Goal: Task Accomplishment & Management: Complete application form

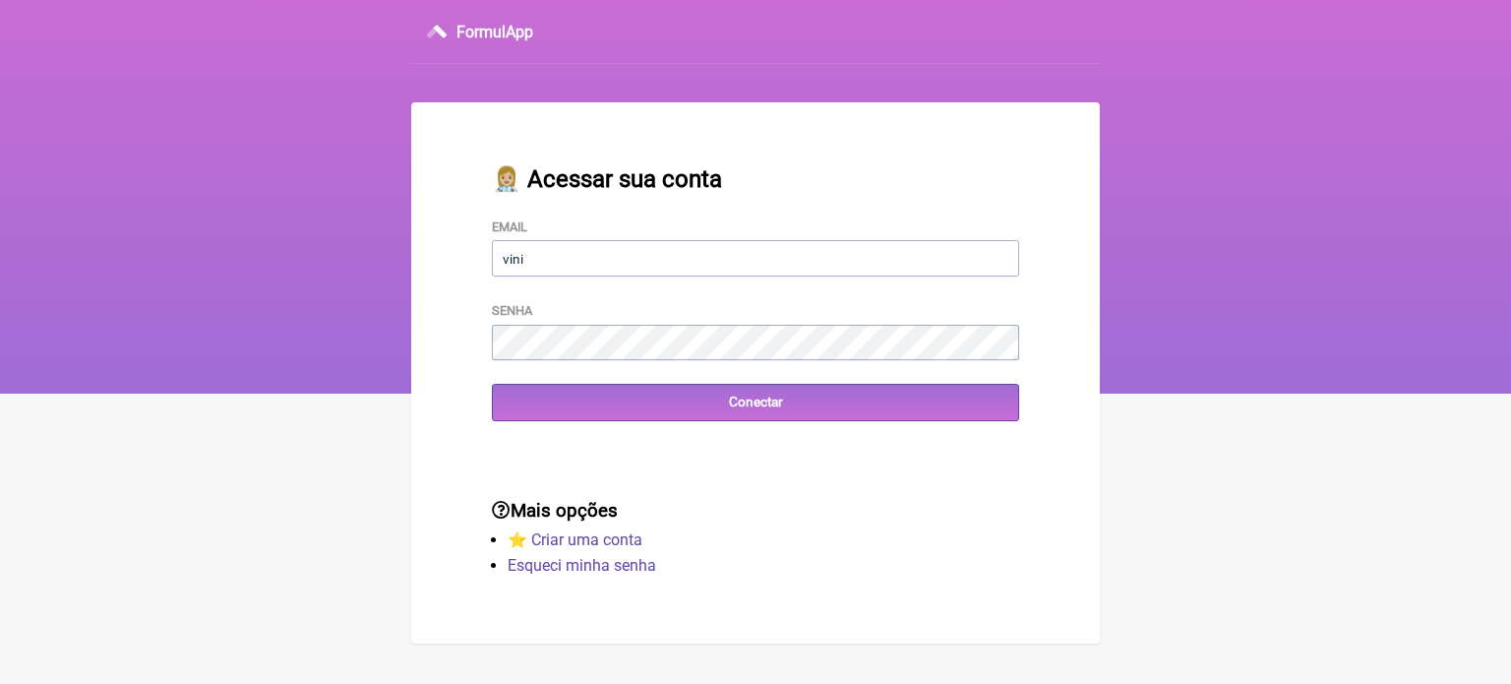
type input "[EMAIL_ADDRESS][DOMAIN_NAME]"
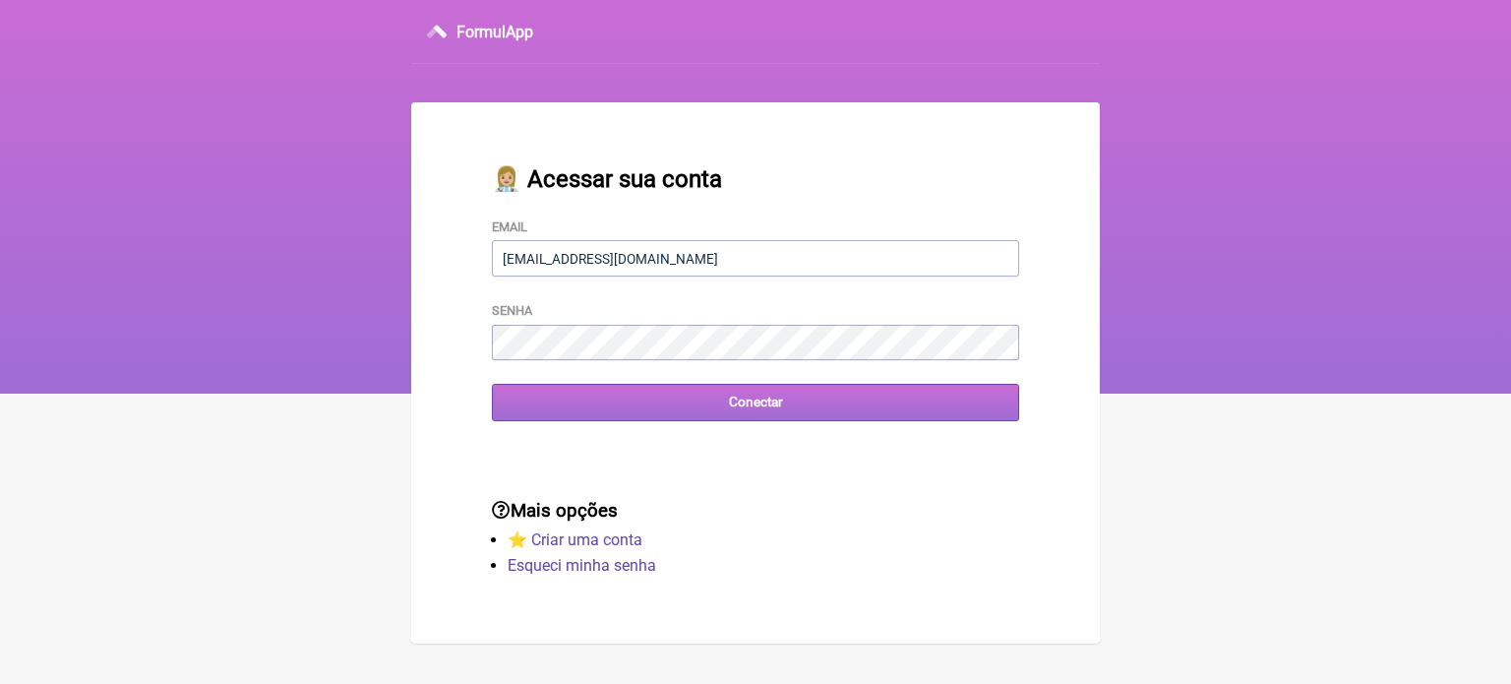
click at [736, 410] on input "Conectar" at bounding box center [755, 402] width 527 height 36
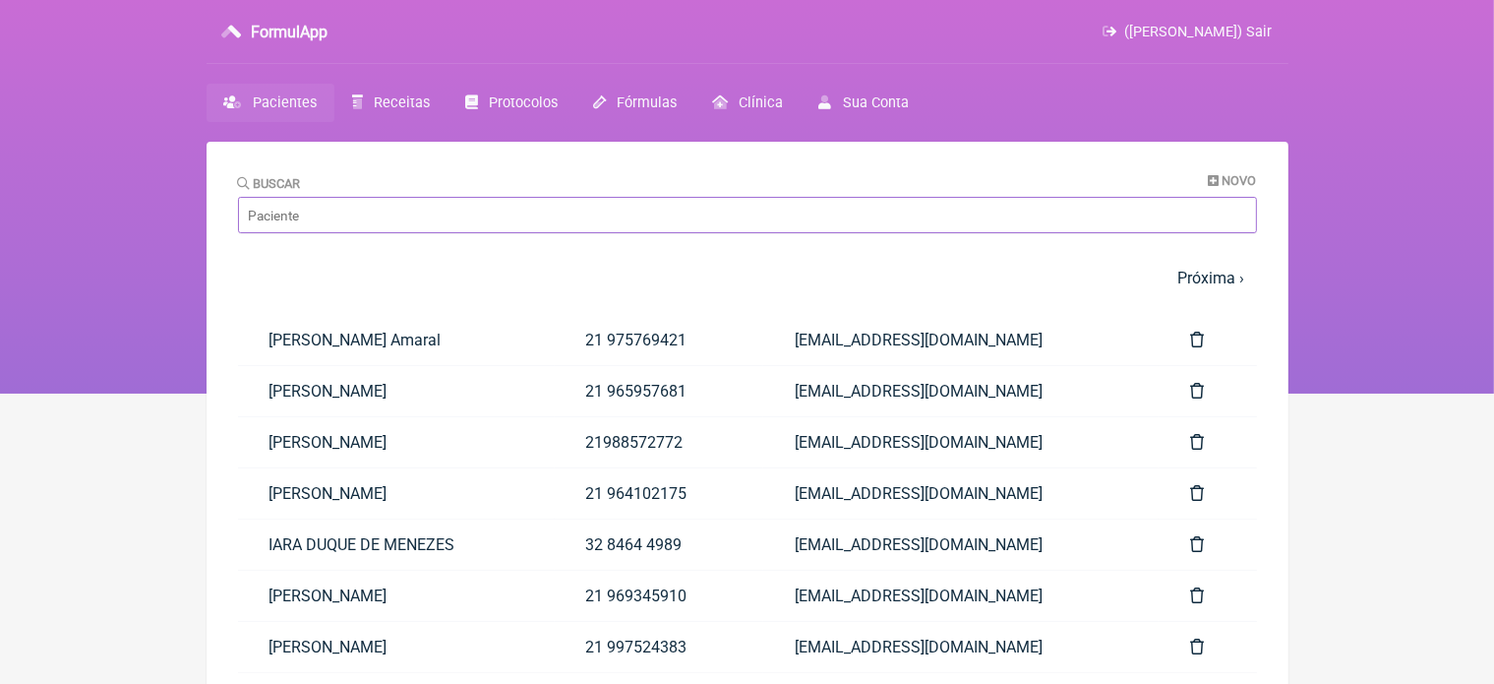
click at [338, 207] on input "Buscar" at bounding box center [747, 215] width 1019 height 36
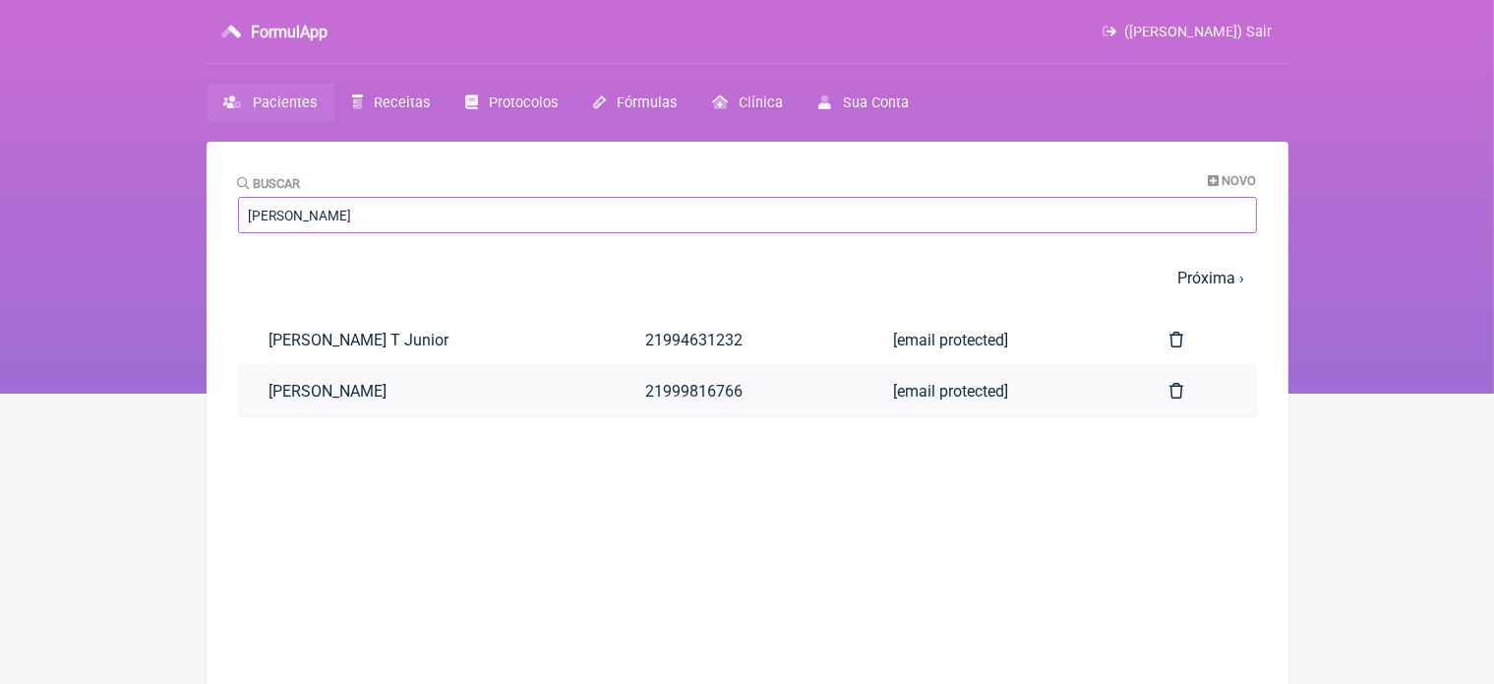
type input "sergio m"
click at [391, 397] on link "SÉRGIO LUIS MENDES AFONSO" at bounding box center [426, 391] width 376 height 50
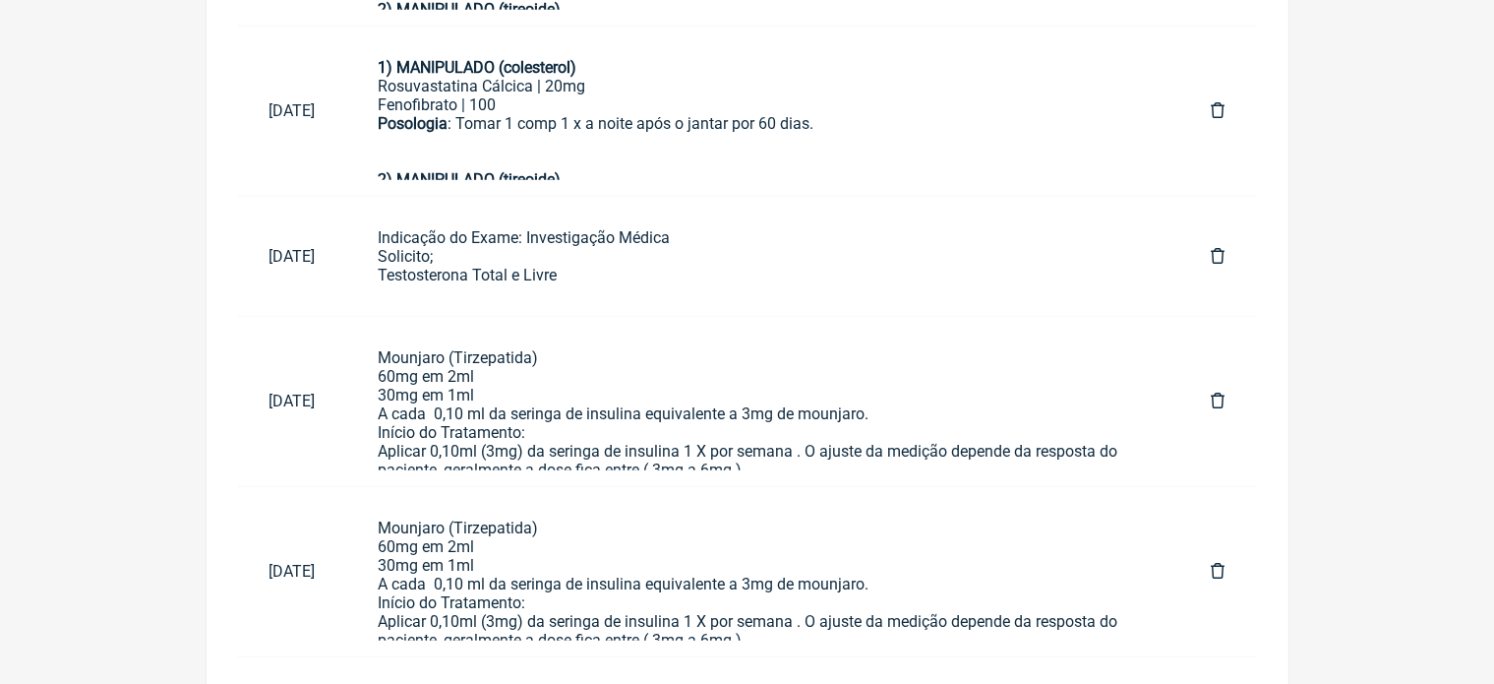
scroll to position [1785, 0]
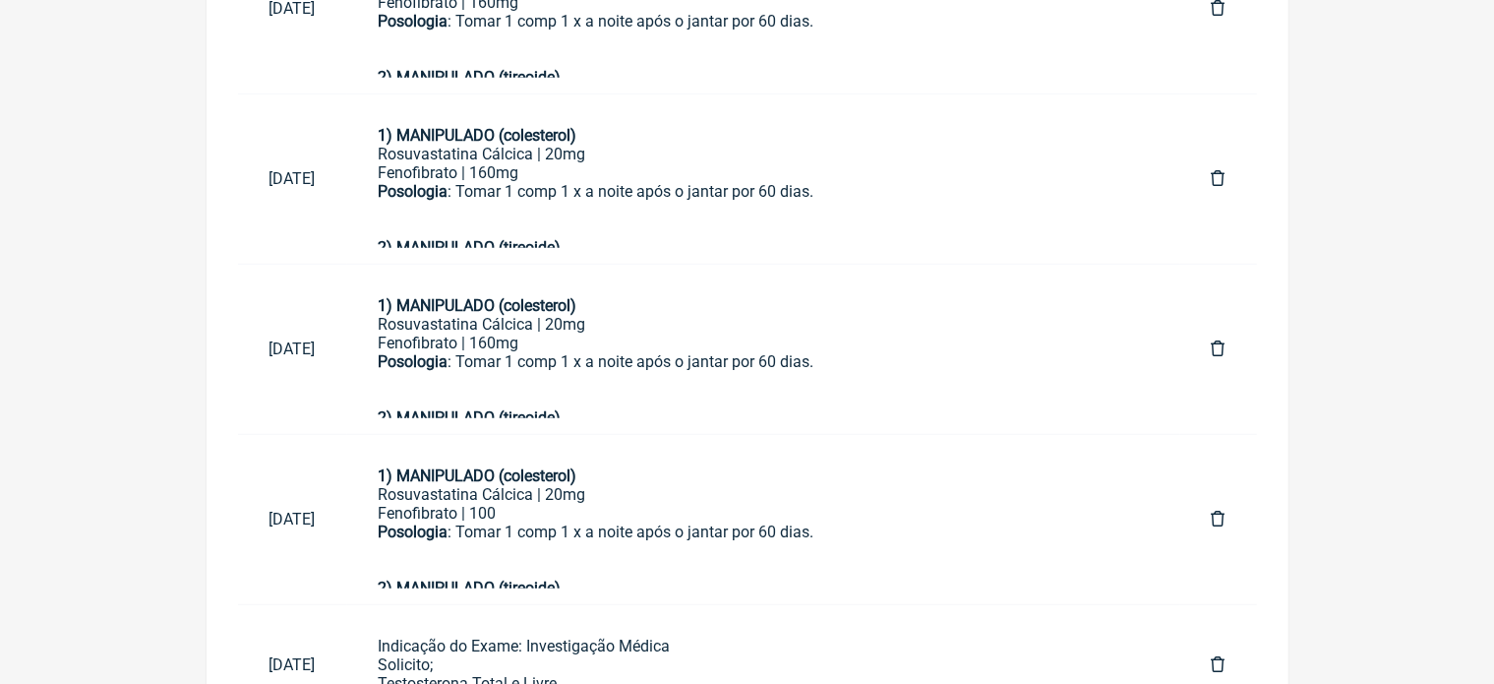
scroll to position [0, 0]
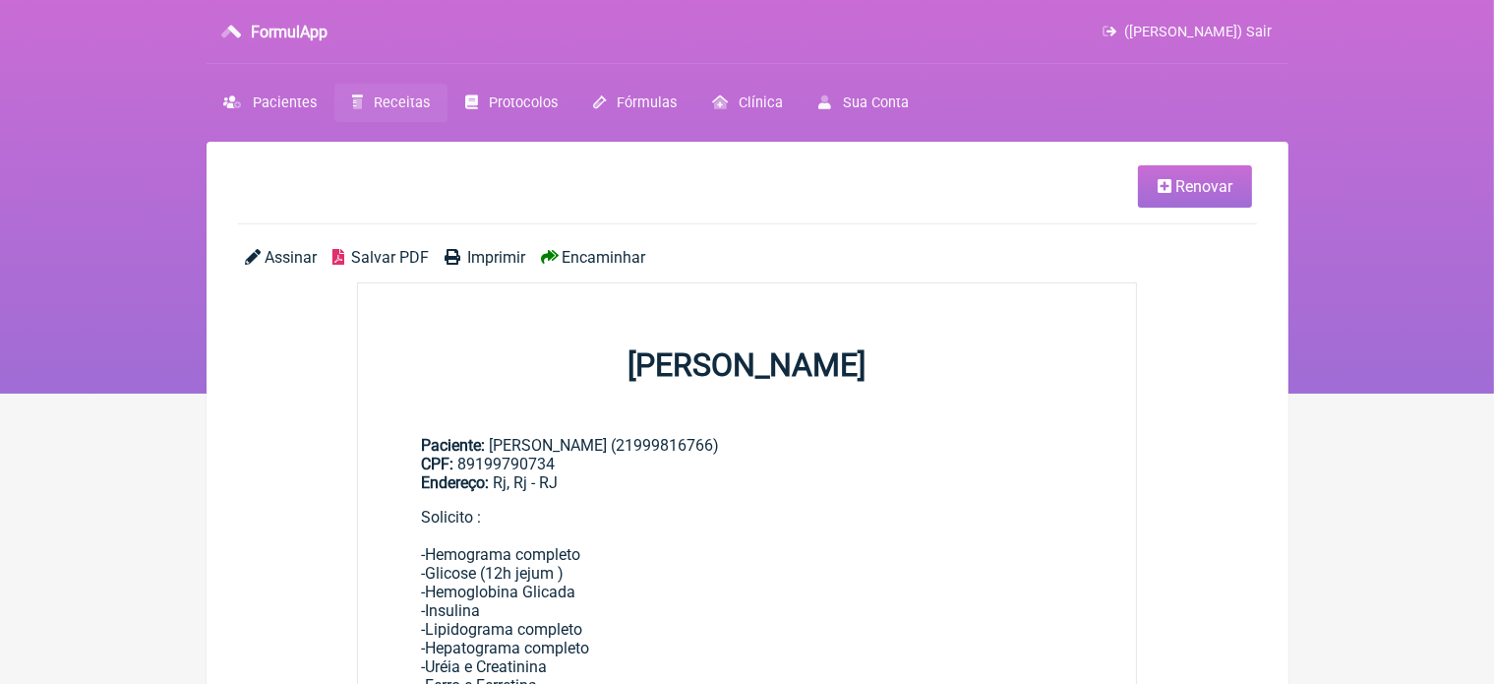
click at [1187, 196] on span "Renovar" at bounding box center [1203, 186] width 57 height 19
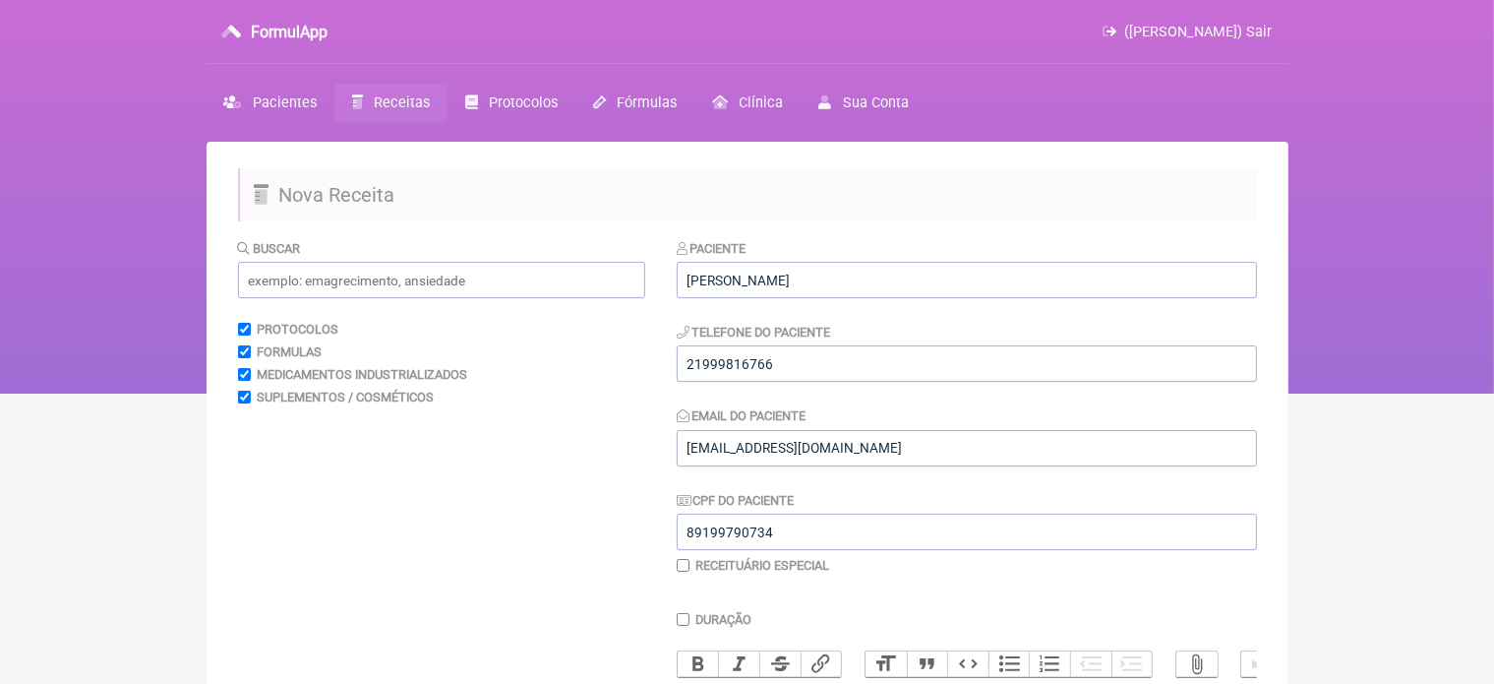
scroll to position [598, 0]
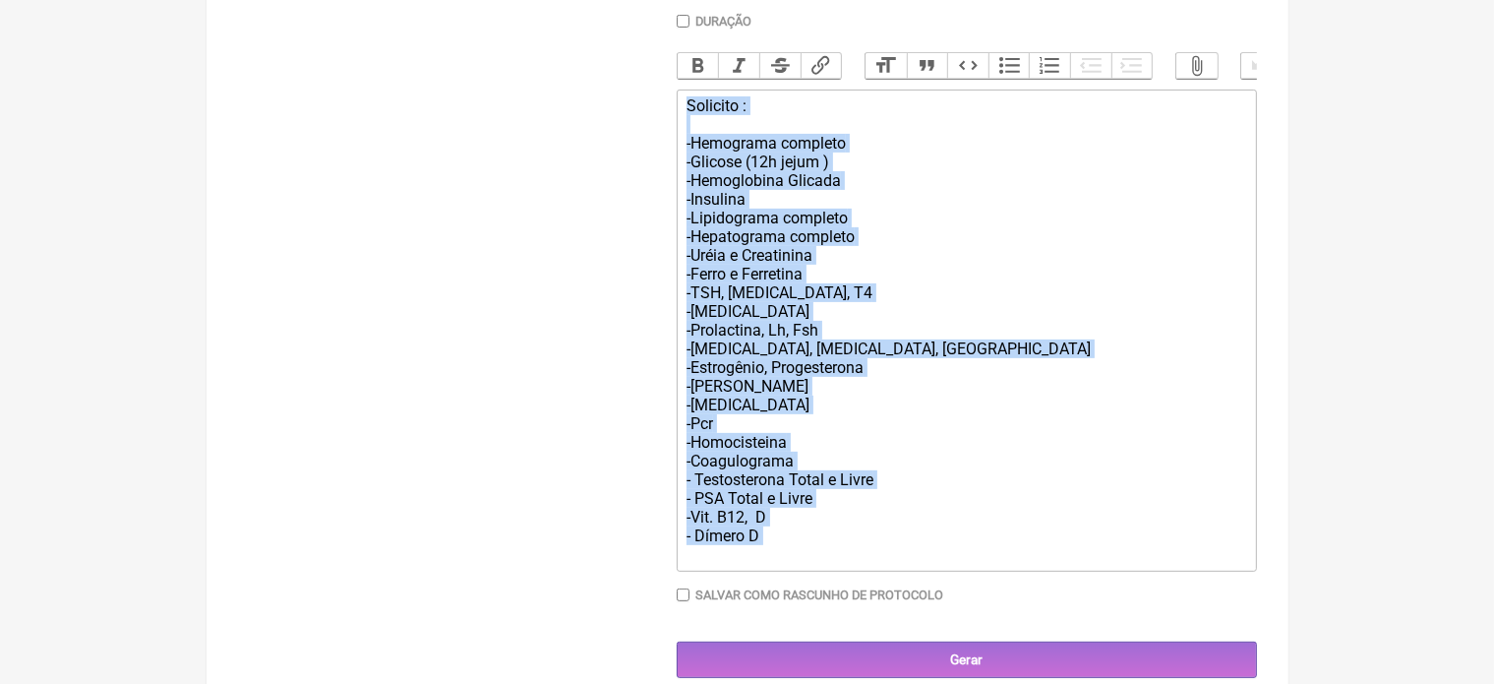
drag, startPoint x: 684, startPoint y: 124, endPoint x: 906, endPoint y: 585, distance: 511.6
click at [906, 571] on trix-editor "Solicito : -Hemograma completo -Glicose (12h jejum ) -Hemoglobina Glicada -Insu…" at bounding box center [967, 330] width 580 height 482
type trix-editor "<div>Solicito :<br><br>-Hemograma completo<br>-Glicose (12h jejum )<br>-Hemoglo…"
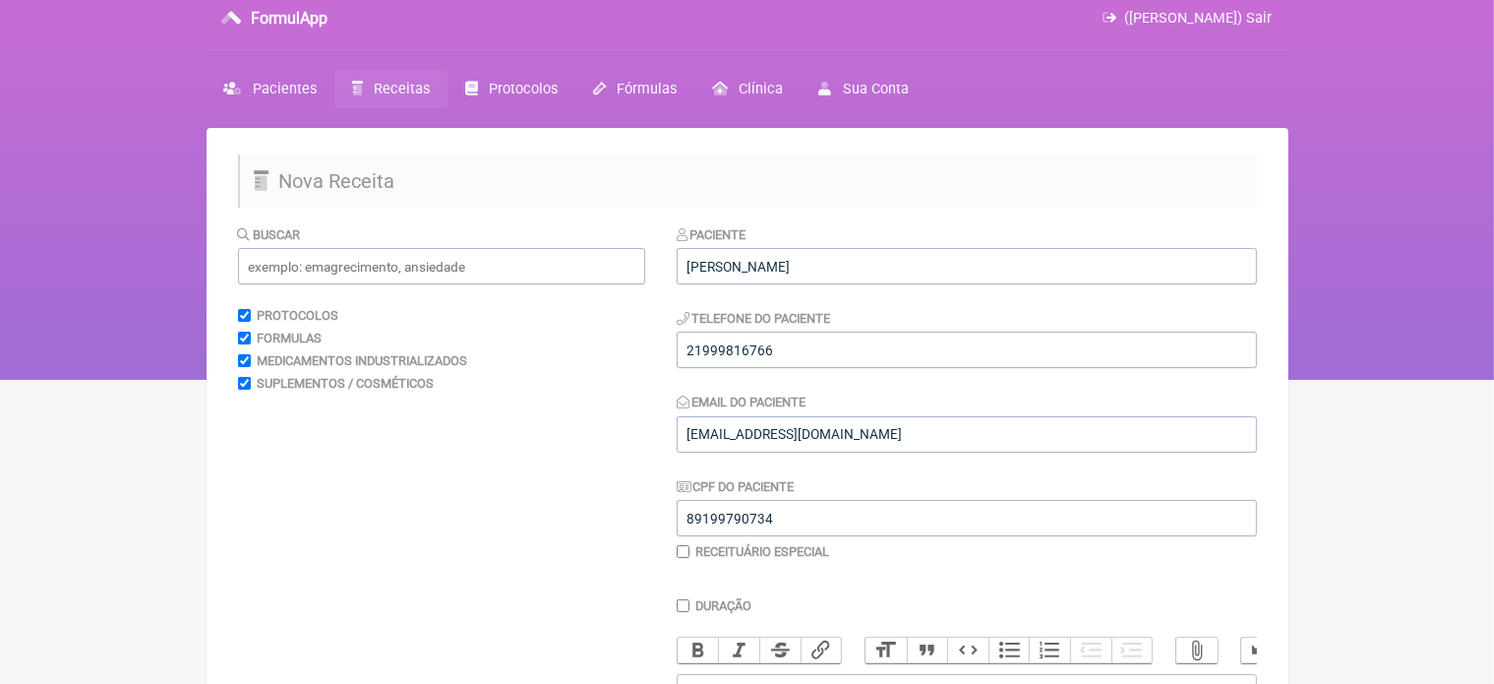
scroll to position [0, 0]
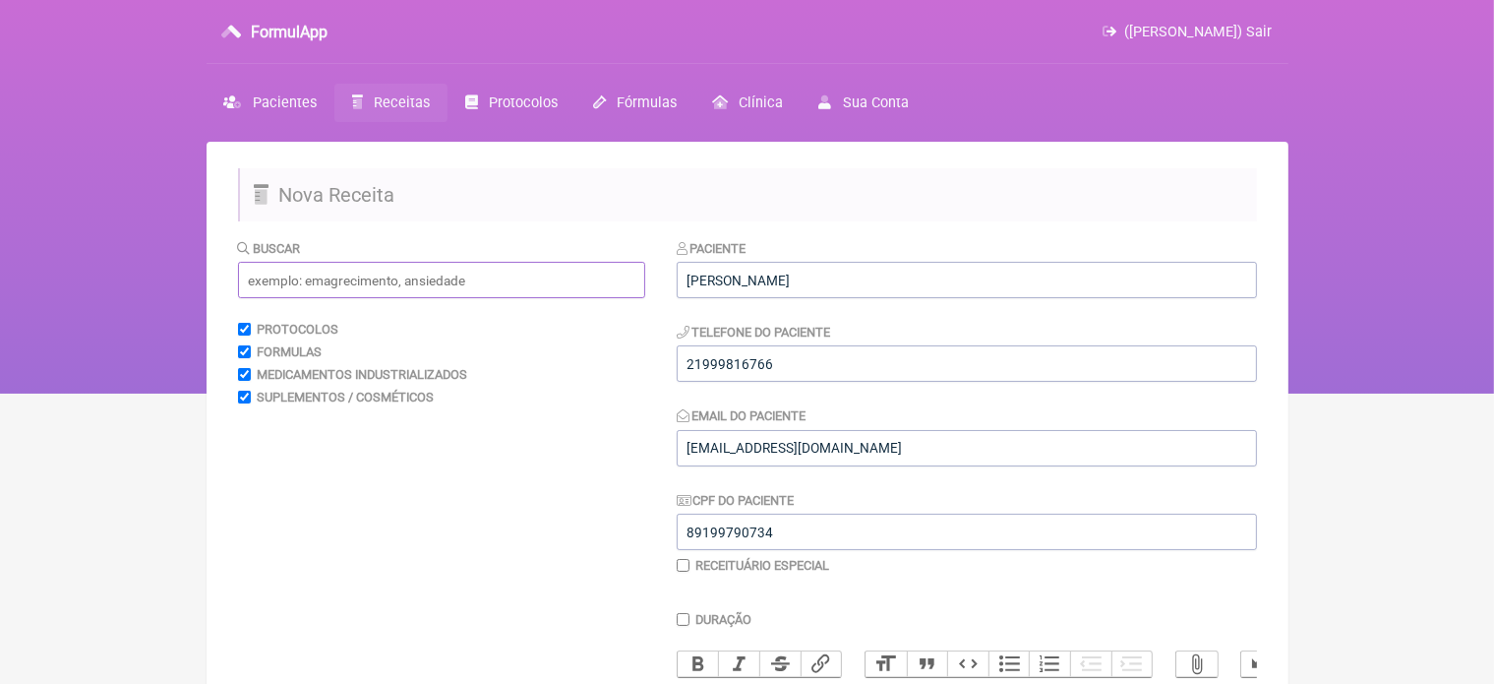
click at [283, 277] on input "text" at bounding box center [441, 280] width 407 height 36
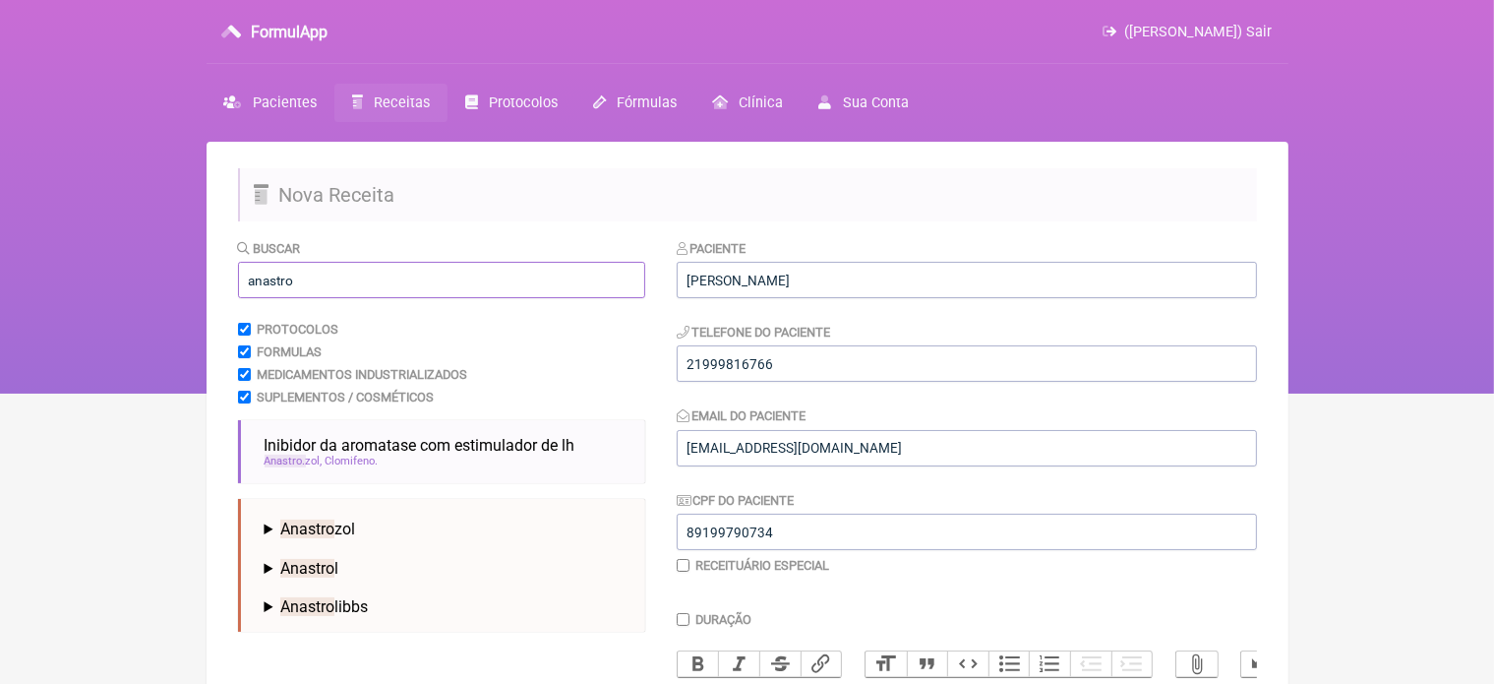
type input "anastro"
click at [347, 526] on span "Anastro zol" at bounding box center [317, 528] width 75 height 19
click at [349, 592] on summary "Anastro l" at bounding box center [447, 593] width 365 height 19
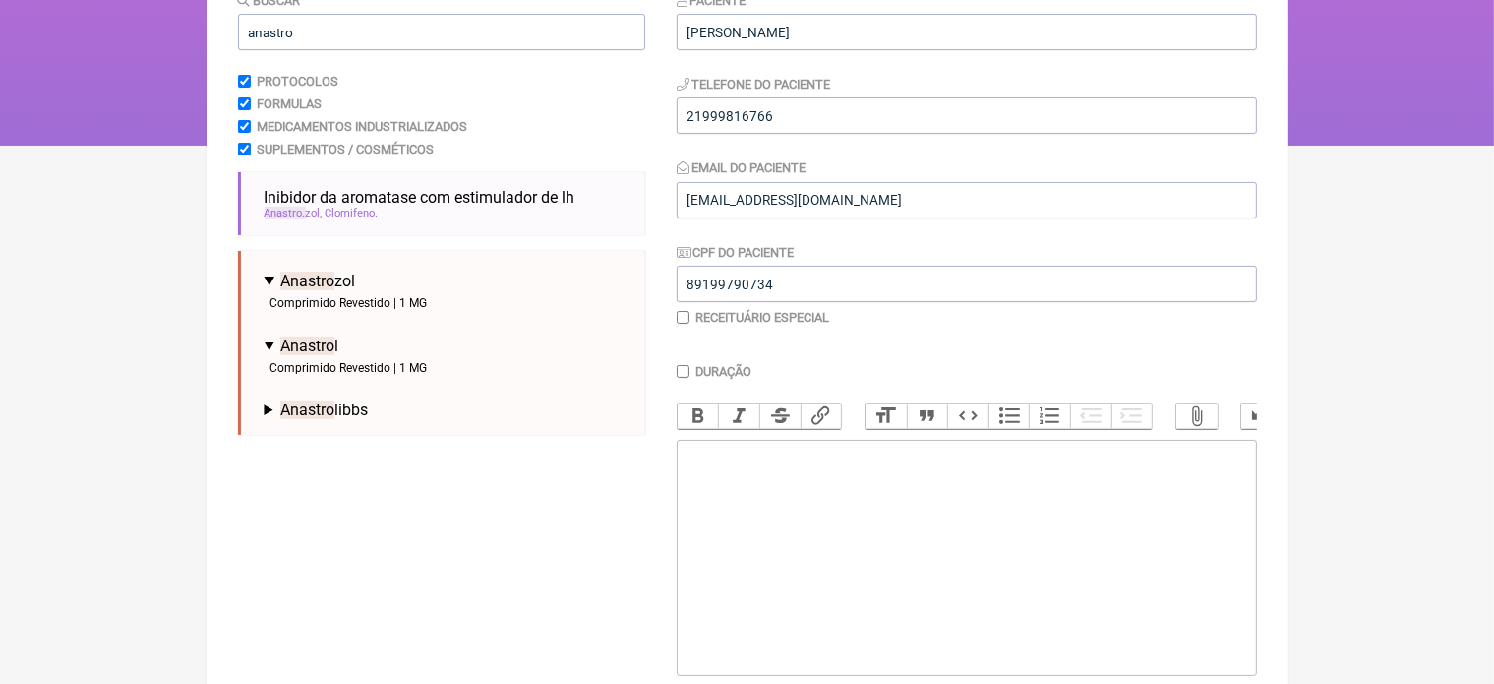
scroll to position [263, 0]
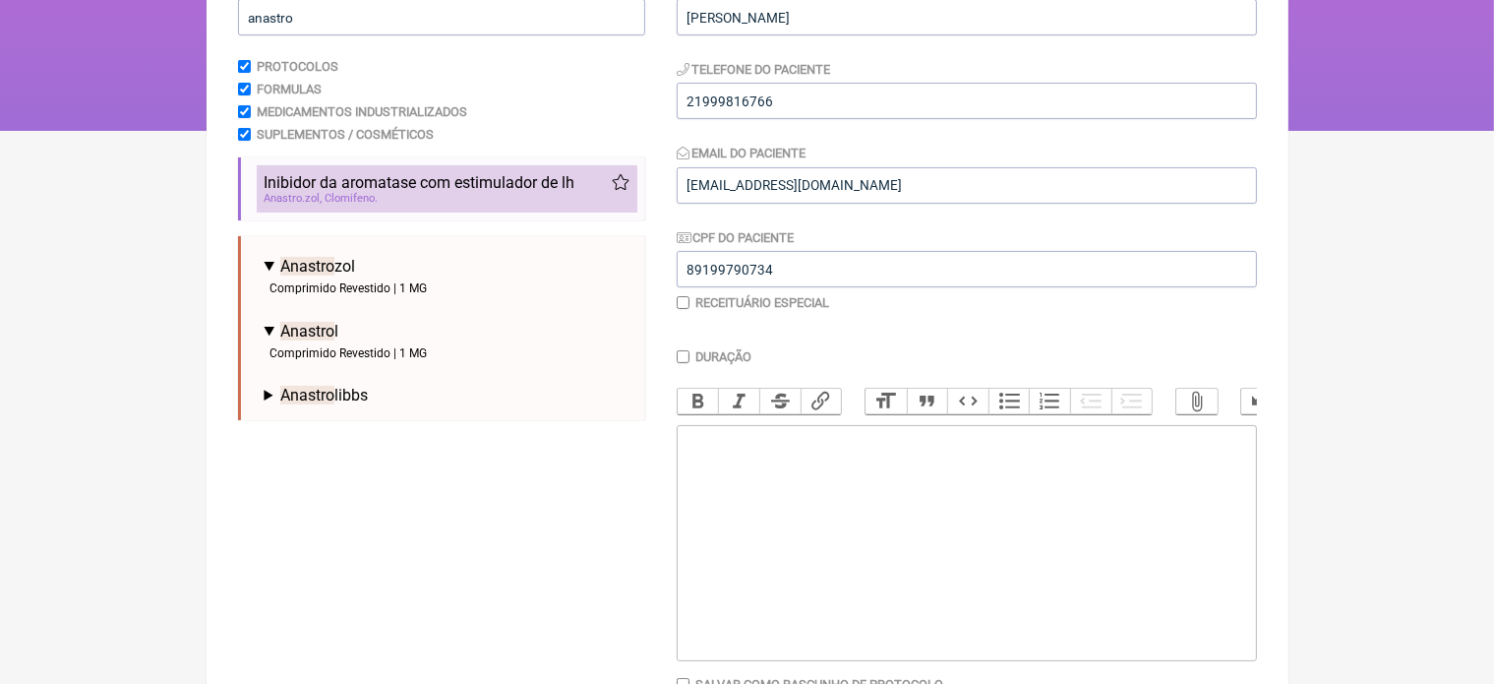
click at [347, 199] on span "Clomifeno" at bounding box center [352, 198] width 53 height 13
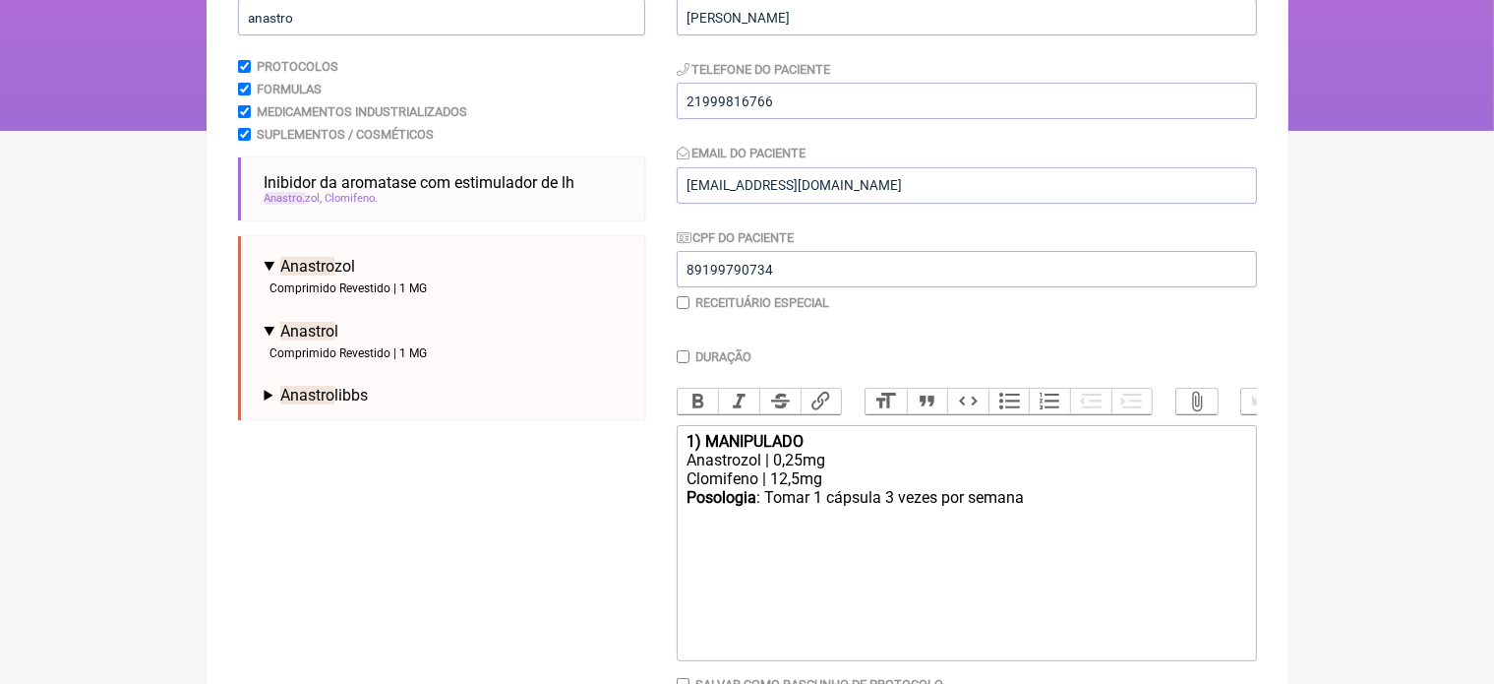
click at [822, 488] on div "Clomifeno | 12,5mg" at bounding box center [965, 478] width 559 height 19
click at [797, 469] on div "Anastrozol | 0,25mg" at bounding box center [965, 459] width 559 height 19
click at [1040, 502] on div "Posologia : Tomar 1 cápsula 3 vezes por semana ㅤ" at bounding box center [965, 488] width 559 height 39
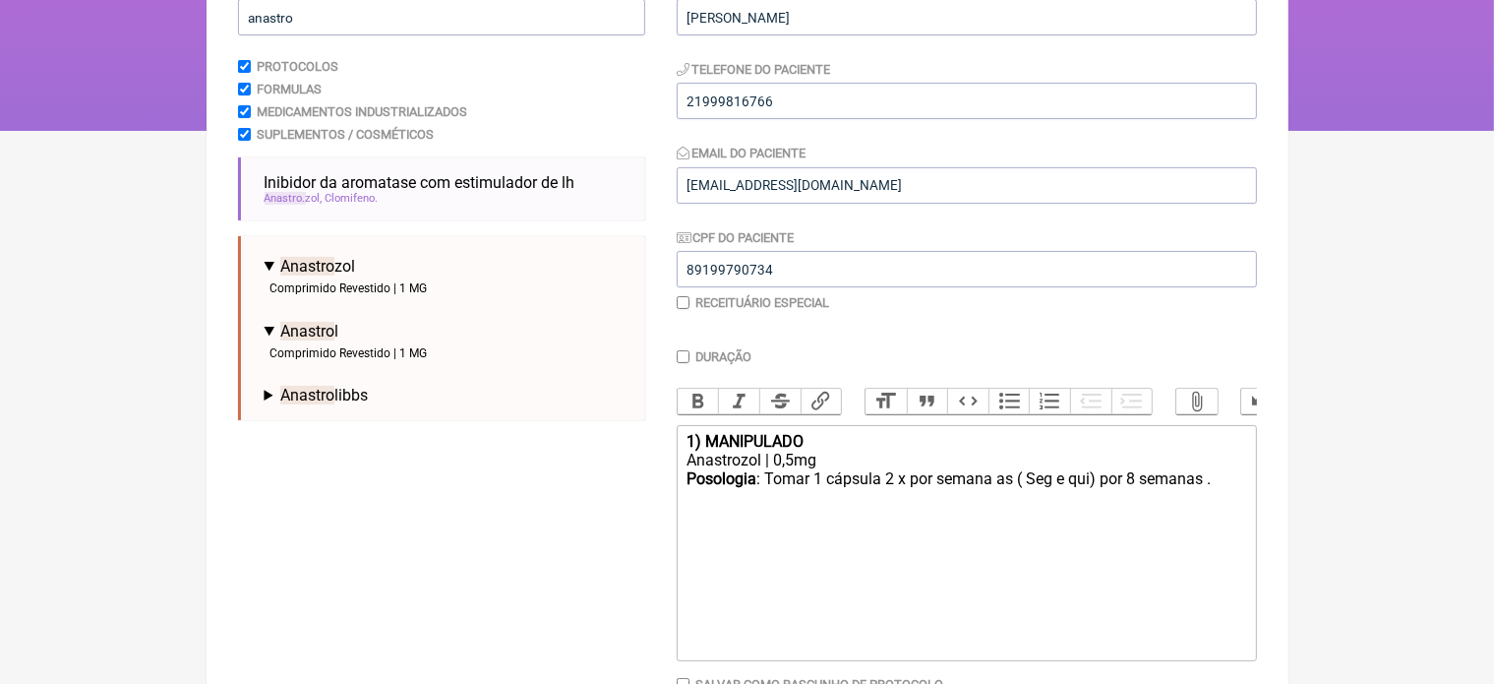
type trix-editor "<div><strong>1) MANIPULADO</strong></div><div>Anastrozol | 0,5mg</div><div><str…"
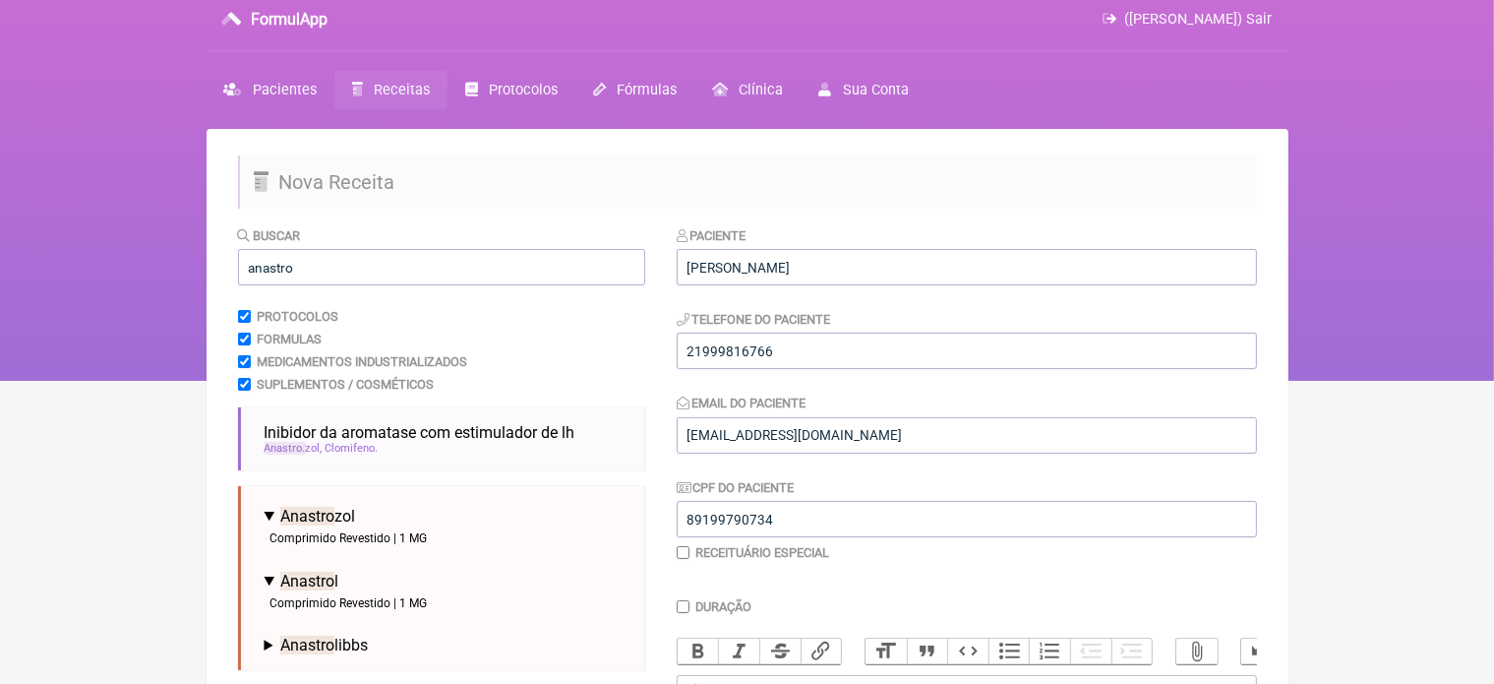
scroll to position [0, 0]
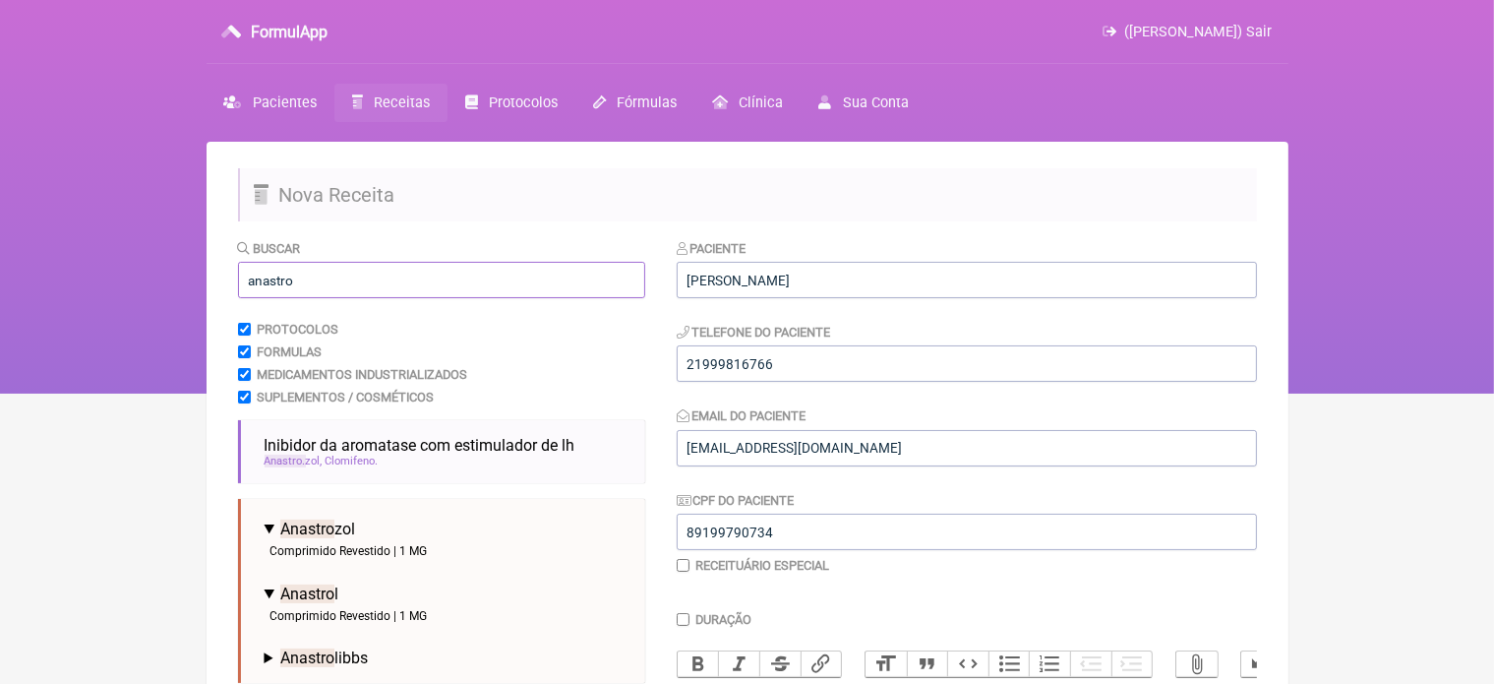
click at [319, 290] on input "anastro" at bounding box center [441, 280] width 407 height 36
type input "a"
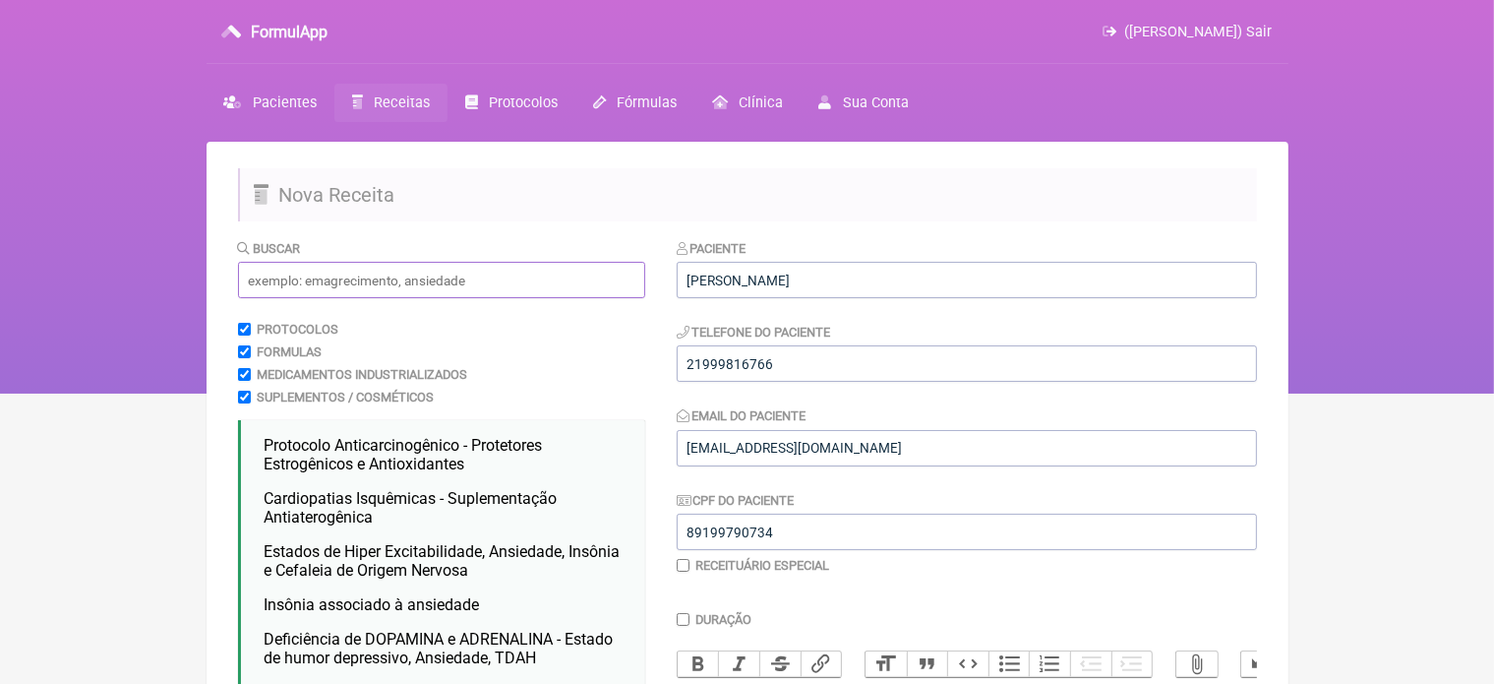
click at [382, 281] on input "text" at bounding box center [441, 280] width 407 height 36
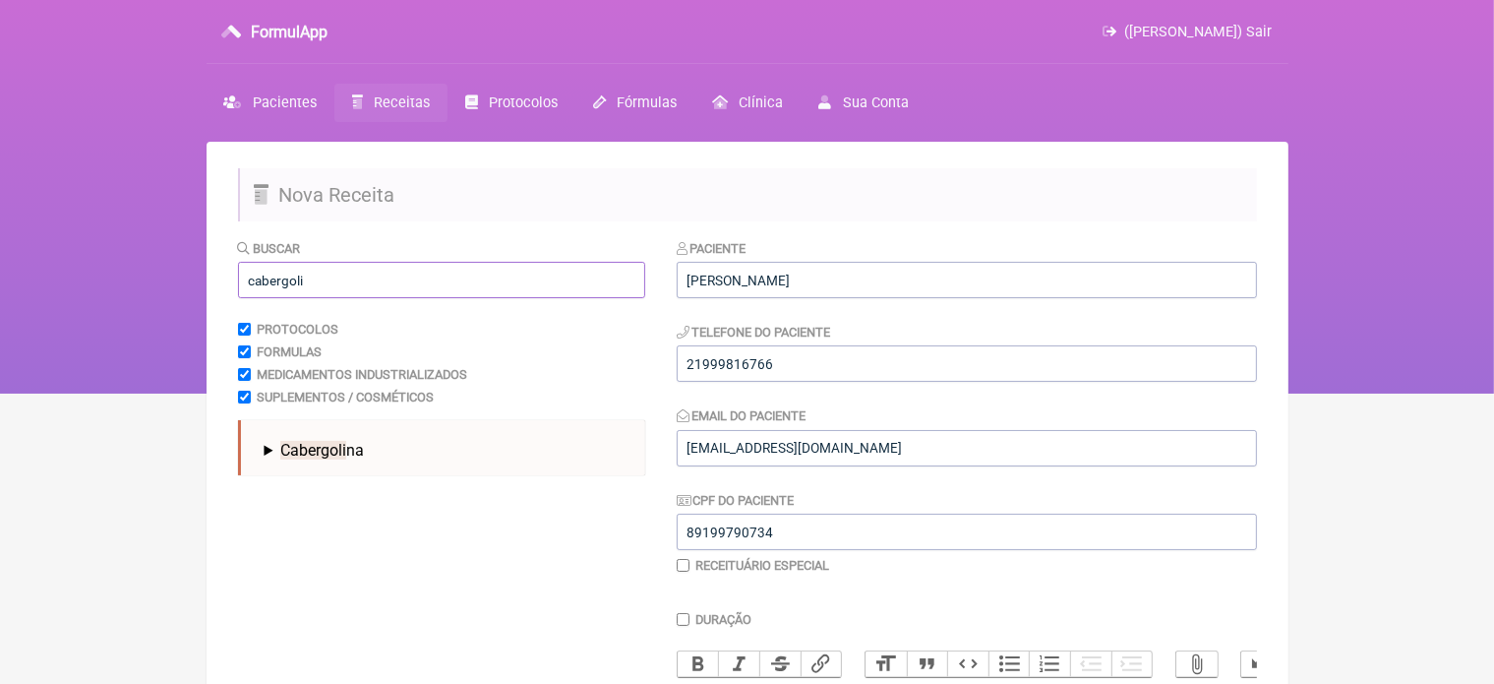
type input "cabergoli"
click at [354, 447] on span "Cabergoli na" at bounding box center [322, 450] width 84 height 19
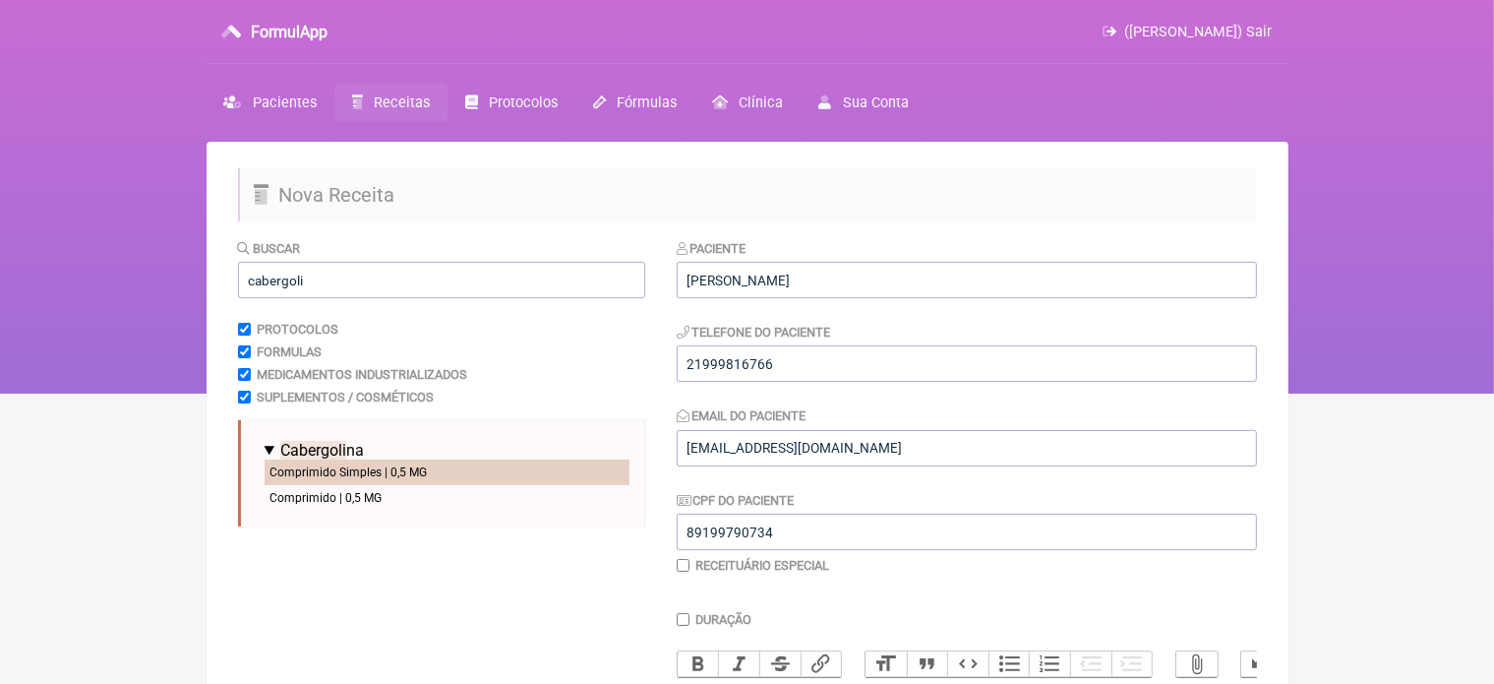
click at [362, 468] on li "Comprimido Simples | 0,5 MG" at bounding box center [447, 472] width 365 height 26
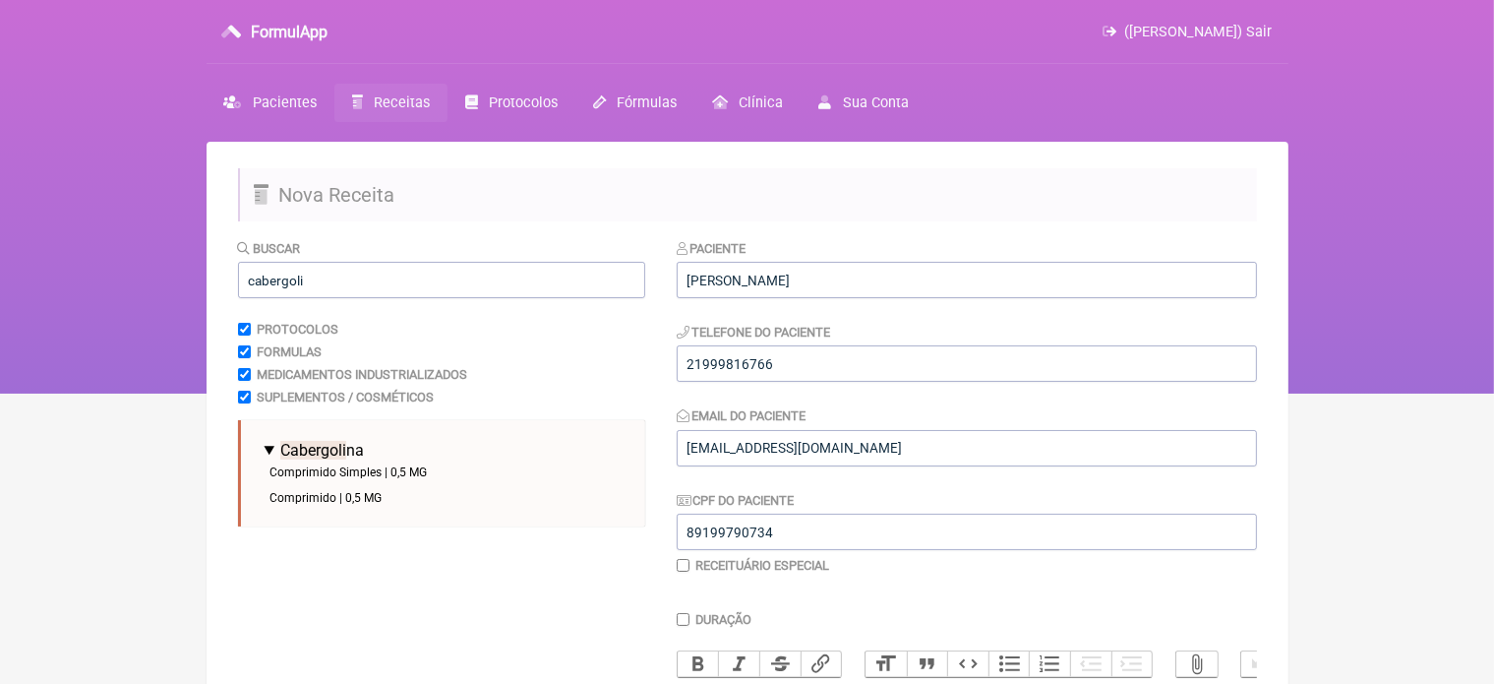
scroll to position [393, 0]
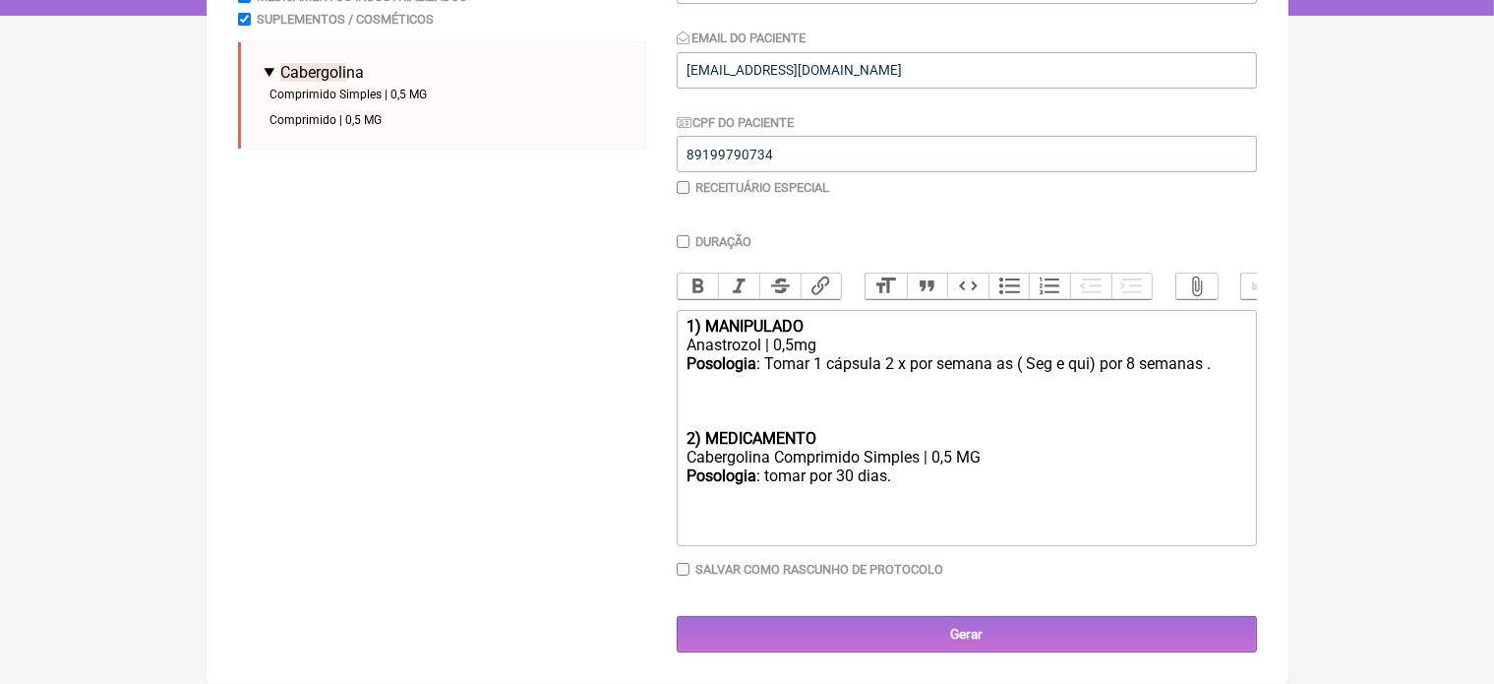
click at [683, 443] on trix-editor "1) MANIPULADO Anastrozol | 0,5mg Posologia : Tomar 1 cápsula 2 x por semana as …" at bounding box center [967, 428] width 580 height 236
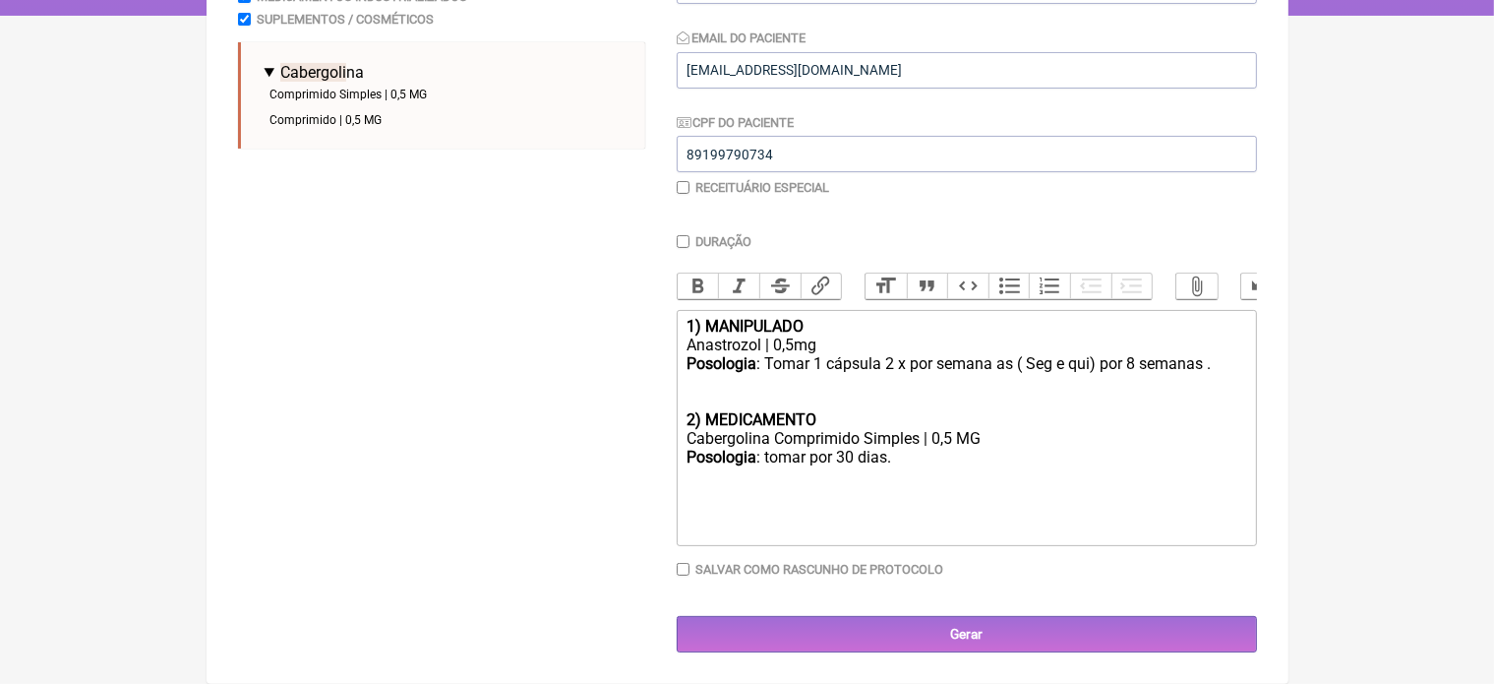
click at [893, 458] on div "Posologia : tomar por 30 dias." at bounding box center [965, 465] width 559 height 37
click at [973, 459] on div "Posologia : tomar 1 dose 2 x por semana por 8 semanas" at bounding box center [965, 465] width 559 height 37
click at [819, 330] on div "1) MANIPULADO" at bounding box center [965, 326] width 559 height 19
click at [821, 415] on div "Posologia : Tomar 1 cápsula 2 x por semana as ( Seg e qui) por 8 semanas . 2) M…" at bounding box center [965, 391] width 559 height 75
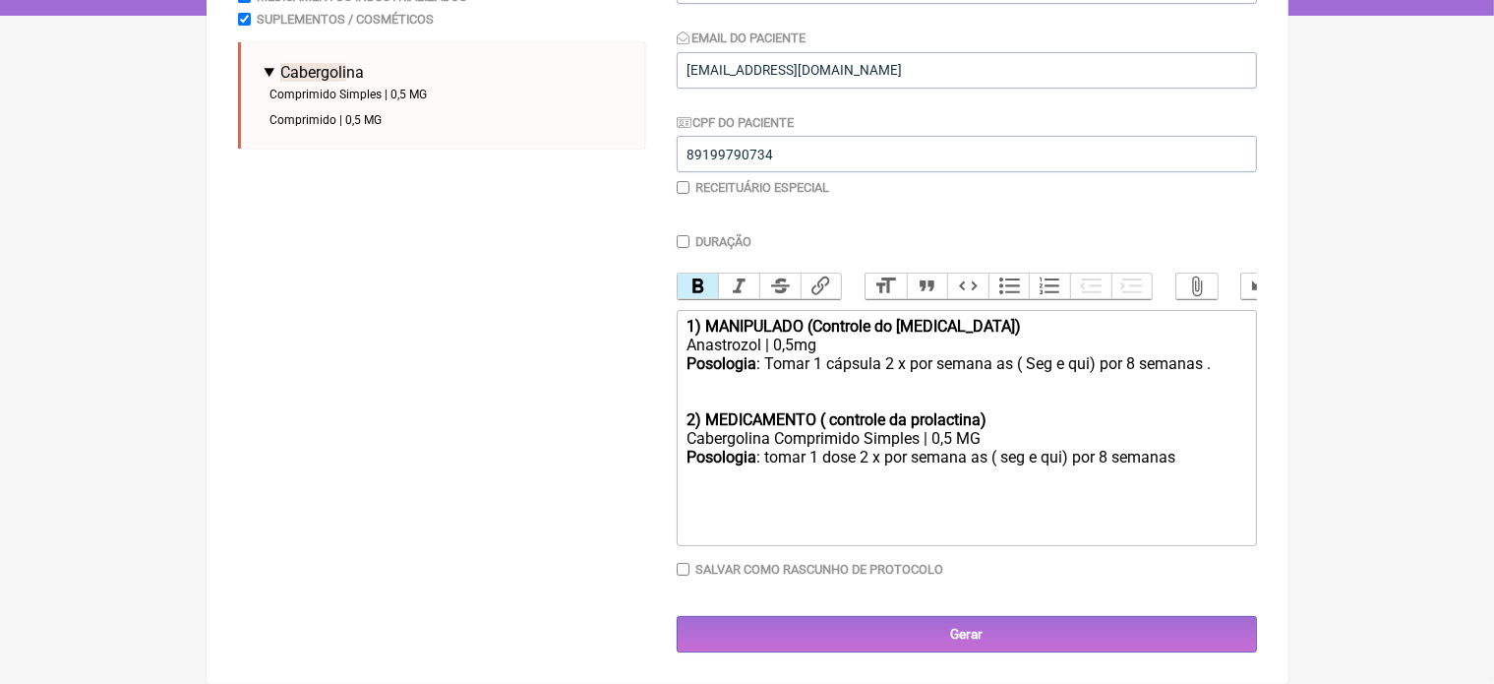
click at [846, 420] on strong "2) MEDICAMENTO ( controle da prolactina)" at bounding box center [836, 419] width 300 height 19
click at [839, 416] on strong "2) MEDICAMENTO ( controle da prolactina)" at bounding box center [836, 419] width 300 height 19
click at [1183, 455] on div "Posologia : tomar 1 dose 2 x por semana as ( seg e qui) por 8 semanas" at bounding box center [965, 465] width 559 height 37
type trix-editor "<div><strong>1) MANIPULADO (Controle do [MEDICAL_DATA])</strong></div><div>Anas…"
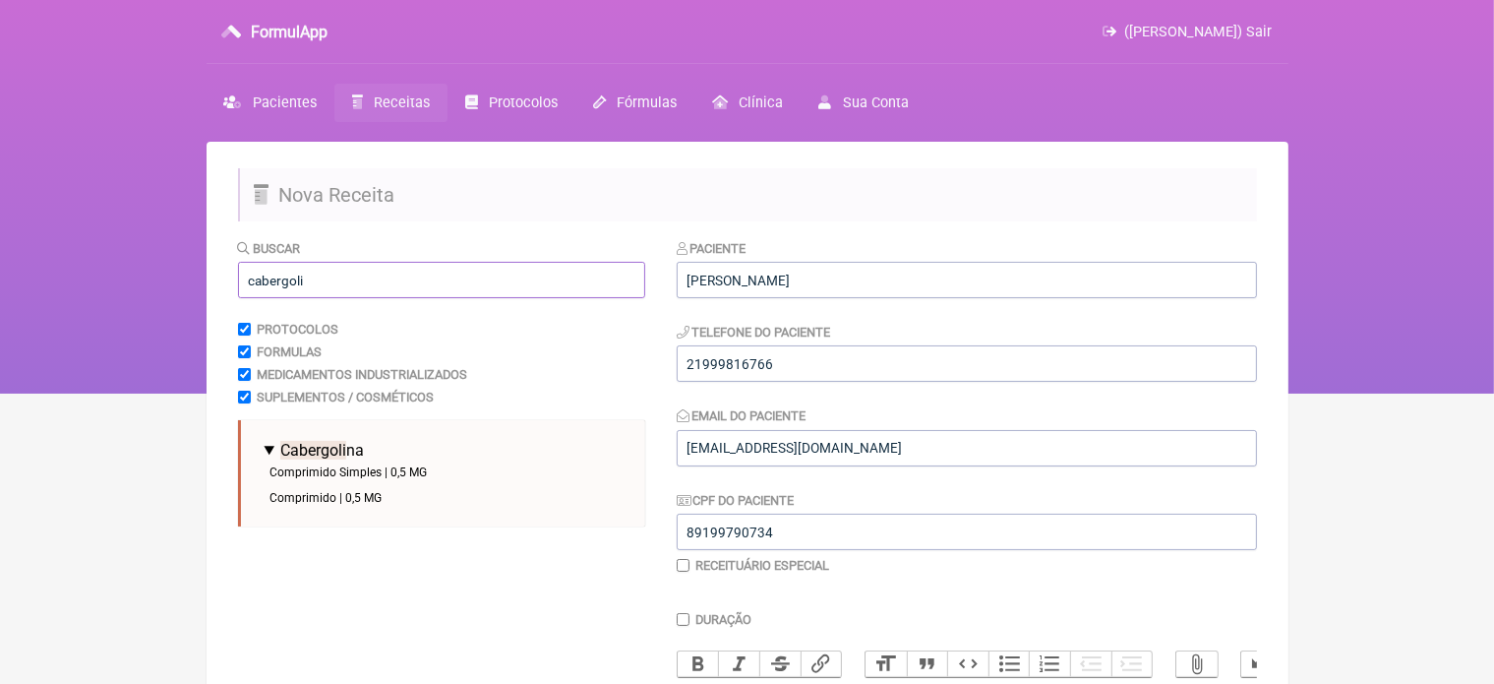
click at [316, 284] on input "cabergoli" at bounding box center [441, 280] width 407 height 36
type input "c"
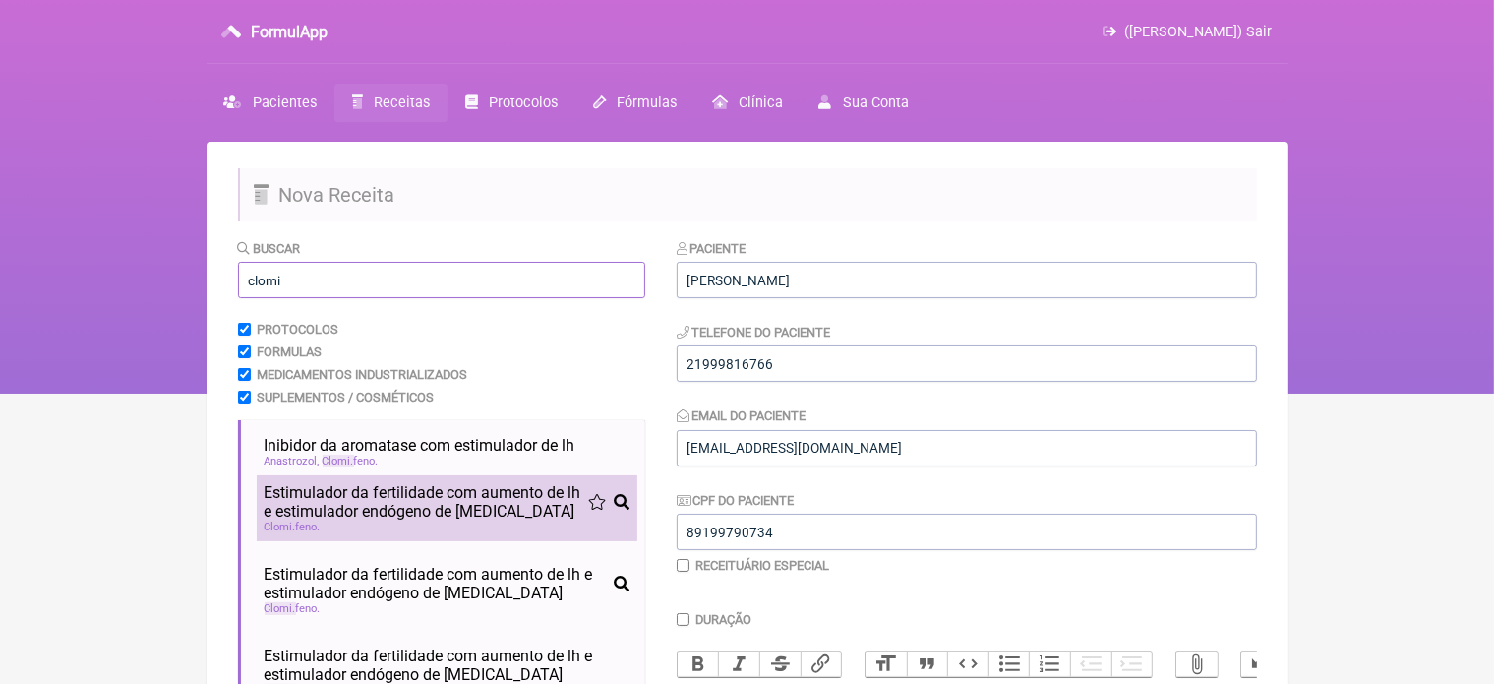
type input "clomi"
click at [362, 510] on span "Estimulador da fertilidade com aumento de lh e estimulador endógeno de [MEDICAL…" at bounding box center [427, 501] width 324 height 37
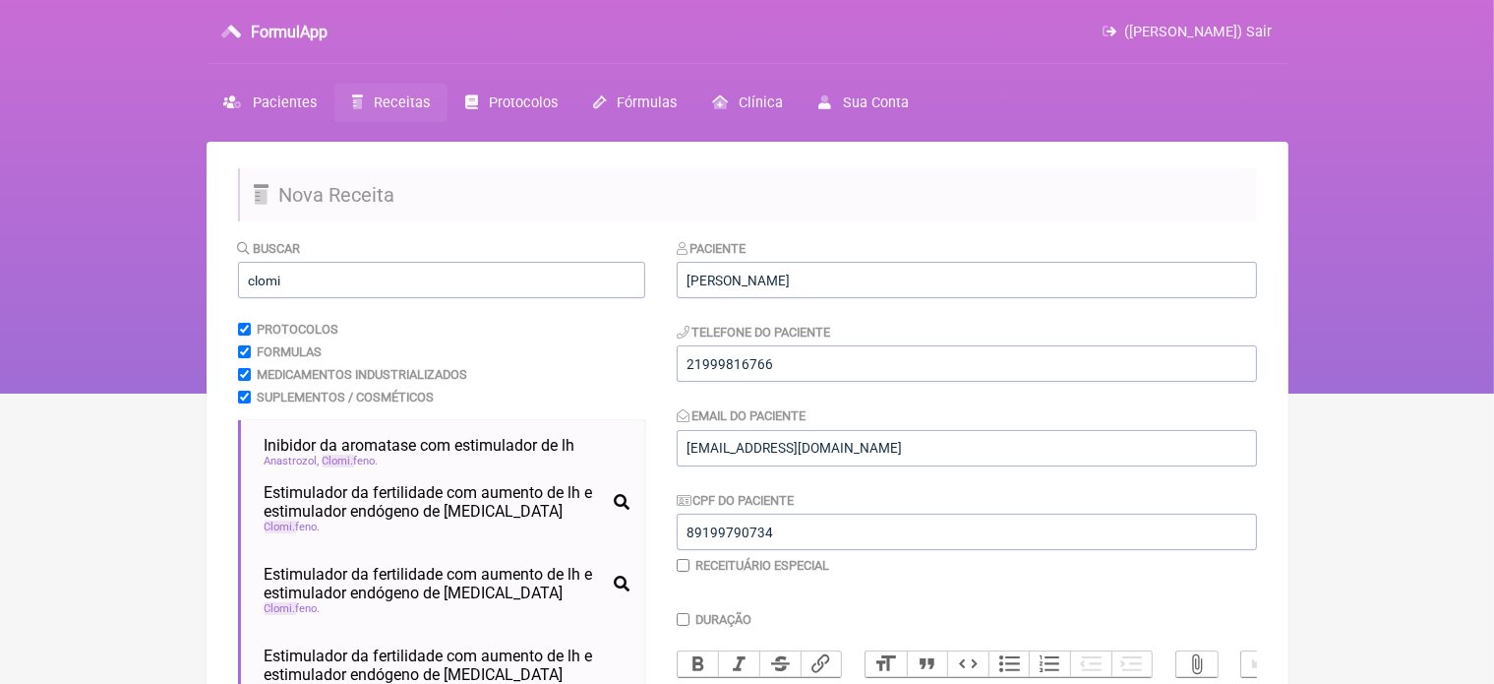
scroll to position [457, 0]
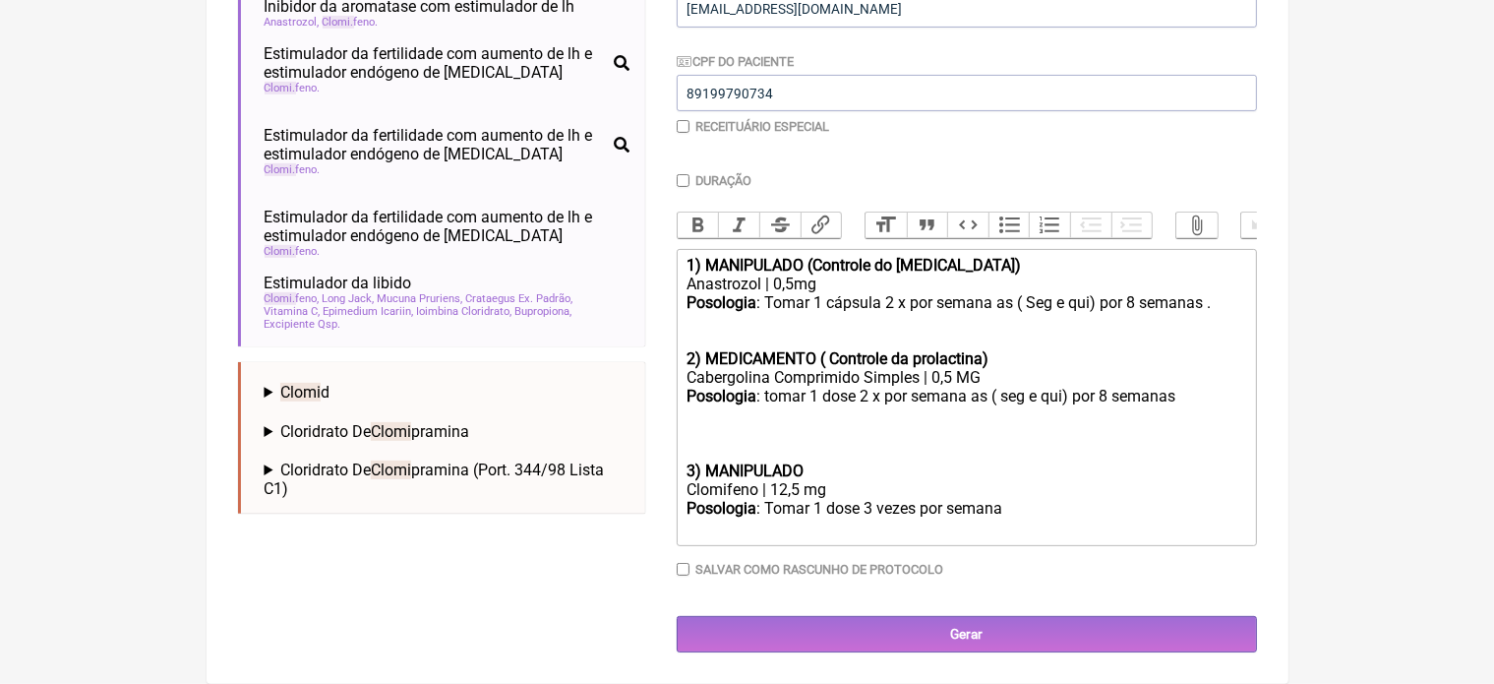
click at [682, 468] on trix-editor "1) MANIPULADO (Controle do [MEDICAL_DATA]) Anastrozol | 0,5mg Posologia : Tomar…" at bounding box center [967, 397] width 580 height 297
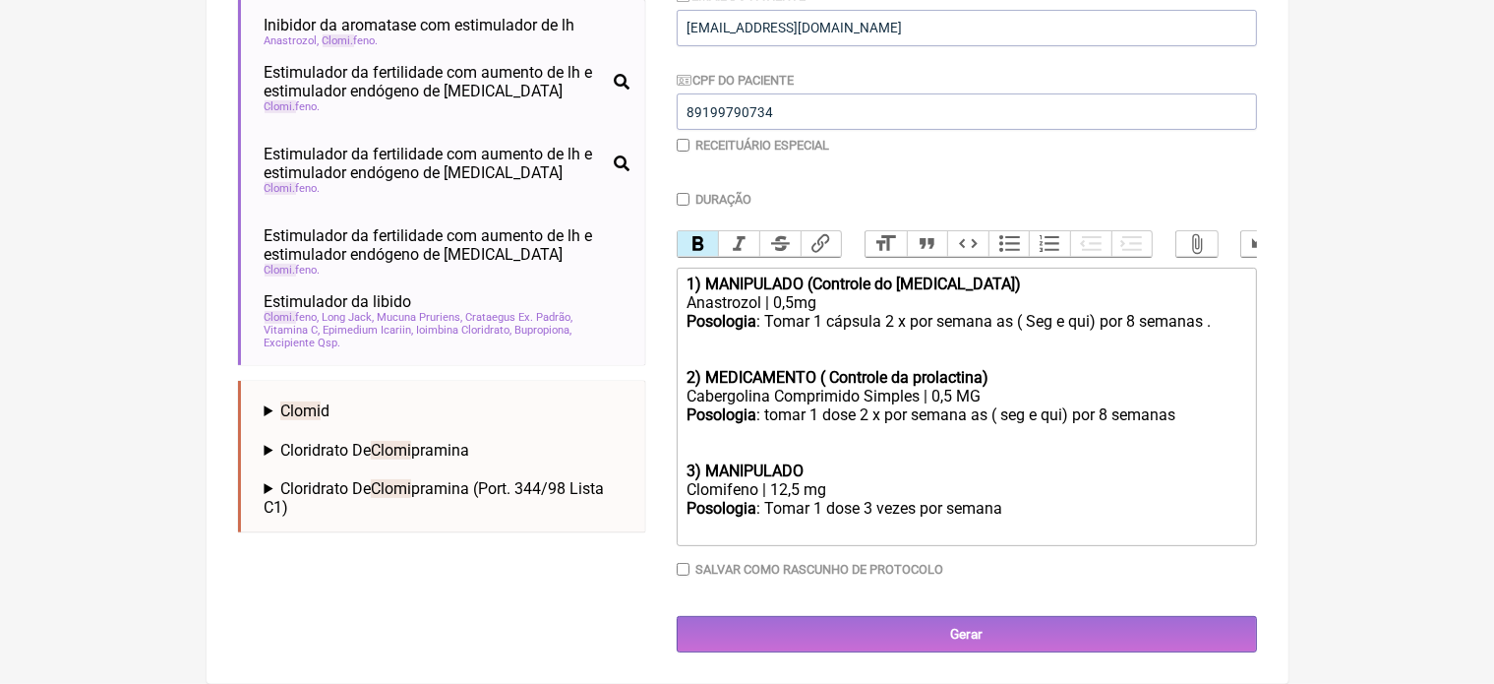
click at [814, 467] on div "Posologia : tomar 1 dose 2 x por semana as ( seg e qui) por 8 semanas 3) MANIPU…" at bounding box center [965, 442] width 559 height 75
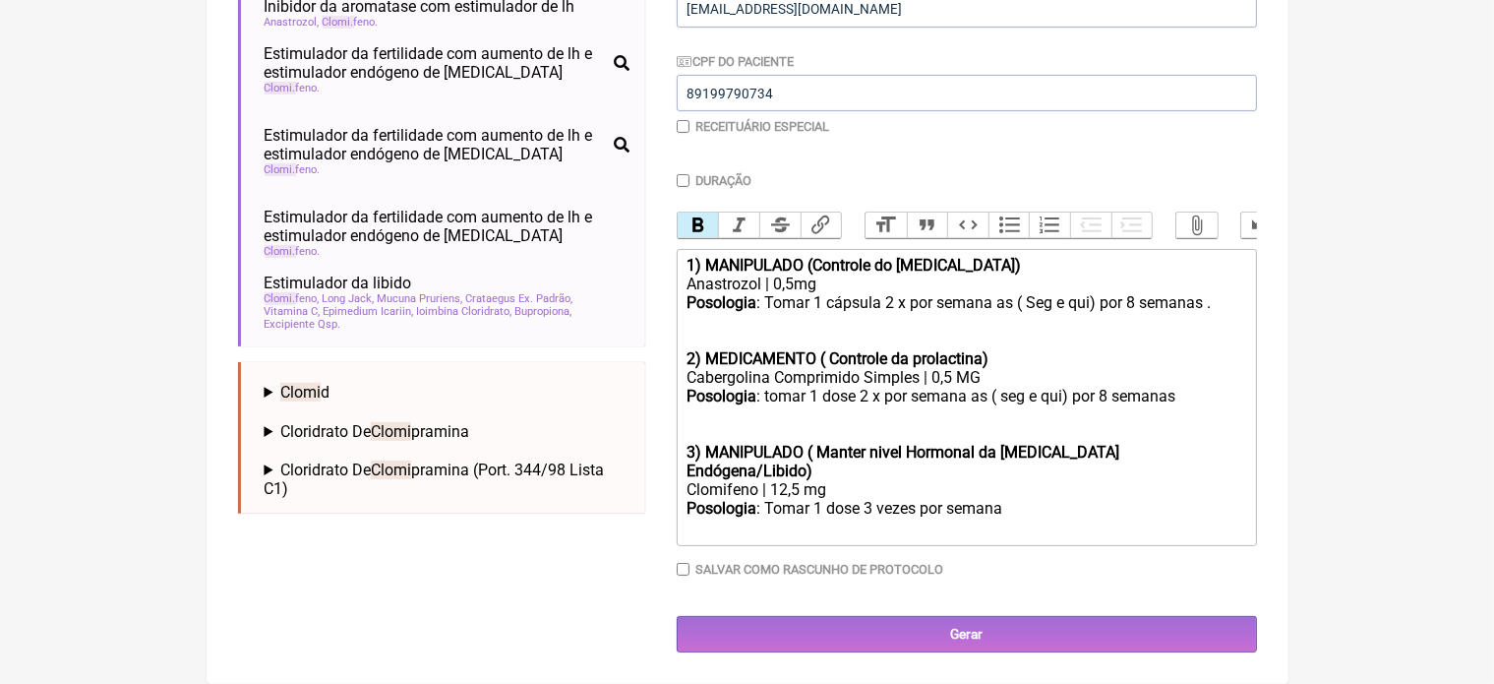
click at [799, 492] on div "Clomifeno | 12,5 mg" at bounding box center [965, 489] width 559 height 19
click at [1008, 513] on div "Posologia : Tomar 1 dose 3 vezes por semana ㅤ" at bounding box center [965, 518] width 559 height 39
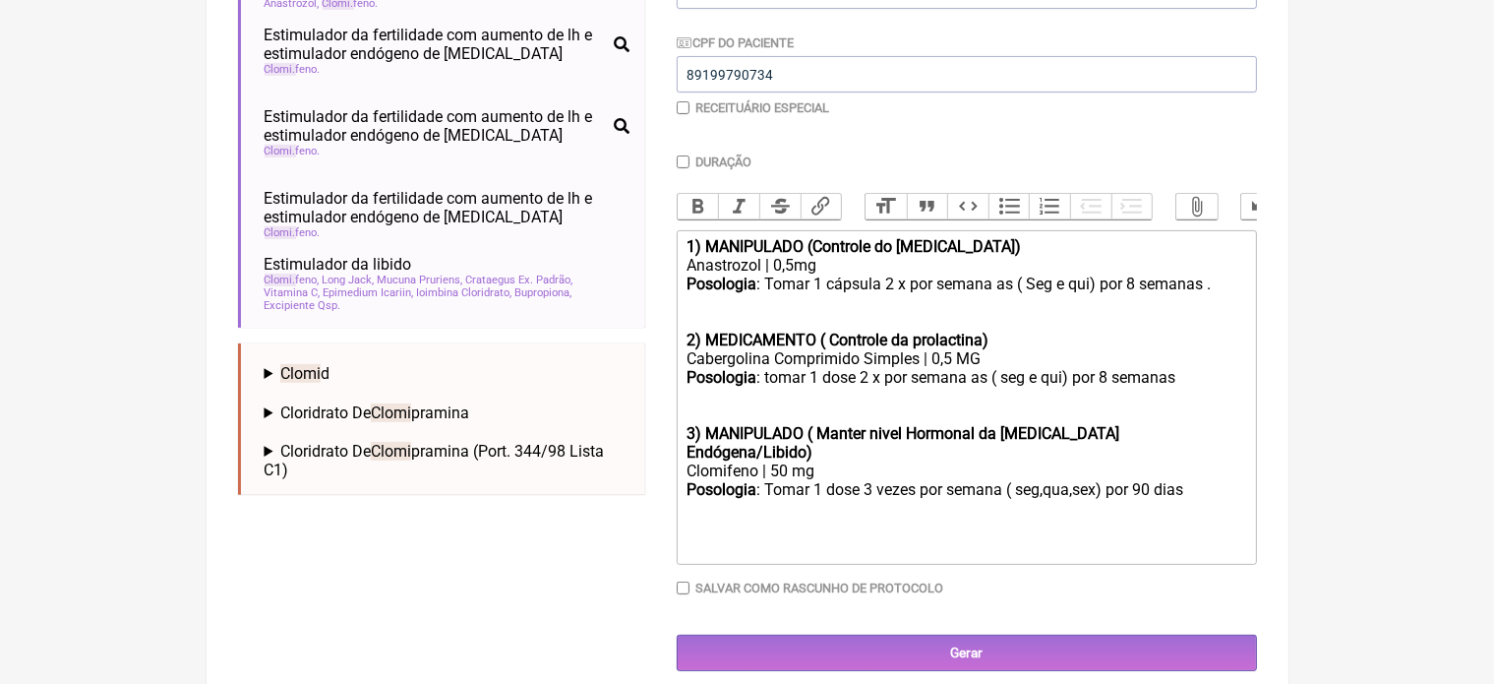
type trix-editor "<div><strong>1) MANIPULADO (Controle do [MEDICAL_DATA])</strong></div><div>Anas…"
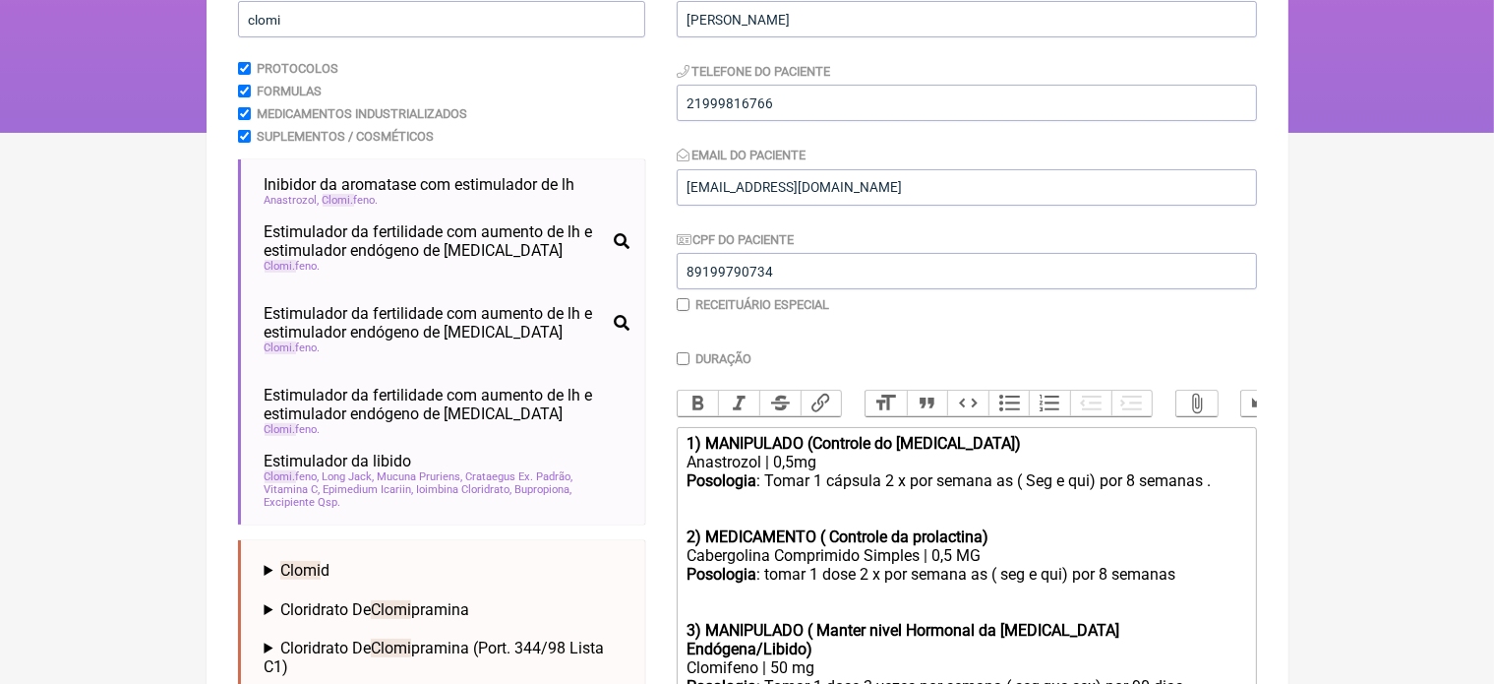
scroll to position [143, 0]
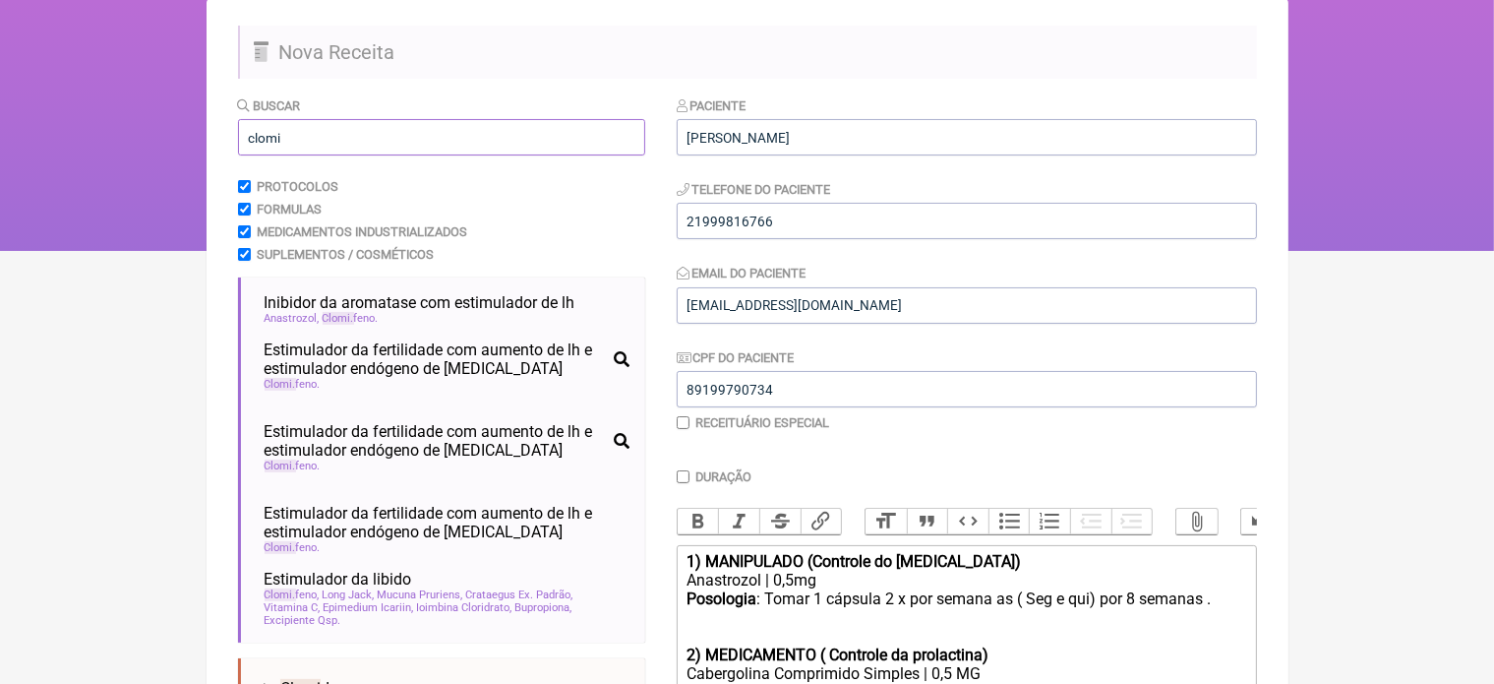
click at [327, 144] on input "clomi" at bounding box center [441, 137] width 407 height 36
type input "c"
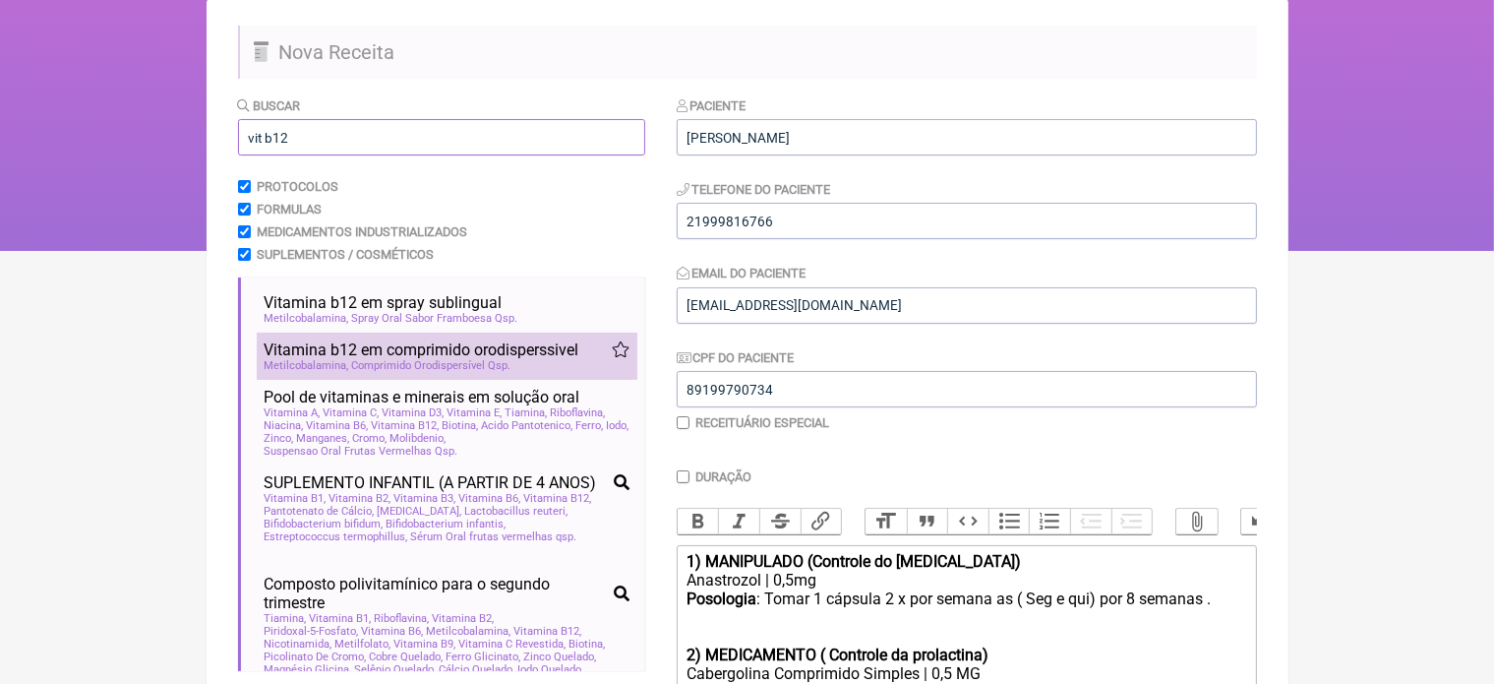
type input "vit b12"
click at [372, 349] on span "Vitamina b12 em comprimido orodisperssivel" at bounding box center [422, 349] width 315 height 19
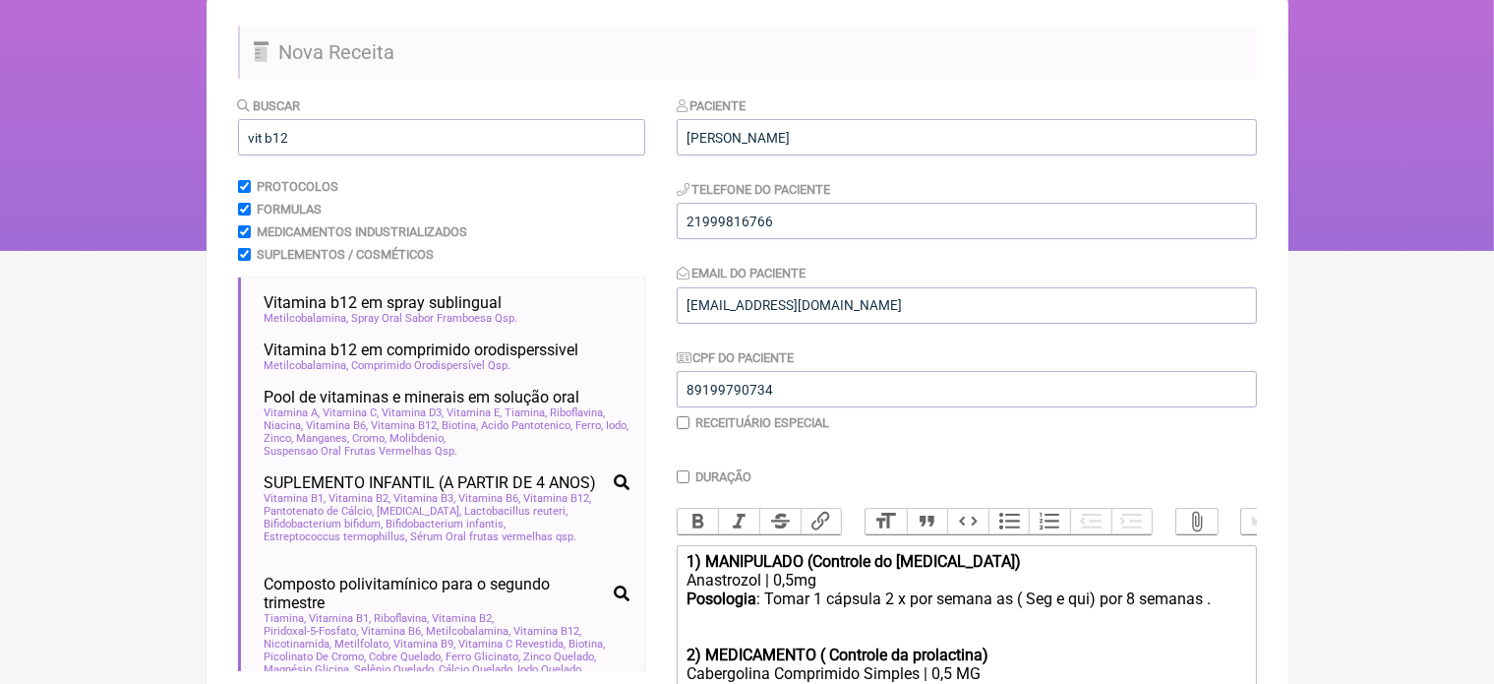
scroll to position [573, 0]
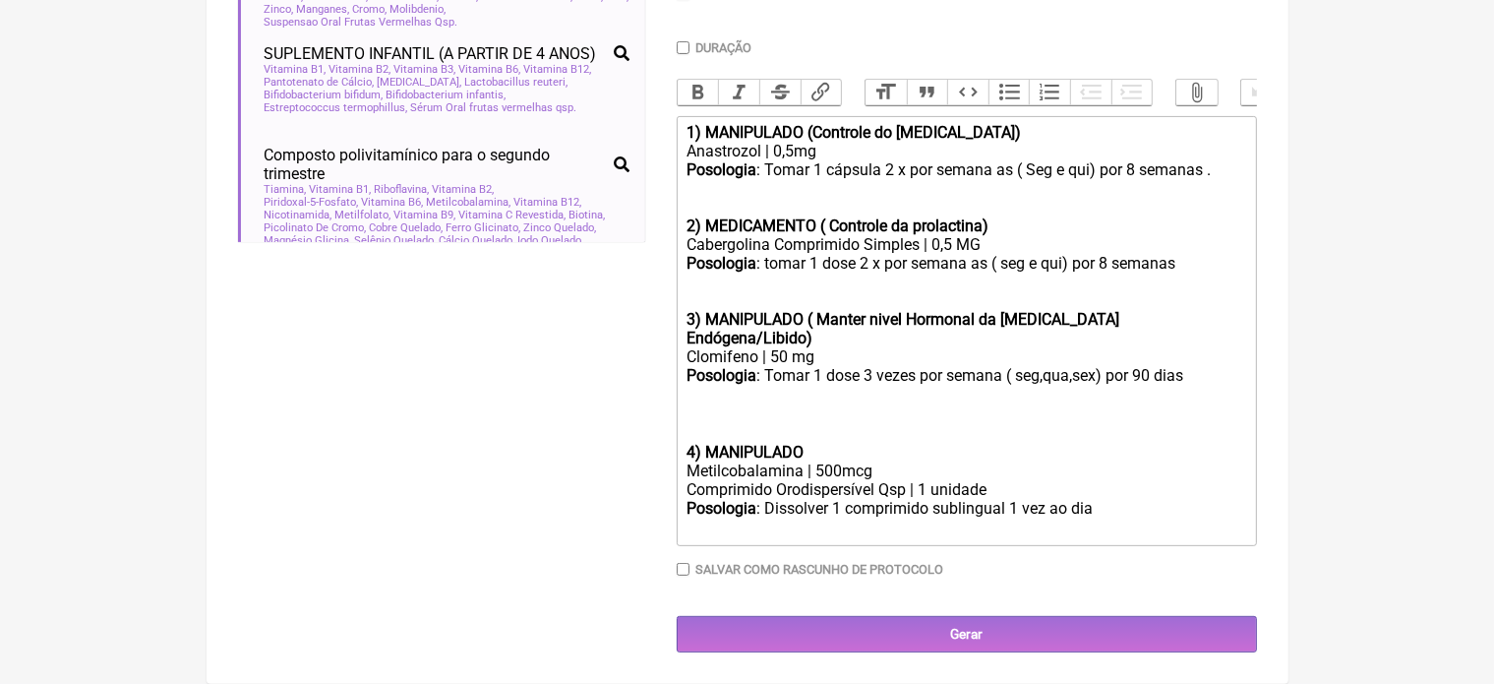
click at [682, 454] on trix-editor "1) MANIPULADO (Controle do estradiol) Anastrozol | 0,5mg Posologia : Tomar 1 cá…" at bounding box center [967, 331] width 580 height 430
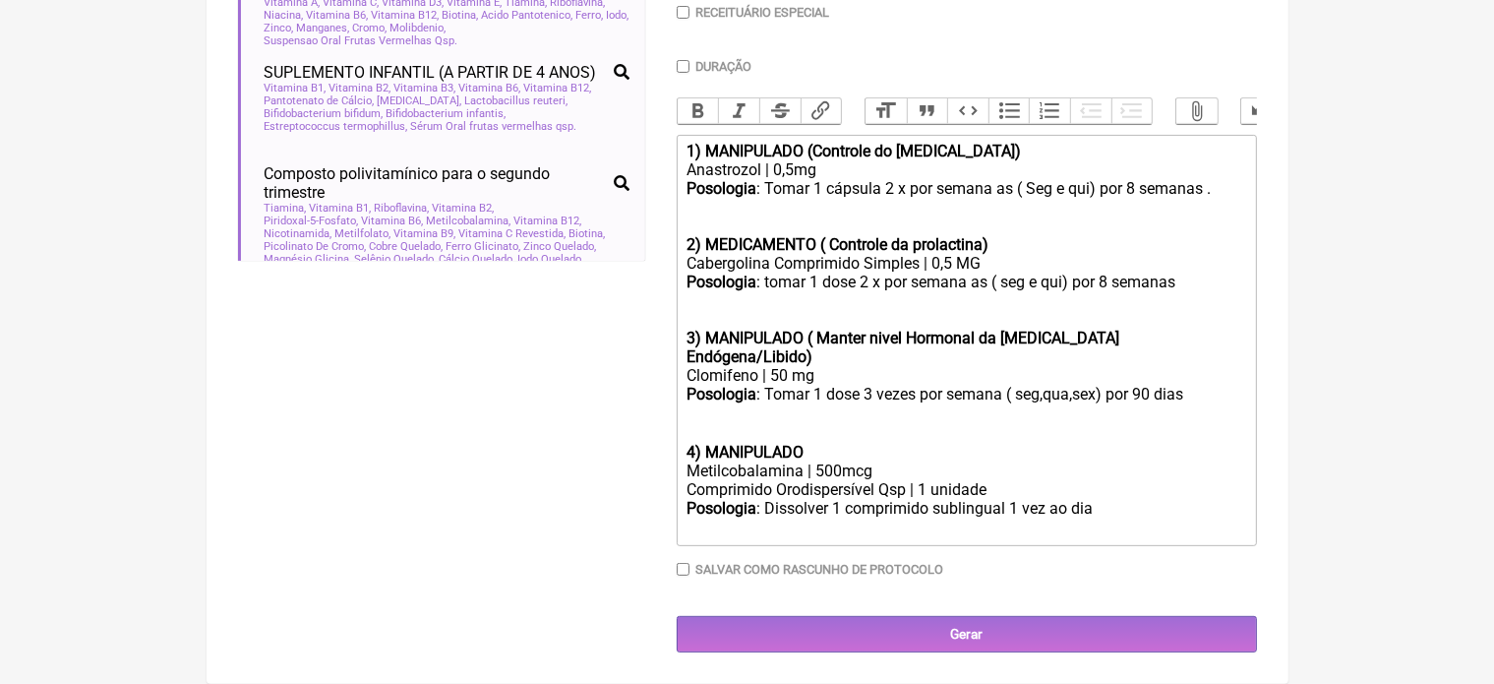
click at [838, 510] on div "Posologia : Dissolver 1 comprimido sublingual 1 vez ao dia ㅤ" at bounding box center [965, 518] width 559 height 39
click at [1101, 510] on div "Posologia : Dissolver 2 comprimido sublingual 1 vez ao dia ㅤ" at bounding box center [965, 518] width 559 height 39
click at [806, 448] on div "Posologia : Tomar 1 dose 3 vezes por semana ( seg,qua,sex) por 90 dias ㅤ 4) MAN…" at bounding box center [965, 423] width 559 height 77
click at [1192, 504] on div "Posologia : Dissolver 2 comprimido sublingual 1 vez ao dia por 90 dias .ㅤ" at bounding box center [965, 518] width 559 height 39
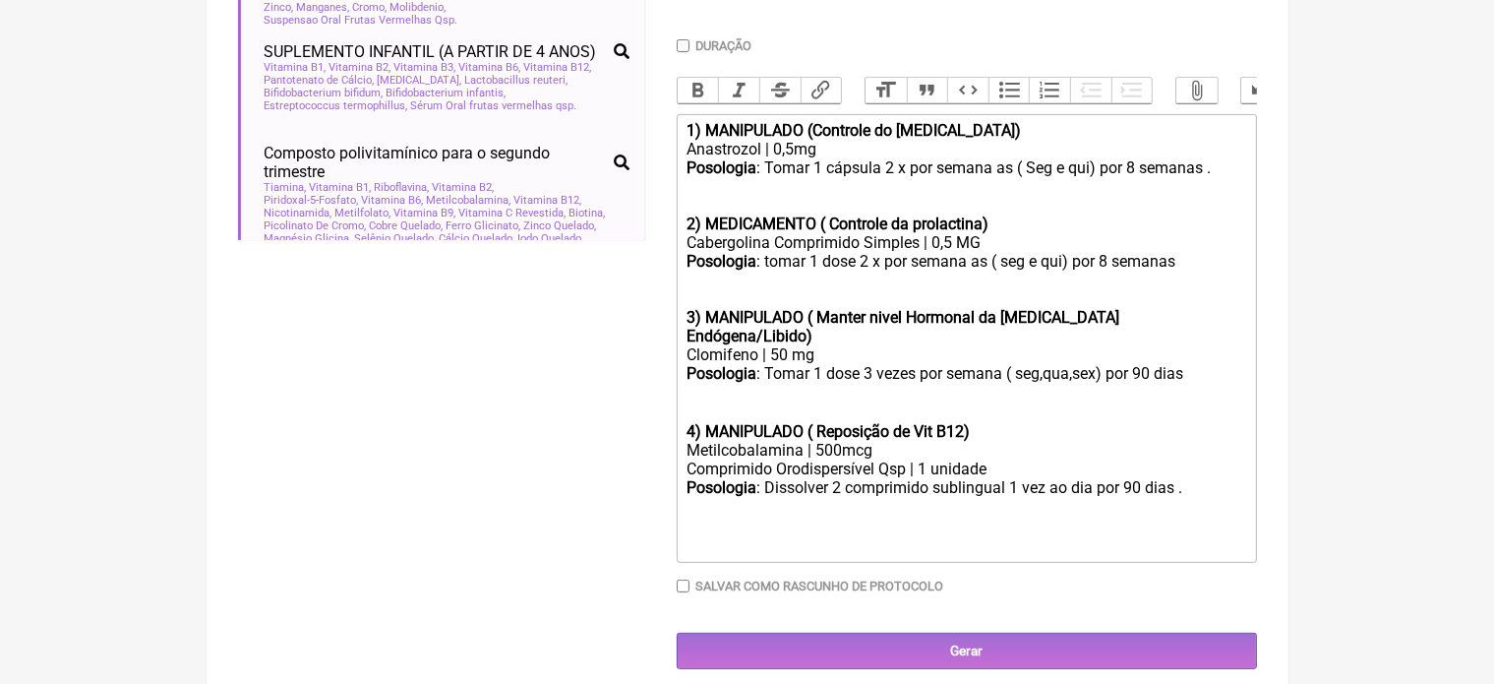
type trix-editor "<div><strong>1) MANIPULADO (Controle do estradiol)</strong></div><div>Anastrozo…"
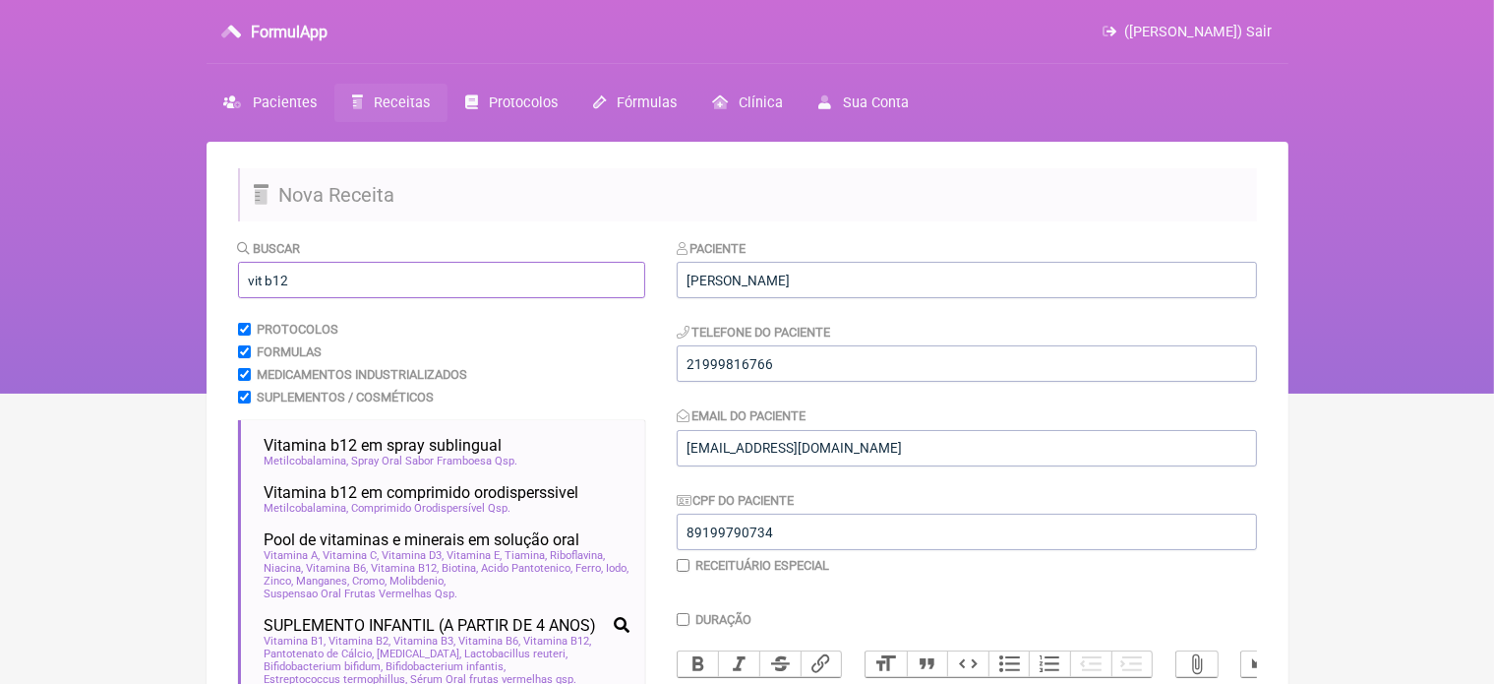
click at [315, 278] on input "vit b12" at bounding box center [441, 280] width 407 height 36
type input "v"
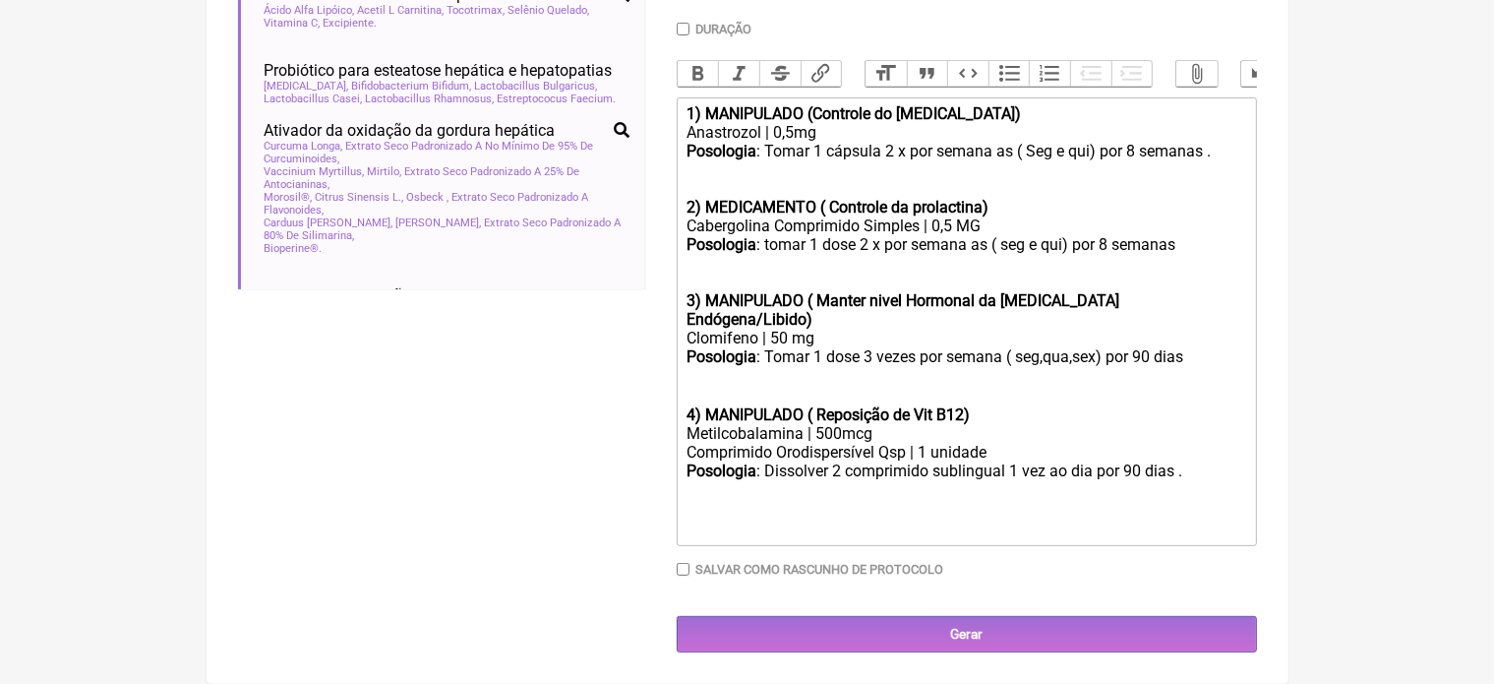
scroll to position [669, 0]
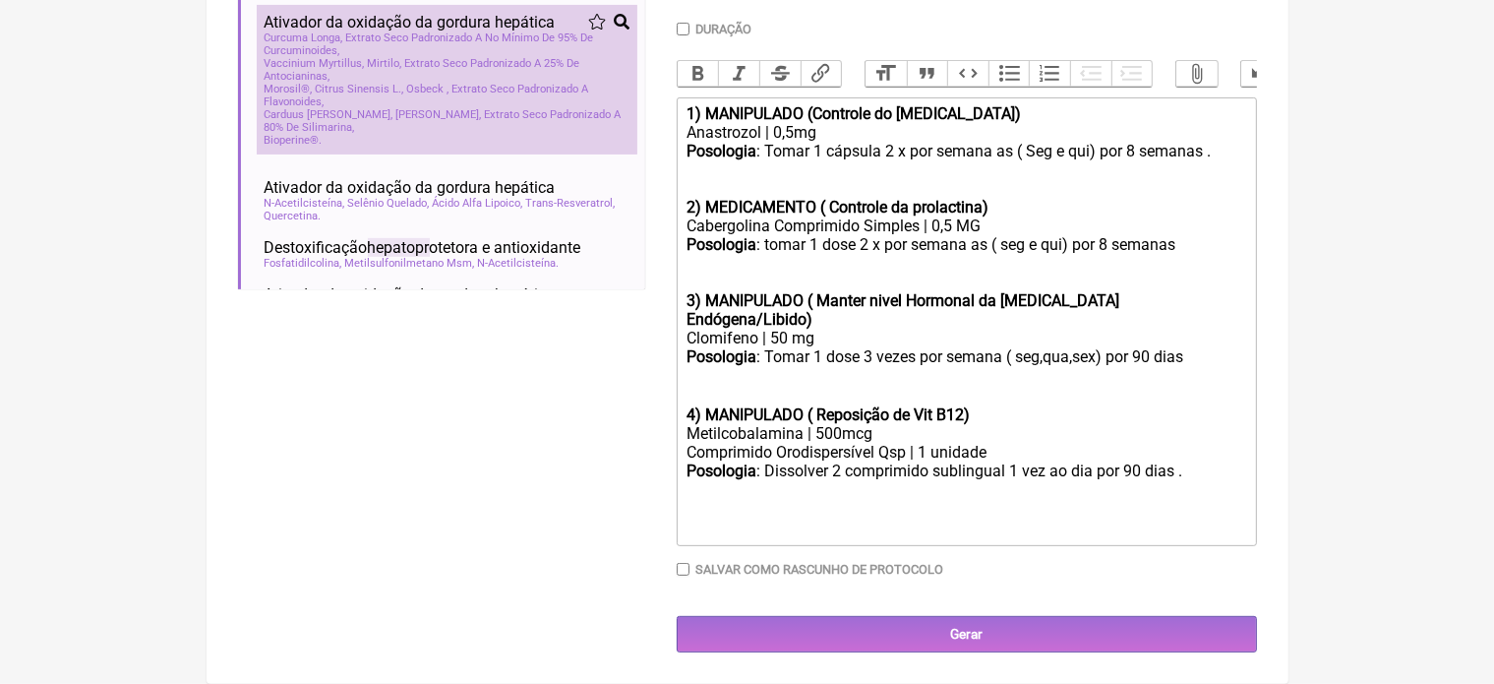
type input "hepatopr"
click at [380, 108] on span "Morosil®, Citrus Sinensis L., Osbeck , Extrato Seco Padronizado A Flavonoides" at bounding box center [447, 96] width 365 height 26
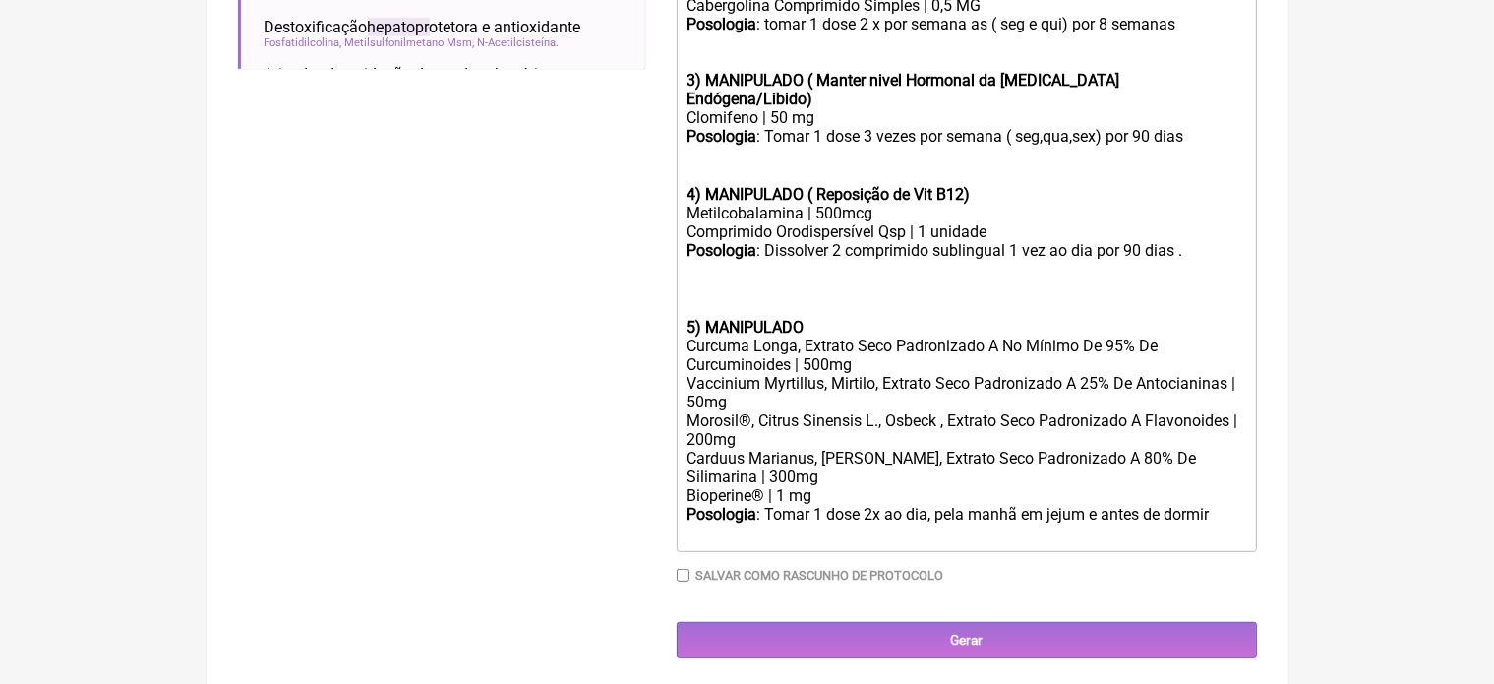
scroll to position [821, 0]
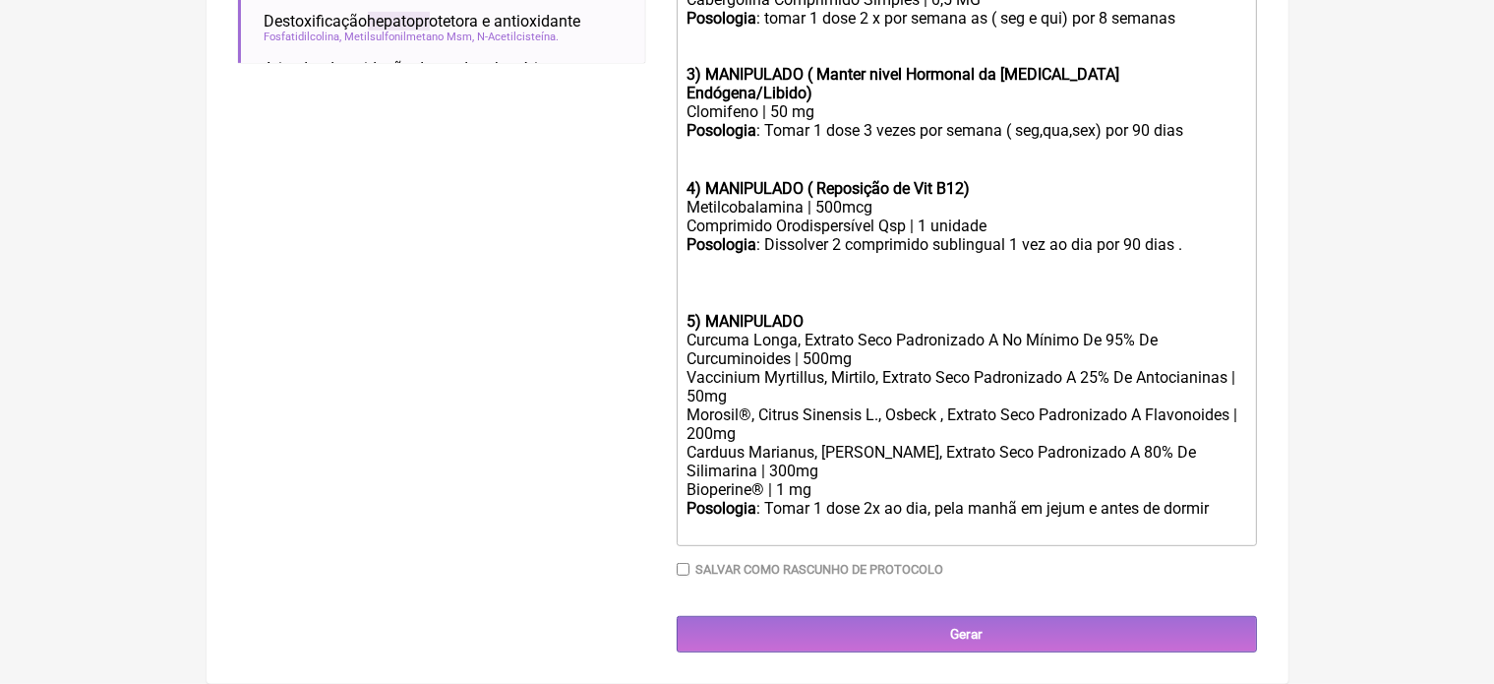
click at [682, 318] on trix-editor "1) MANIPULADO (Controle do estradiol) Anastrozol | 0,5mg Posologia : Tomar 1 cá…" at bounding box center [967, 208] width 580 height 675
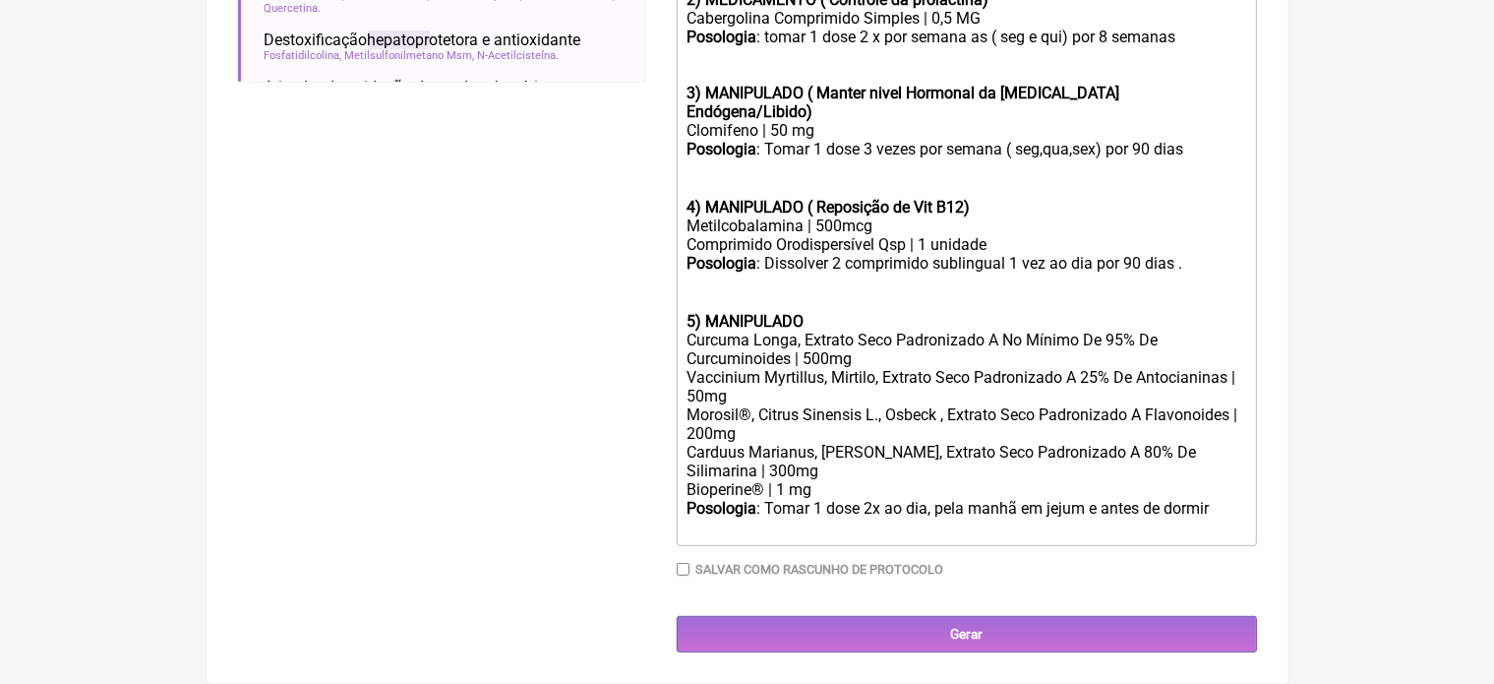
scroll to position [802, 0]
click at [817, 318] on div "Posologia : Dissolver 2 comprimido sublingual 1 vez ao dia por 90 dias .ㅤ 5) MA…" at bounding box center [965, 292] width 559 height 77
click at [1216, 511] on div "Posologia : Tomar 1 dose 2x ao dia, pela manhã em jejum e antes de dormir ㅤ" at bounding box center [965, 518] width 559 height 39
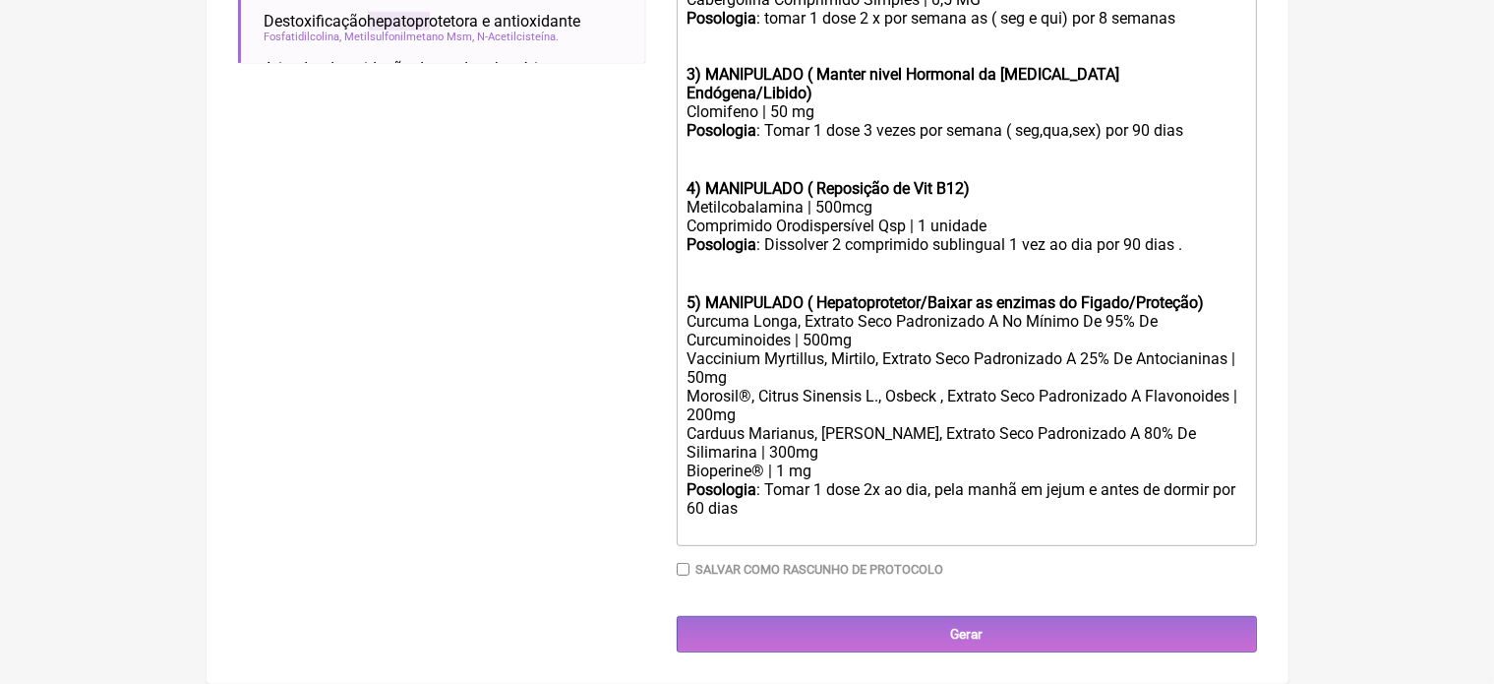
click at [1216, 493] on div "Posologia : Tomar 1 dose 2x ao dia, pela manhã em jejum e antes de dormir por 6…" at bounding box center [965, 509] width 559 height 58
click at [771, 509] on div "Posologia : Tomar 1 dose 2x ao dia, pela manhã em jejum e antes de dormir por 6…" at bounding box center [965, 509] width 559 height 58
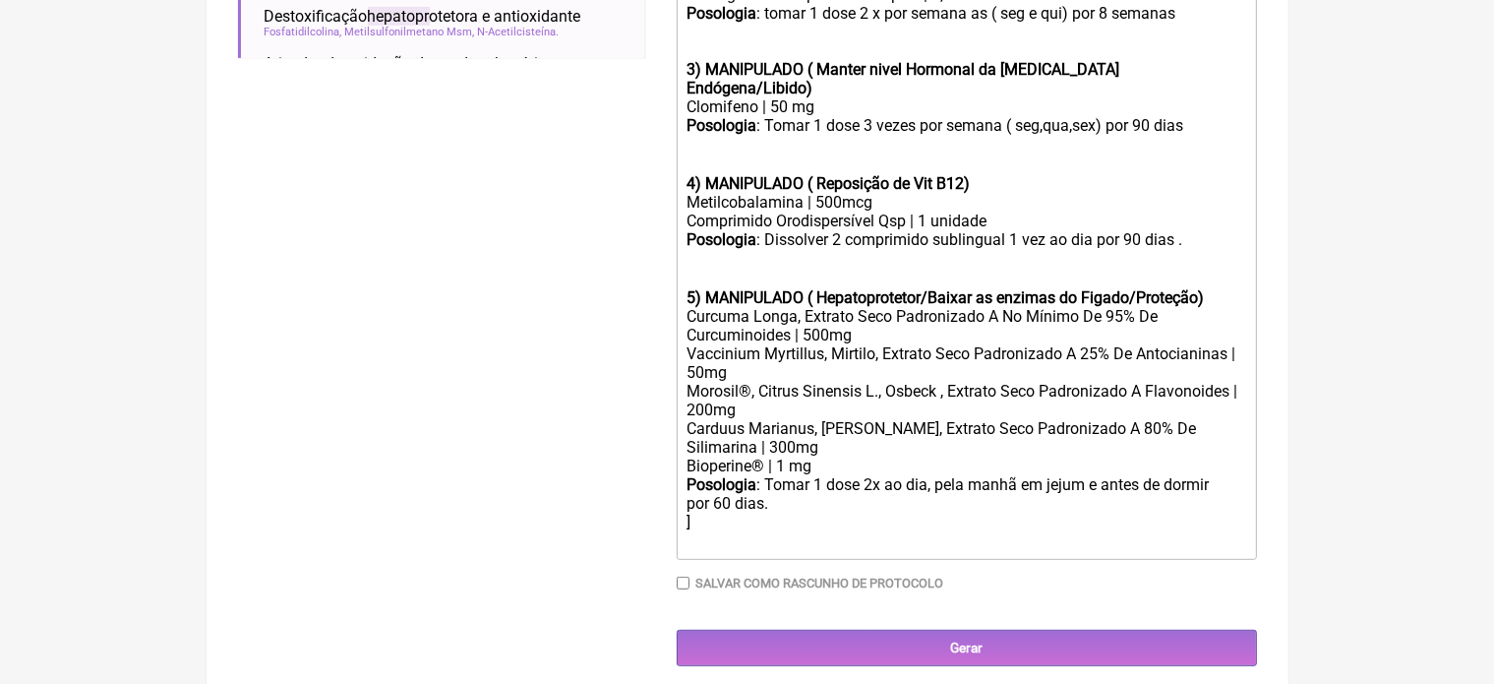
type trix-editor "<div><strong>1) MANIPULADO (Controle do estradiol)</strong></div><div>Anastrozo…"
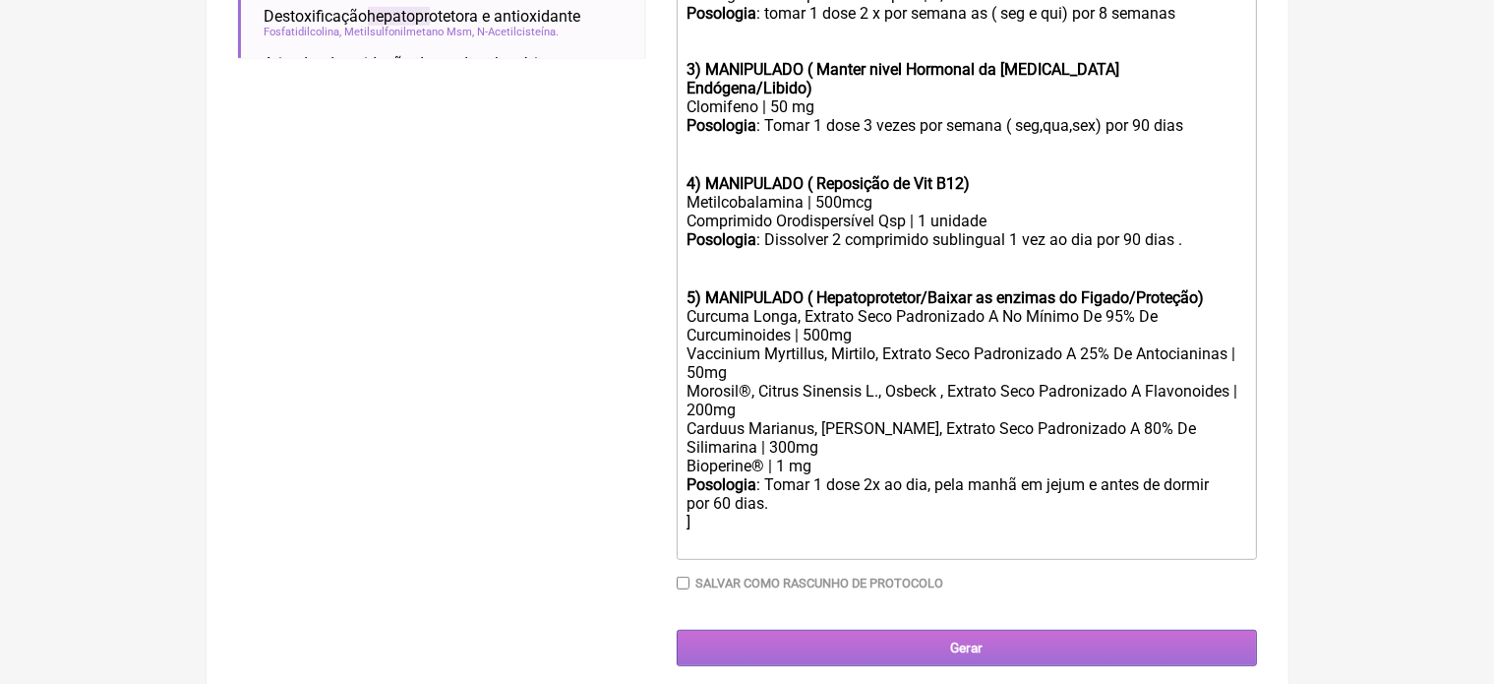
click at [968, 648] on input "Gerar" at bounding box center [967, 647] width 580 height 36
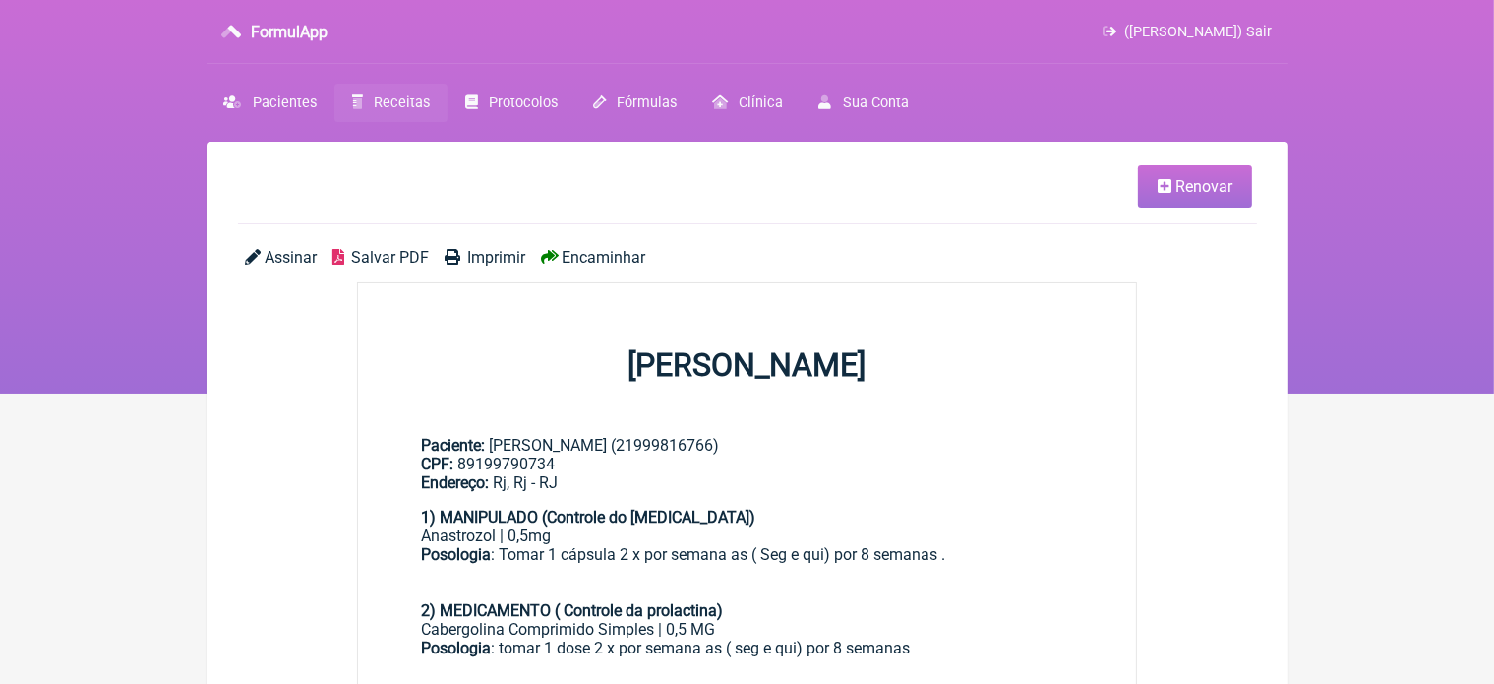
click at [504, 257] on span "Imprimir" at bounding box center [496, 257] width 58 height 19
click at [288, 101] on span "Pacientes" at bounding box center [285, 102] width 64 height 17
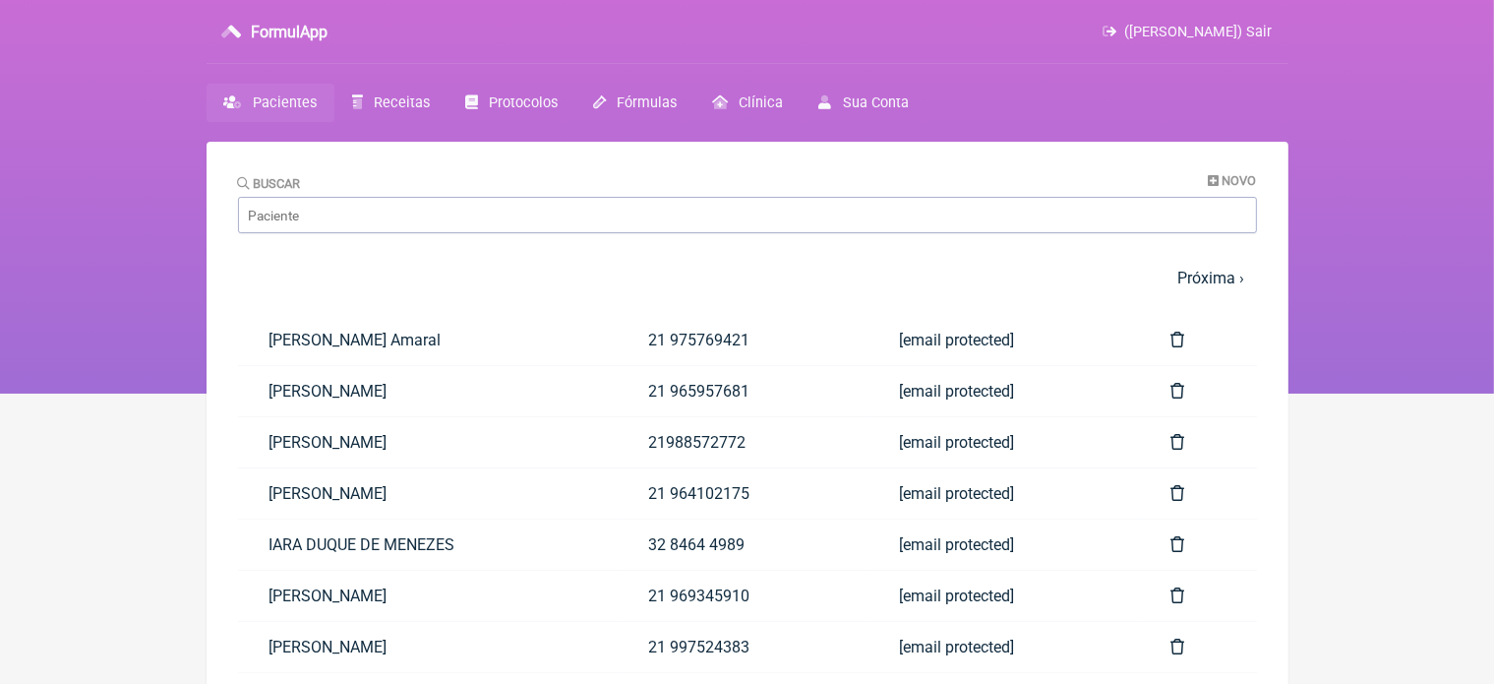
click at [288, 101] on span "Pacientes" at bounding box center [285, 102] width 64 height 17
click at [282, 92] on link "Pacientes" at bounding box center [271, 103] width 128 height 38
click at [397, 101] on span "Receitas" at bounding box center [402, 102] width 56 height 17
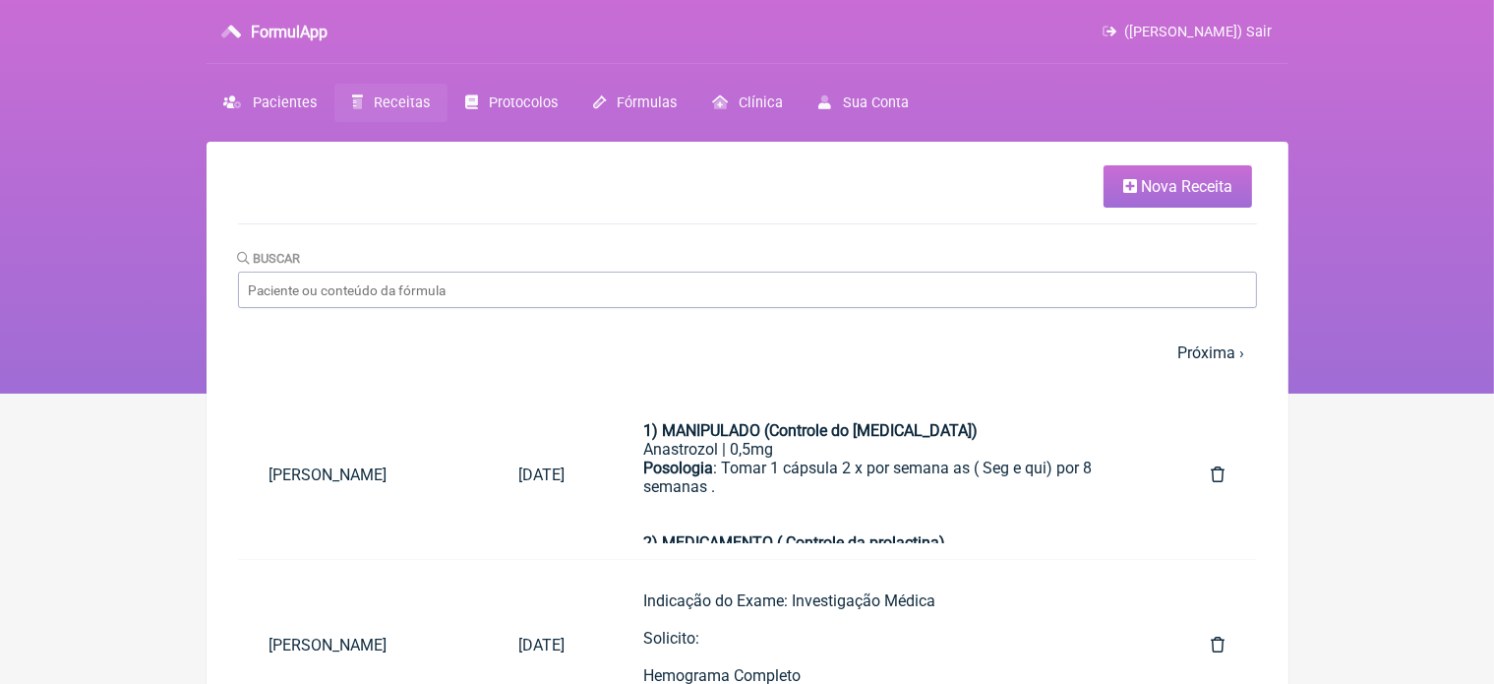
click at [1185, 187] on span "Nova Receita" at bounding box center [1186, 186] width 91 height 19
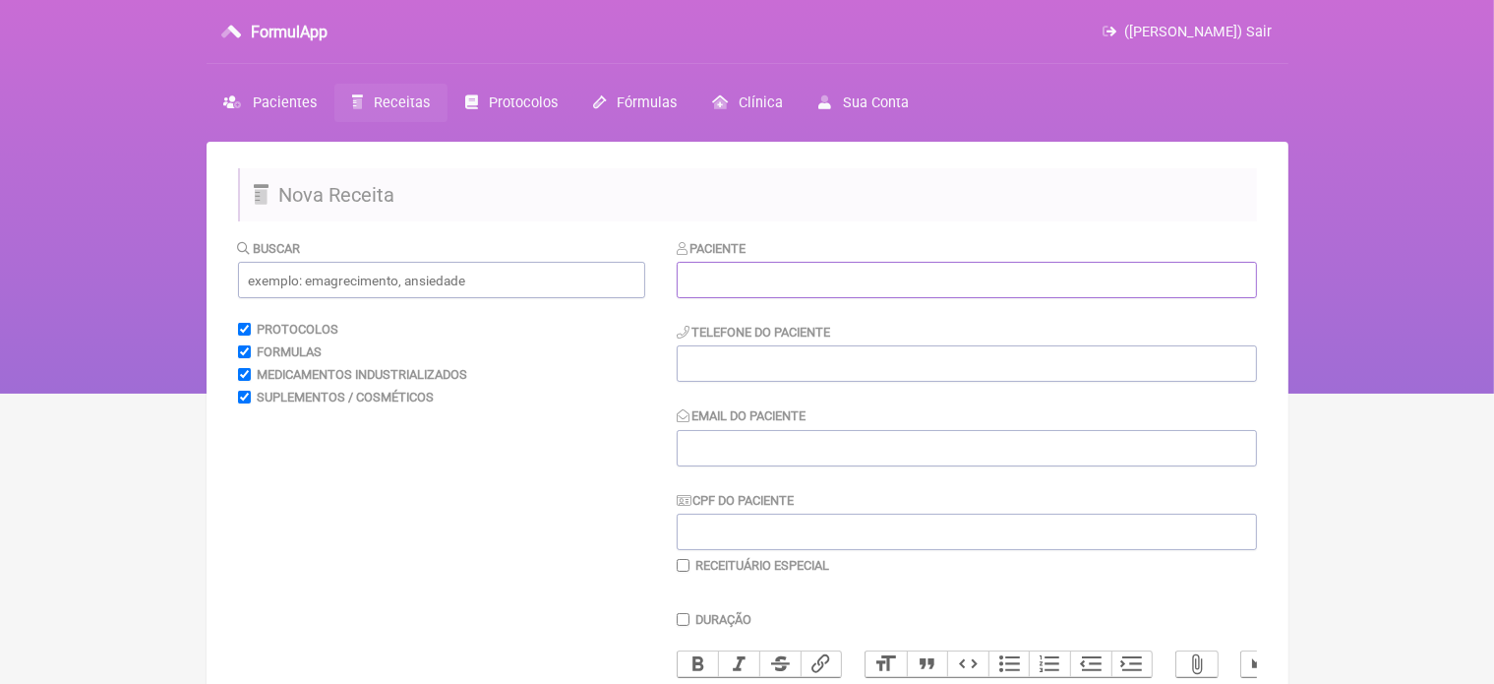
click at [757, 286] on input "text" at bounding box center [967, 280] width 580 height 36
click at [778, 287] on input "text" at bounding box center [967, 280] width 580 height 36
type input "kauan da Silva Lima"
click at [731, 365] on input "tel" at bounding box center [967, 363] width 580 height 36
type input "21 969377953"
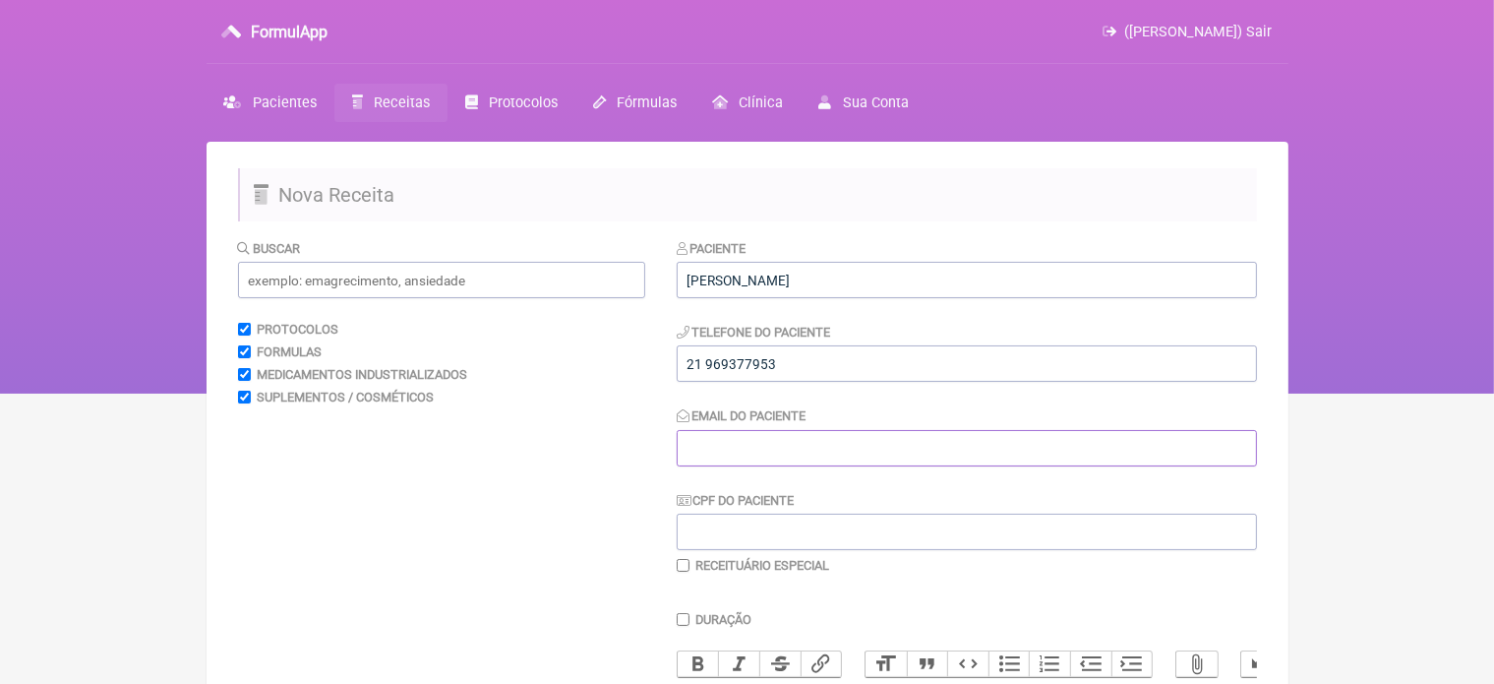
click at [738, 443] on input "Email do Paciente" at bounding box center [967, 448] width 580 height 36
type input "vini_paschoal@yahoo.com.br"
click at [743, 532] on input "CPF do Paciente" at bounding box center [967, 531] width 580 height 36
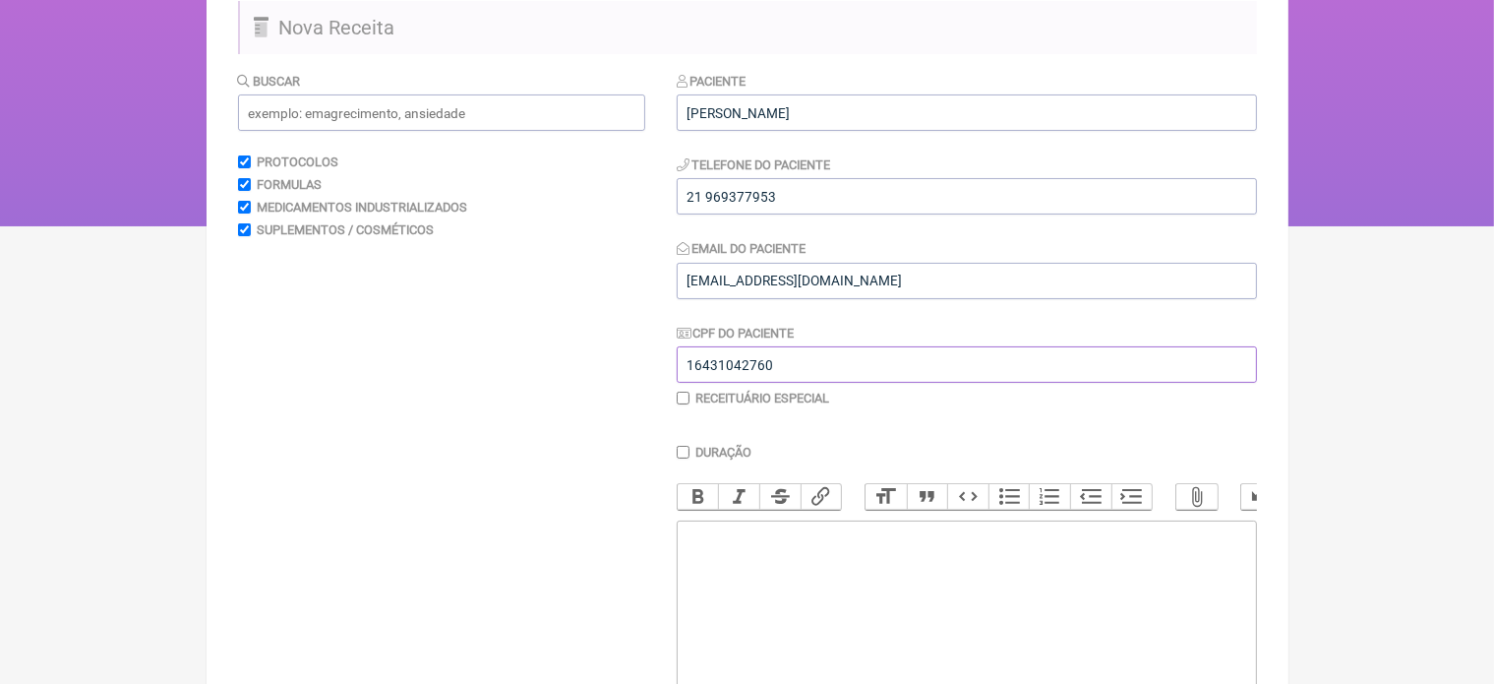
scroll to position [145, 0]
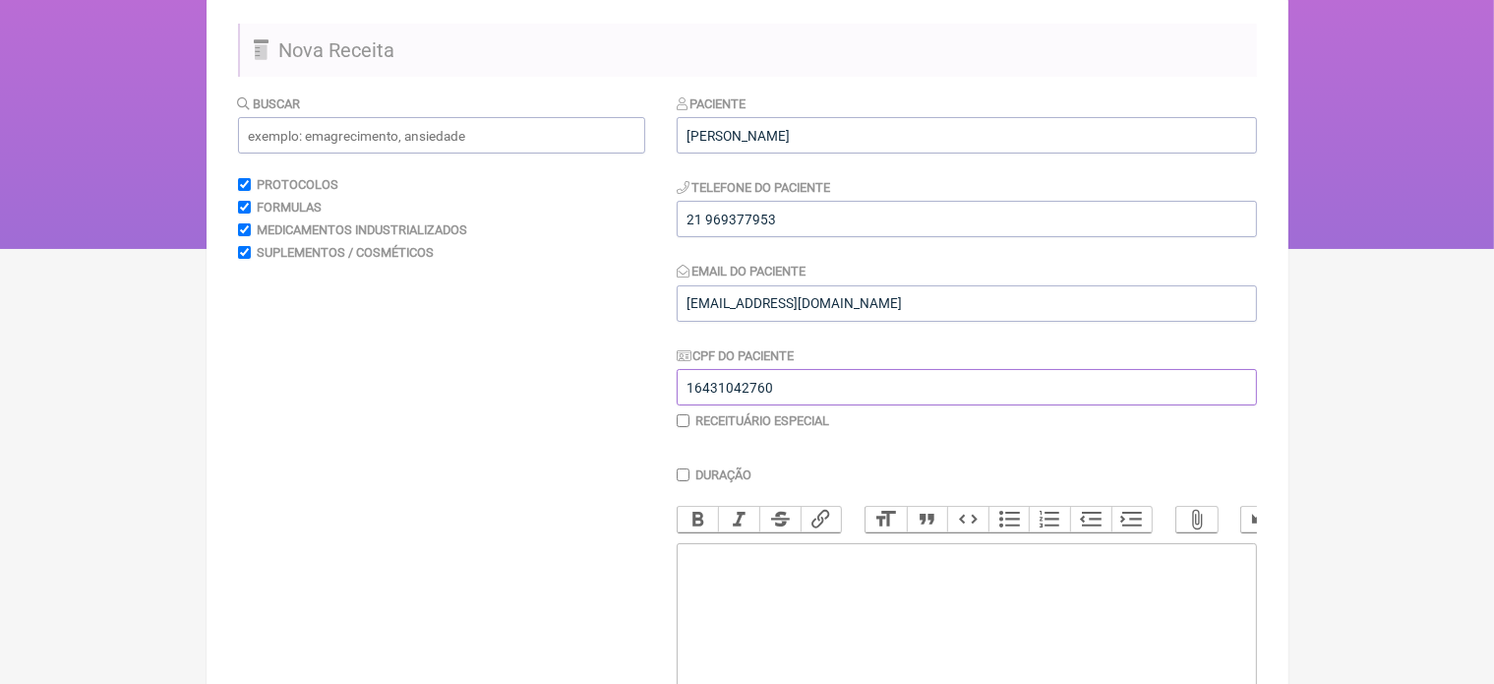
type input "16431042760"
click at [724, 136] on input "kauan da Silva Lima" at bounding box center [967, 135] width 580 height 36
click at [713, 133] on input "kauâ da Silva Lima" at bounding box center [967, 135] width 580 height 36
type input "kaua da Silva Lima"
click at [704, 586] on trix-editor at bounding box center [967, 661] width 580 height 236
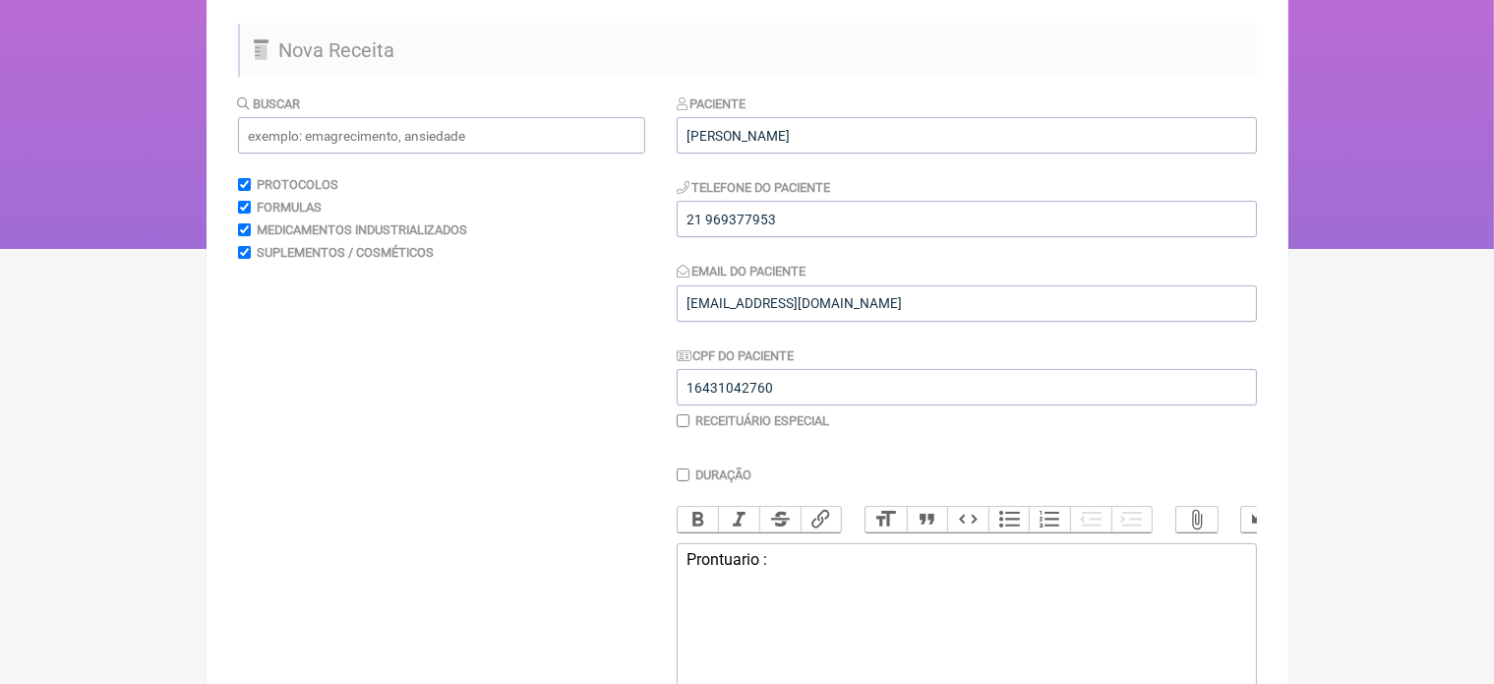
type trix-editor "<div>Prontuario :&nbsp;</div>"
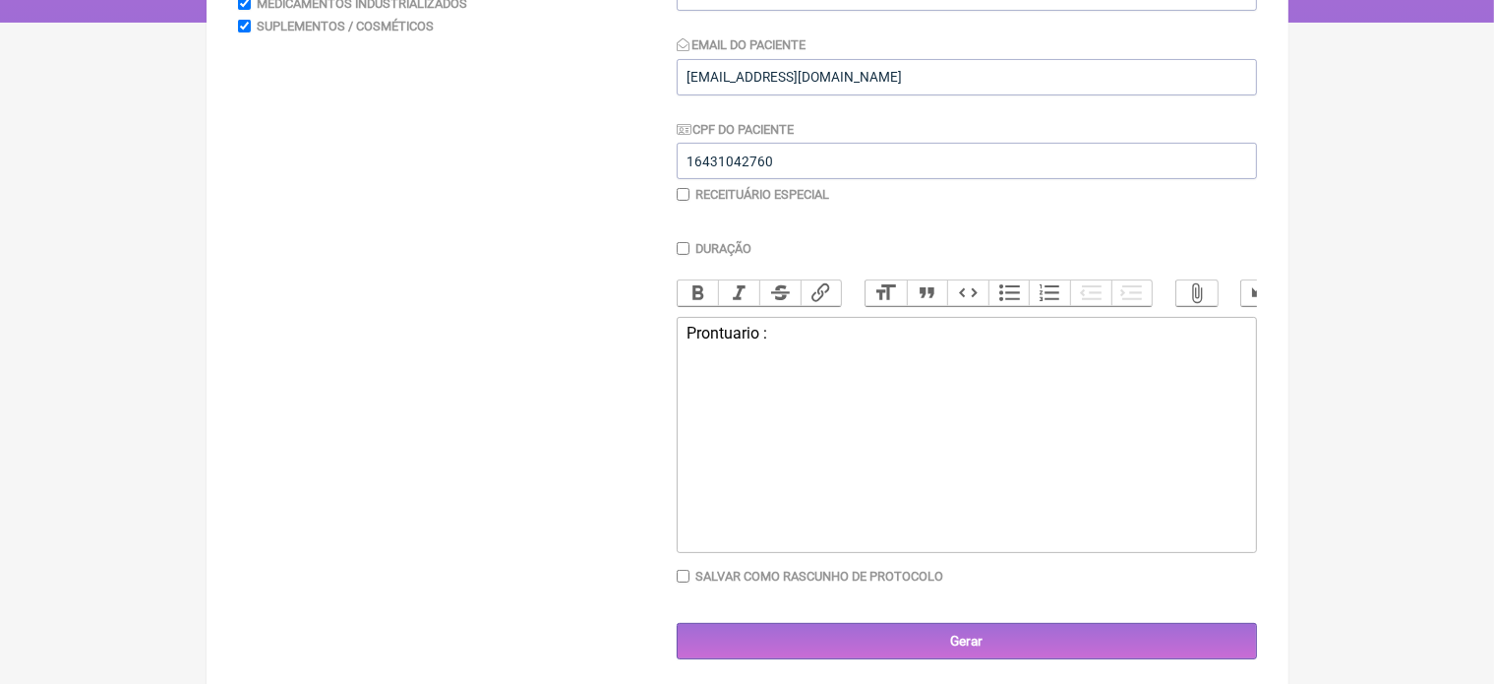
scroll to position [393, 0]
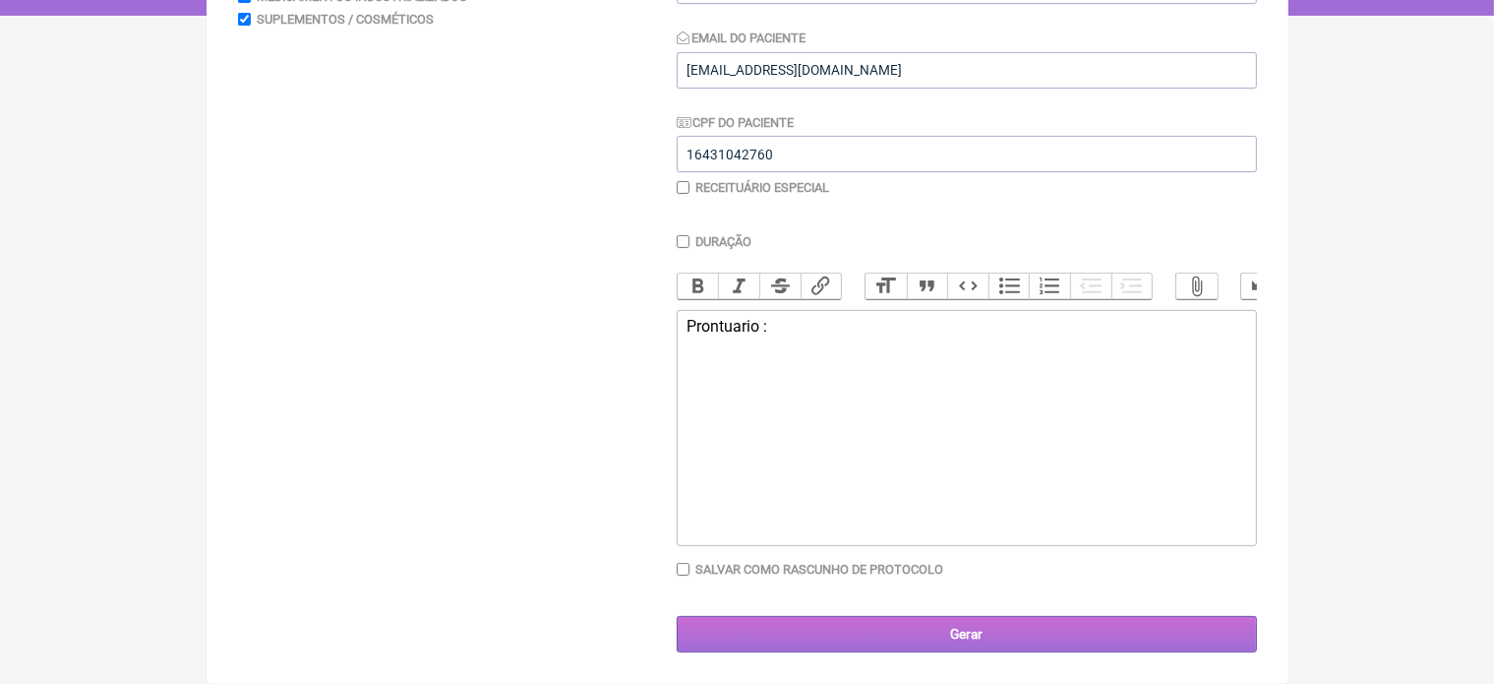
click at [991, 633] on input "Gerar" at bounding box center [967, 634] width 580 height 36
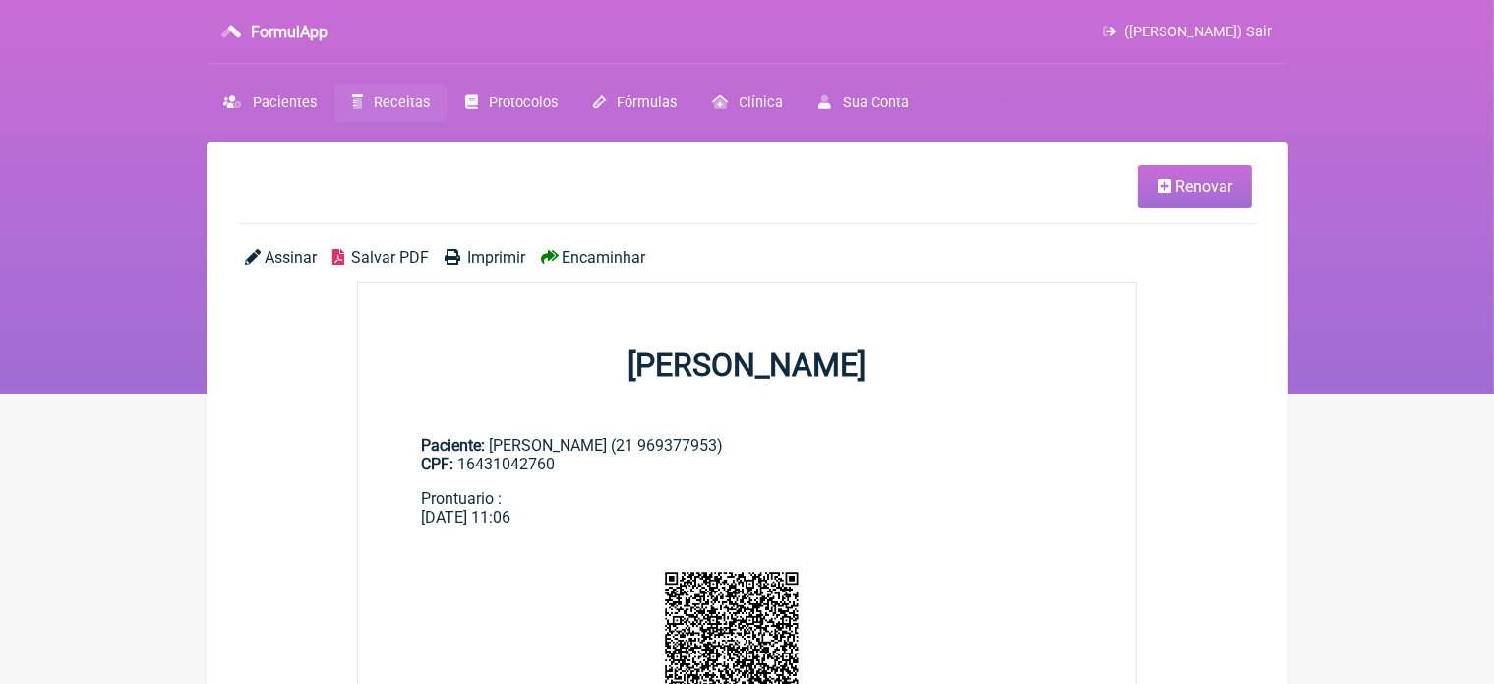
click at [1208, 192] on span "Renovar" at bounding box center [1203, 186] width 57 height 19
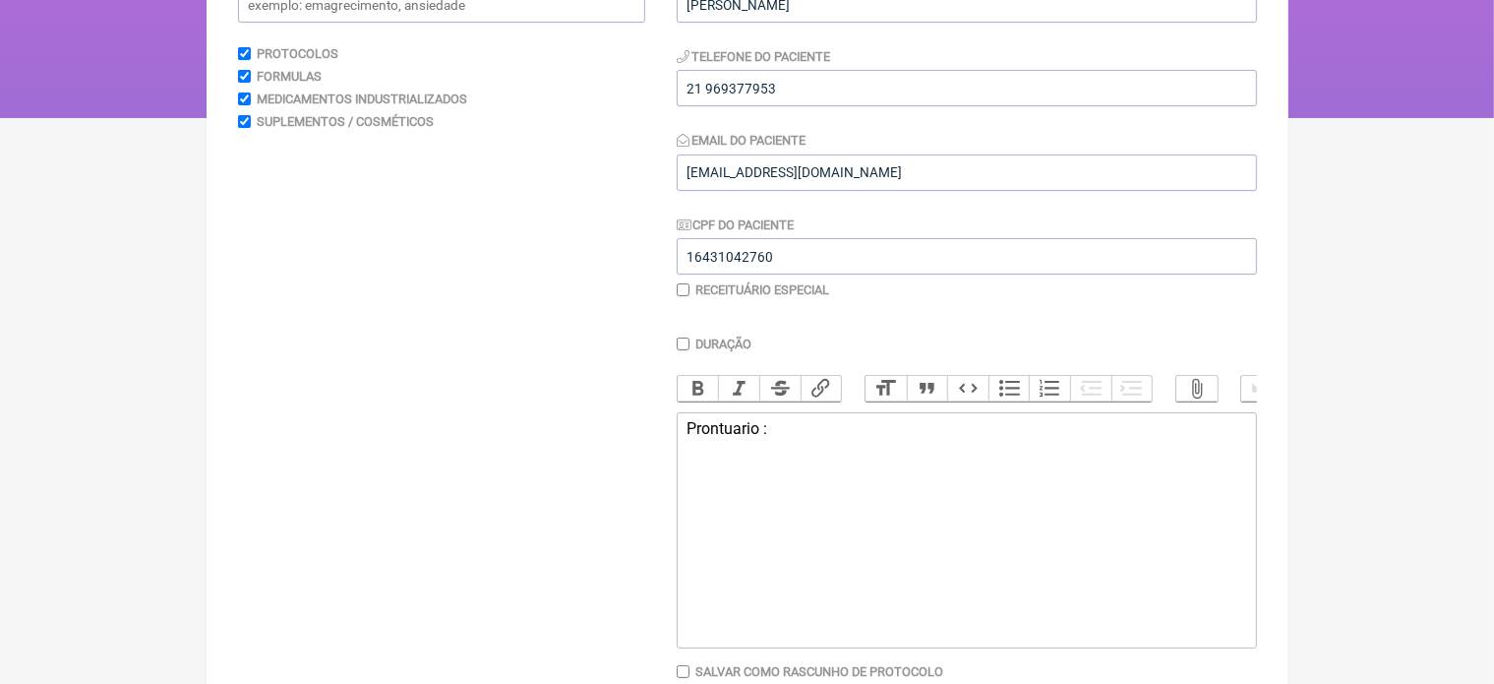
scroll to position [275, 0]
click at [779, 438] on div "Prontuario :" at bounding box center [965, 428] width 559 height 19
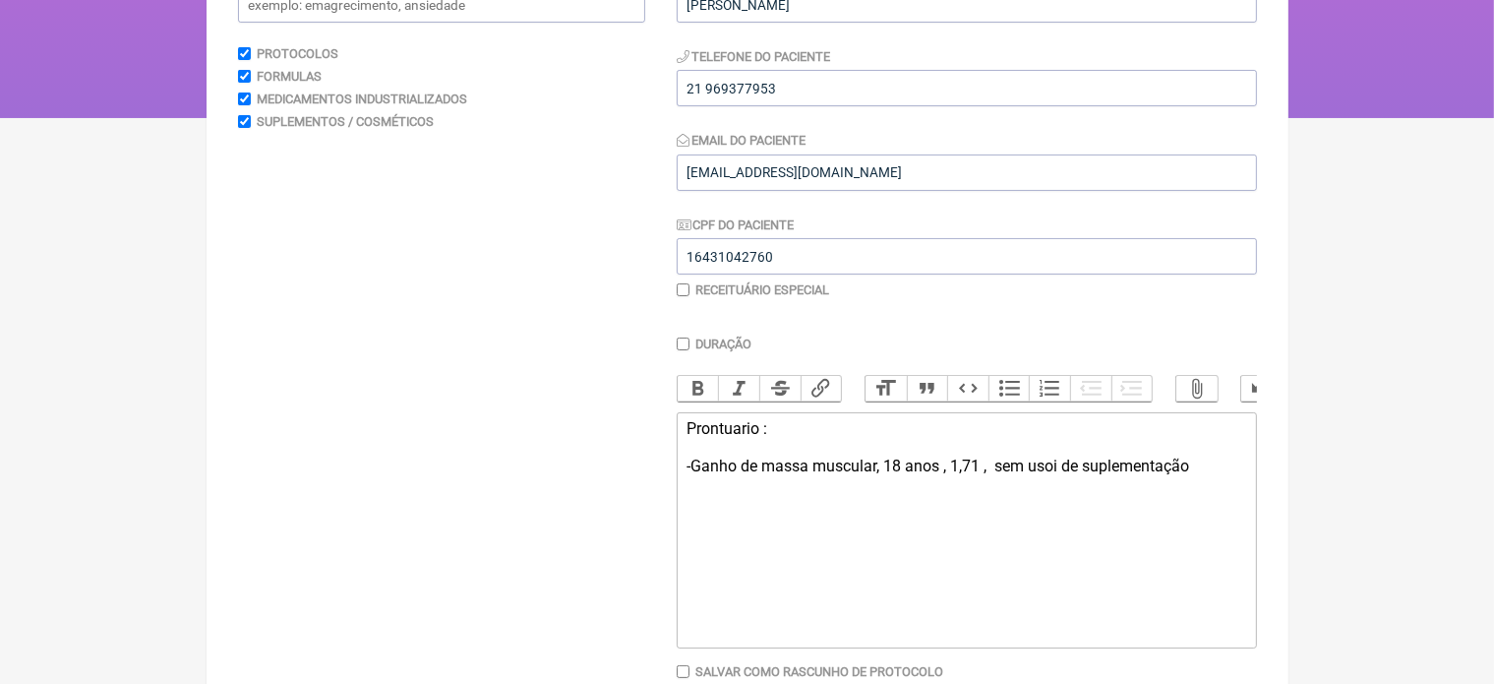
click at [1057, 475] on div "Prontuario : -Ganho de massa muscular, 18 anos , 1,71 , sem usoi de suplementaç…" at bounding box center [965, 447] width 559 height 56
click at [1198, 475] on div "Prontuario : -Ganho de massa muscular, 18 anos , 1,71 , sem uso de suplementação" at bounding box center [965, 447] width 559 height 56
type trix-editor "<div>Prontuario :&nbsp;<br><br>-Ganho de massa muscular, 18 anos , 1,71 ,&nbsp;…"
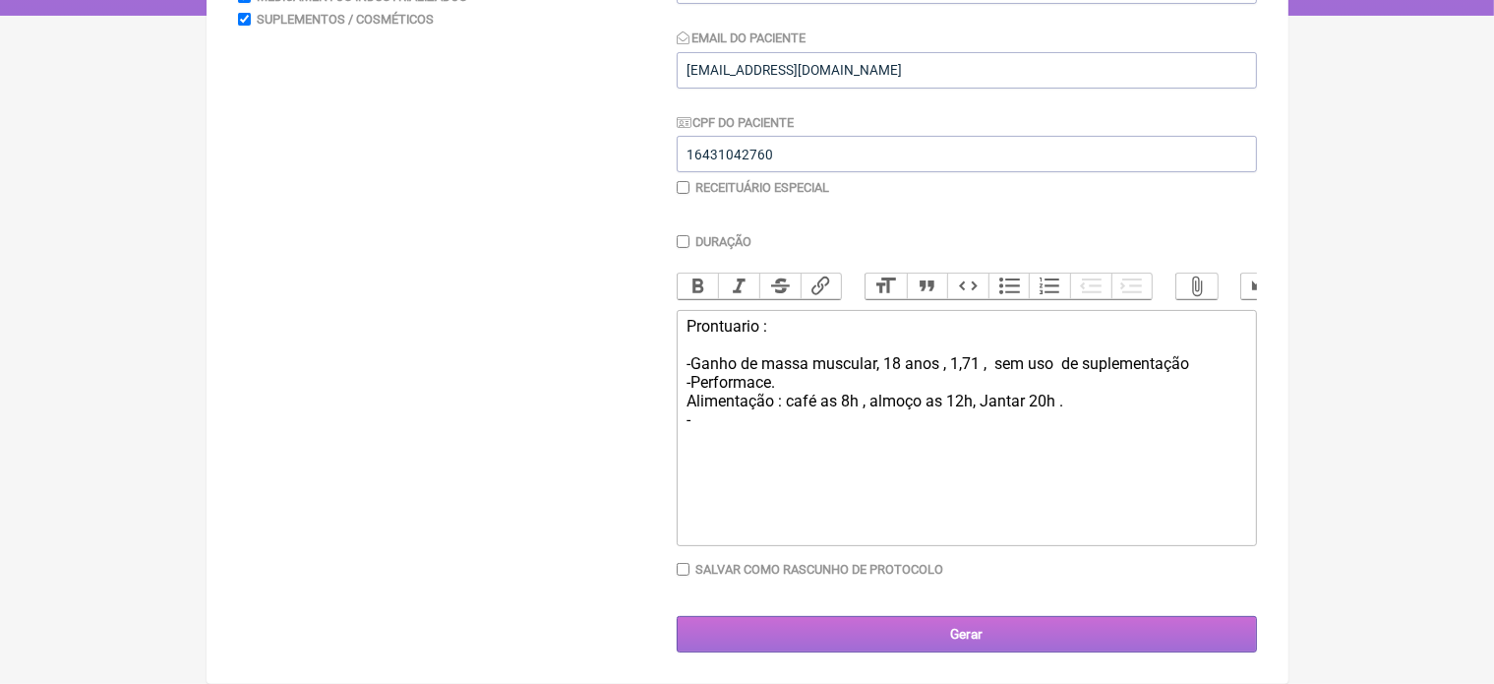
click at [972, 631] on input "Gerar" at bounding box center [967, 634] width 580 height 36
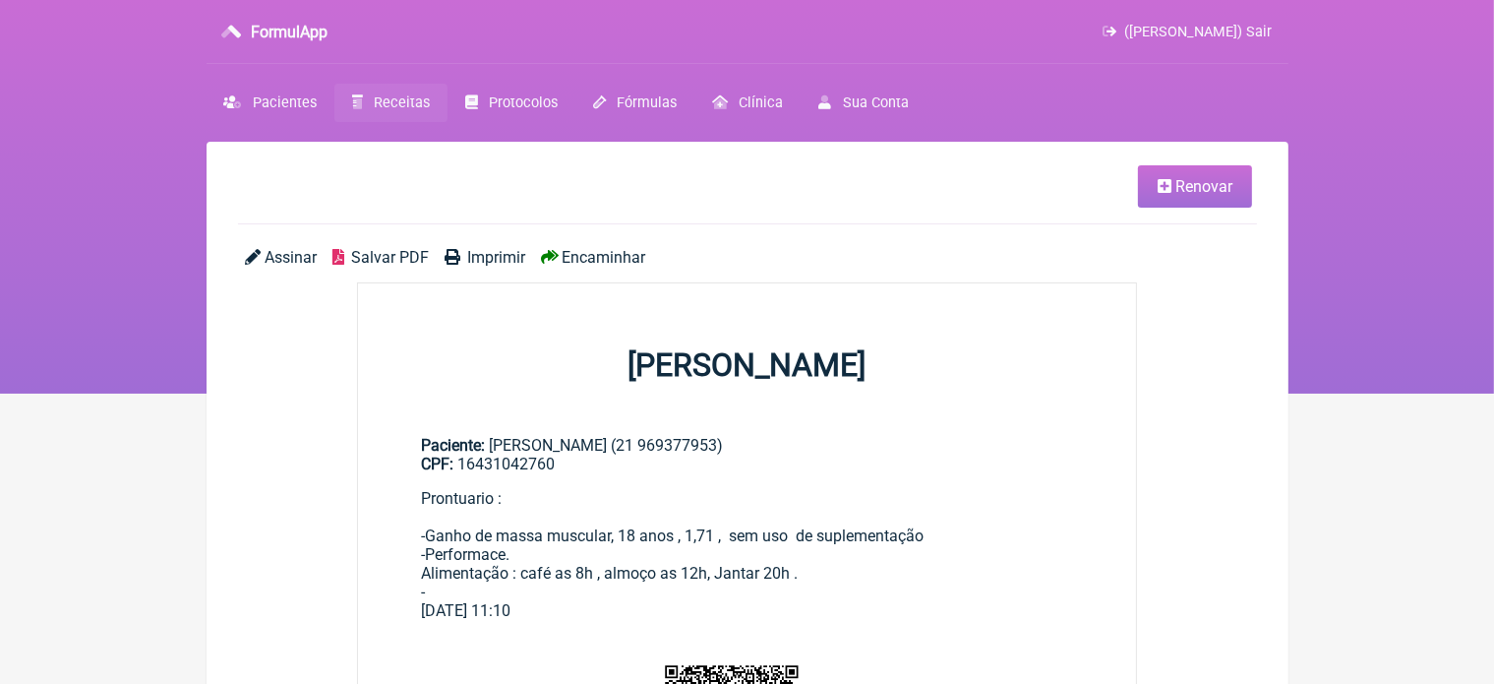
click at [1206, 197] on link "Renovar" at bounding box center [1195, 186] width 114 height 42
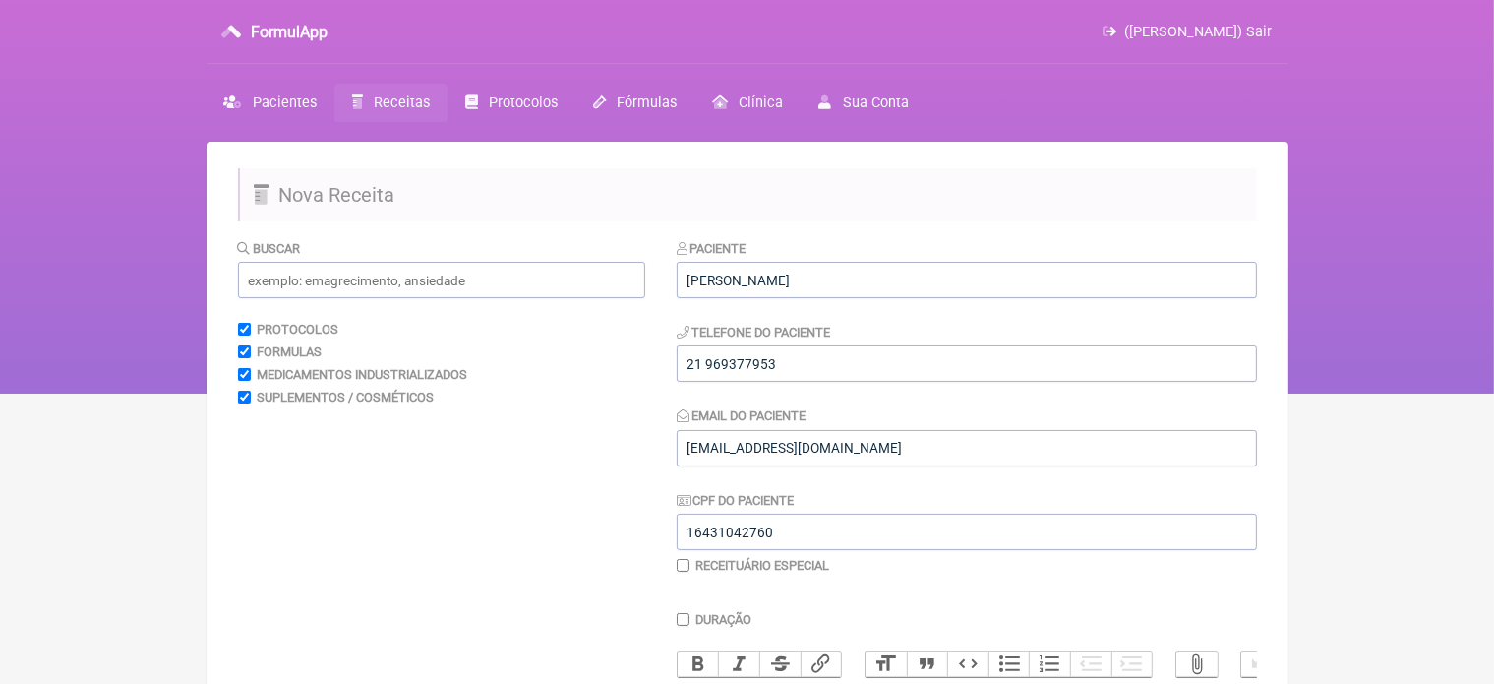
scroll to position [393, 0]
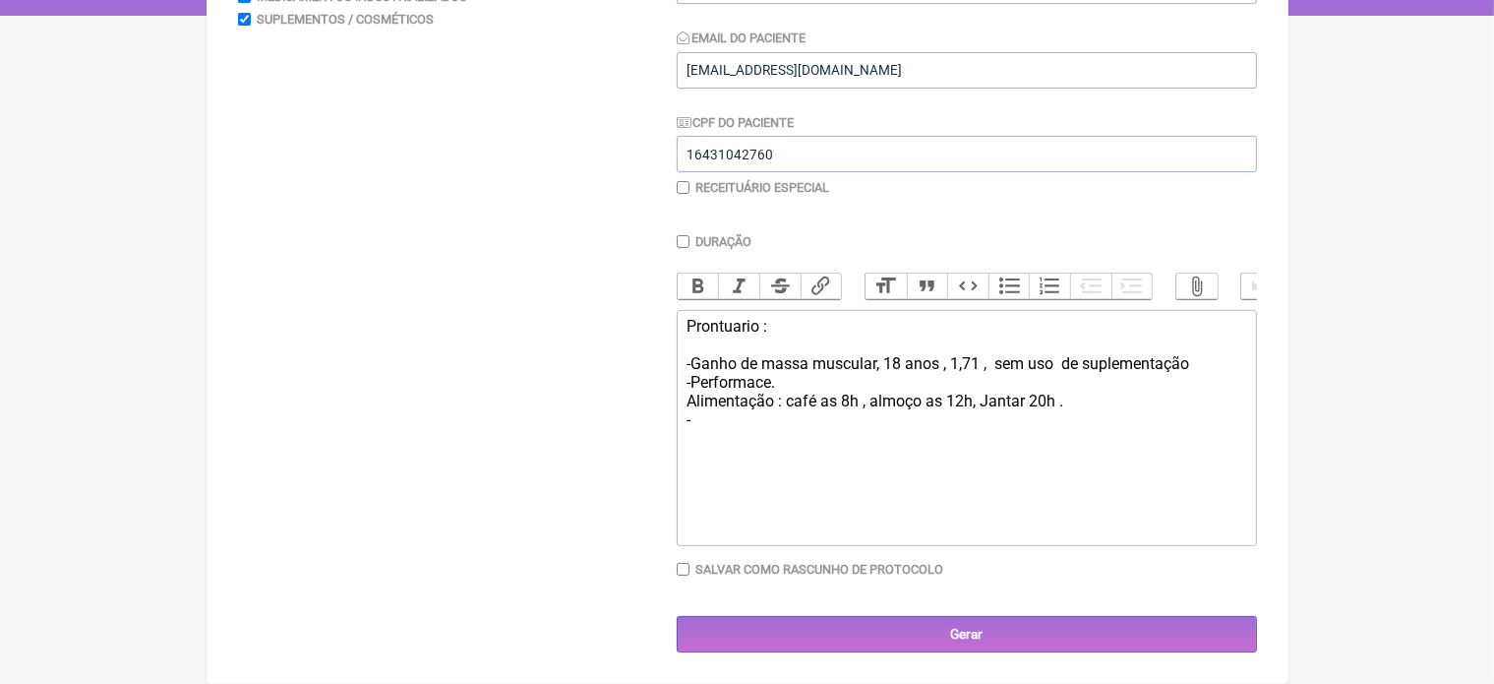
drag, startPoint x: 689, startPoint y: 322, endPoint x: 899, endPoint y: 546, distance: 306.9
click at [899, 546] on div "Duração Duração de 30 dias Bold Italic Strikethrough Link Heading Quote Code Bu…" at bounding box center [967, 413] width 580 height 358
type trix-editor "<div>Prontuario :&nbsp;<br><br>-Ganho de massa muscular, 18 anos , 1,71 ,&nbsp;…"
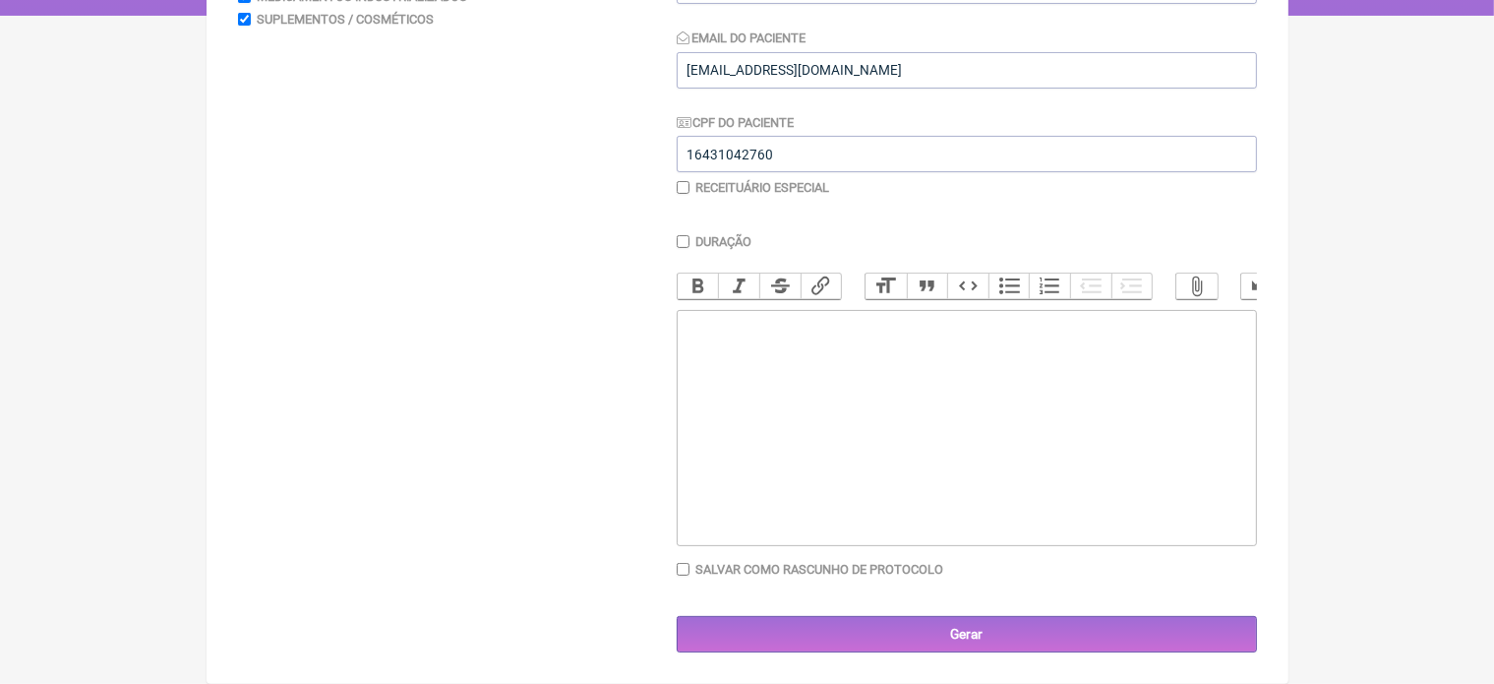
paste trix-editor "<div><strong><br>Avaliação Hematológica e Inflamatória<br></strong><br></div><u…"
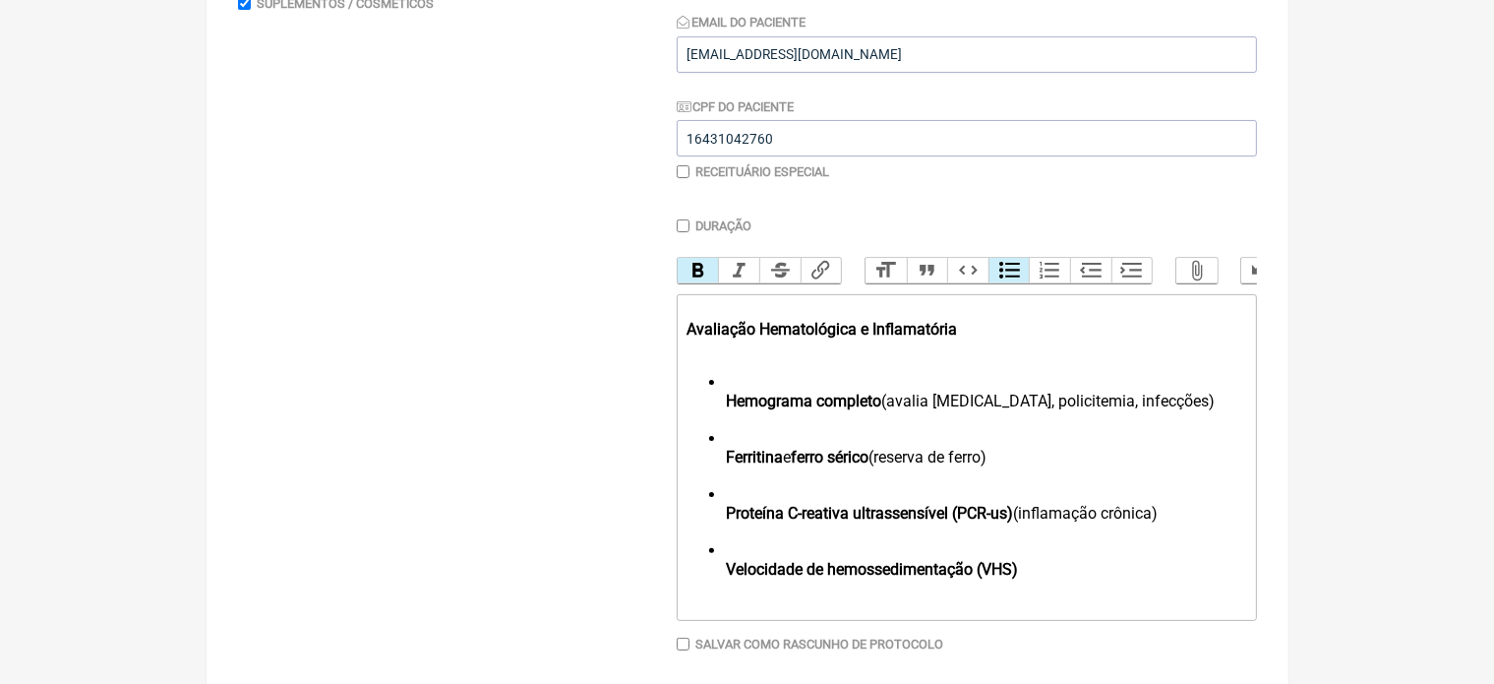
click at [723, 416] on ul "Hemograma completo (avalia anemia, policitemia, infecções) Ferritina e ferro sé…" at bounding box center [965, 485] width 559 height 224
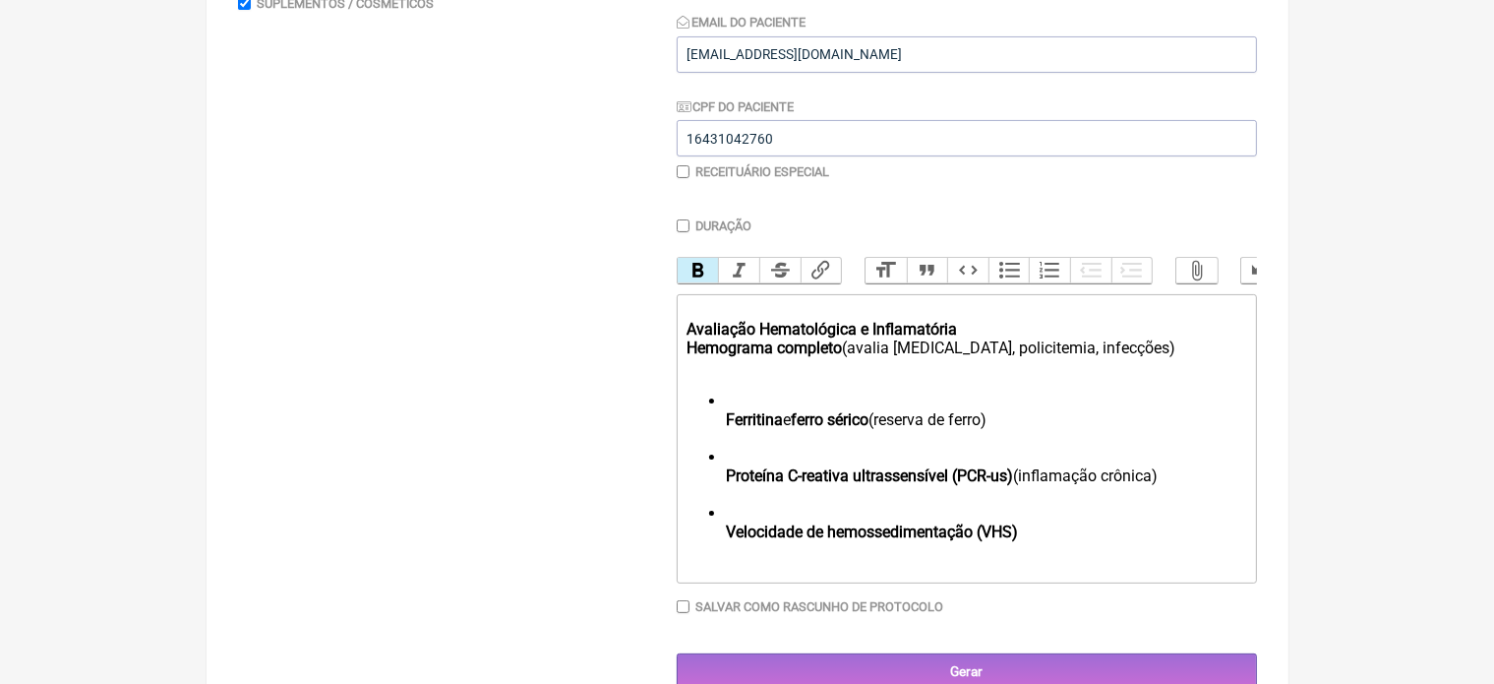
click at [725, 435] on ul "Ferritina e ferro sérico (reserva de ferro) Proteína C-reativa ultrassensível (…" at bounding box center [965, 475] width 559 height 168
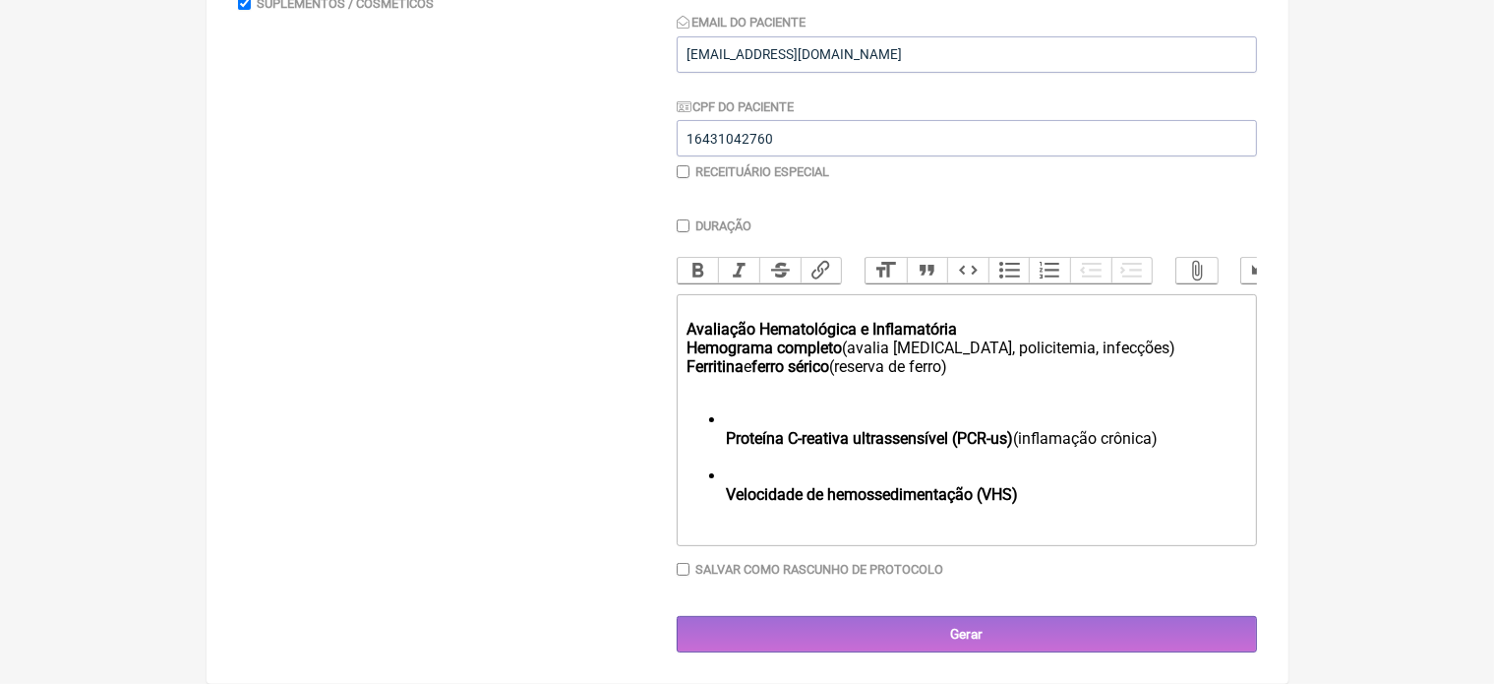
click at [726, 447] on strong "Proteína C-reativa ultrassensível (PCR-us)" at bounding box center [869, 438] width 287 height 19
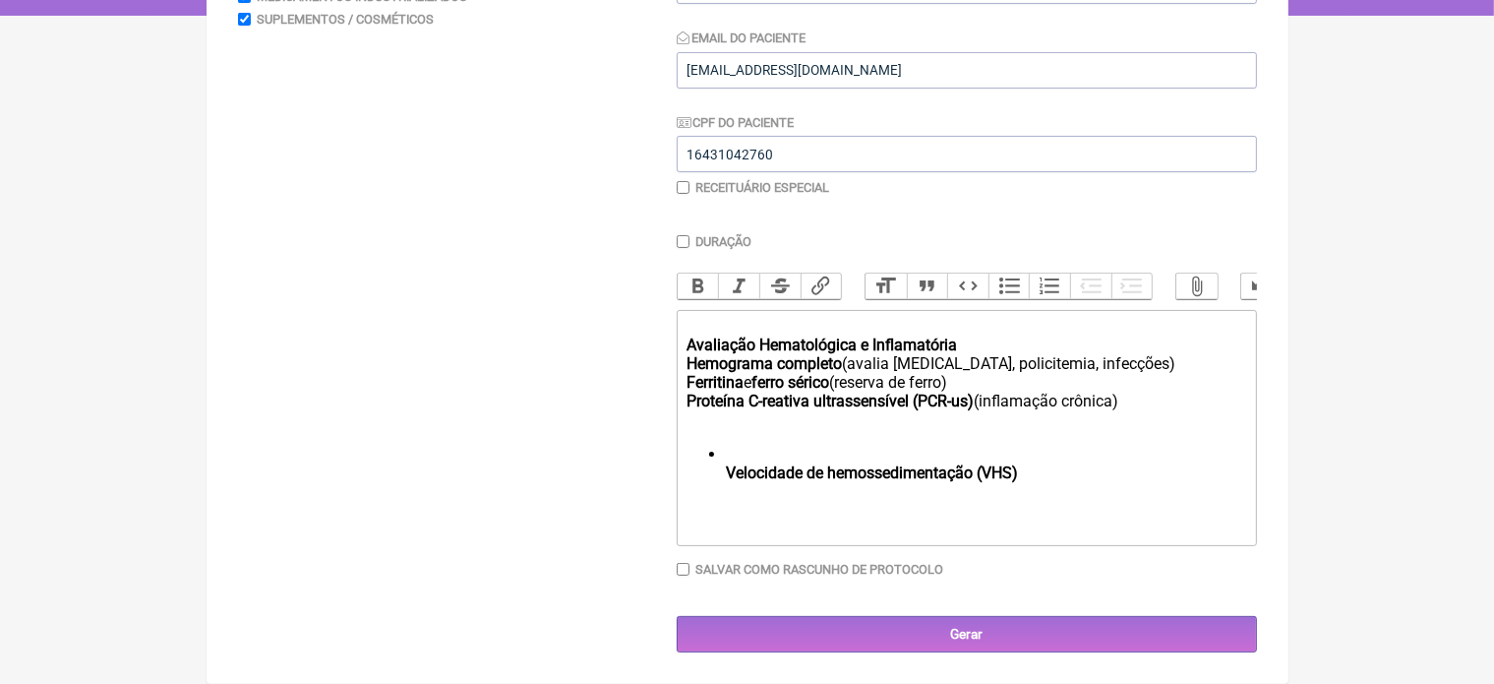
click at [726, 474] on strong "Velocidade de hemossedimentação (VHS)" at bounding box center [872, 472] width 292 height 19
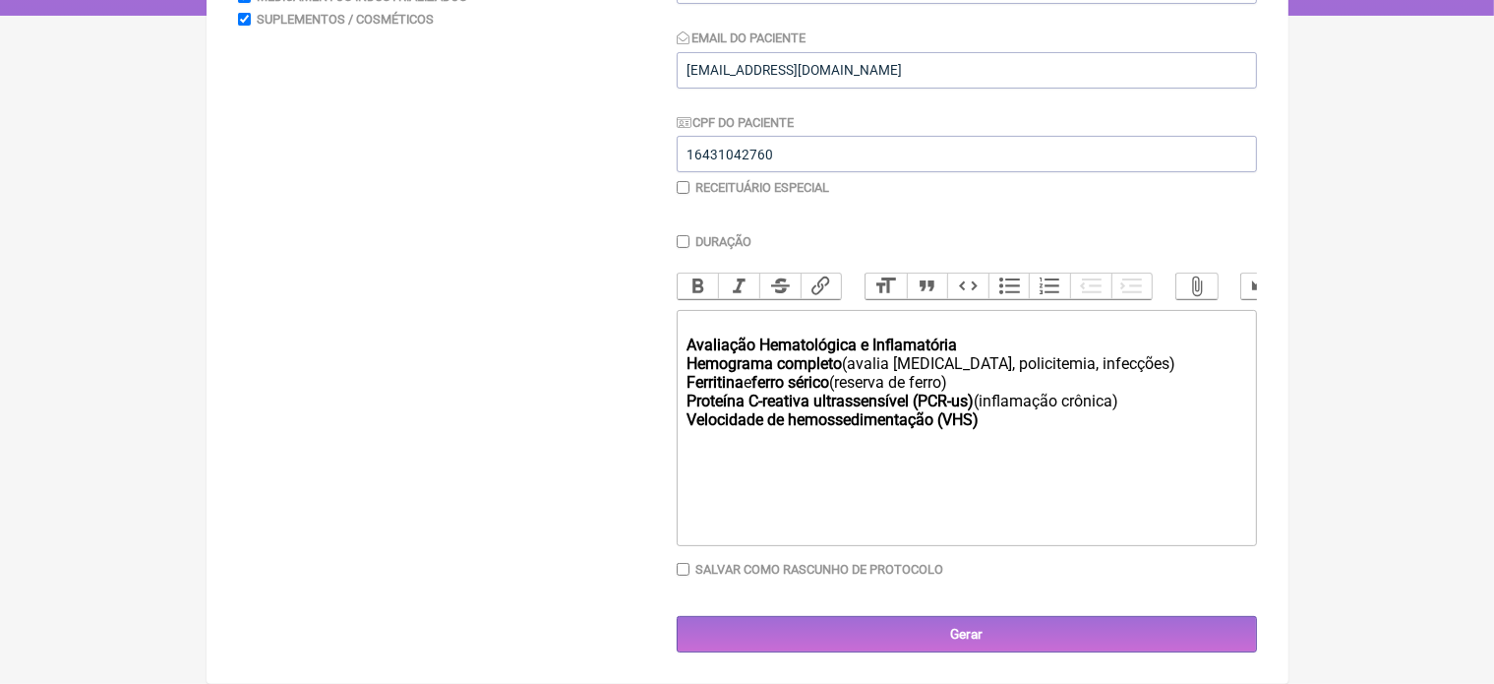
click at [960, 348] on div "Avaliação Hematológica e Inflamatória Hemograma completo (avalia anemia, polici…" at bounding box center [965, 382] width 559 height 131
click at [996, 429] on div "Solicito : Hemograma completo (avalia anemia, policitemia, infecções) Ferritina…" at bounding box center [965, 382] width 559 height 131
paste trix-editor "Glicemia de jejum<br></strong><br></div><div><strong><br>Hemoglobina glicada (H…"
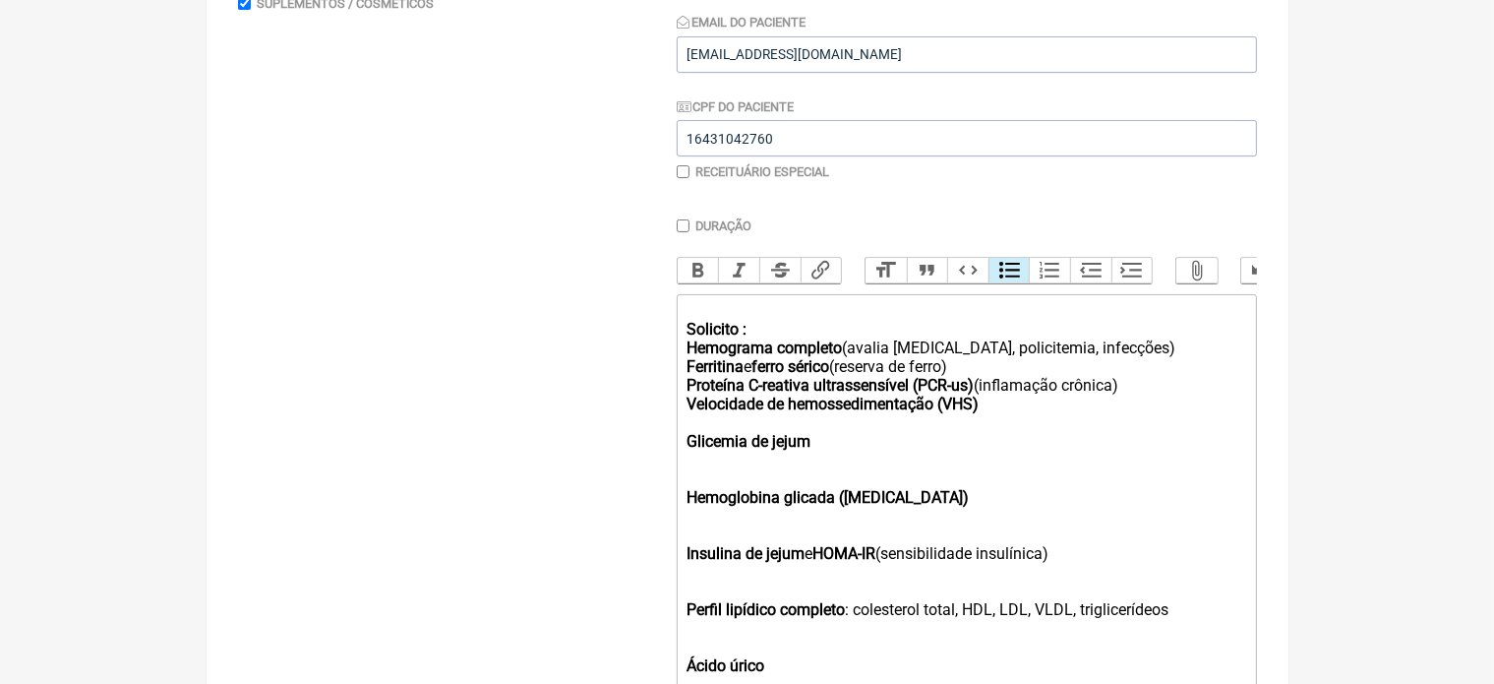
scroll to position [679, 0]
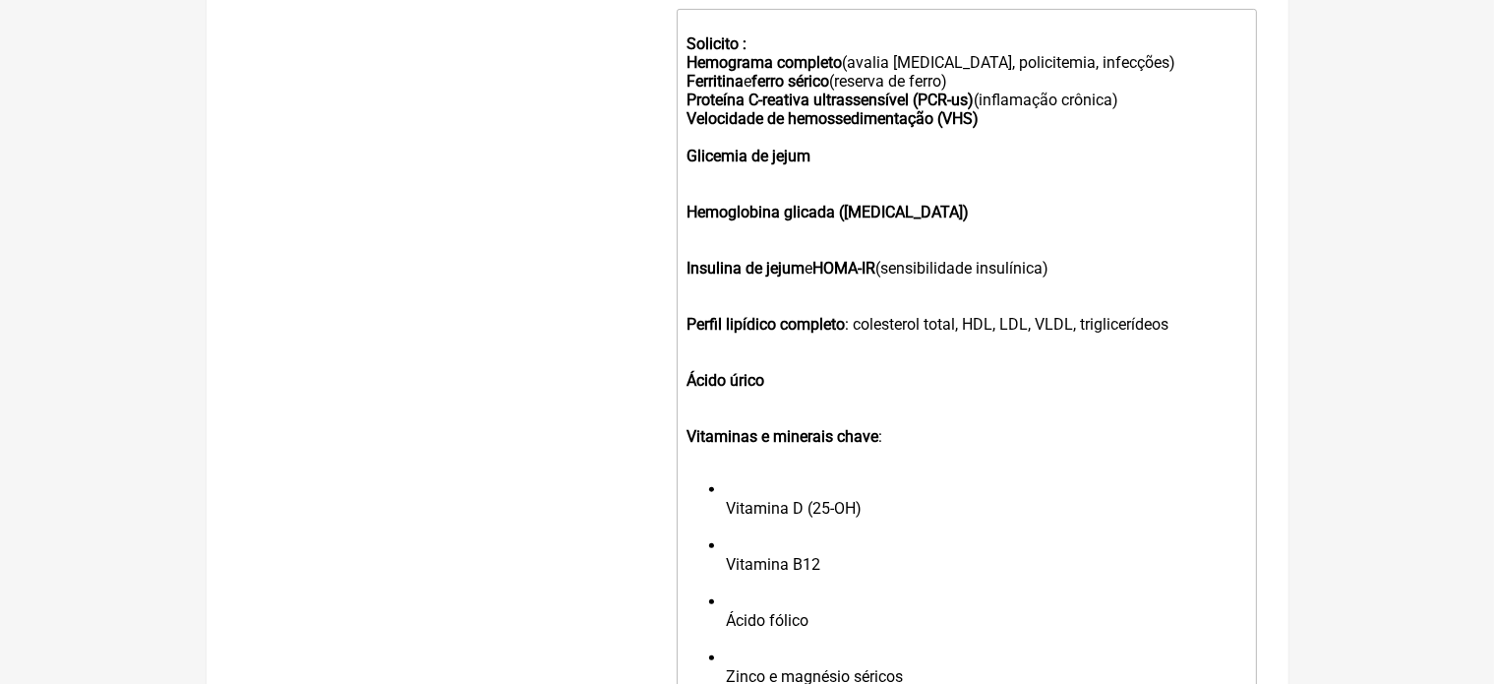
click at [681, 174] on trix-editor "Solicito : Hemograma completo (avalia anemia, policitemia, infecções) Ferritina…" at bounding box center [967, 387] width 580 height 756
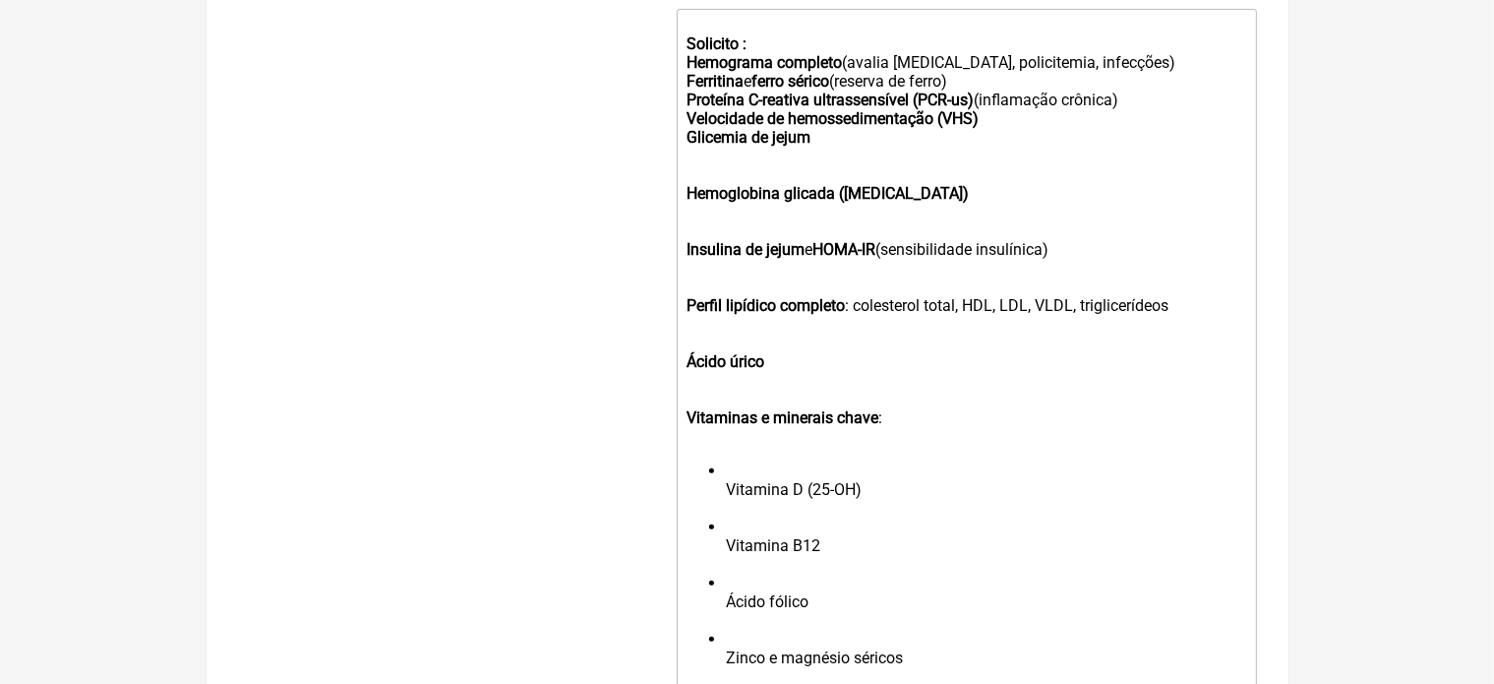
click at [678, 209] on trix-editor "Solicito : Hemograma completo (avalia anemia, policitemia, infecções) Ferritina…" at bounding box center [967, 378] width 580 height 738
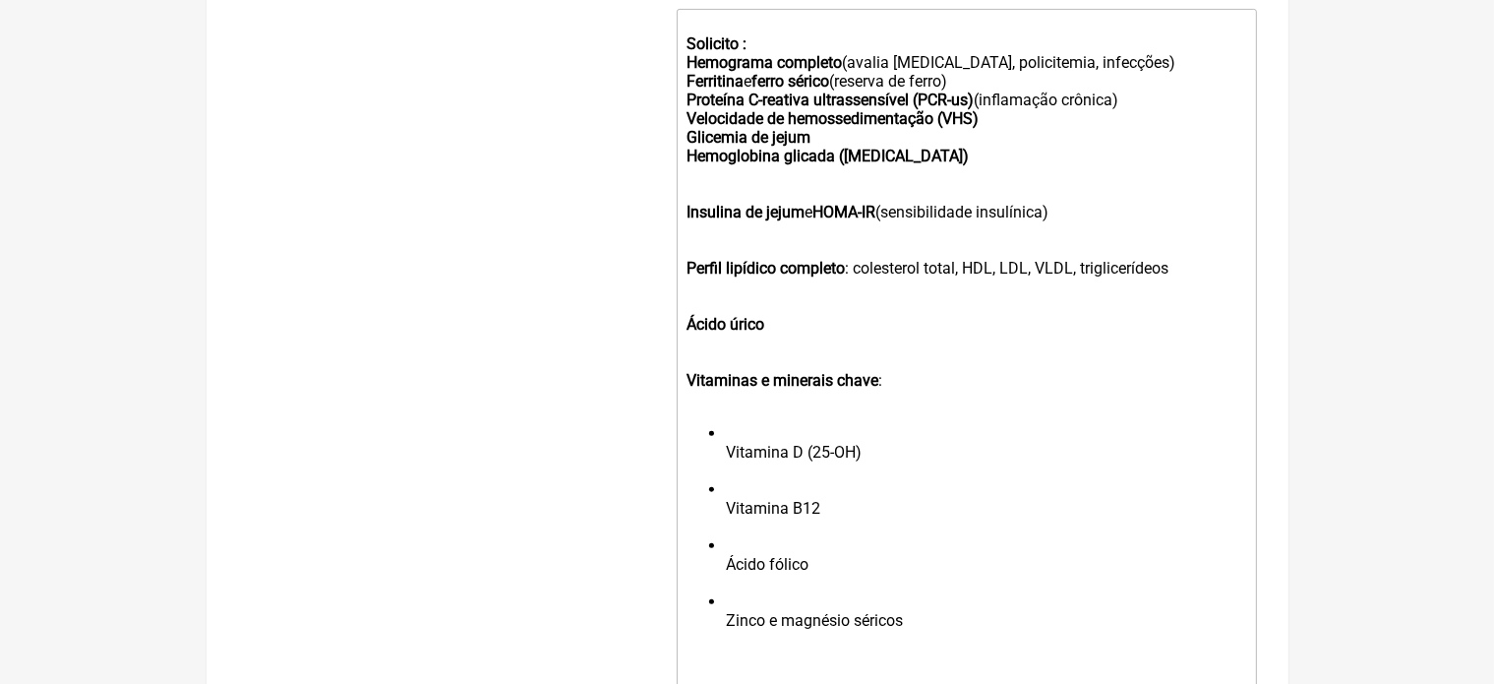
click at [684, 227] on trix-editor "Solicito : Hemograma completo (avalia anemia, policitemia, infecções) Ferritina…" at bounding box center [967, 359] width 580 height 700
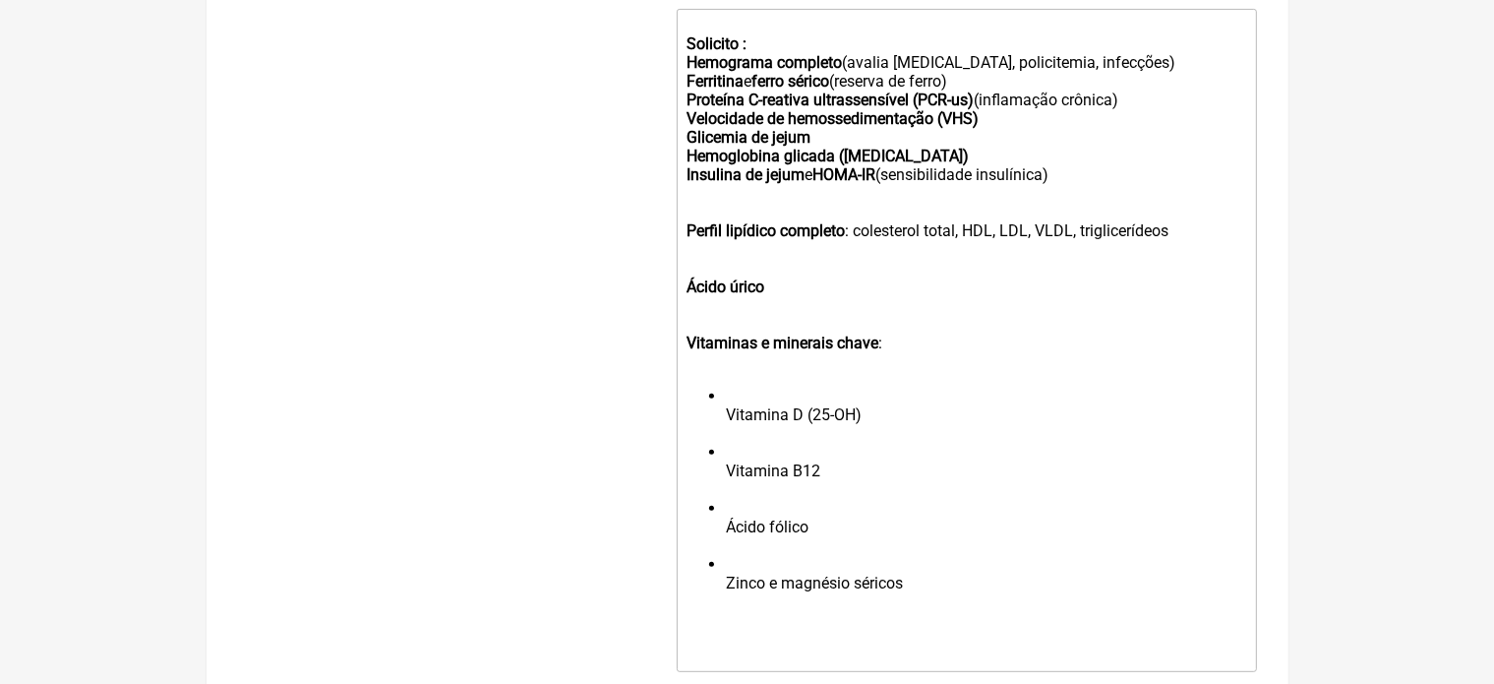
click at [687, 240] on strong "Perfil lipídico completo" at bounding box center [765, 230] width 158 height 19
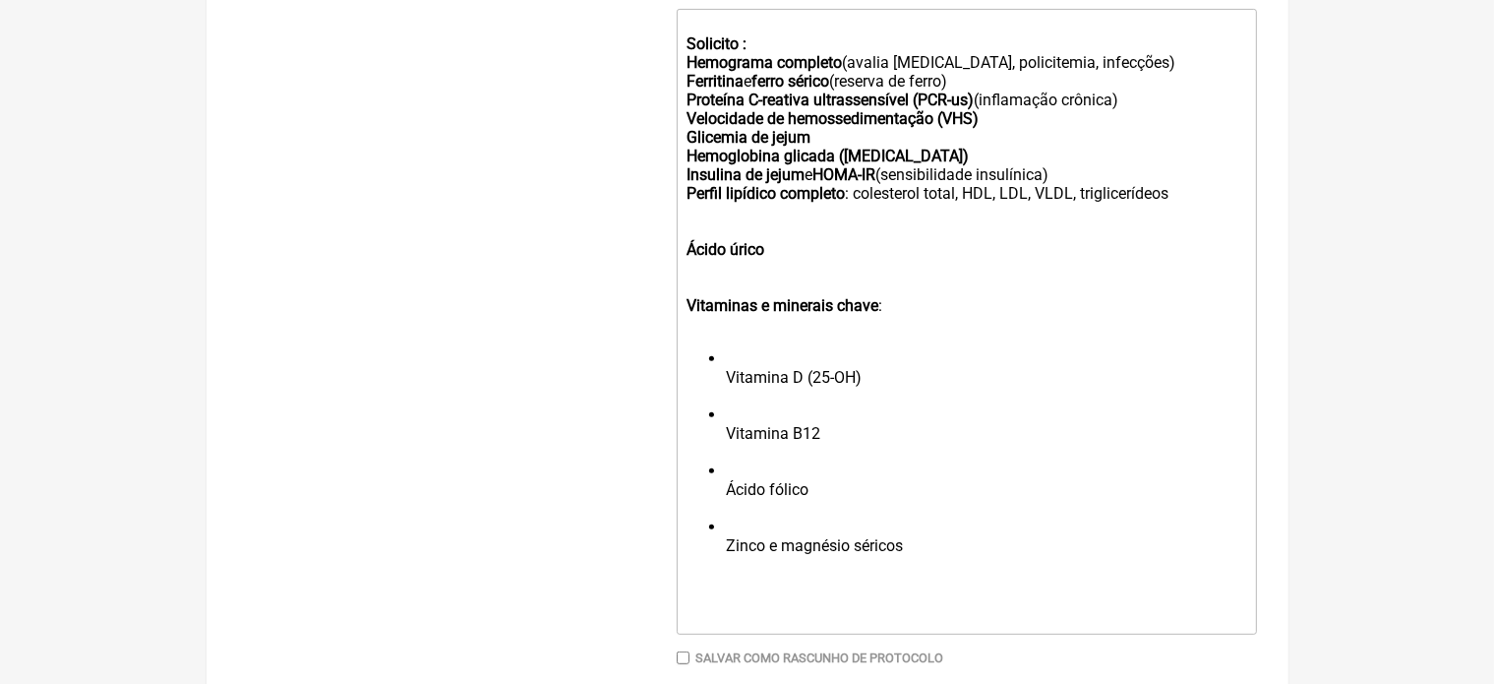
click at [685, 267] on trix-editor "Solicito : Hemograma completo (avalia anemia, policitemia, infecções) Ferritina…" at bounding box center [967, 321] width 580 height 625
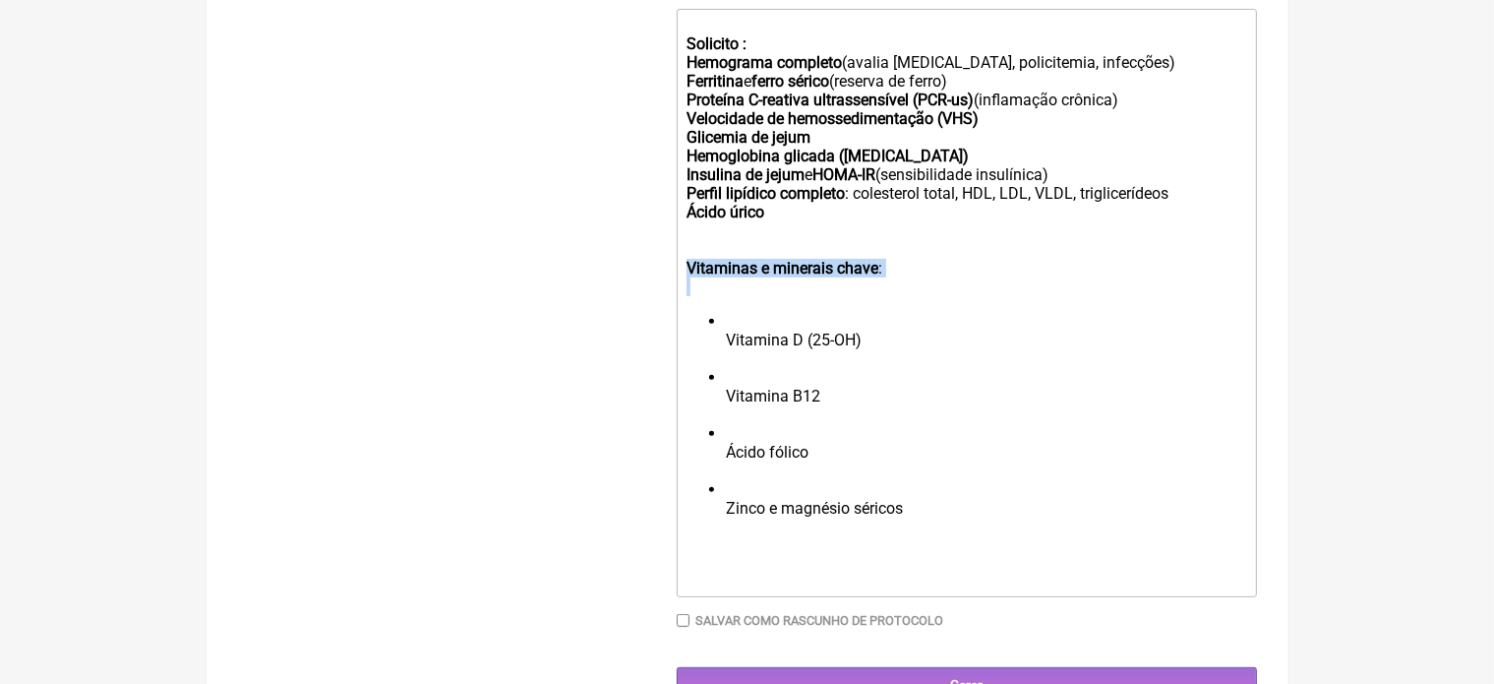
drag, startPoint x: 685, startPoint y: 287, endPoint x: 945, endPoint y: 323, distance: 262.0
click at [945, 323] on trix-editor "Solicito : Hemograma completo (avalia anemia, policitemia, infecções) Ferritina…" at bounding box center [967, 303] width 580 height 588
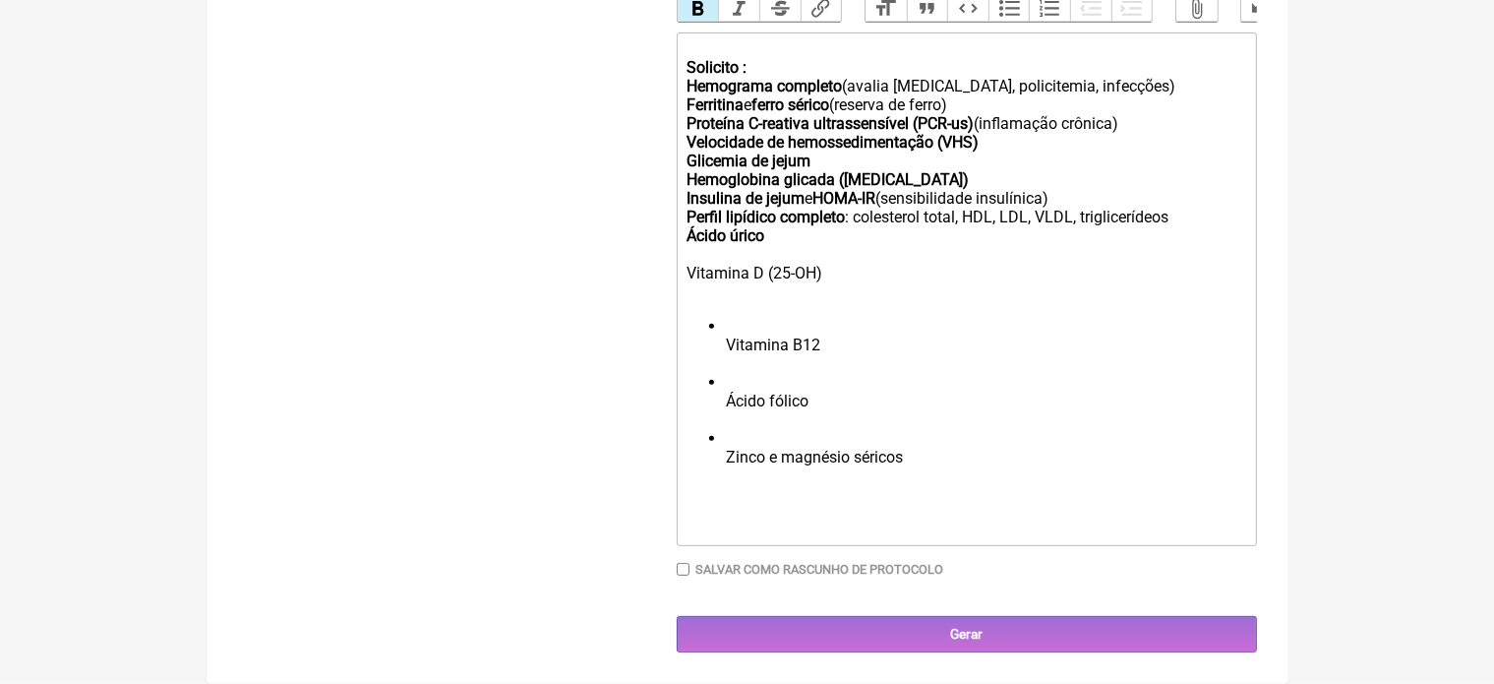
scroll to position [657, 0]
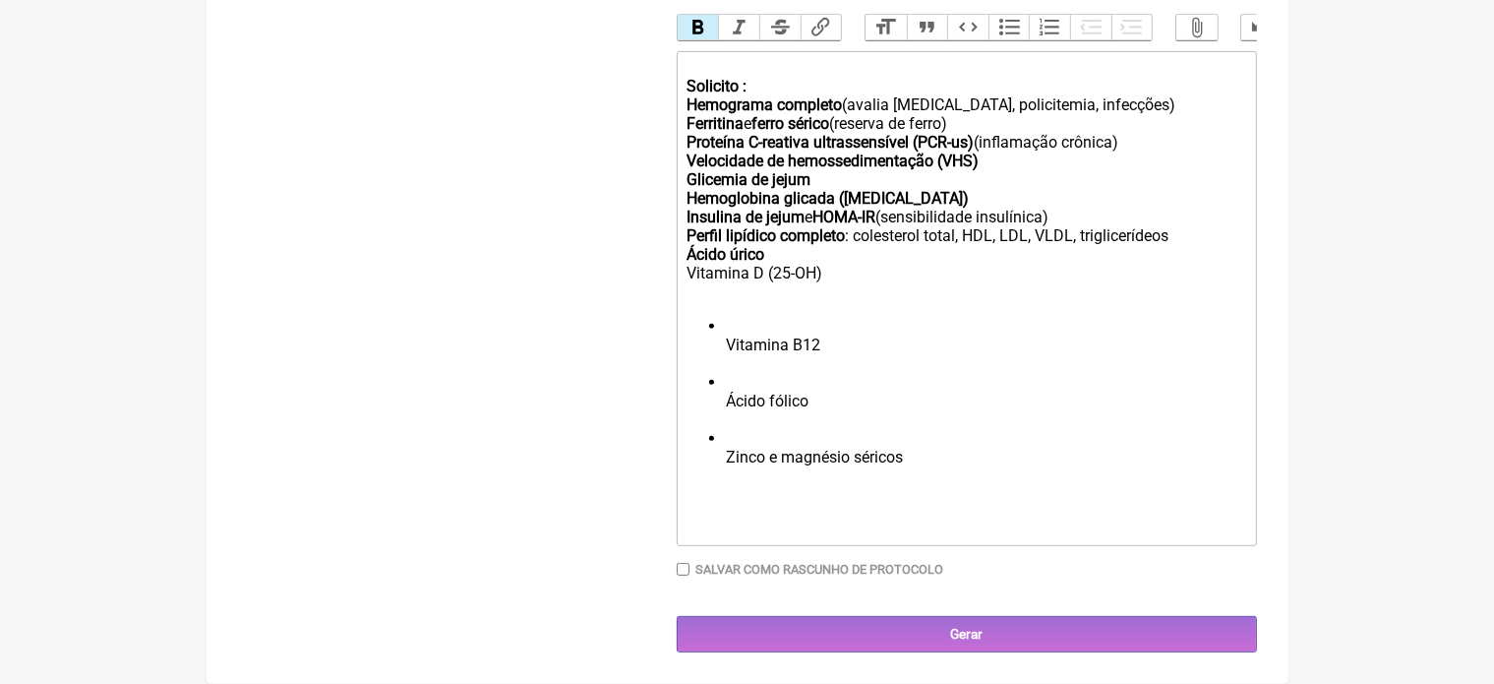
click at [725, 345] on ul "Vitamina B12 Ácido fólico Zinco e magnésio séricos" at bounding box center [965, 401] width 559 height 168
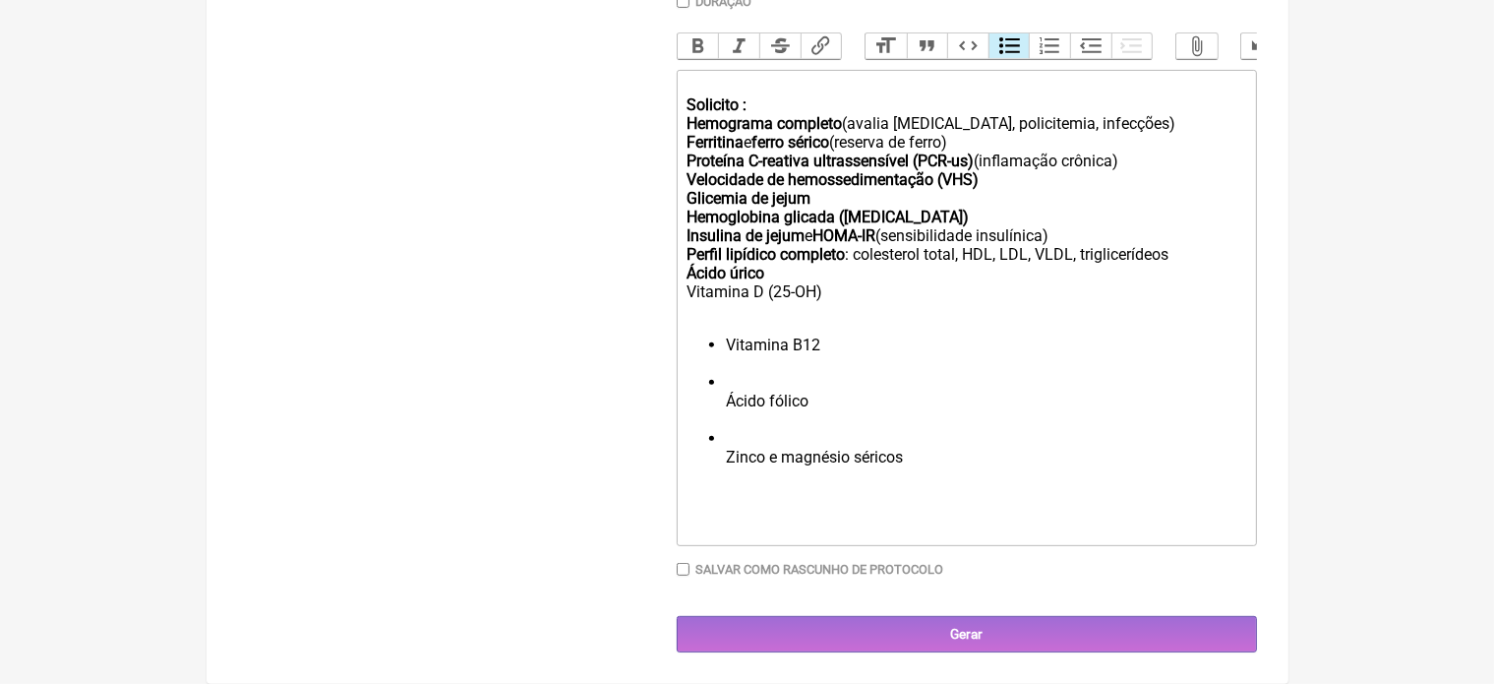
scroll to position [619, 0]
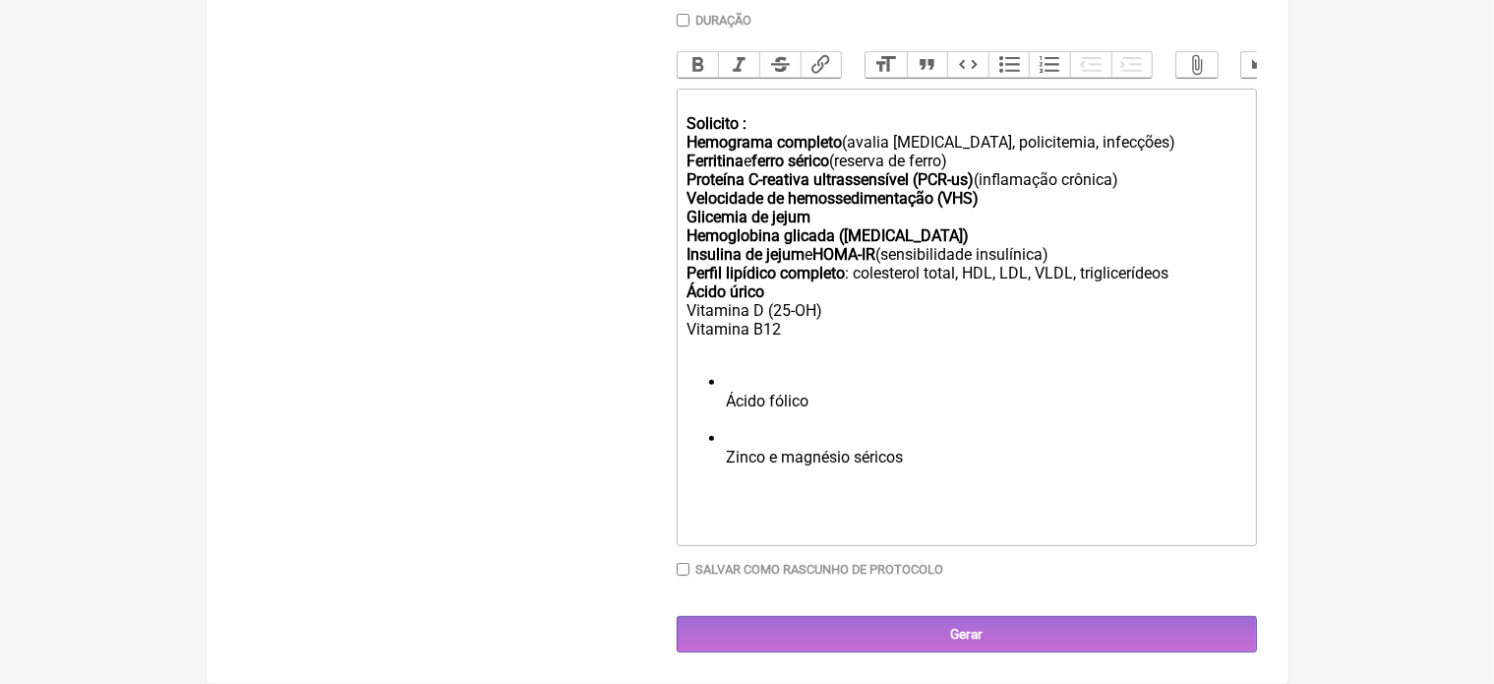
click at [727, 400] on li "Ácido fólico" at bounding box center [985, 401] width 519 height 56
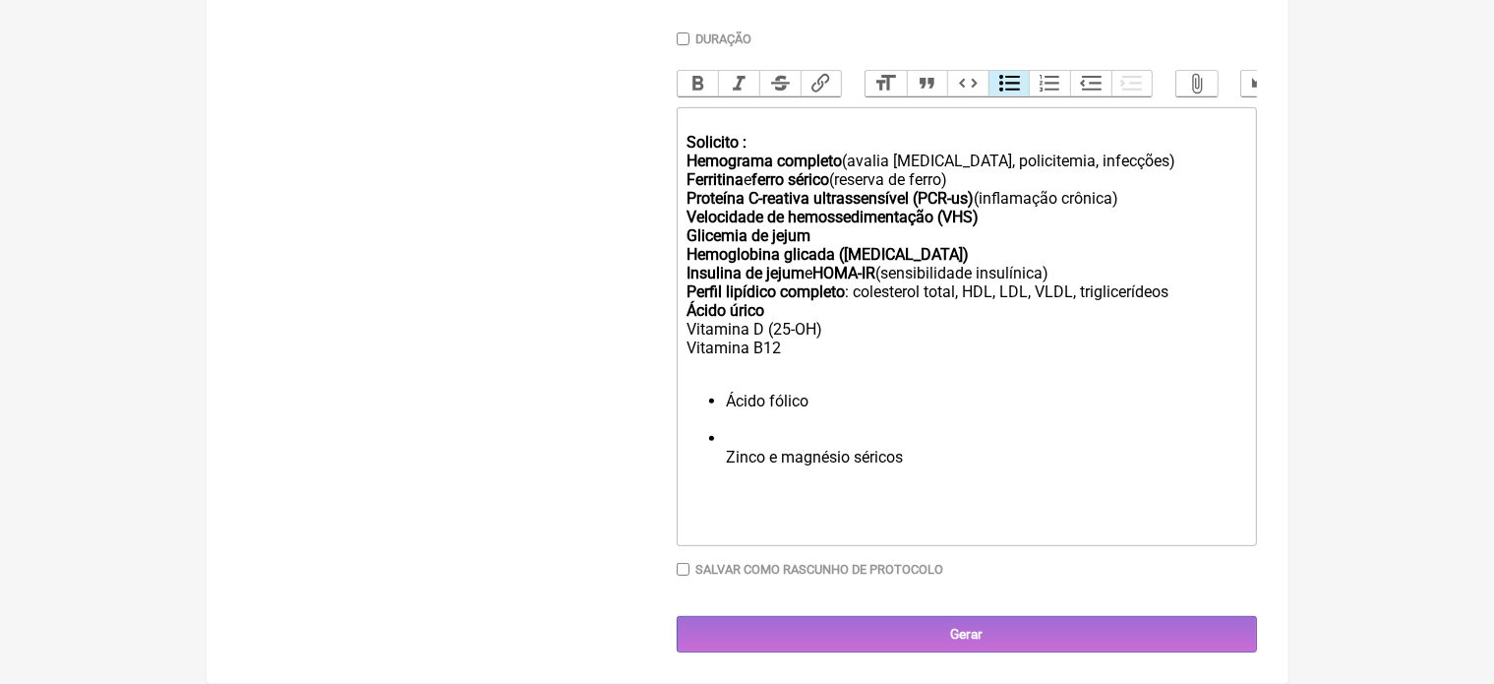
scroll to position [581, 0]
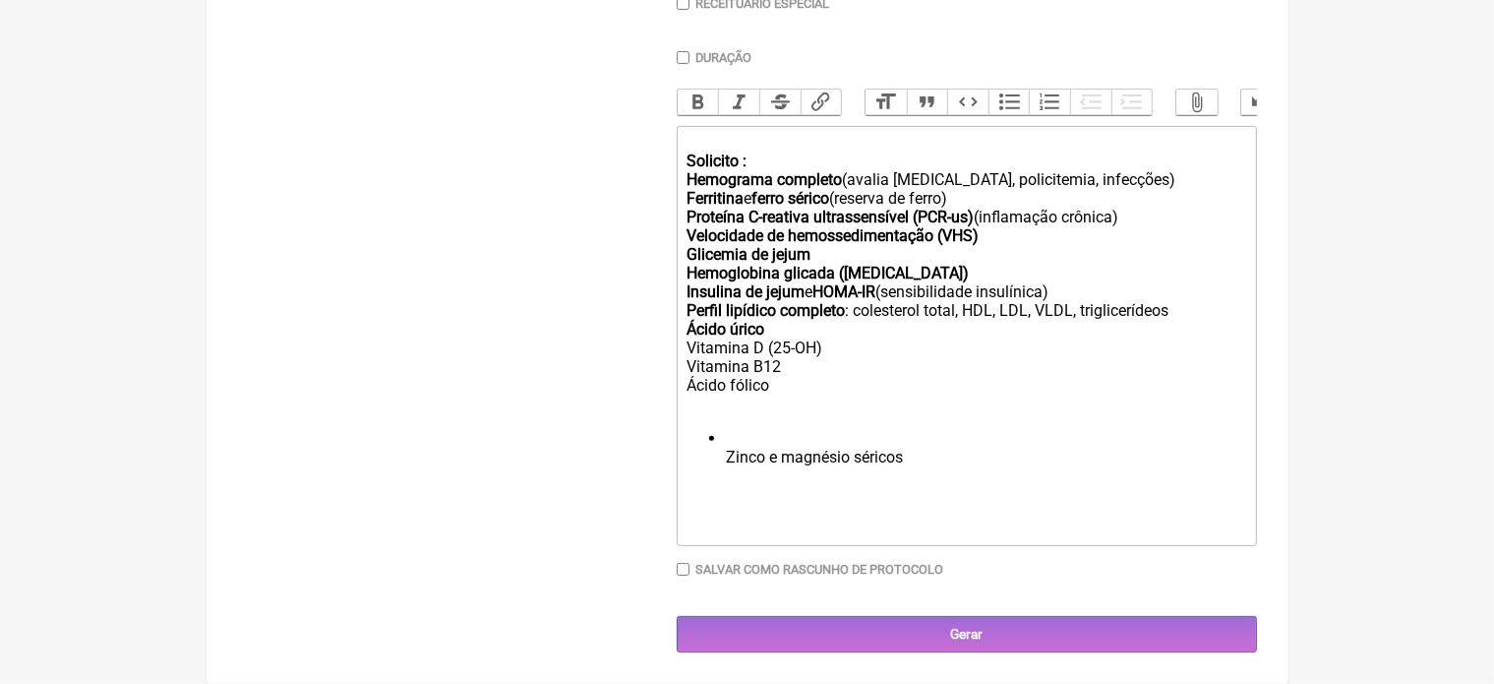
click at [725, 451] on ul "Zinco e magnésio séricos" at bounding box center [965, 457] width 559 height 56
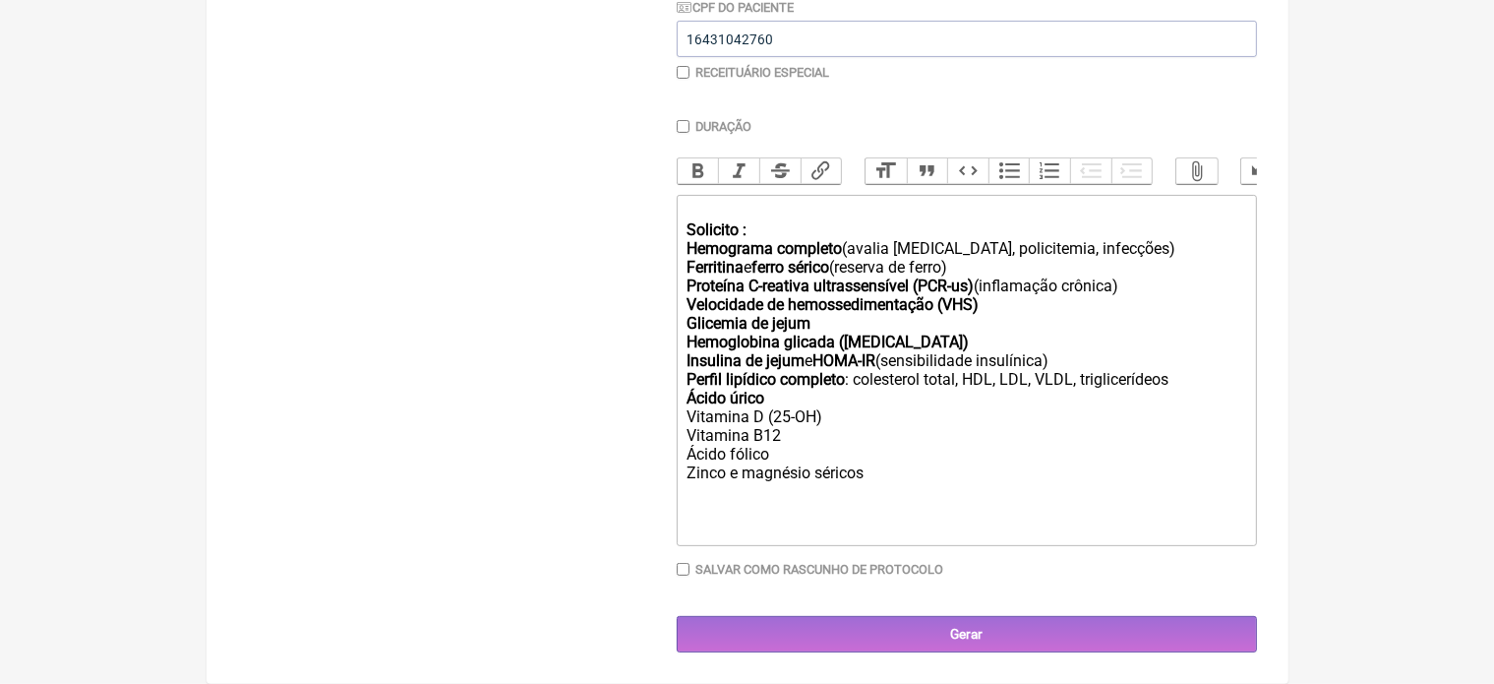
scroll to position [511, 0]
click at [771, 227] on div "Solicito : Hemograma completo (avalia anemia, policitemia, infecções) Ferritina…" at bounding box center [965, 305] width 559 height 206
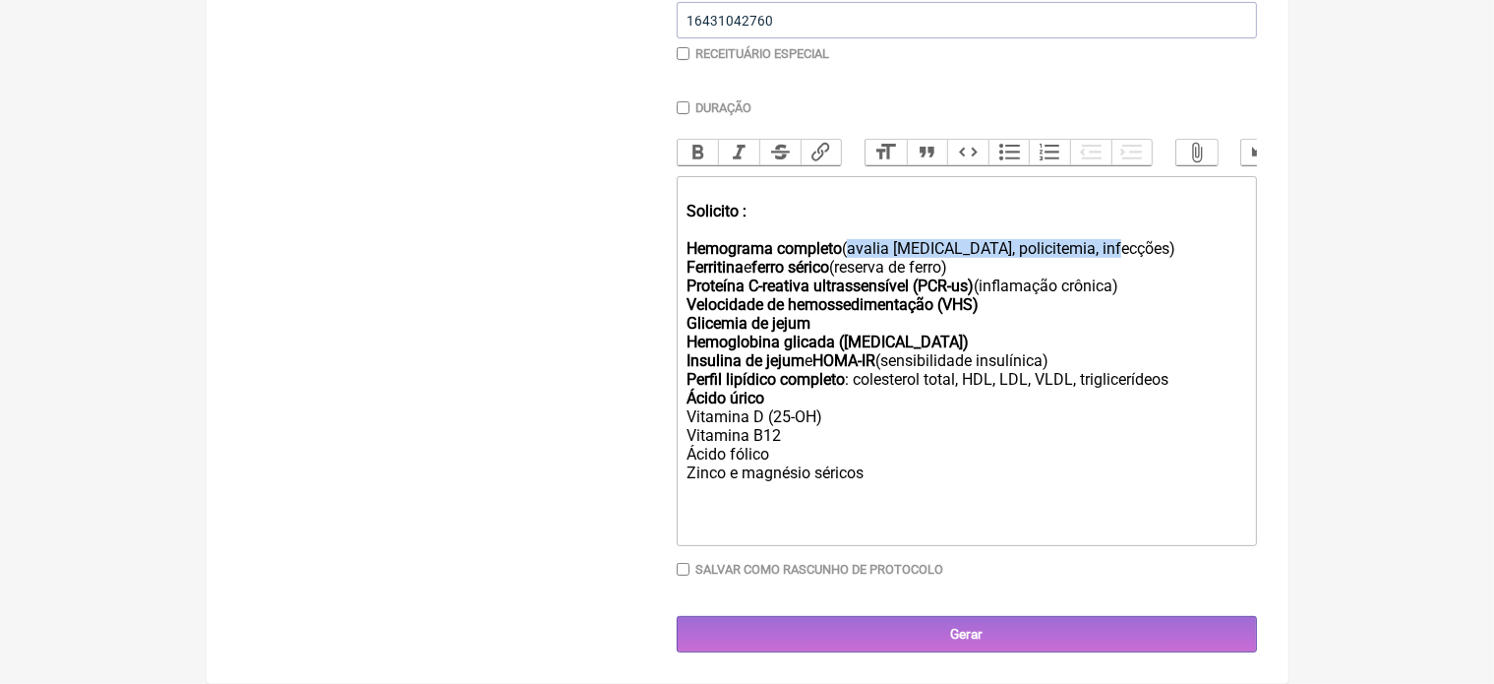
drag, startPoint x: 847, startPoint y: 245, endPoint x: 1117, endPoint y: 244, distance: 270.5
click at [1117, 244] on div "Solicito : Hemograma completo (avalia anemia, policitemia, infecções) Ferritina…" at bounding box center [965, 295] width 559 height 224
drag, startPoint x: 846, startPoint y: 265, endPoint x: 985, endPoint y: 267, distance: 139.7
click at [985, 267] on div "Solicito : Hemograma completo Ferritina e ferro sérico (reserva de ferro) Prote…" at bounding box center [965, 295] width 559 height 224
drag, startPoint x: 979, startPoint y: 284, endPoint x: 1138, endPoint y: 280, distance: 159.4
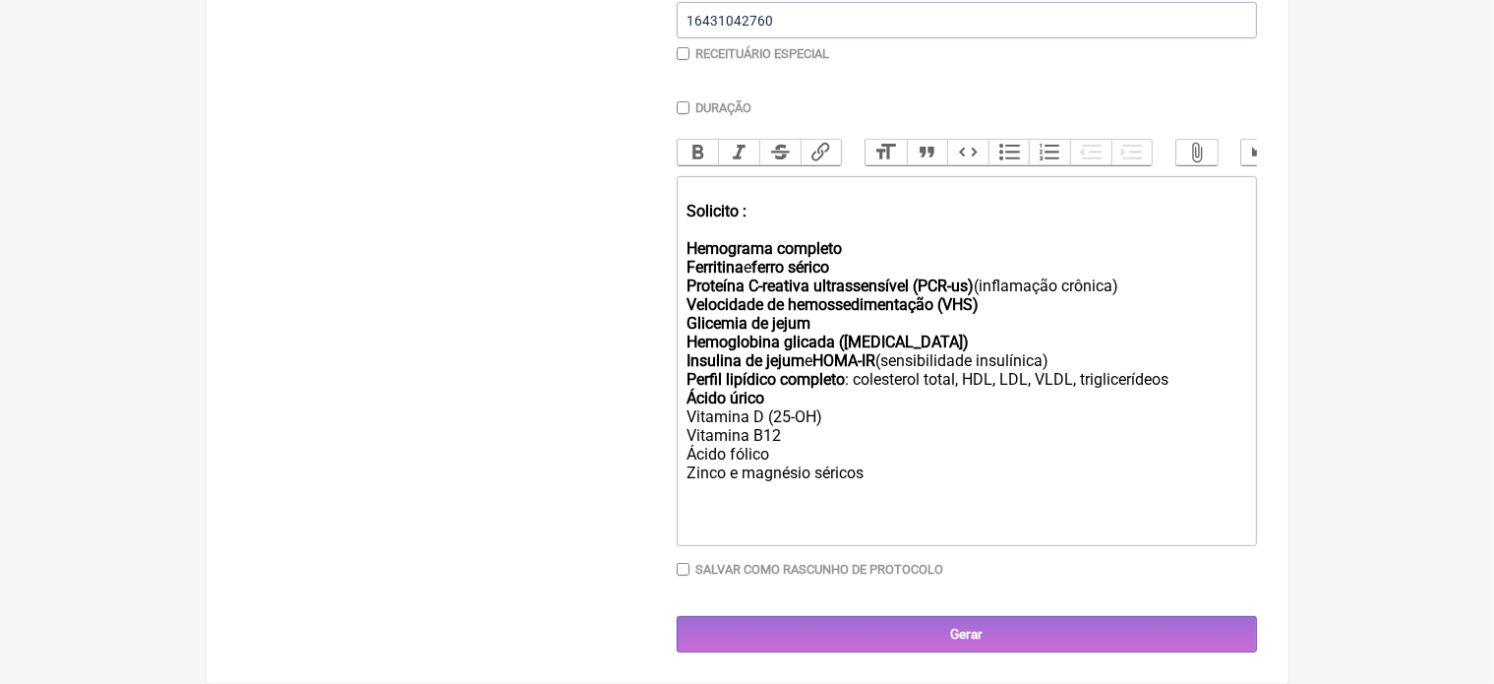
click at [1138, 280] on div "Solicito : Hemograma completo Ferritina e ferro sérico Proteína C-reativa ultra…" at bounding box center [965, 295] width 559 height 224
drag, startPoint x: 889, startPoint y: 362, endPoint x: 1064, endPoint y: 366, distance: 175.1
click at [1064, 366] on div "Solicito : Hemograma completo Ferritina e ferro sérico Proteína C-reativa ultra…" at bounding box center [965, 295] width 559 height 224
click at [877, 475] on div "Vitamina D (25-OH) Vitamina B12 Ácido fólico Zinco e magnésio séricos" at bounding box center [965, 453] width 559 height 93
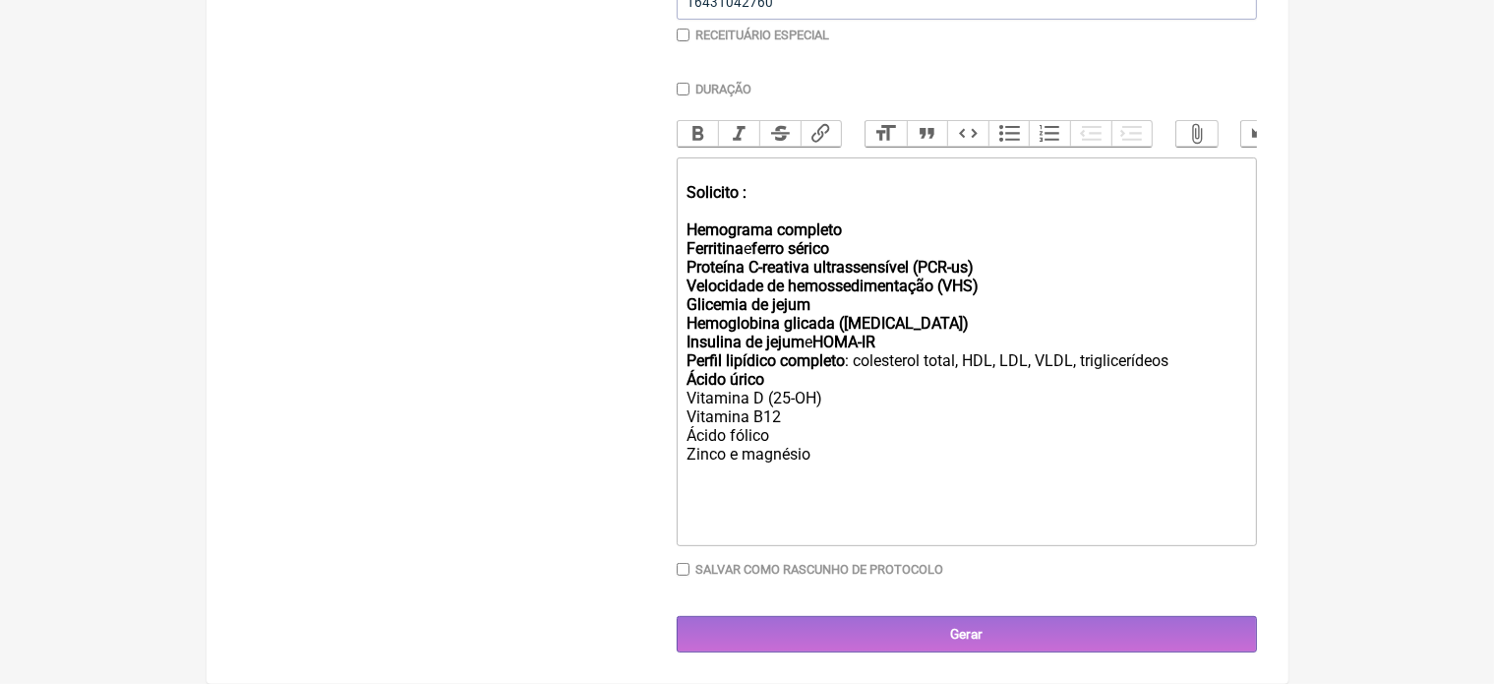
paste trix-editor "<br><strong><br>Testosterona total e livre<br></strong><br></div><div><strong><…"
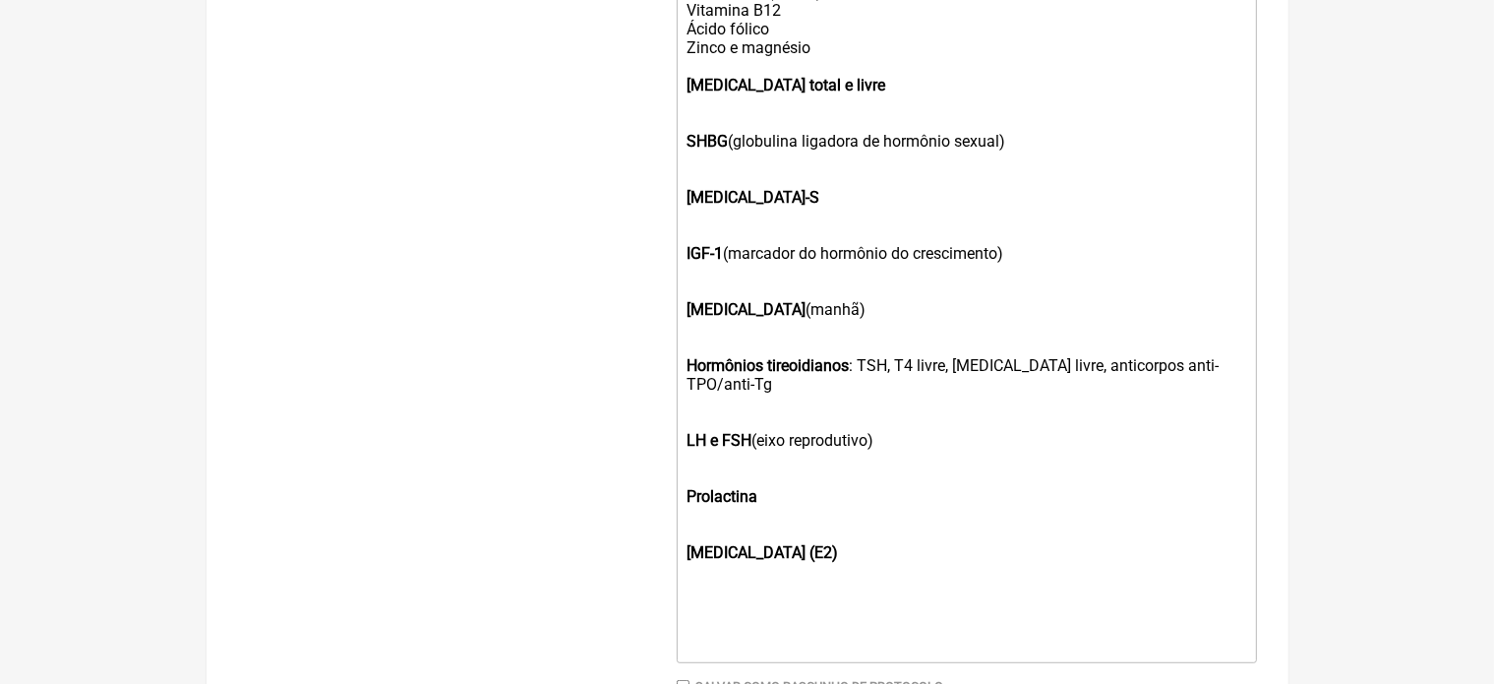
click at [688, 94] on strong "Testosterona total e livre" at bounding box center [785, 85] width 199 height 19
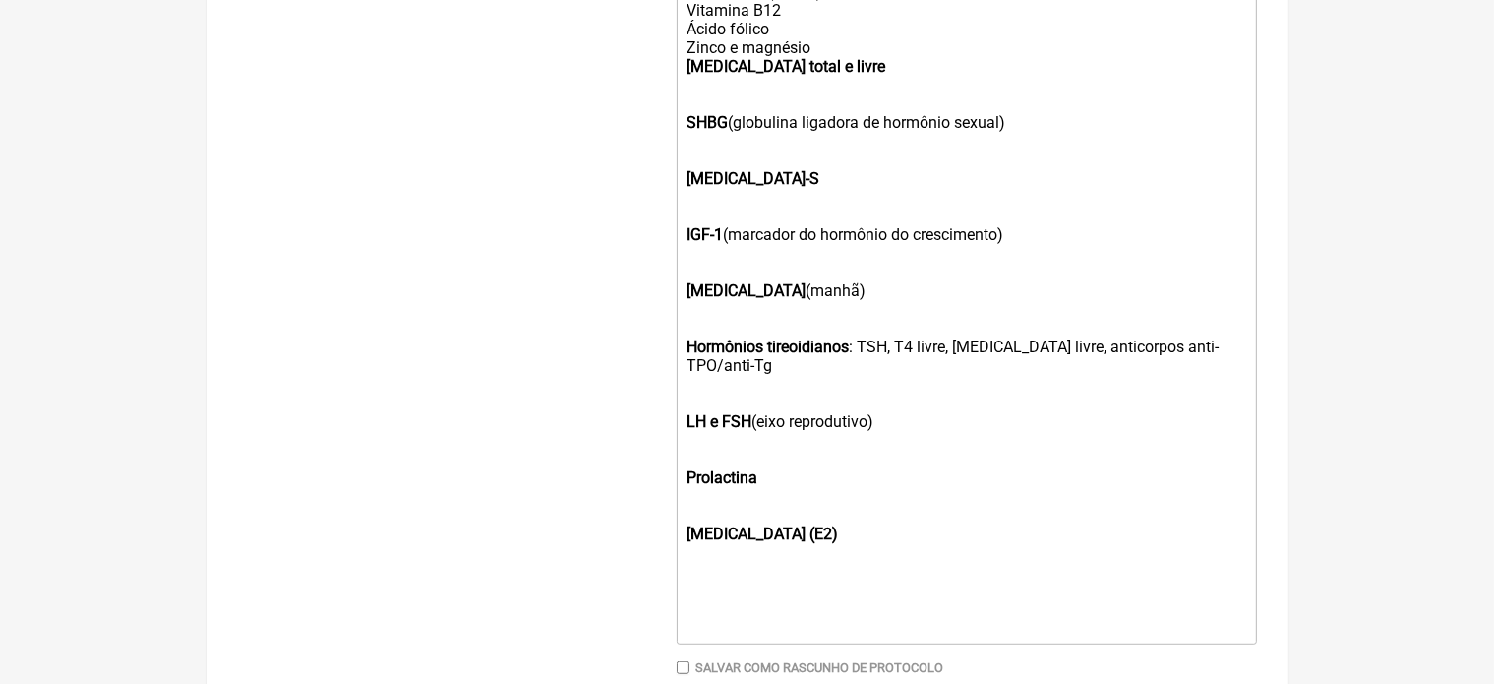
click at [685, 137] on trix-editor "Solicito : Hemograma completo Ferritina e ferro sérico Proteína C-reativa ultra…" at bounding box center [967, 197] width 580 height 893
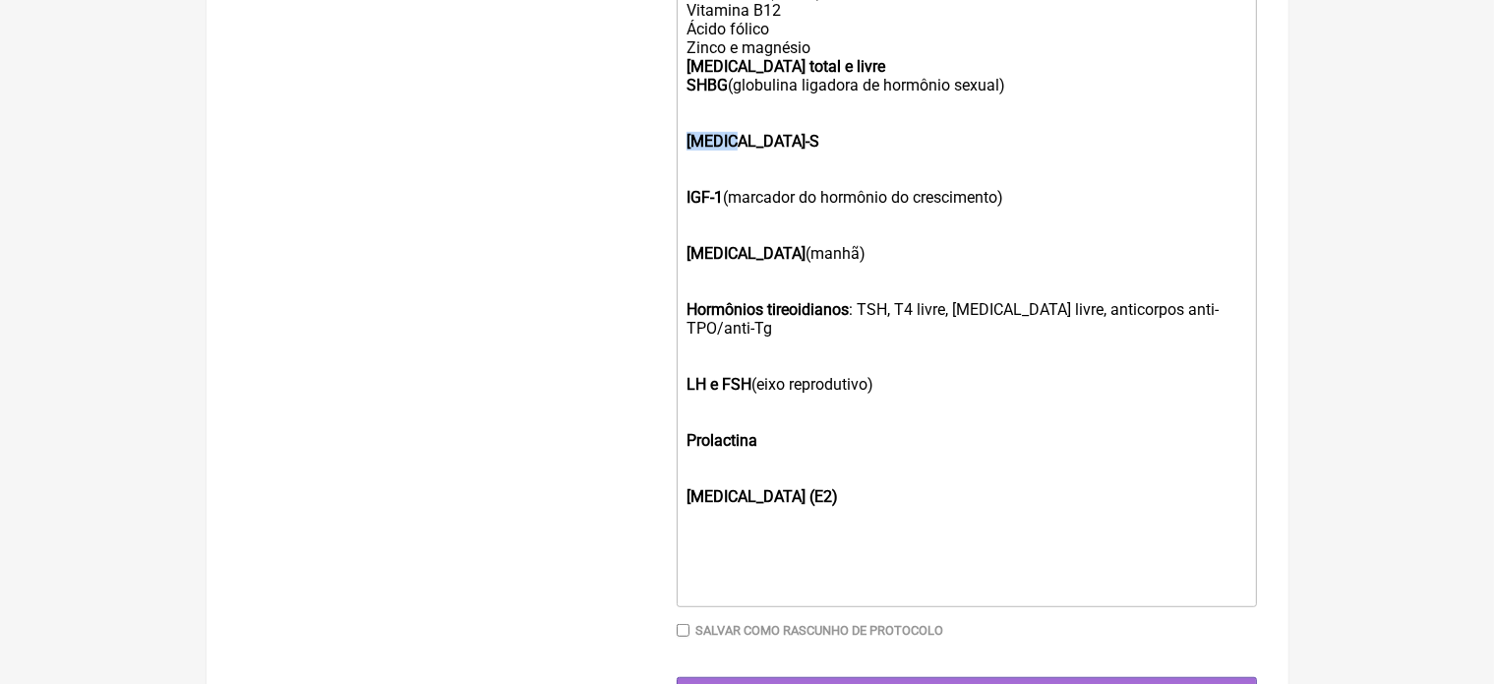
drag, startPoint x: 683, startPoint y: 158, endPoint x: 837, endPoint y: 162, distance: 154.5
click at [837, 162] on trix-editor "Solicito : Hemograma completo Ferritina e ferro sérico Proteína C-reativa ultra…" at bounding box center [967, 179] width 580 height 856
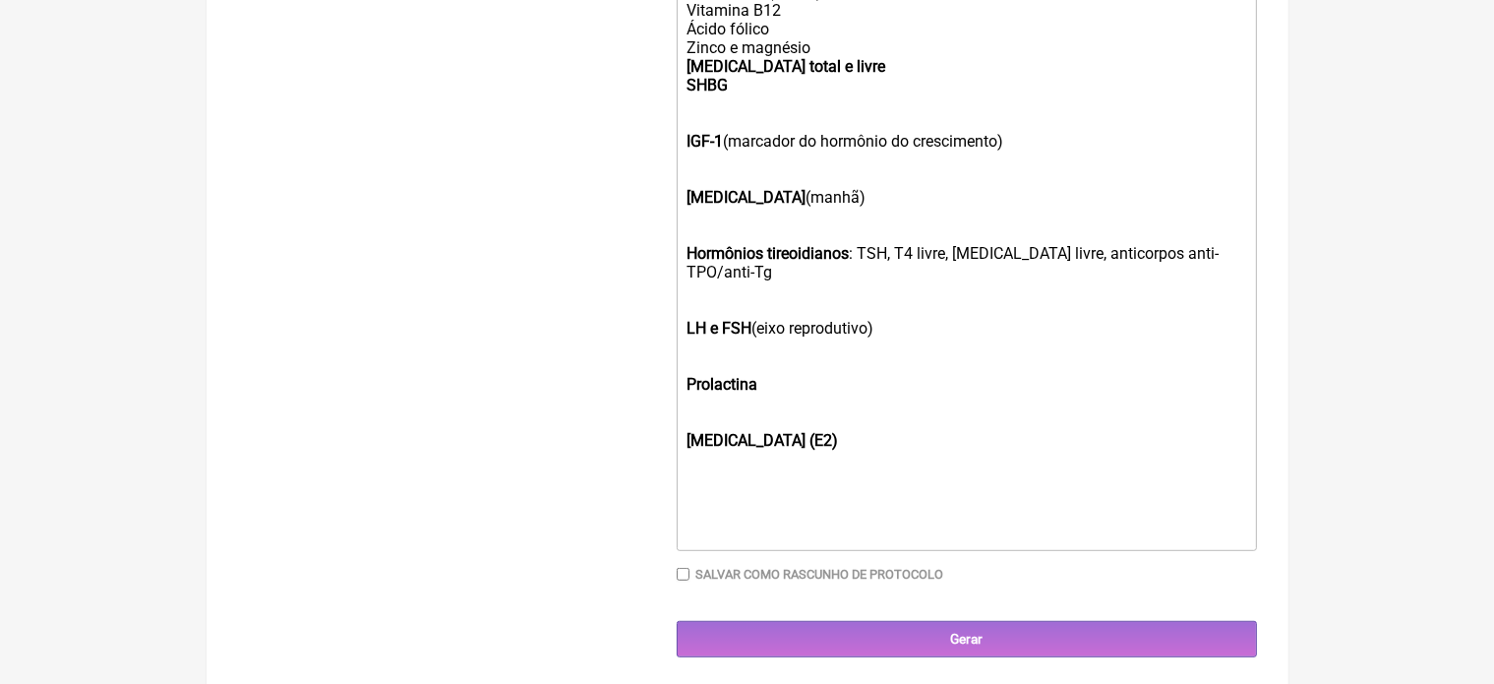
click at [684, 157] on trix-editor "Solicito : Hemograma completo Ferritina e ferro sérico Proteína C-reativa ultra…" at bounding box center [967, 151] width 580 height 800
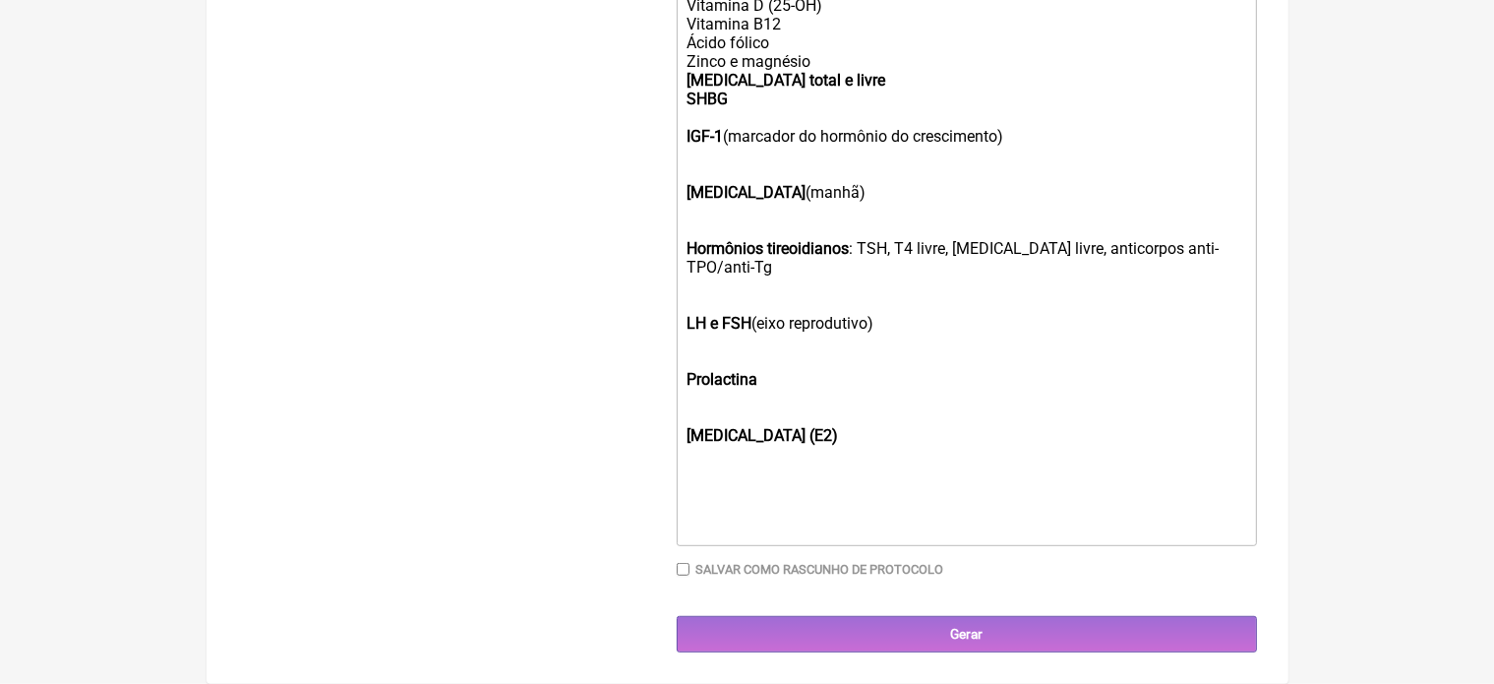
scroll to position [909, 0]
click at [1013, 148] on div "IGF-1 (marcador do hormônio do crescimento)" at bounding box center [965, 145] width 559 height 37
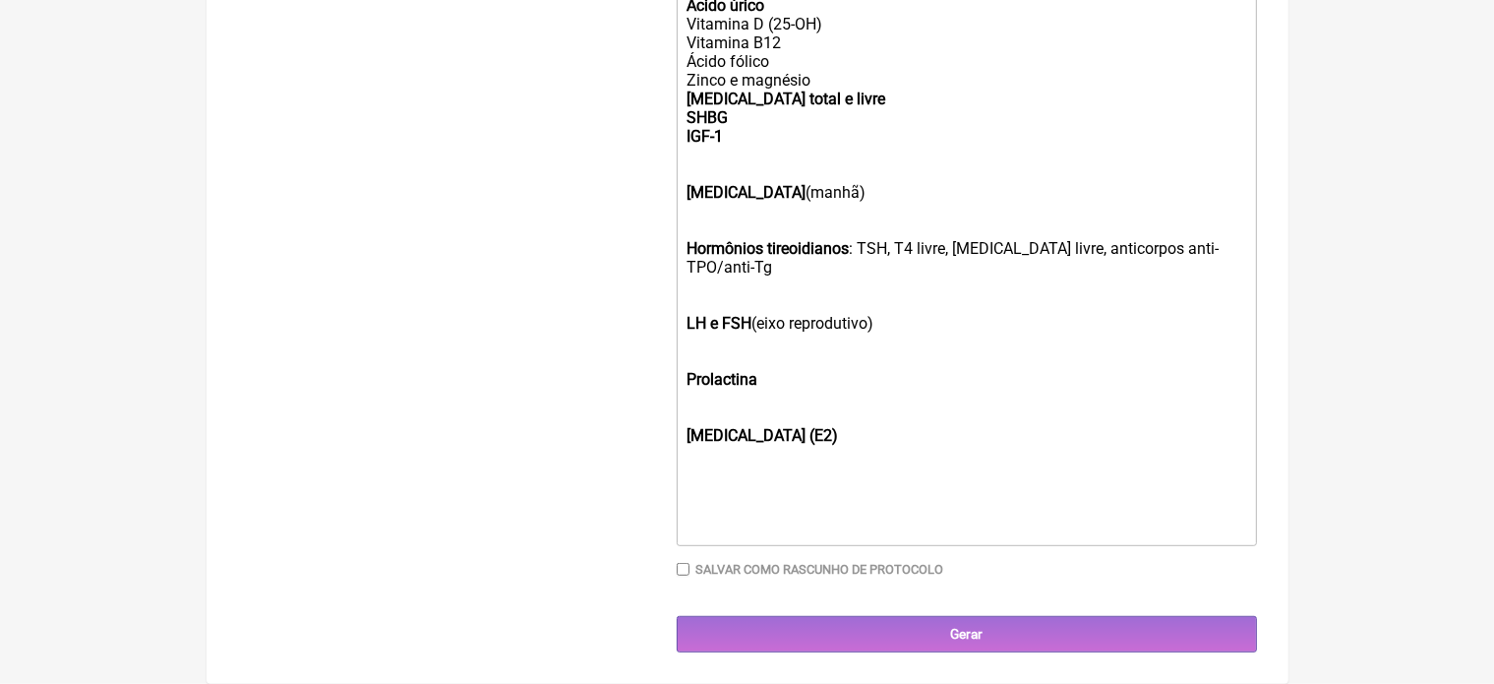
click at [684, 207] on trix-editor "Solicito : Hemograma completo Ferritina e ferro sérico Proteína C-reativa ultra…" at bounding box center [967, 165] width 580 height 762
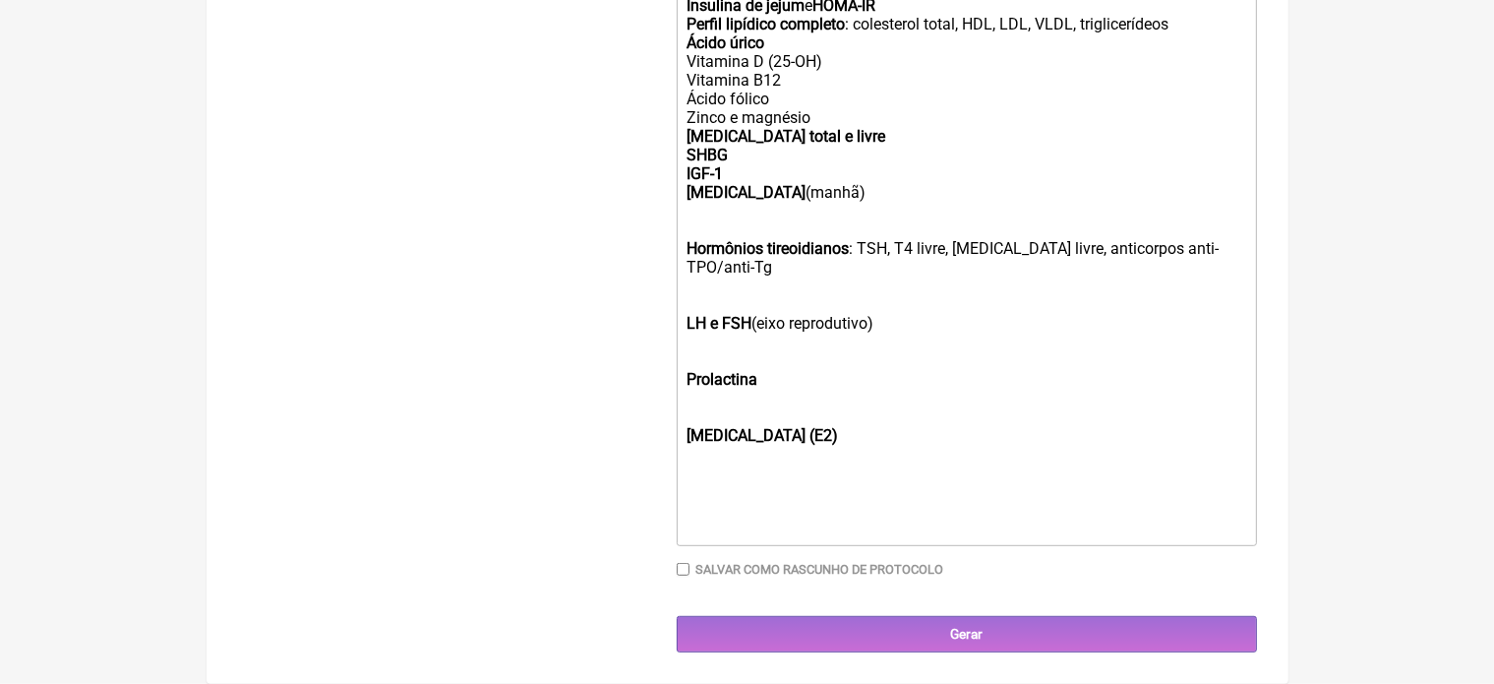
scroll to position [870, 0]
click at [810, 208] on div "IGF-1 Cortisol (manhã)" at bounding box center [965, 192] width 559 height 56
drag, startPoint x: 682, startPoint y: 261, endPoint x: 857, endPoint y: 267, distance: 175.2
click at [857, 267] on trix-editor "Solicito : Hemograma completo Ferritina e ferro sérico Proteína C-reativa ultra…" at bounding box center [967, 183] width 580 height 725
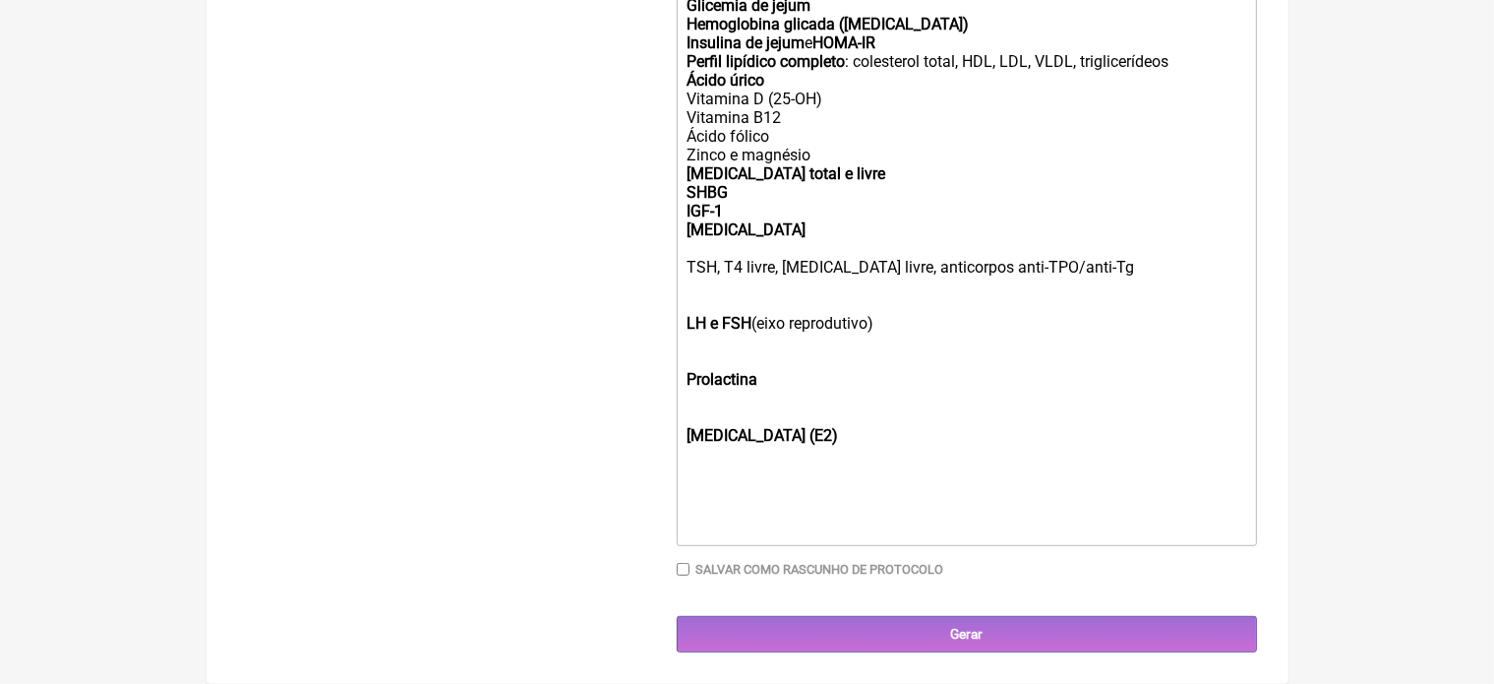
scroll to position [833, 0]
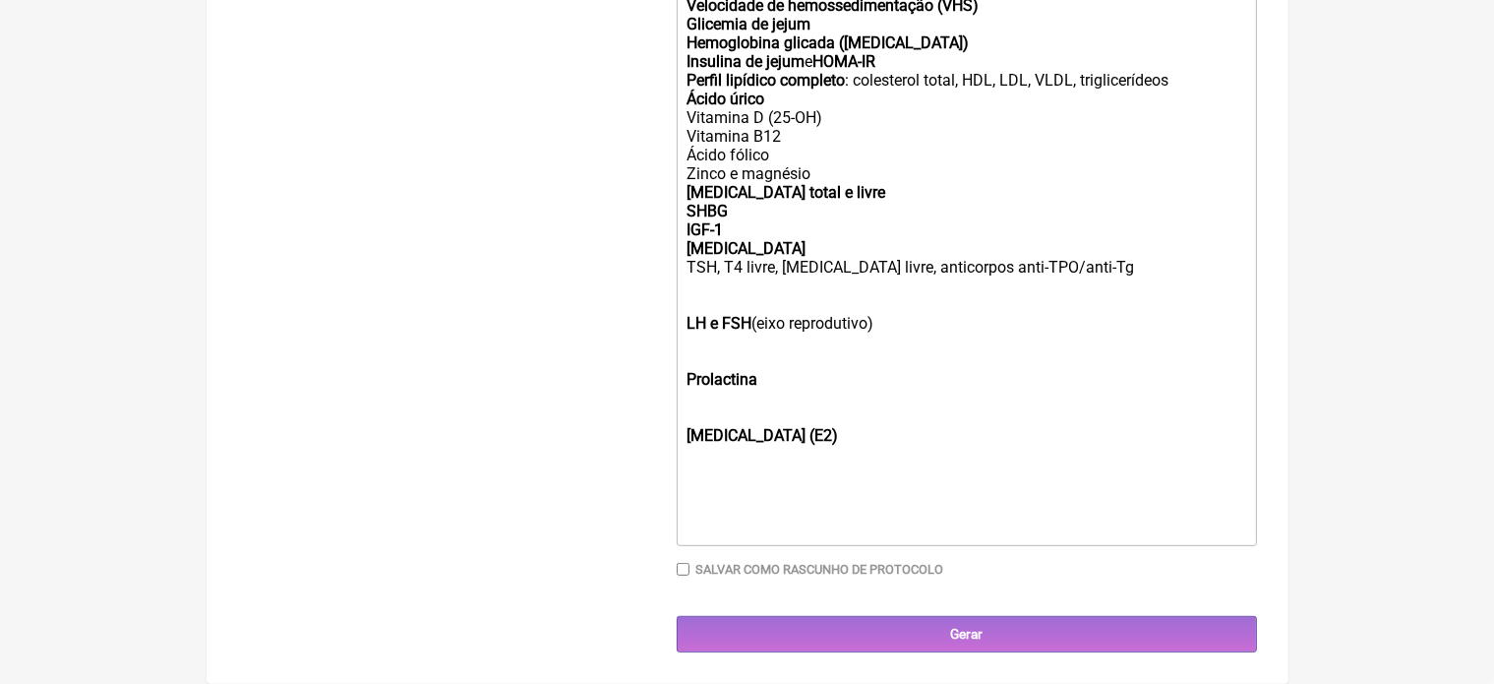
click at [771, 265] on div "IGF-1 Cortisol TSH, T4 livre, T3 livre, anticorpos anti-TPO/anti-Tg" at bounding box center [965, 257] width 559 height 75
click at [802, 267] on div "IGF-1 Cortisol TSH, T4 , T3 livre, anticorpos anti-TPO/anti-Tg" at bounding box center [965, 257] width 559 height 75
click at [856, 263] on div "IGF-1 Cortisol TSH, T4 , T3 , anticorpos anti-TPO/anti-Tg" at bounding box center [965, 257] width 559 height 75
click at [896, 264] on div "IGF-1 Cortisol TSH, T4 , T3 anti-TPO/anti-Tg" at bounding box center [965, 257] width 559 height 75
click at [681, 322] on trix-editor "Solicito : Hemograma completo Ferritina e ferro sérico Proteína C-reativa ultra…" at bounding box center [967, 211] width 580 height 669
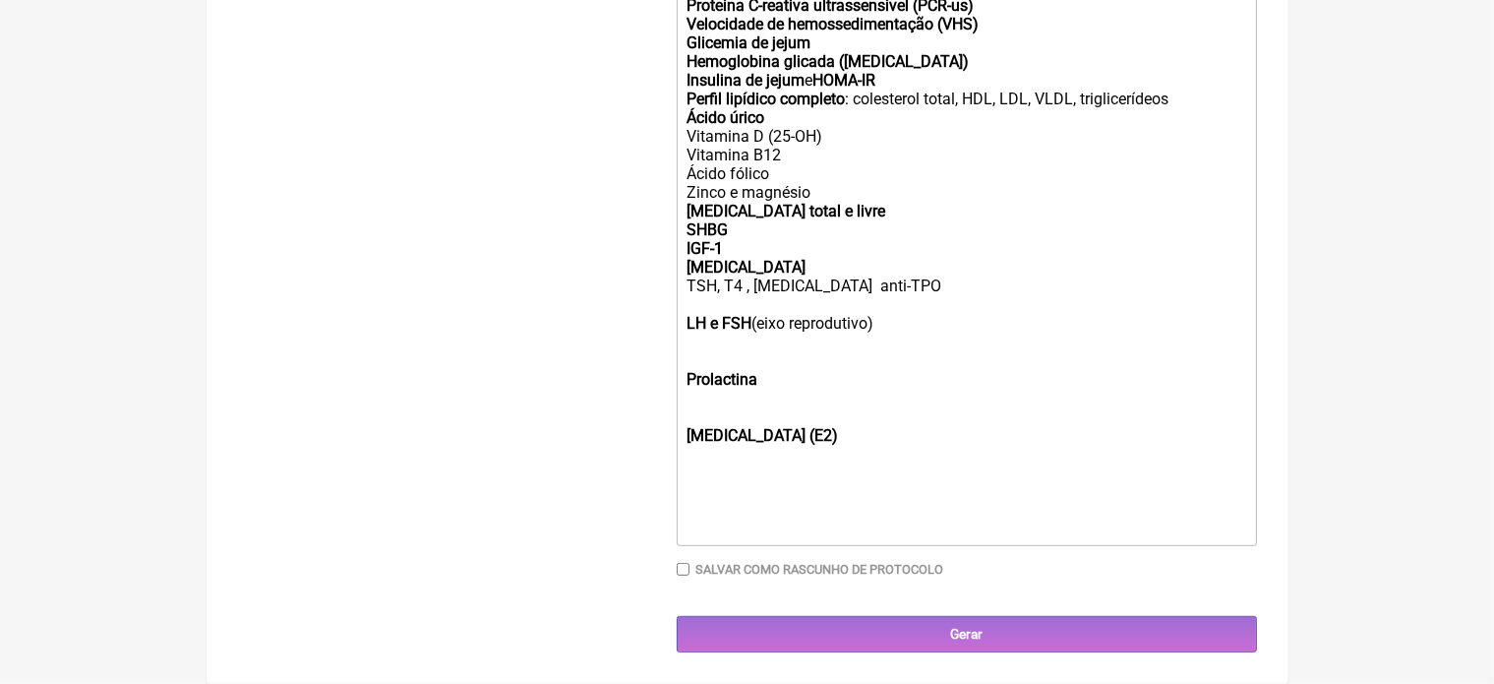
scroll to position [795, 0]
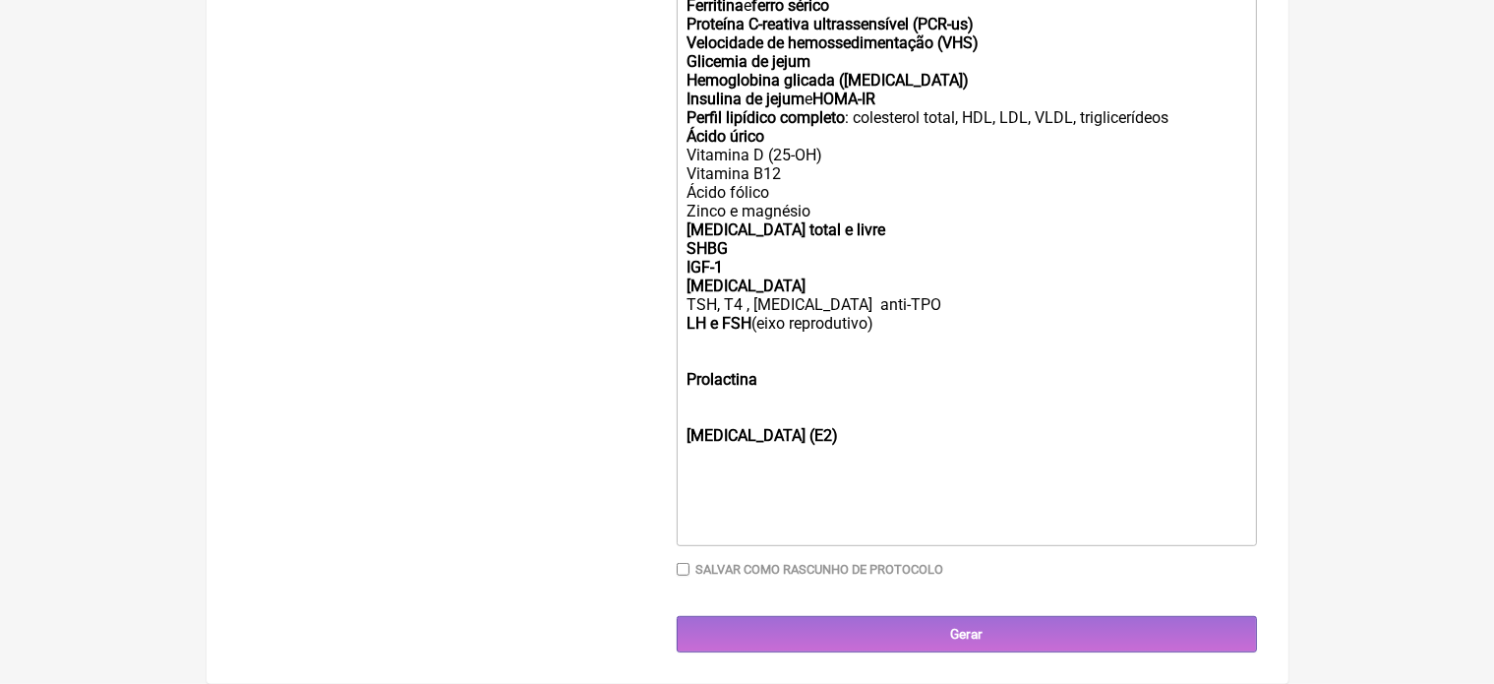
click at [883, 318] on div "IGF-1 Cortisol TSH, T4 , T3 anti-TPO LH e FSH (eixo reprodutivo)" at bounding box center [965, 304] width 559 height 93
click at [681, 377] on trix-editor "Solicito : Hemograma completo Ferritina e ferro sérico Proteína C-reativa ultra…" at bounding box center [967, 229] width 580 height 631
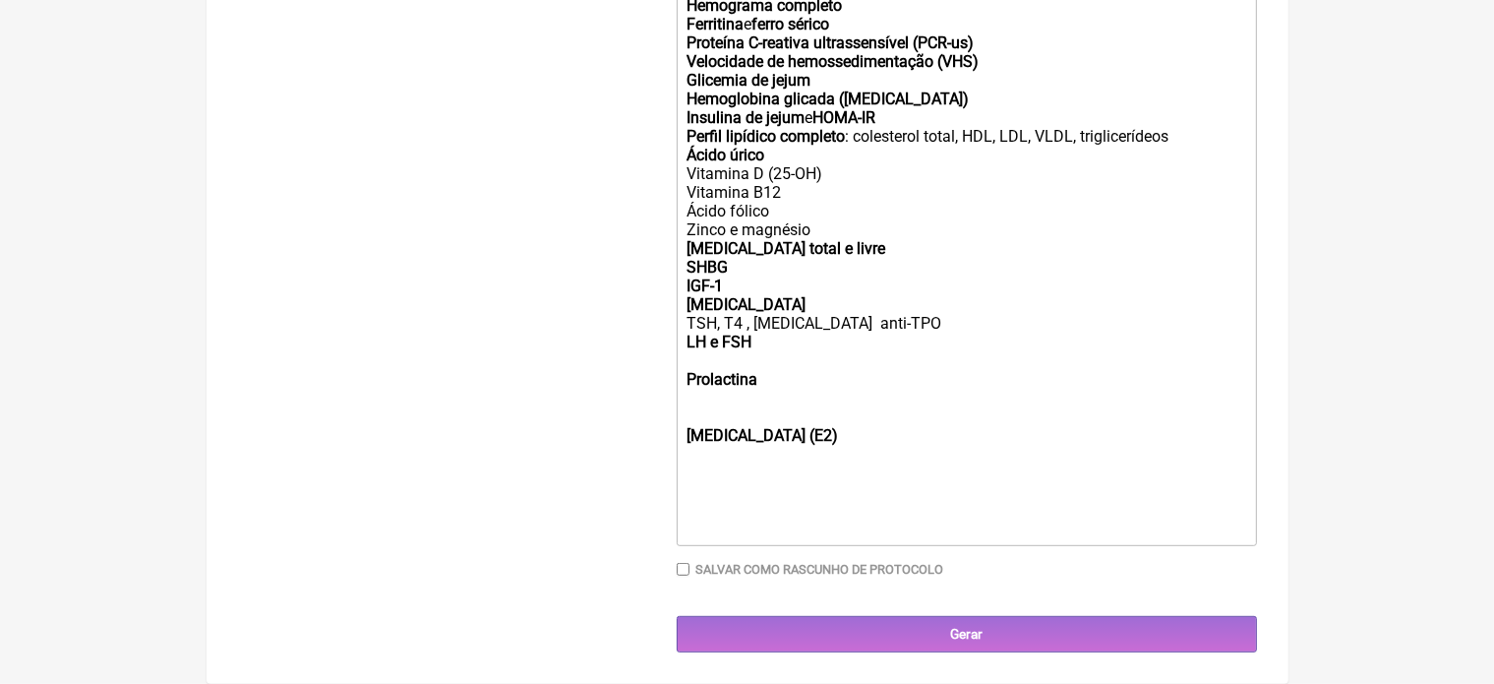
scroll to position [757, 0]
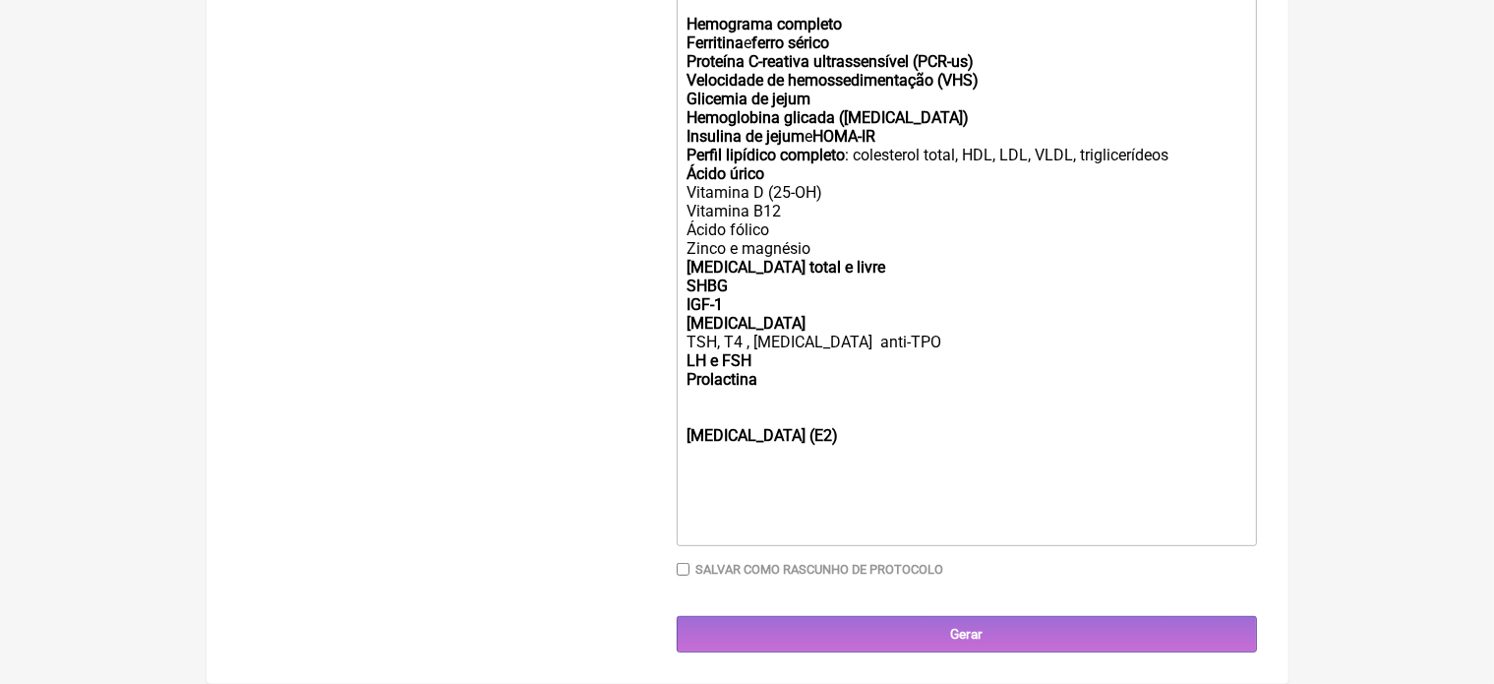
click at [684, 432] on trix-editor "Solicito : Hemograma completo Ferritina e ferro sérico Proteína C-reativa ultra…" at bounding box center [967, 249] width 580 height 594
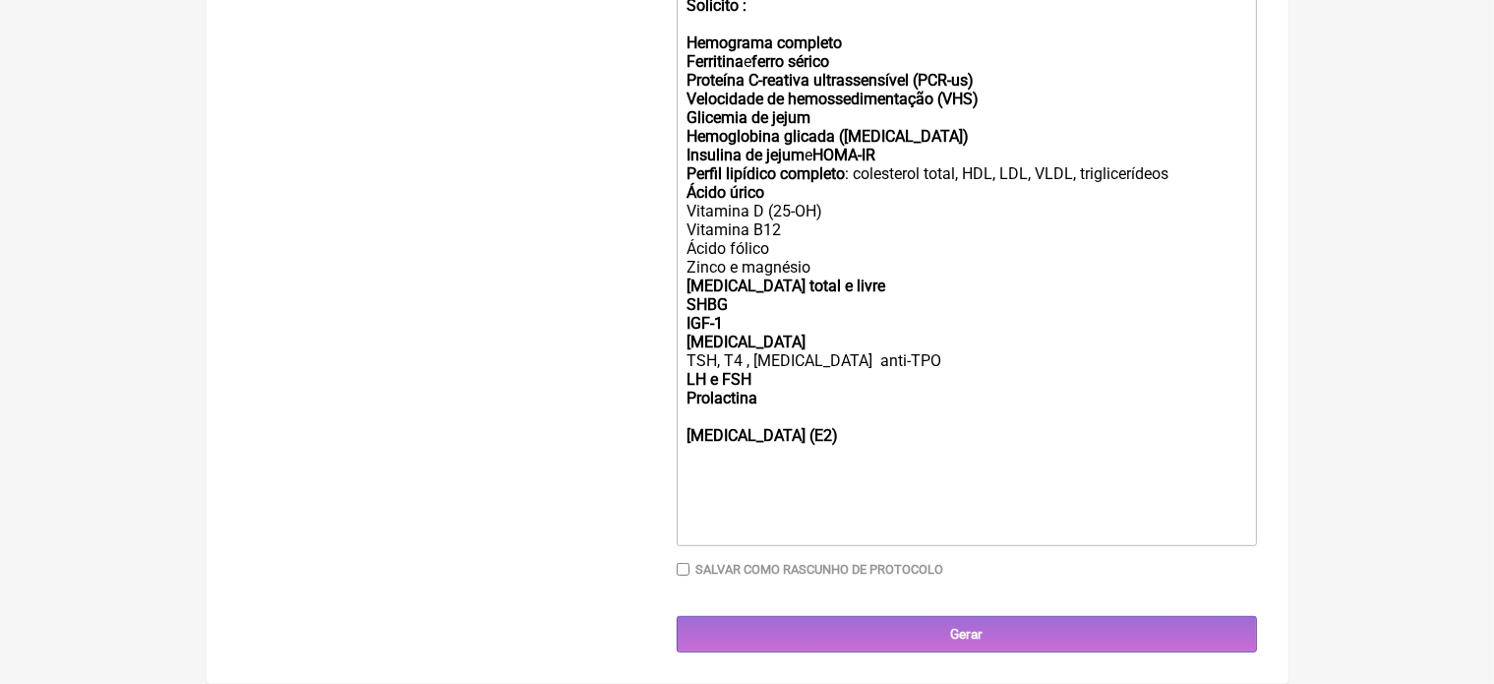
scroll to position [720, 0]
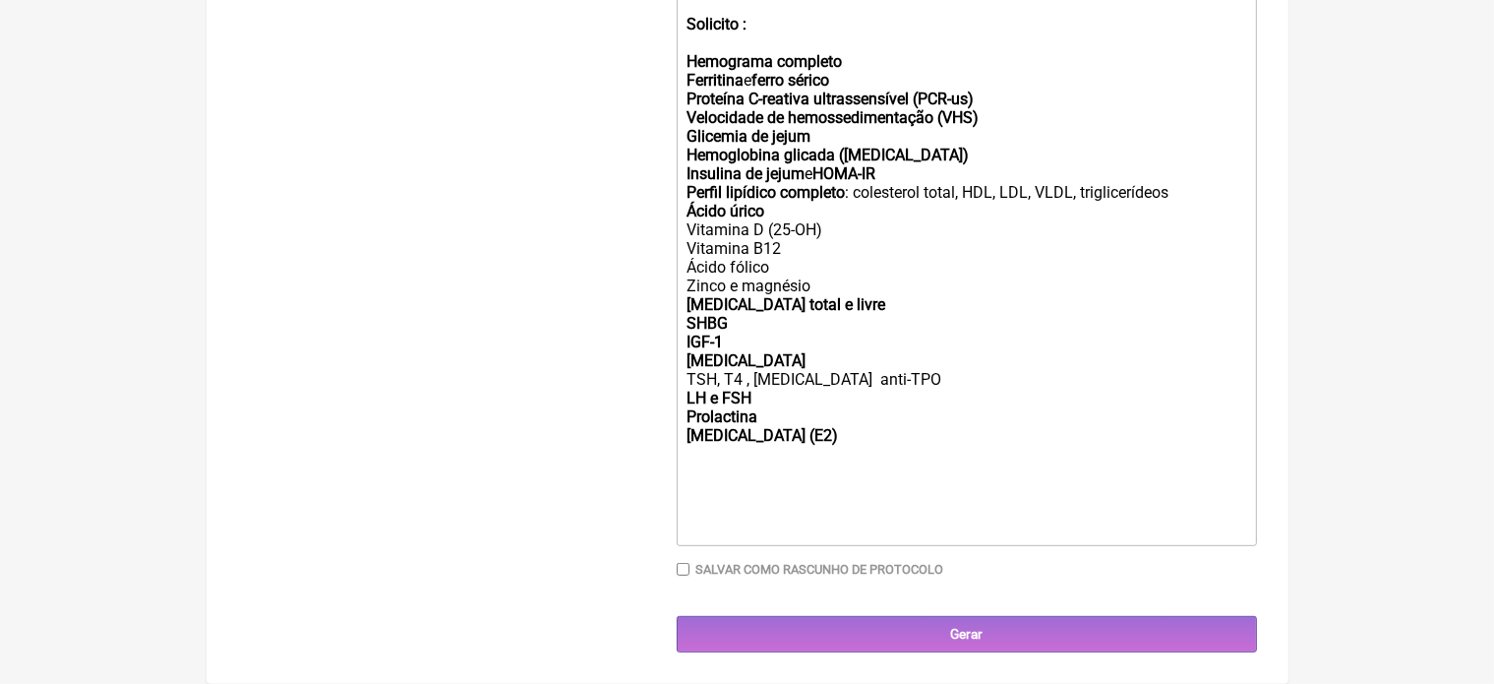
click at [781, 436] on div "IGF-1 Cortisol TSH, T4 , T3 anti-TPO LH e FSH Prolactina Estradiol (E2)" at bounding box center [965, 397] width 559 height 131
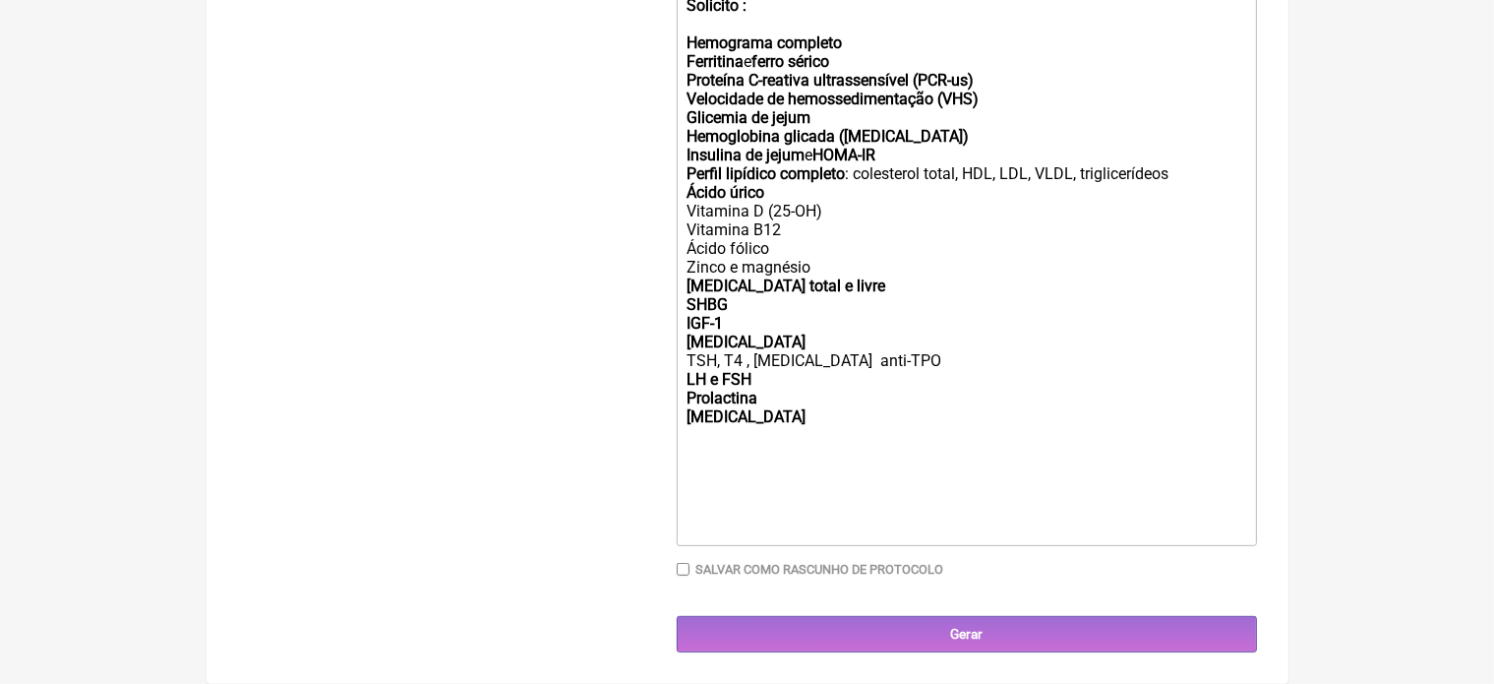
paste trix-editor "/strong><br></div><ul><li><strong><br>TGO (AST), TGP (ALT), GGT, bilirrubinas</…"
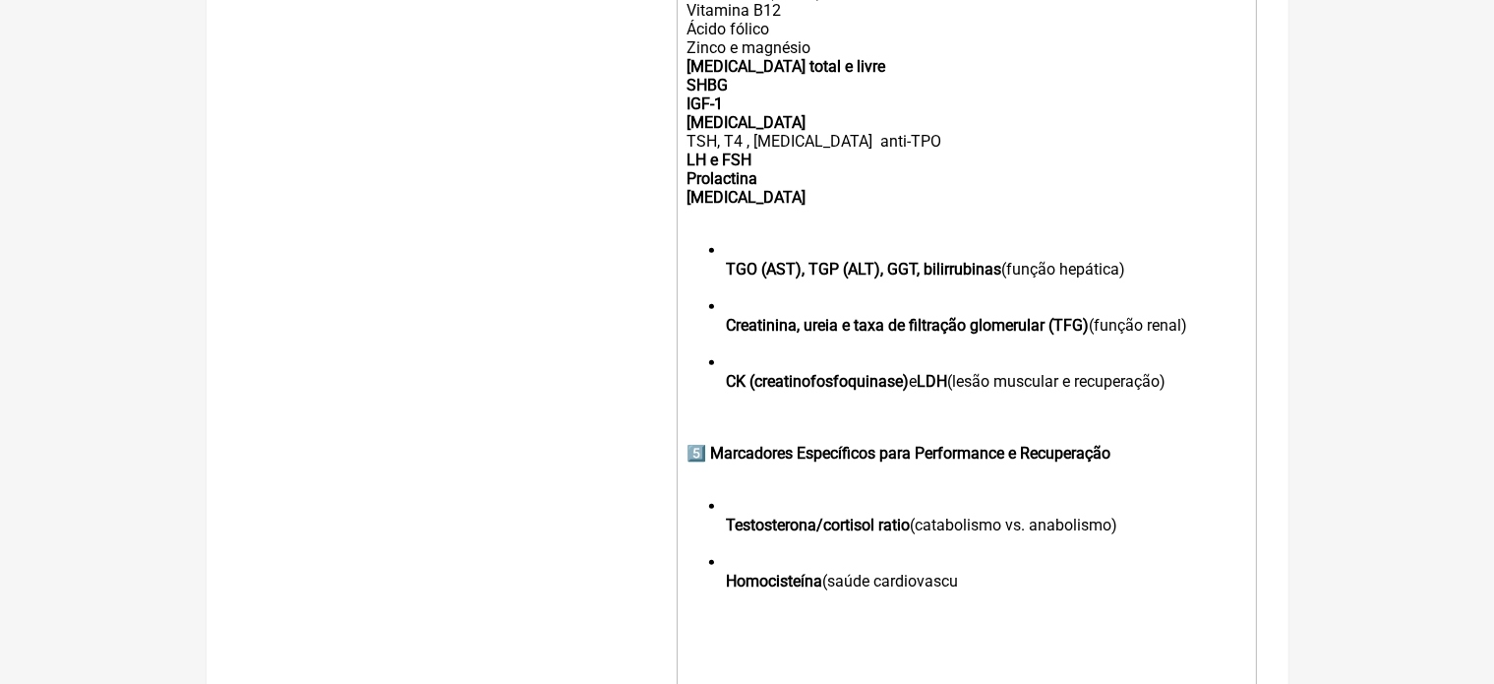
click at [732, 278] on strong "TGO (AST), TGP (ALT), GGT, bilirrubinas" at bounding box center [863, 269] width 275 height 19
click at [726, 278] on strong "TGO (AST), TGP (ALT), GGT, bilirrubinas" at bounding box center [863, 269] width 275 height 19
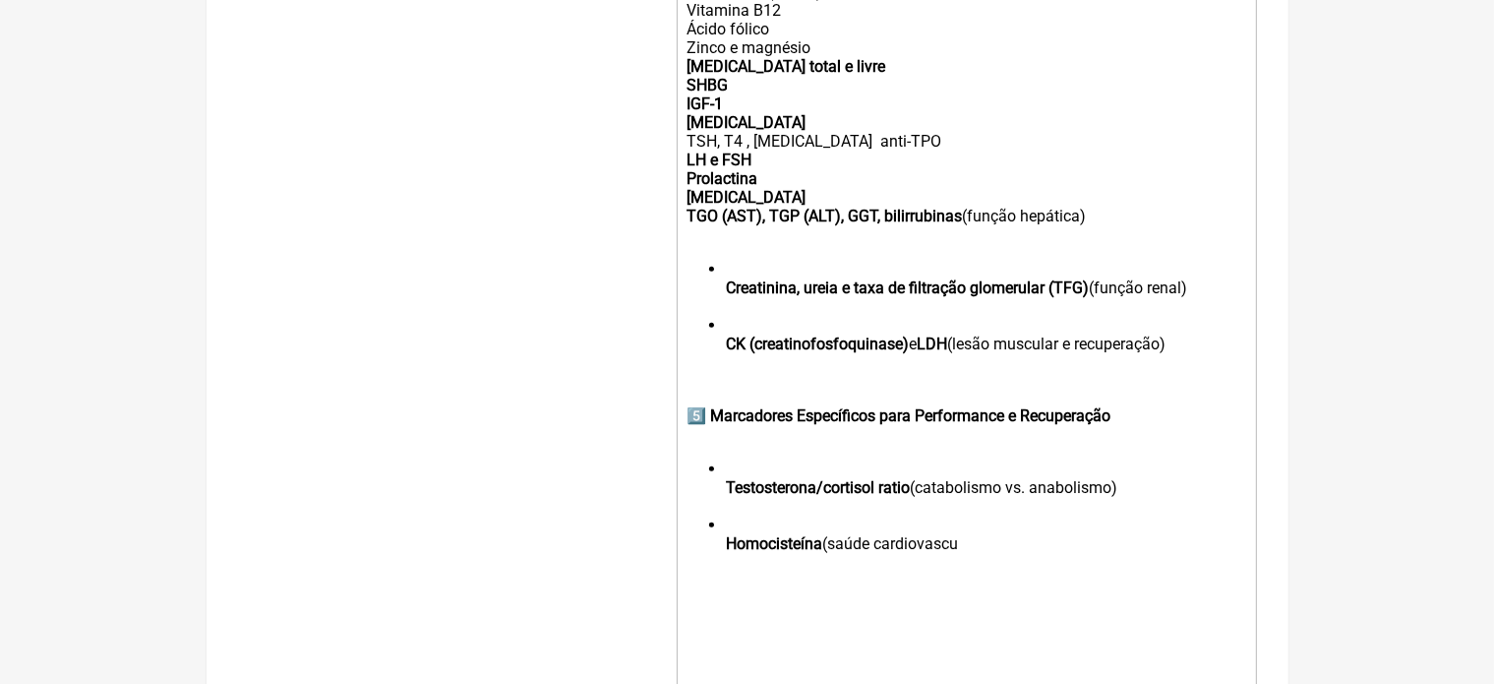
click at [1090, 243] on div "IGF-1 Cortisol TSH, T4 , T3 anti-TPO LH e FSH Prolactina Estradiol TGO (AST), T…" at bounding box center [965, 168] width 559 height 149
click at [728, 297] on strong "Creatinina, ureia e taxa de filtração glomerular (TFG)" at bounding box center [907, 287] width 363 height 19
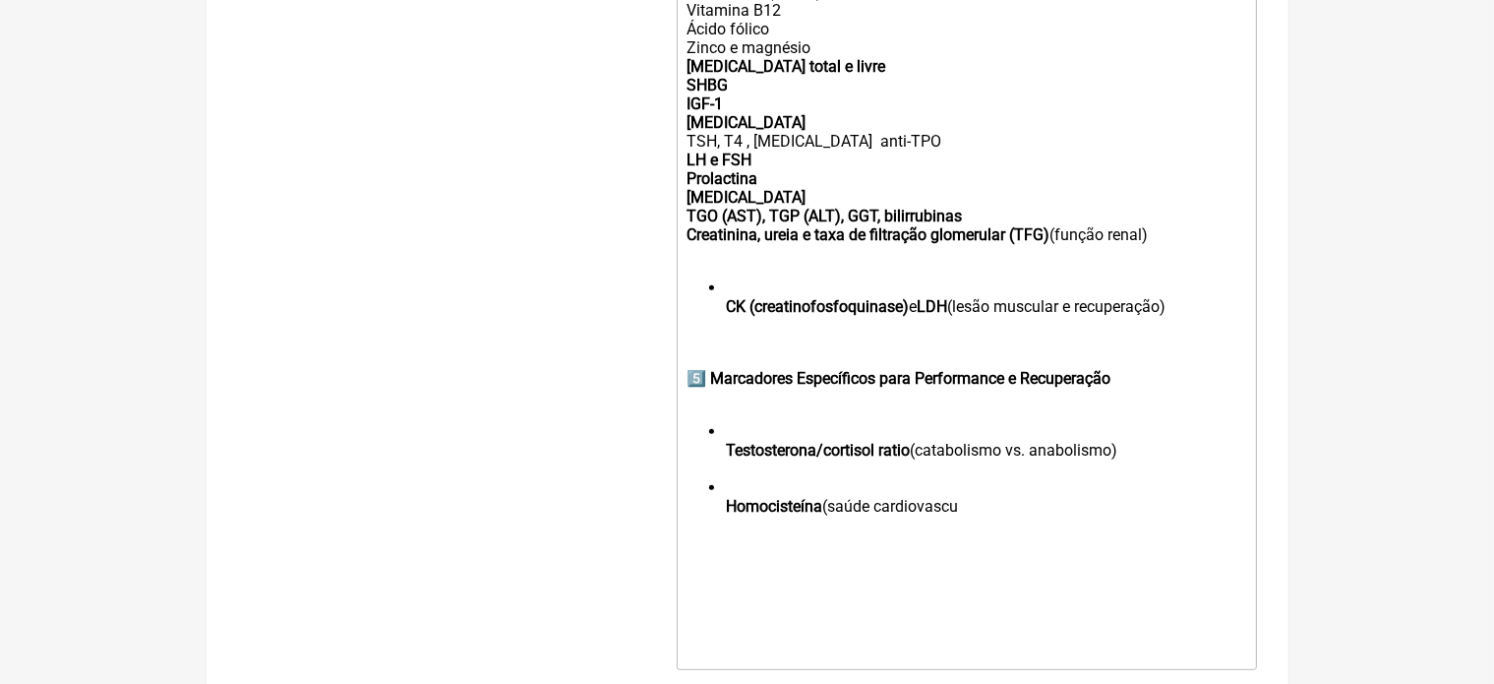
click at [1162, 255] on div "IGF-1 Cortisol TSH, T4 , T3 anti-TPO LH e FSH Prolactina Estradiol TGO (AST), T…" at bounding box center [965, 178] width 559 height 168
click at [724, 329] on ul "CK (creatinofosfoquinase) e LDH (lesão muscular e recuperação)" at bounding box center [965, 306] width 559 height 56
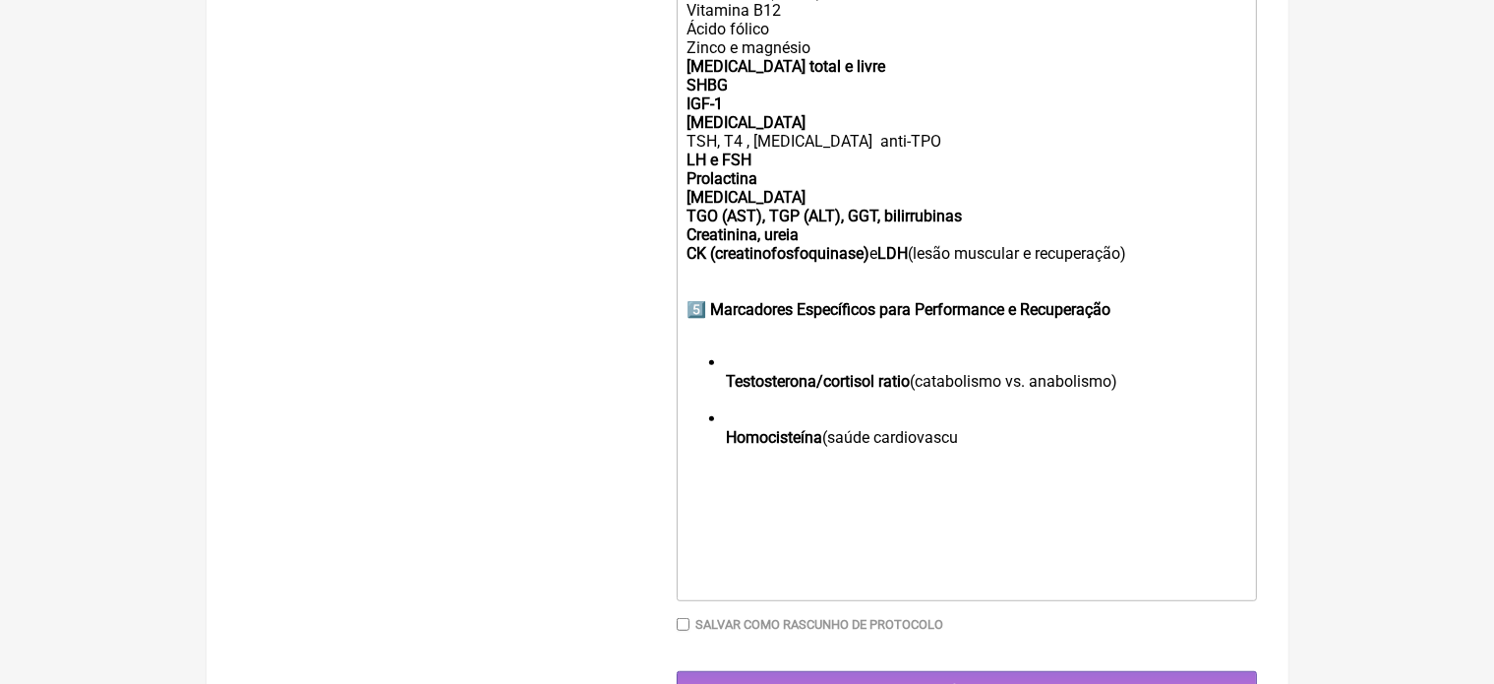
click at [1145, 273] on div "IGF-1 Cortisol TSH, T4 , T3 anti-TPO LH e FSH Prolactina Estradiol TGO (AST), T…" at bounding box center [965, 187] width 559 height 187
click at [1132, 333] on div "5️⃣ Marcadores Específicos para Performance e Recuperação" at bounding box center [965, 309] width 559 height 56
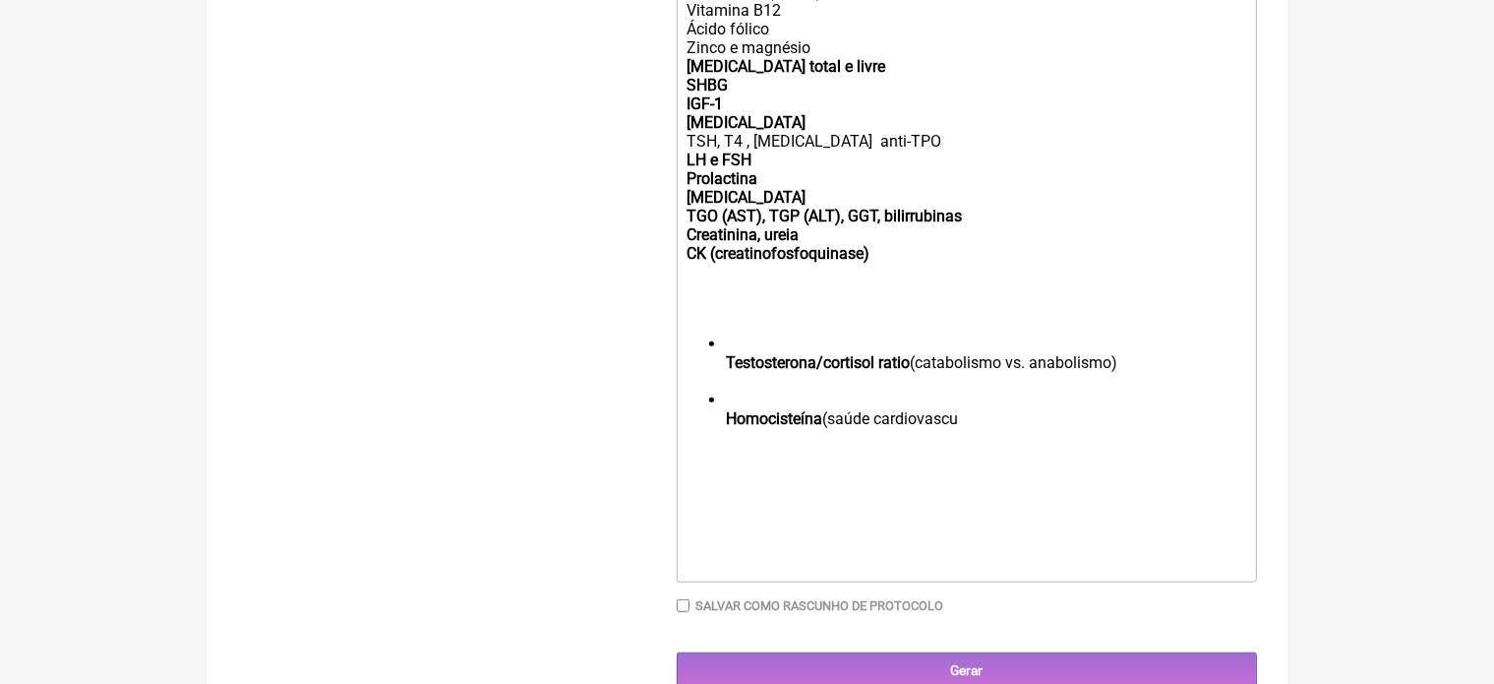
drag, startPoint x: 728, startPoint y: 383, endPoint x: 1160, endPoint y: 385, distance: 432.7
click at [1160, 385] on li "Testosterona/cortisol ratio (catabolismo vs. anabolismo)" at bounding box center [985, 362] width 519 height 56
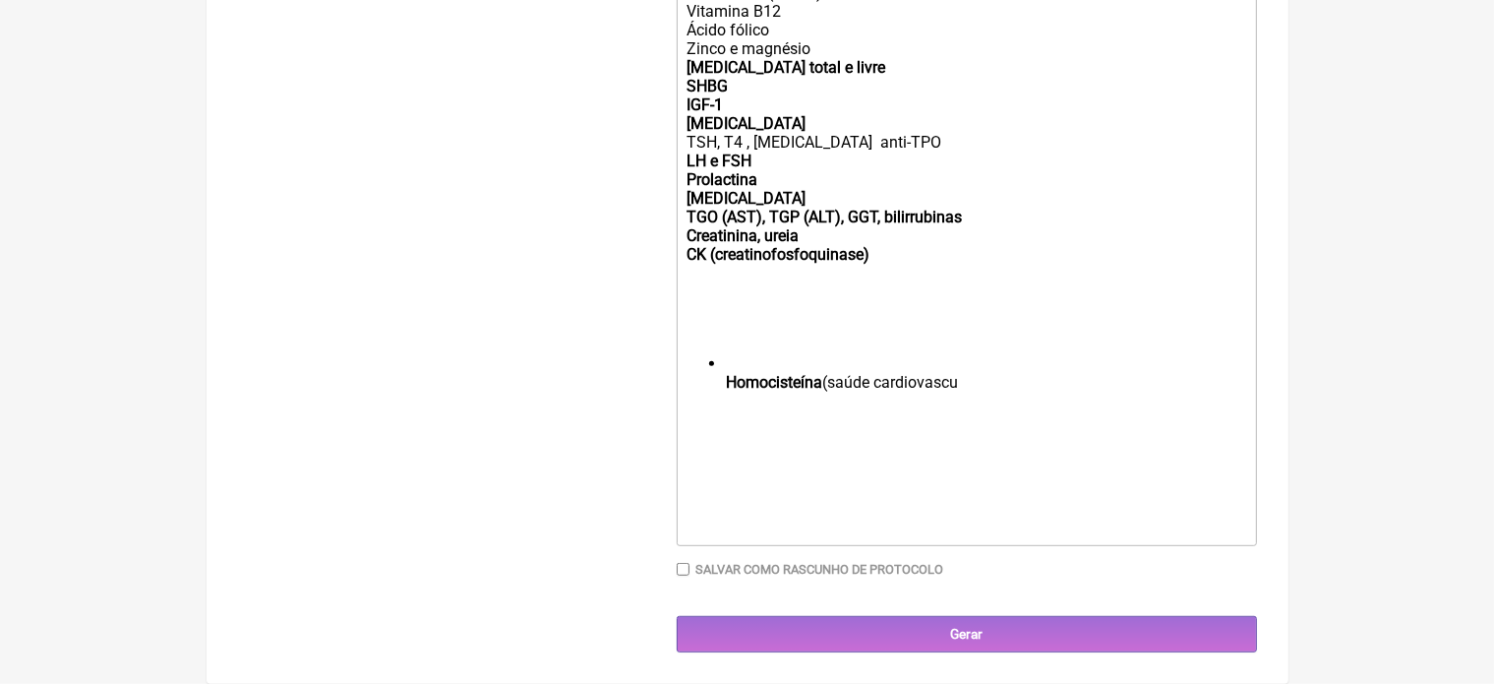
click at [724, 400] on ul "Homocisteína (saúde cardiovascu" at bounding box center [965, 382] width 559 height 56
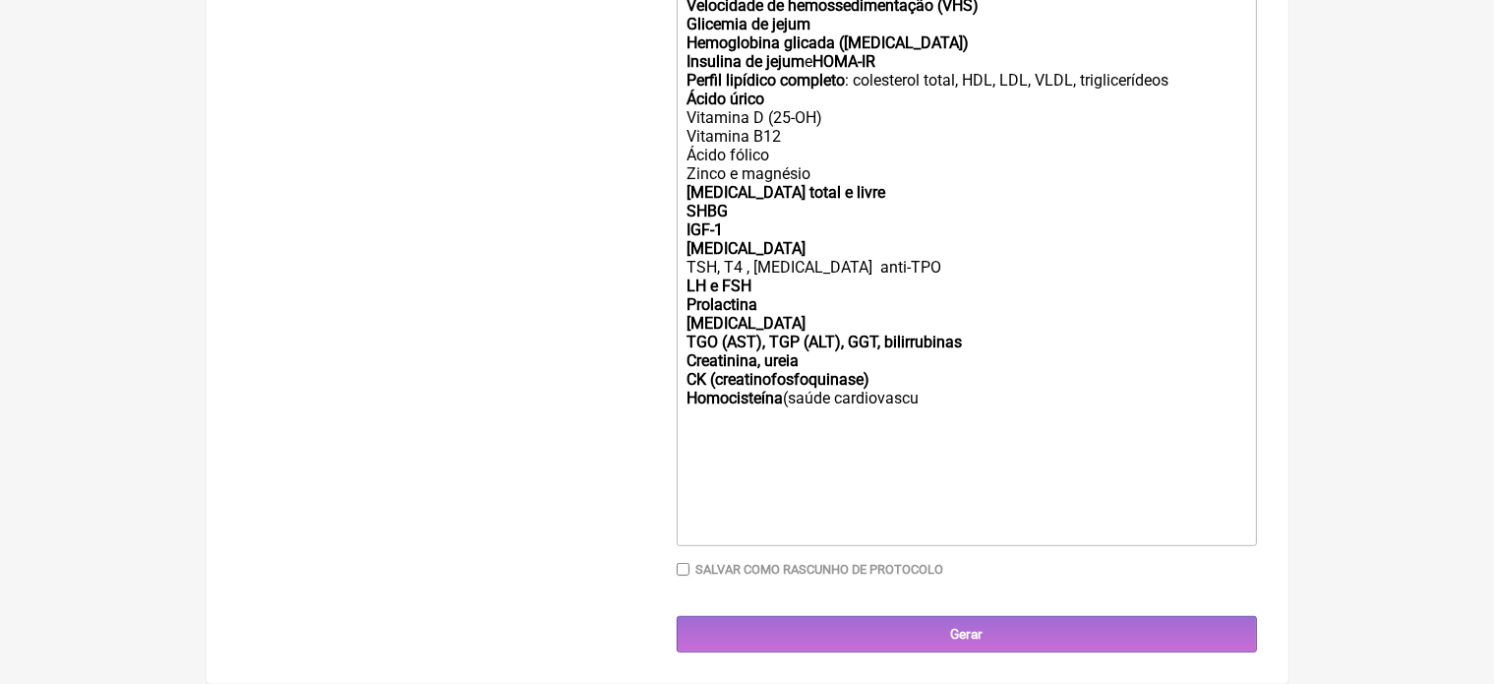
scroll to position [833, 0]
click at [944, 404] on div "IGF-1 Cortisol TSH, T4 , T3 anti-TPO LH e FSH Prolactina Estradiol TGO (AST), T…" at bounding box center [965, 323] width 559 height 206
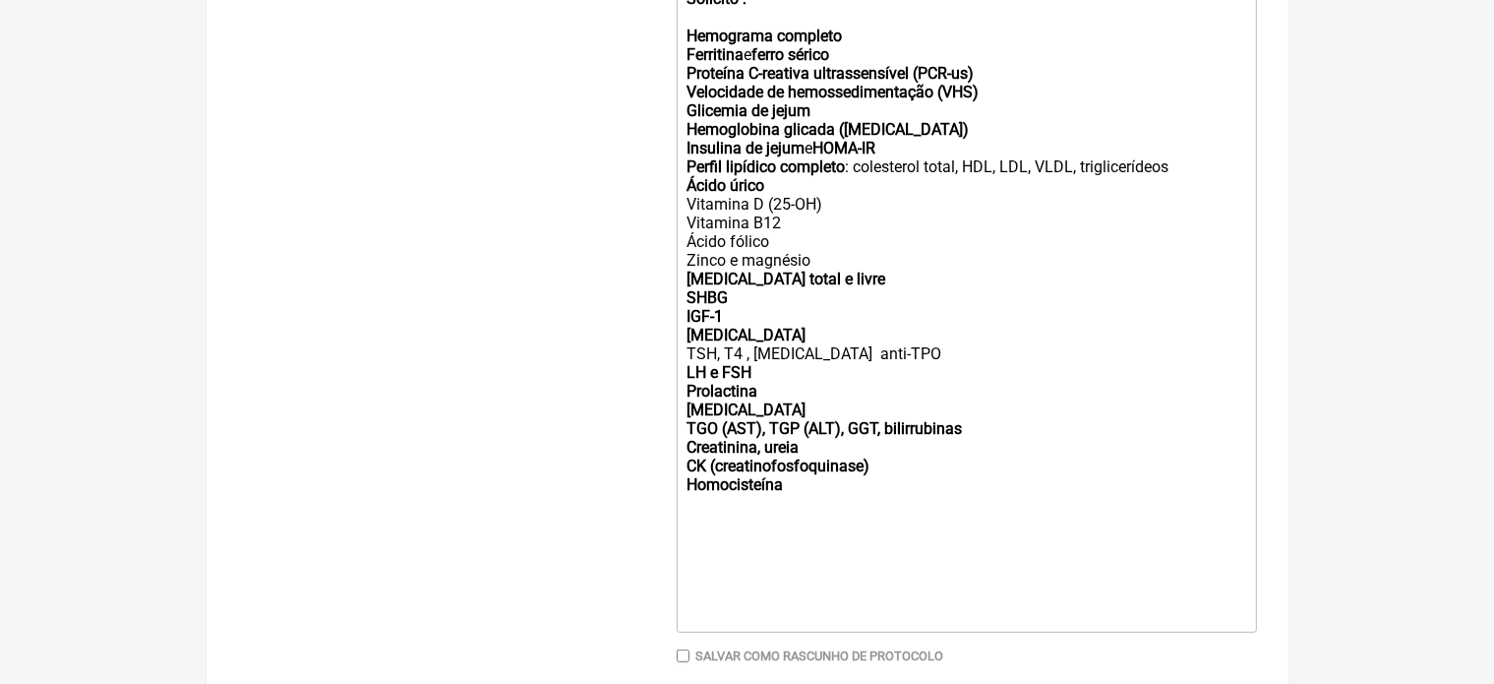
scroll to position [715, 0]
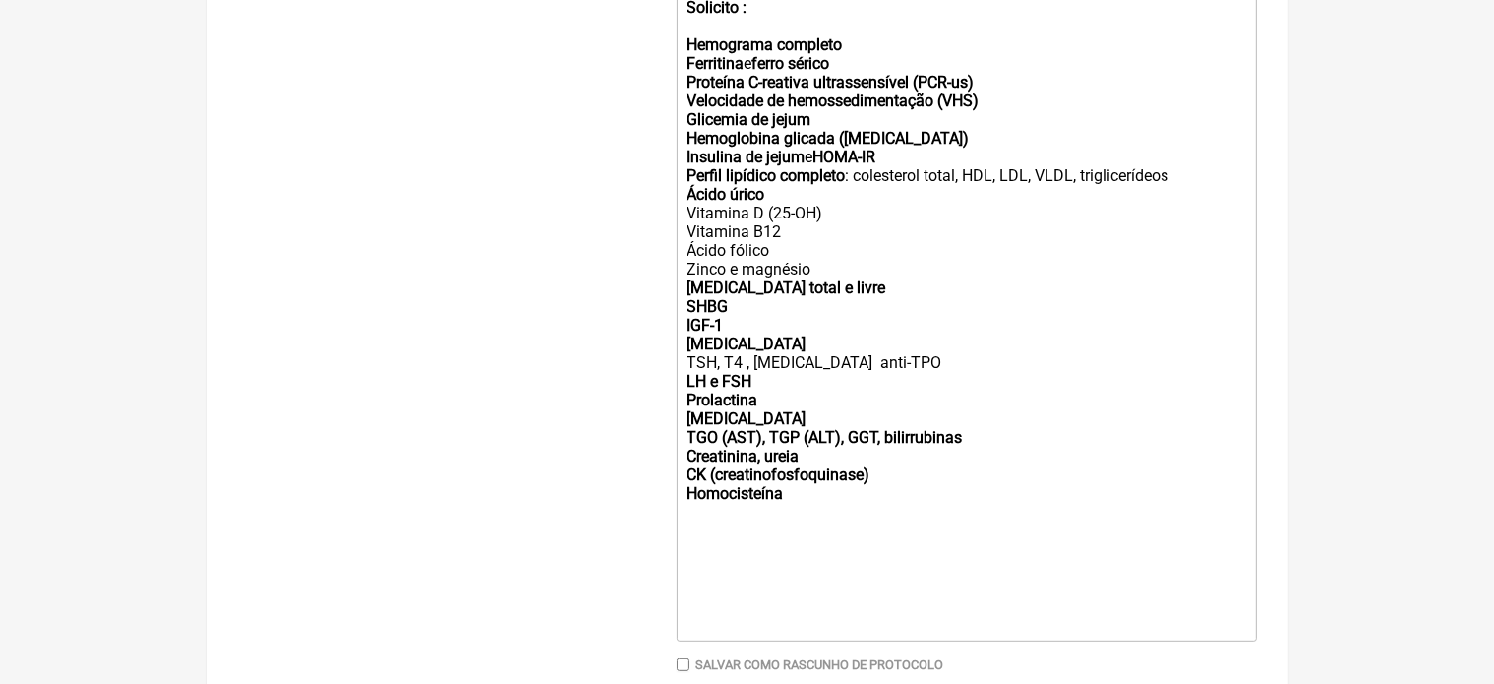
click at [684, 63] on trix-editor "Solicito : Hemograma completo Ferritina e ferro sérico Proteína C-reativa ultra…" at bounding box center [967, 306] width 580 height 669
click at [683, 81] on trix-editor "Solicito : -Hemograma completo - Ferritina e ferro sérico Proteína C-reativa ul…" at bounding box center [967, 306] width 580 height 669
click at [683, 98] on trix-editor "Solicito : -Hemograma completo - Ferritina e ferro sérico Proteína C-reativa ul…" at bounding box center [967, 306] width 580 height 669
click at [683, 117] on trix-editor "Solicito : -Hemograma completo - Ferritina e ferro sérico - Proteína C-reativa …" at bounding box center [967, 306] width 580 height 669
click at [684, 138] on trix-editor "Solicito : -Hemograma completo - Ferritina e ferro sérico - Proteína C-reativa …" at bounding box center [967, 306] width 580 height 669
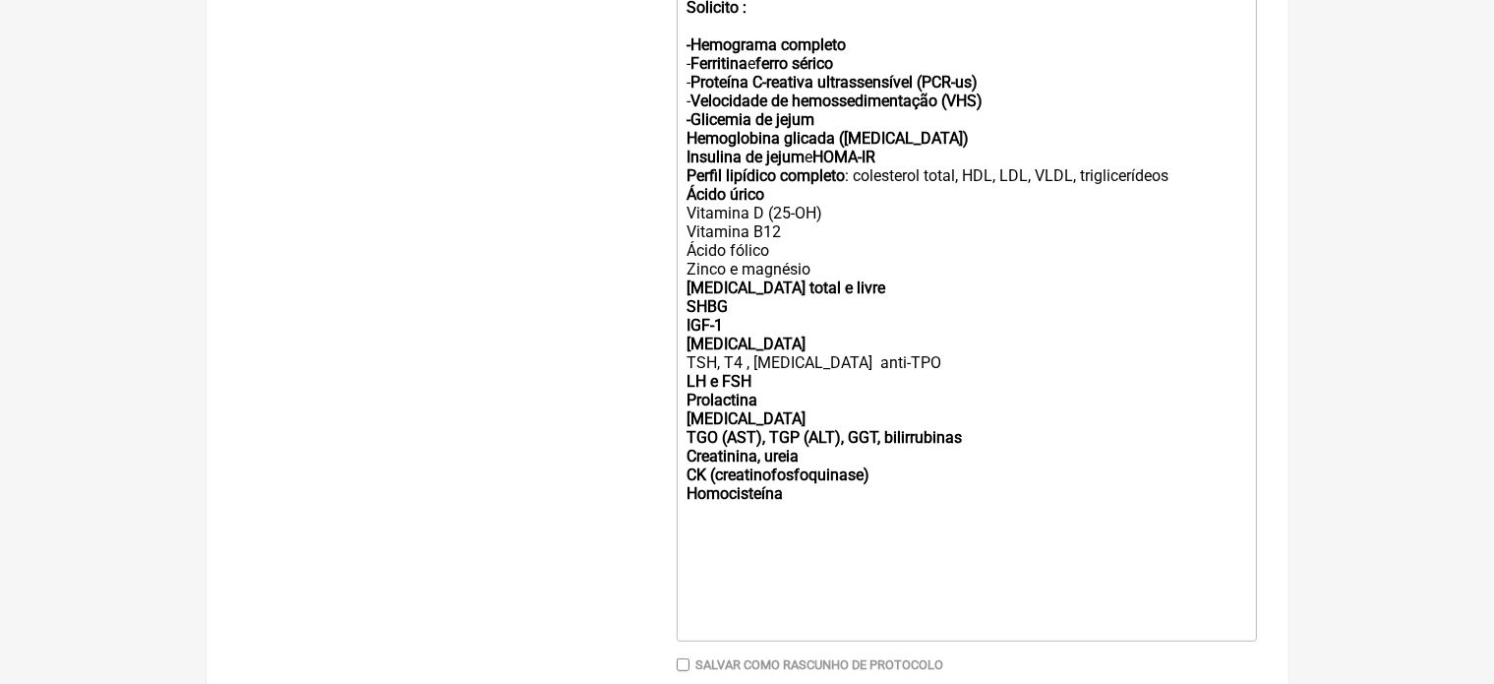
click at [684, 156] on trix-editor "Solicito : -Hemograma completo - Ferritina e ferro sérico - Proteína C-reativa …" at bounding box center [967, 306] width 580 height 669
click at [684, 175] on trix-editor "Solicito : -Hemograma completo - Ferritina e ferro sérico - Proteína C-reativa …" at bounding box center [967, 306] width 580 height 669
click at [684, 193] on trix-editor "Solicito : -Hemograma completo - Ferritina e ferro sérico - Proteína C-reativa …" at bounding box center [967, 306] width 580 height 669
click at [684, 218] on trix-editor "Solicito : -Hemograma completo - Ferritina e ferro sérico - Proteína C-reativa …" at bounding box center [967, 306] width 580 height 669
click at [684, 233] on trix-editor "Solicito : -Hemograma completo - Ferritina e ferro sérico - Proteína C-reativa …" at bounding box center [967, 306] width 580 height 669
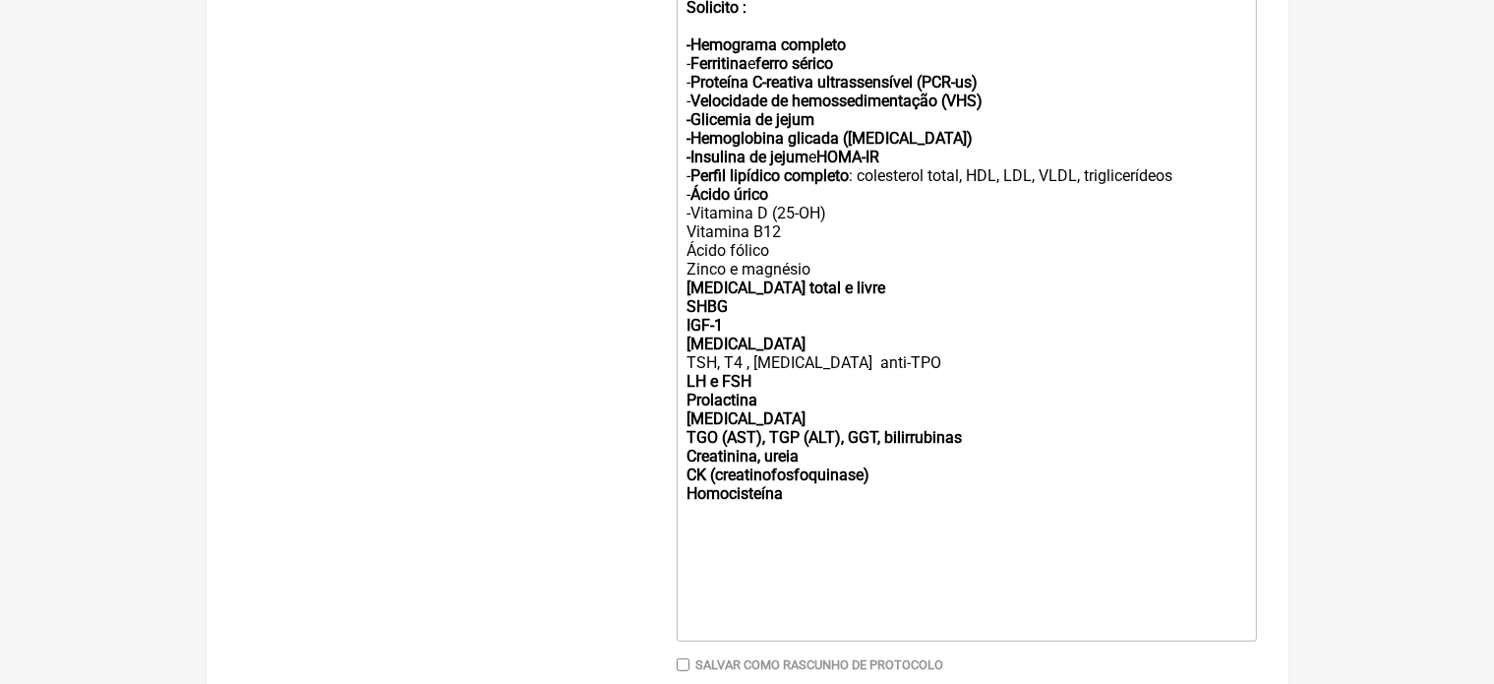
click at [684, 247] on trix-editor "Solicito : -Hemograma completo - Ferritina e ferro sérico - Proteína C-reativa …" at bounding box center [967, 306] width 580 height 669
click at [684, 267] on trix-editor "Solicito : -Hemograma completo - Ferritina e ferro sérico - Proteína C-reativa …" at bounding box center [967, 306] width 580 height 669
click at [684, 283] on trix-editor "Solicito : -Hemograma completo - Ferritina e ferro sérico - Proteína C-reativa …" at bounding box center [967, 306] width 580 height 669
click at [685, 306] on trix-editor "Solicito : -Hemograma completo - Ferritina e ferro sérico - Proteína C-reativa …" at bounding box center [967, 306] width 580 height 669
click at [685, 322] on trix-editor "Solicito : -Hemograma completo - Ferritina e ferro sérico - Proteína C-reativa …" at bounding box center [967, 306] width 580 height 669
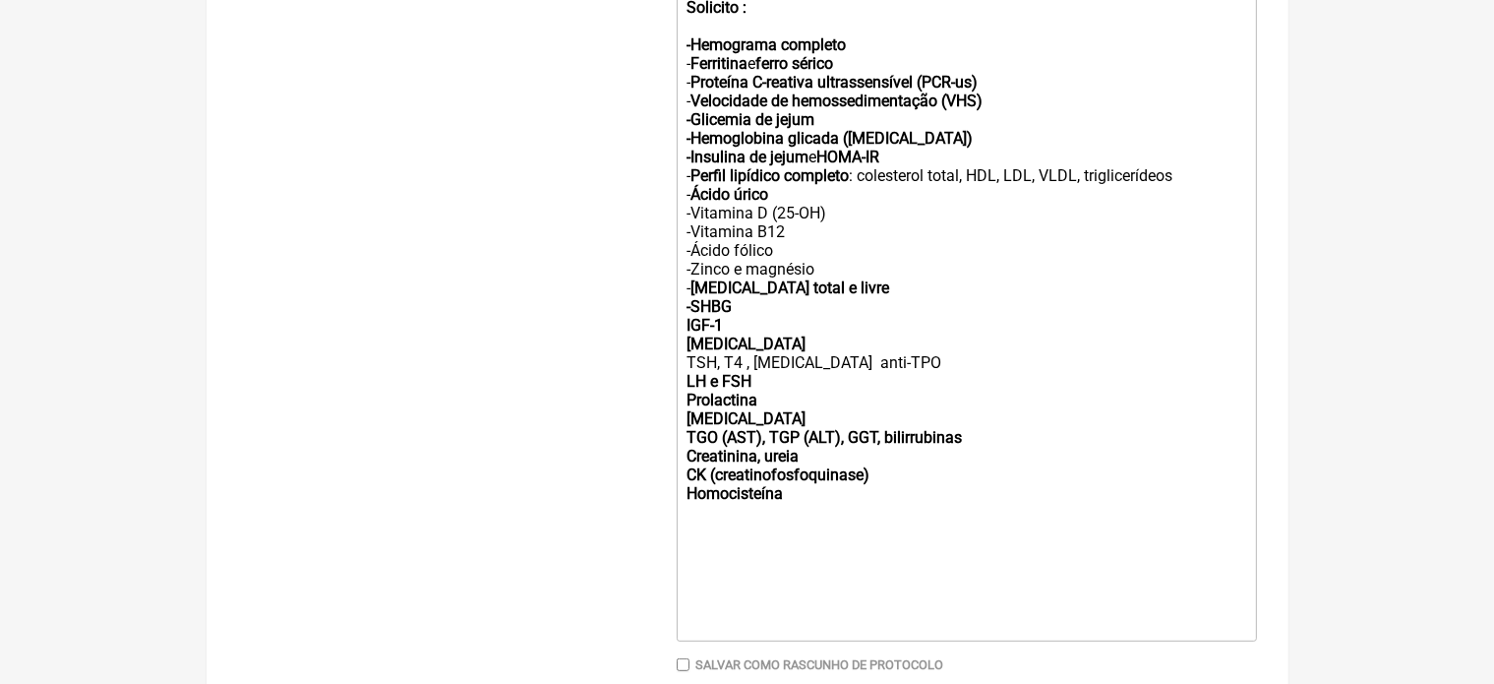
click at [685, 340] on trix-editor "Solicito : -Hemograma completo - Ferritina e ferro sérico - Proteína C-reativa …" at bounding box center [967, 306] width 580 height 669
click at [688, 379] on div "- IGF-1 - Cortisol -TSH, T4 , T3 anti-TPO LH e FSH Prolactina Estradiol TGO (AS…" at bounding box center [965, 419] width 559 height 206
click at [685, 398] on trix-editor "Solicito : -Hemograma completo - Ferritina e ferro sérico - Proteína C-reativa …" at bounding box center [967, 306] width 580 height 669
click at [685, 420] on trix-editor "Solicito : -Hemograma completo - Ferritina e ferro sérico - Proteína C-reativa …" at bounding box center [967, 306] width 580 height 669
click at [685, 436] on trix-editor "Solicito : -Hemograma completo - Ferritina e ferro sérico - Proteína C-reativa …" at bounding box center [967, 306] width 580 height 669
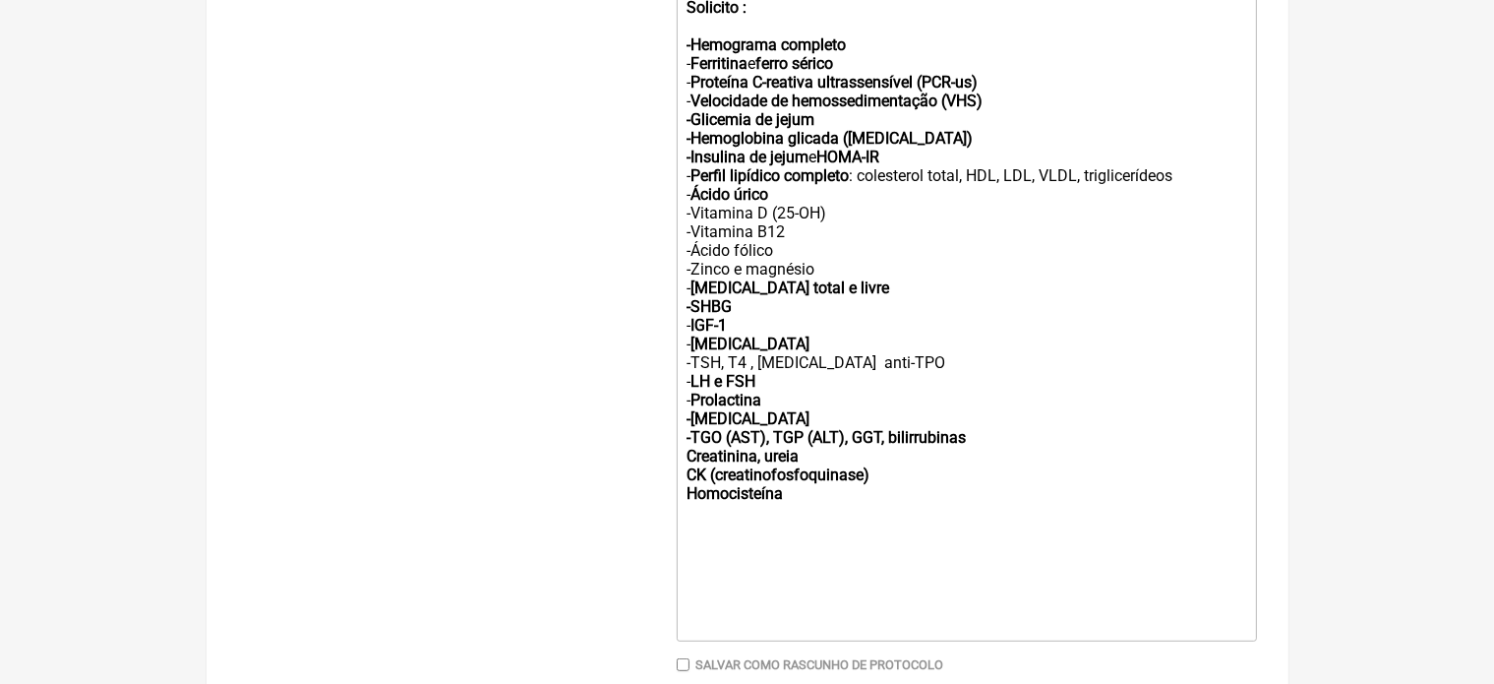
click at [685, 455] on trix-editor "Solicito : -Hemograma completo - Ferritina e ferro sérico - Proteína C-reativa …" at bounding box center [967, 306] width 580 height 669
click at [685, 473] on trix-editor "Solicito : -Hemograma completo - Ferritina e ferro sérico - Proteína C-reativa …" at bounding box center [967, 306] width 580 height 669
click at [684, 494] on trix-editor "Solicito : -Hemograma completo - Ferritina e ferro sérico - Proteína C-reativa …" at bounding box center [967, 306] width 580 height 669
click at [684, 513] on trix-editor "Solicito : -Hemograma completo - Ferritina e ferro sérico - Proteína C-reativa …" at bounding box center [967, 306] width 580 height 669
click at [840, 137] on div "Solicito : -Hemograma completo - Ferritina e ferro sérico - Proteína C-reativa …" at bounding box center [965, 91] width 559 height 224
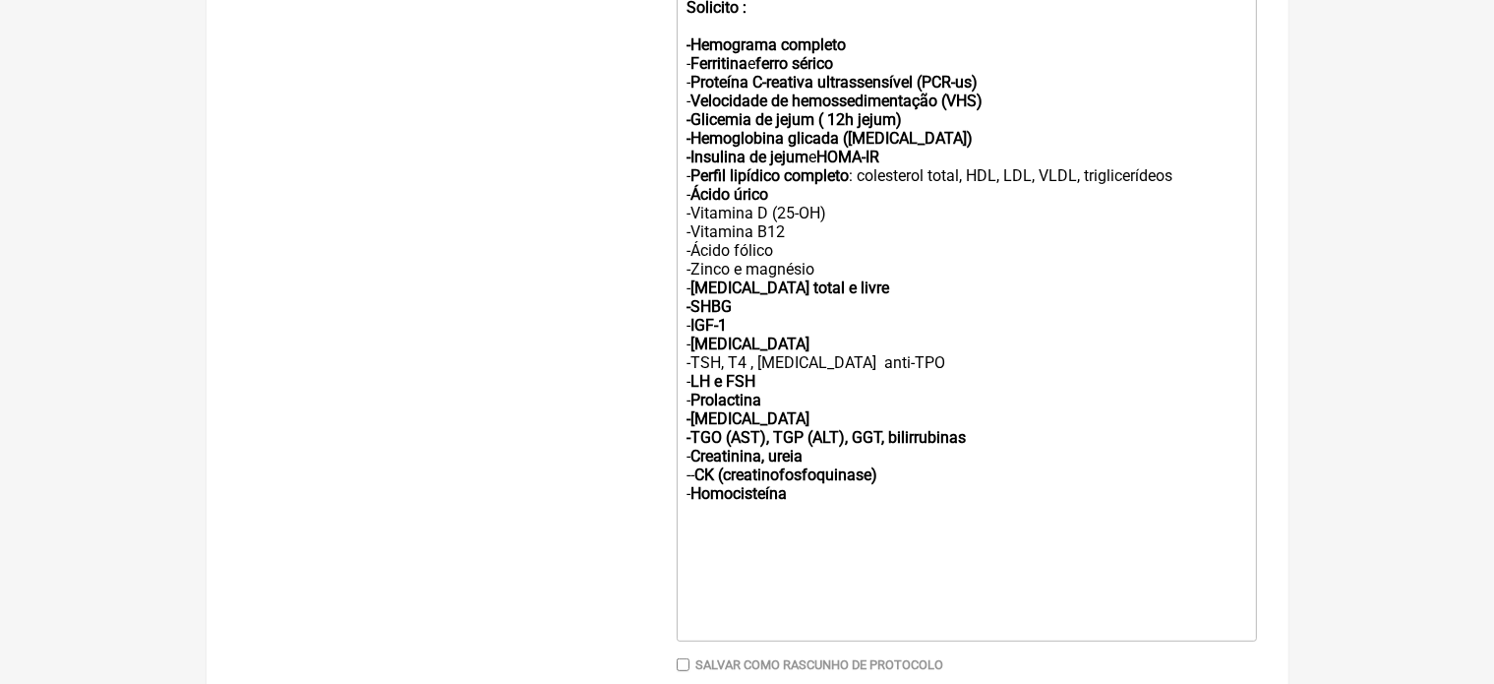
click at [811, 521] on div "- IGF-1 - Cortisol -TSH, T4 , T3 anti-TPO - LH e FSH - Prolactina -Estradiol -T…" at bounding box center [965, 419] width 559 height 206
paste trix-editor "<br><br><br><strong><br>Indicação para Exames Laboratoriais<br></strong><br></d…"
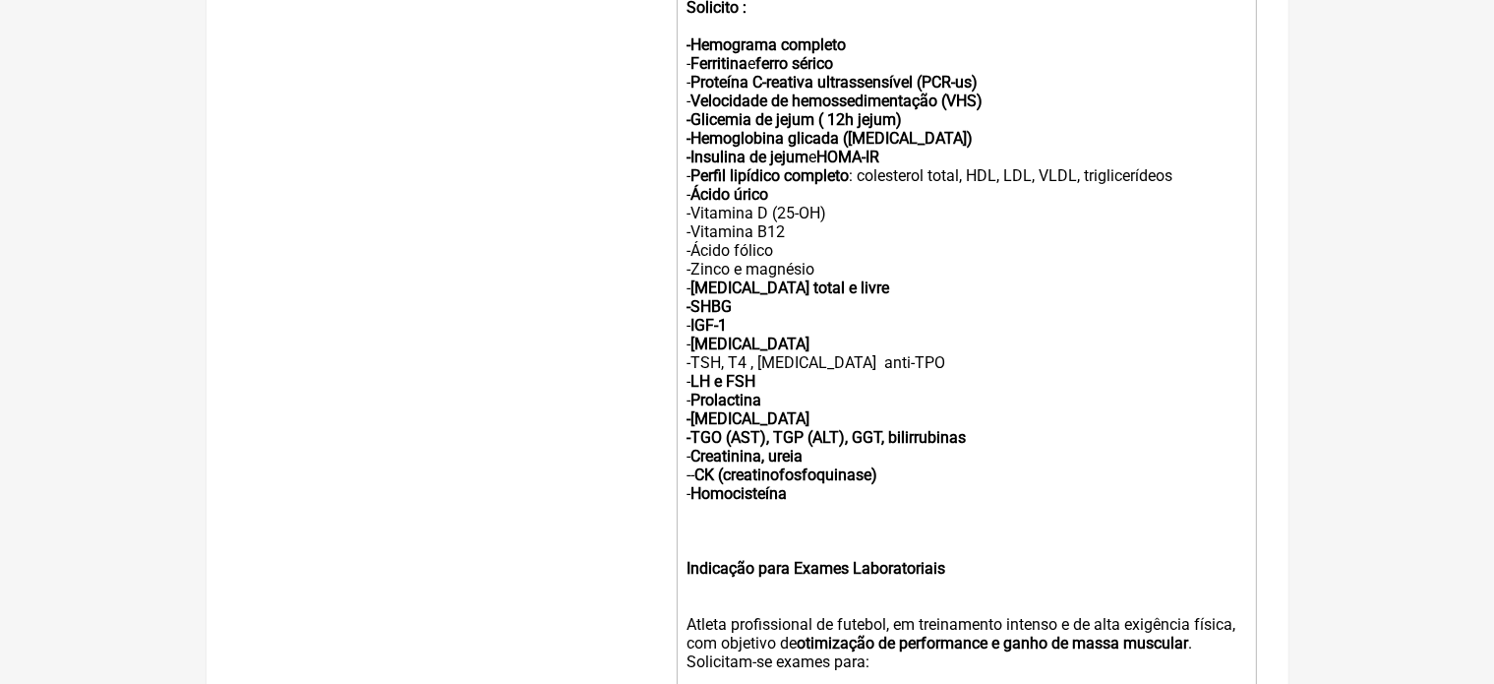
scroll to position [816, 0]
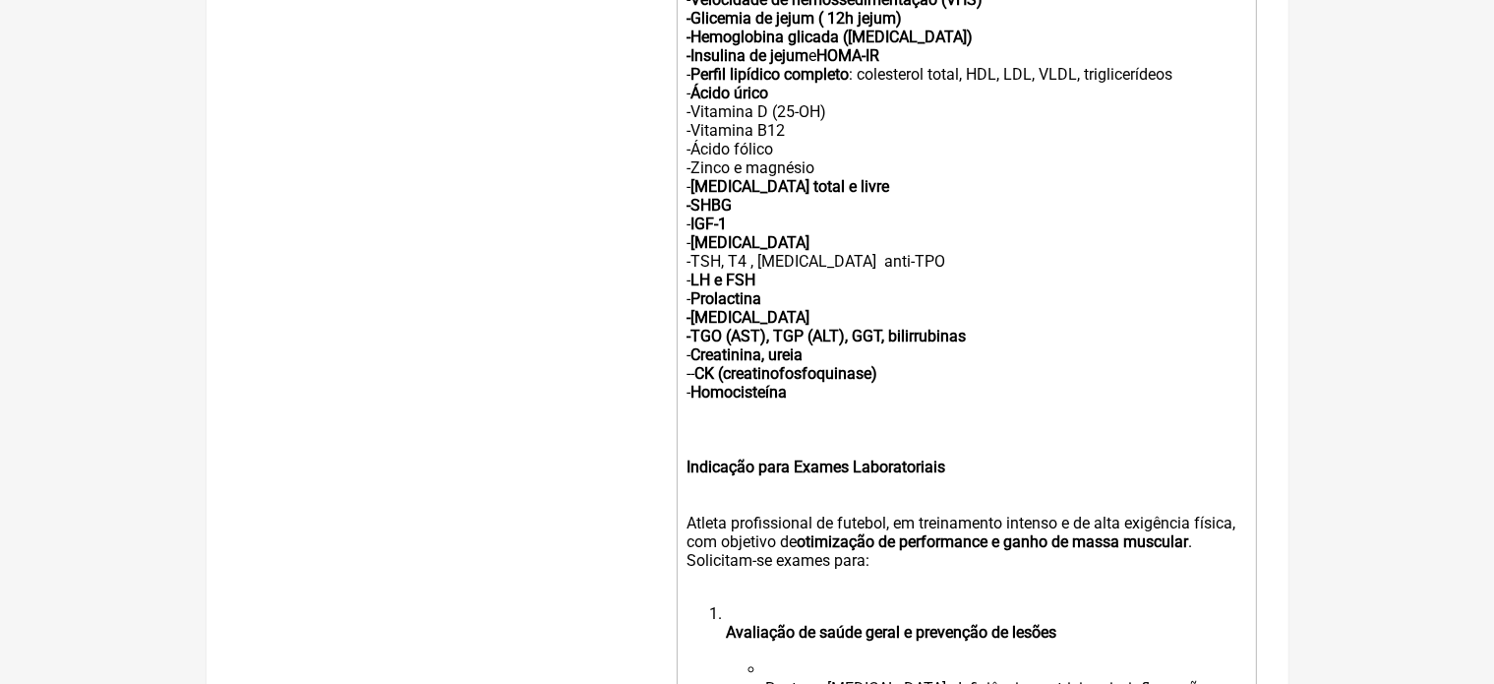
click at [956, 489] on div "- IGF-1 - Cortisol -TSH, T4 , T3 anti-TPO - LH e FSH - Prolactina -Estradiol -T…" at bounding box center [965, 354] width 559 height 280
click at [791, 476] on strong "Indicação para Exames Laboratoriais" at bounding box center [815, 466] width 259 height 19
click at [684, 547] on trix-editor "Solicito : -Hemograma completo - Ferritina e ferro sérico - Proteína C-reativa …" at bounding box center [967, 398] width 580 height 1055
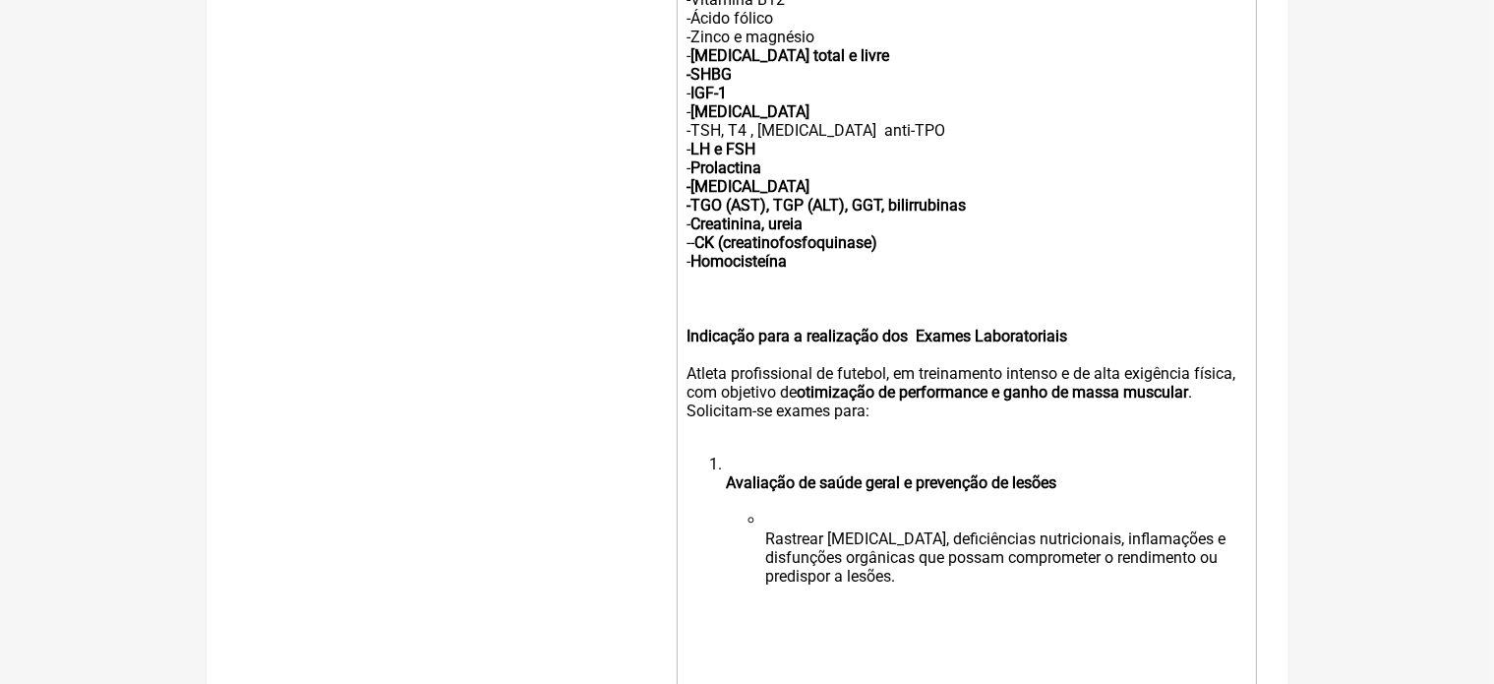
scroll to position [960, 0]
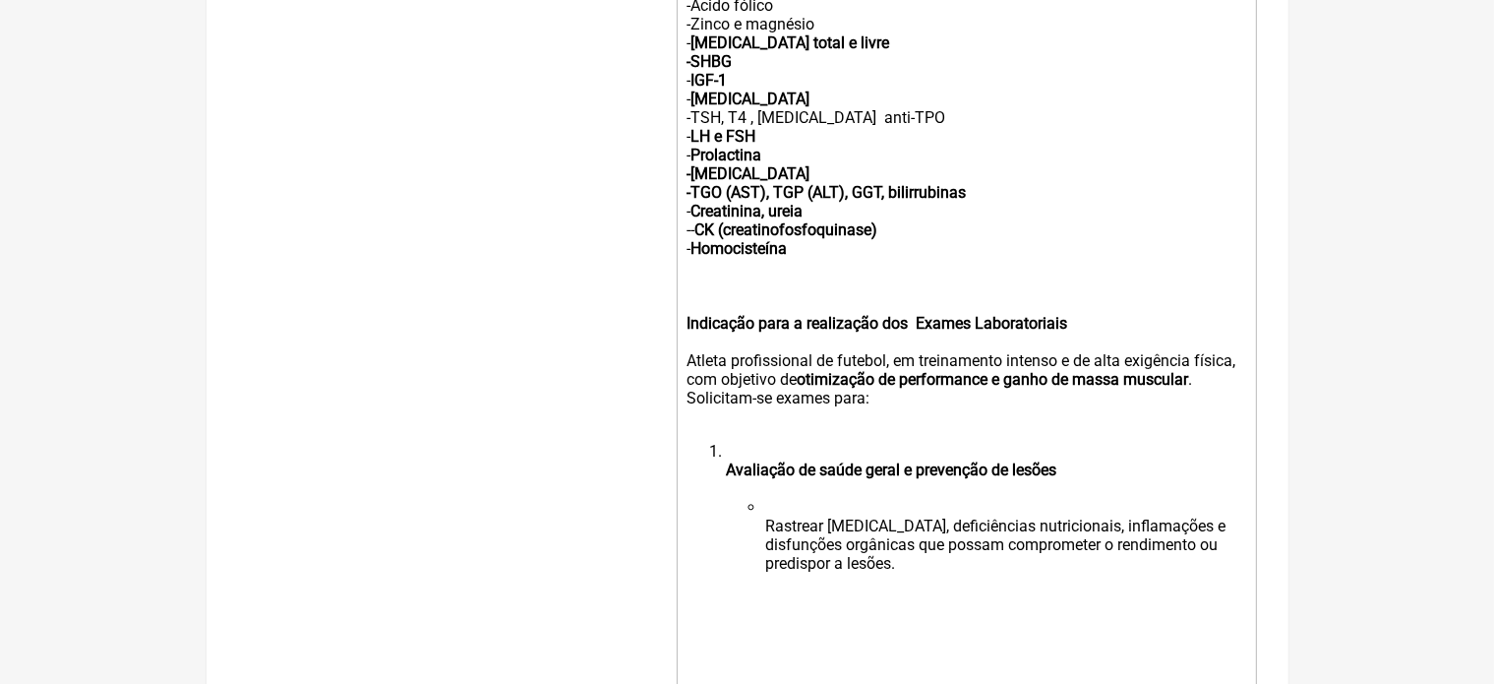
click at [717, 495] on ol "Avaliação de saúde geral e prevenção de lesões Rastrear anemia, deficiências nu…" at bounding box center [965, 516] width 559 height 149
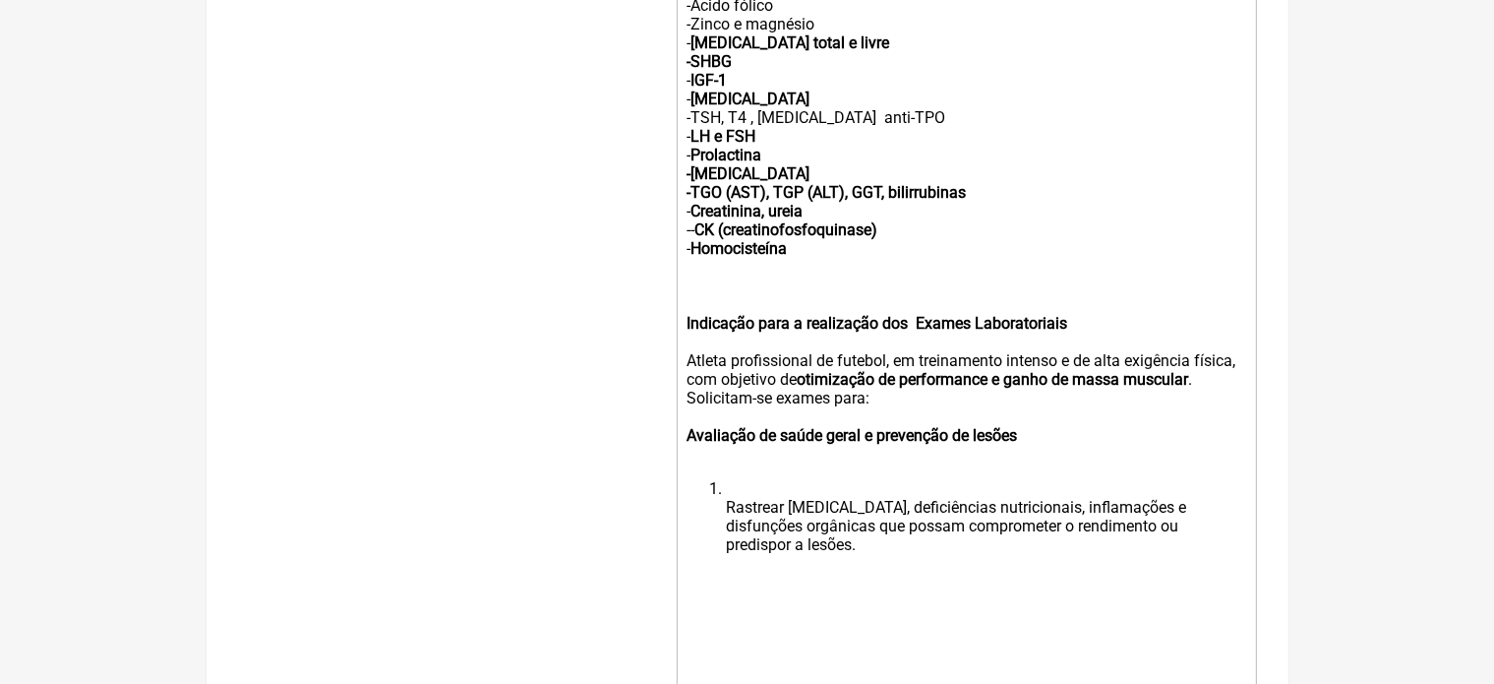
click at [723, 536] on ol "Rastrear anemia, deficiências nutricionais, inflamações e disfunções orgânicas …" at bounding box center [965, 525] width 559 height 93
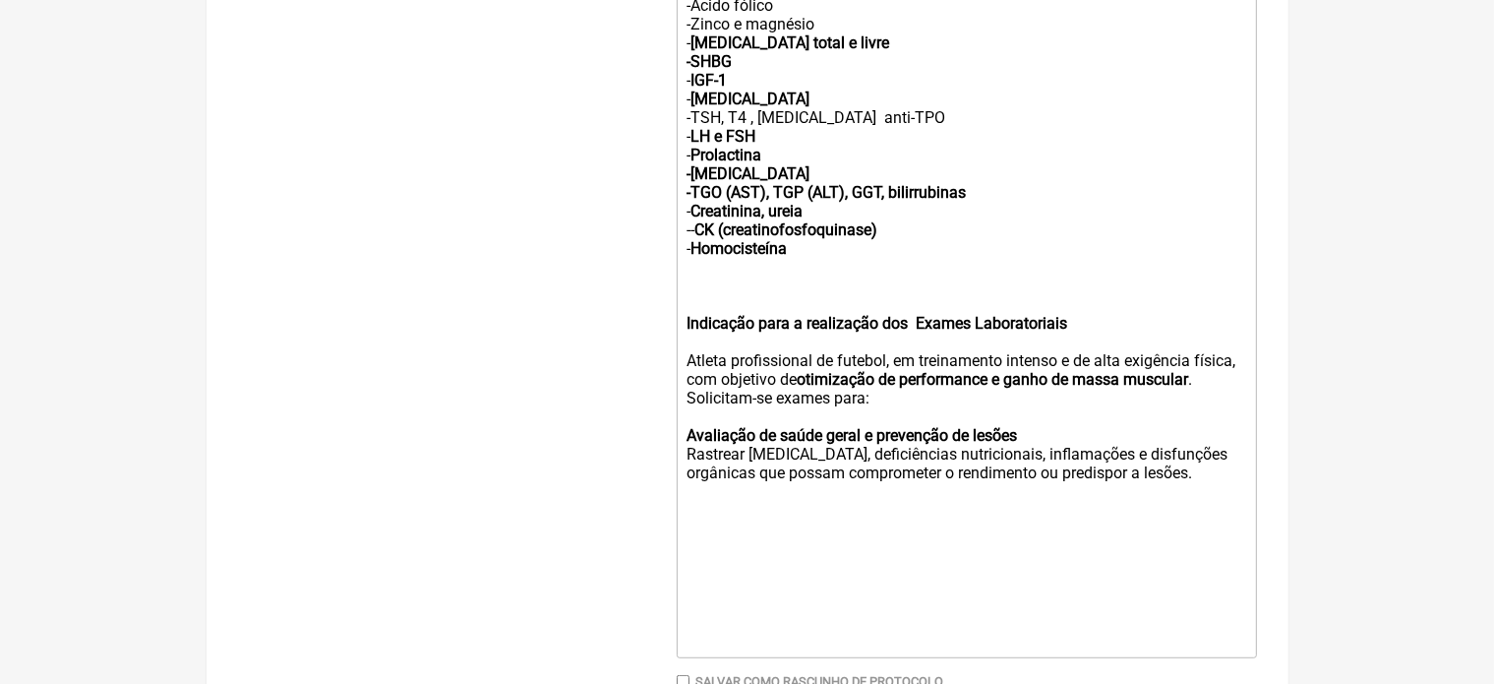
type trix-editor "<div><strong><br>Solicito :<br><br>-Hemograma completo</strong> <br>-<strong>Fe…"
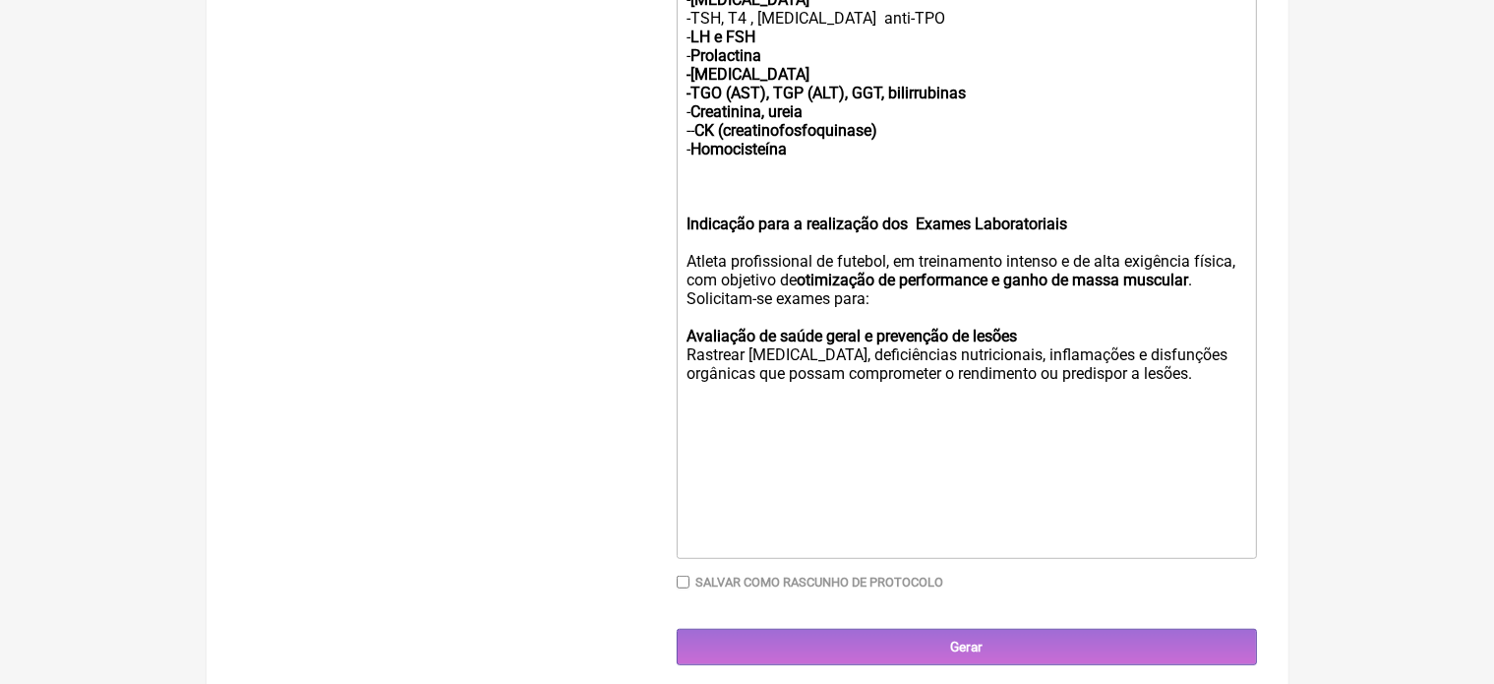
scroll to position [1098, 0]
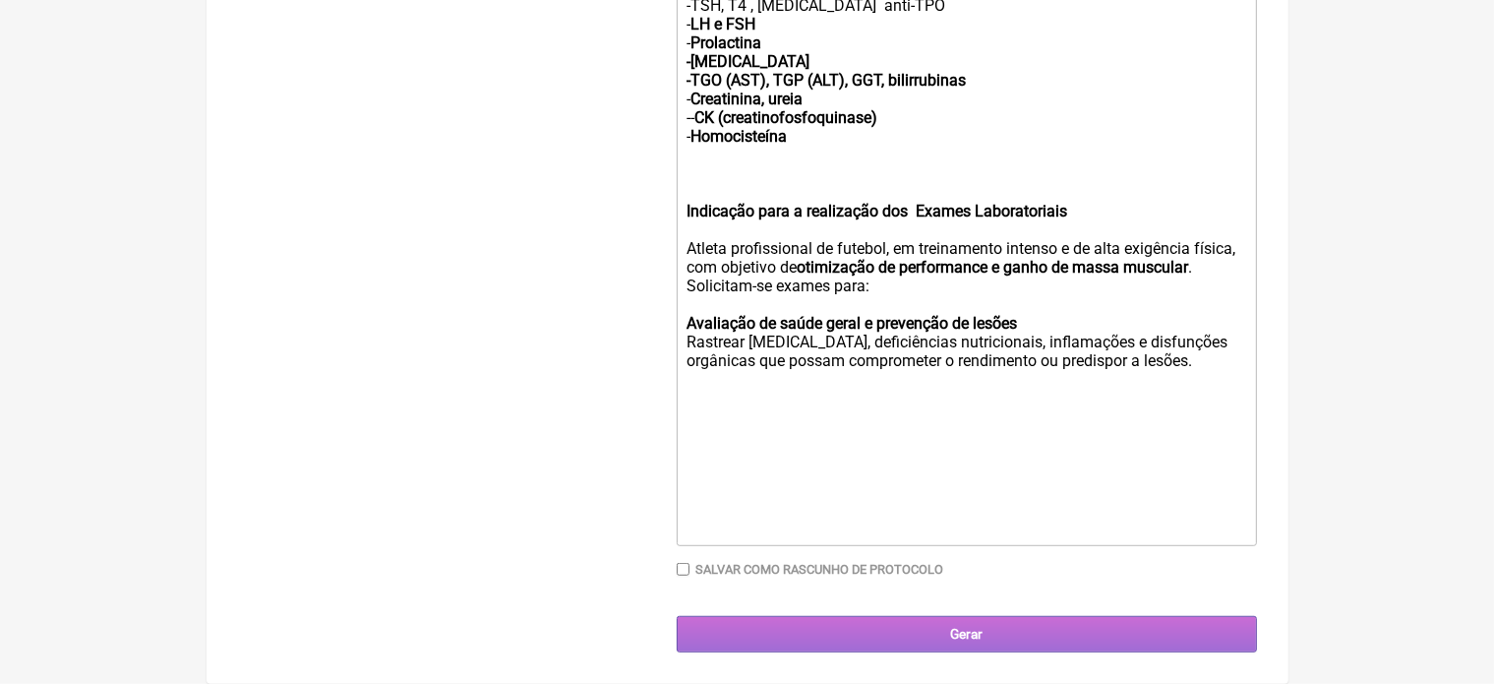
click at [991, 634] on input "Gerar" at bounding box center [967, 634] width 580 height 36
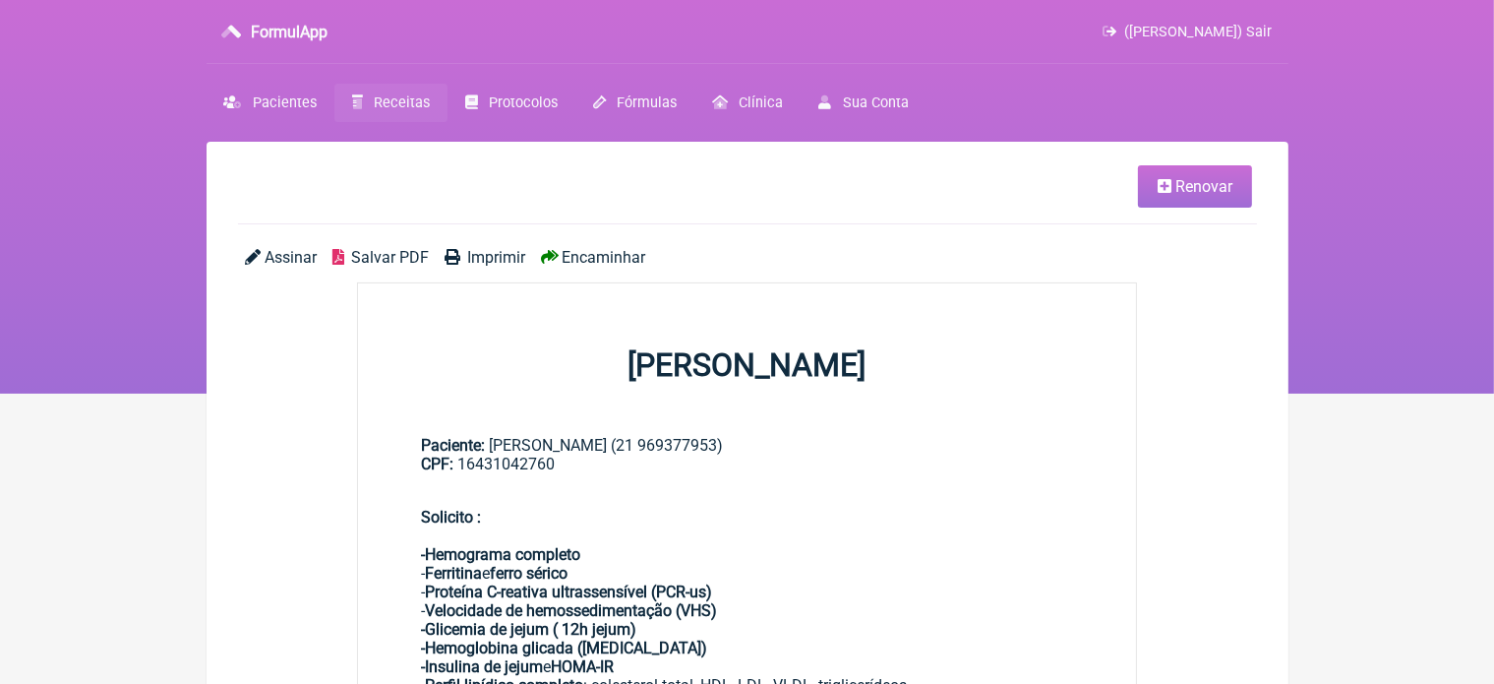
click at [487, 255] on span "Imprimir" at bounding box center [496, 257] width 58 height 19
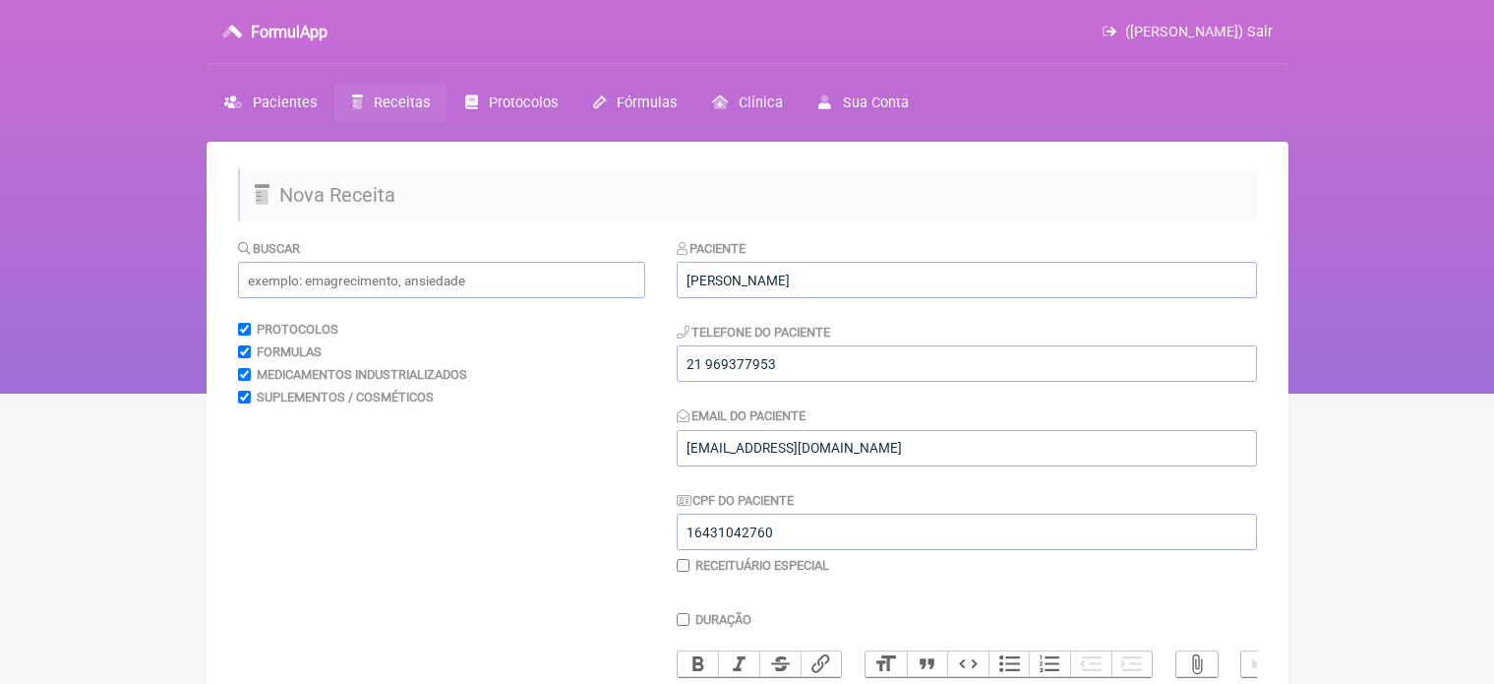
scroll to position [393, 0]
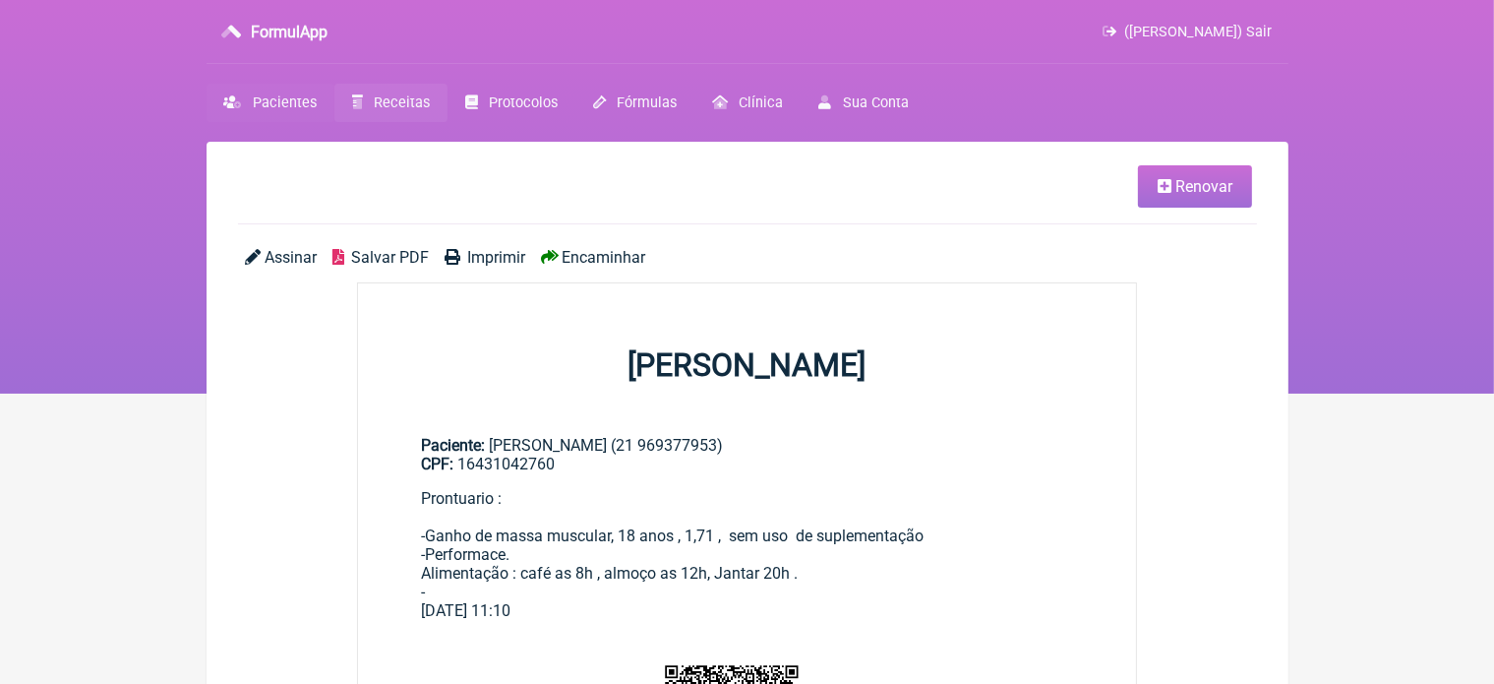
click at [287, 95] on span "Pacientes" at bounding box center [285, 102] width 64 height 17
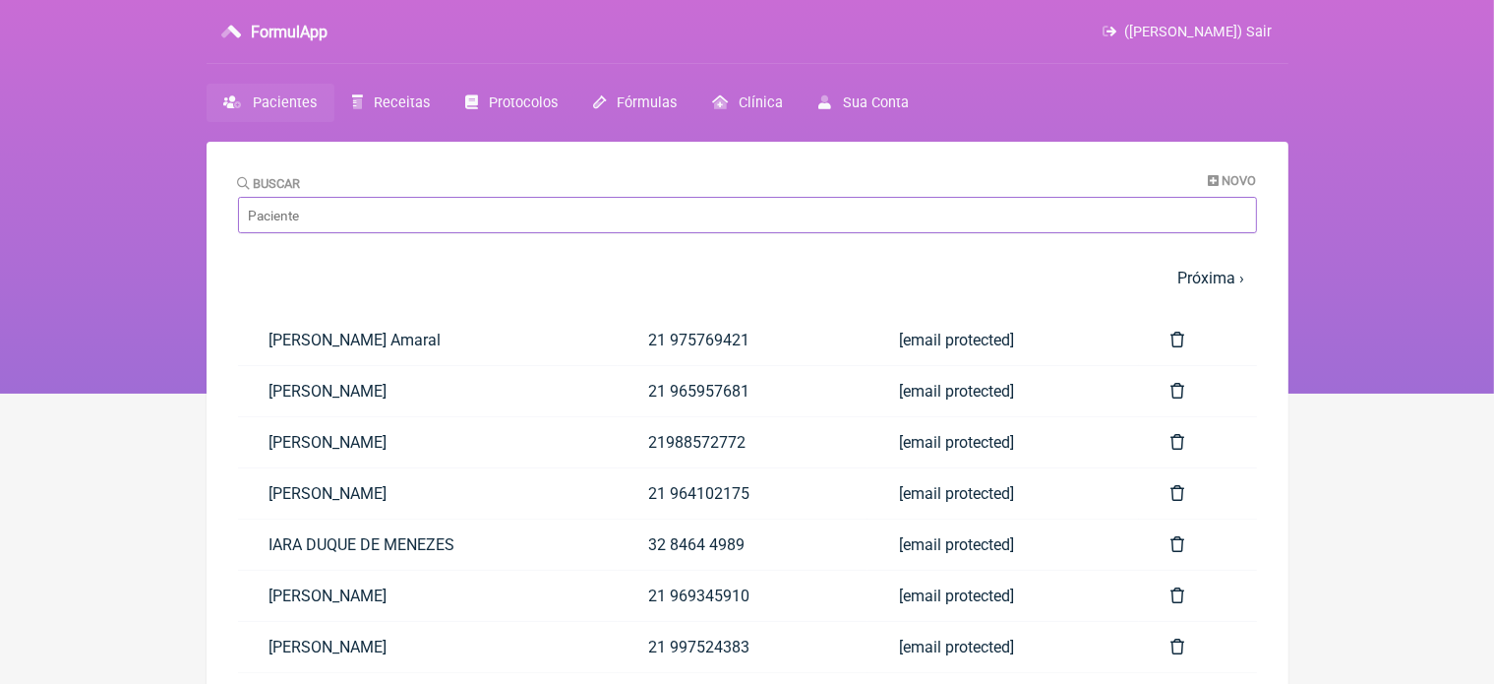
click at [299, 216] on input "Buscar" at bounding box center [747, 215] width 1019 height 36
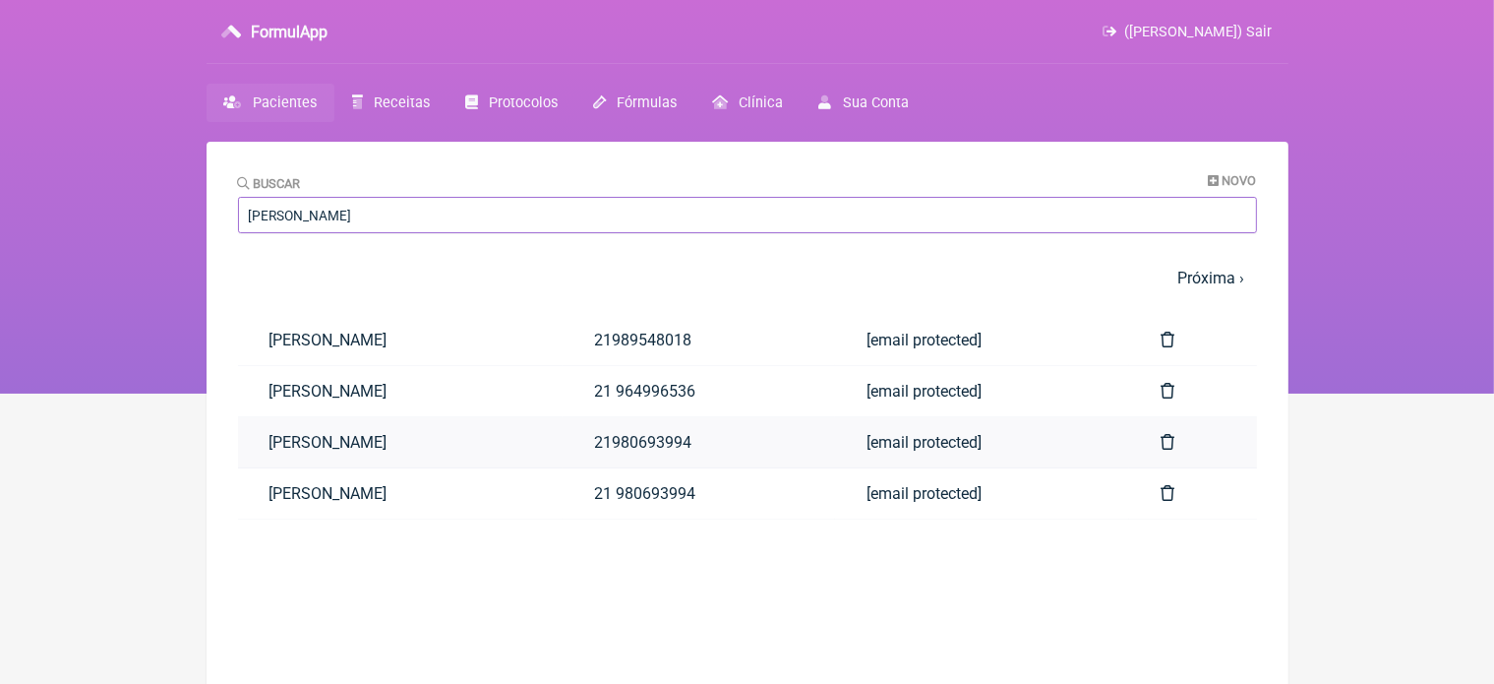
type input "[PERSON_NAME]"
click at [383, 444] on link "[PERSON_NAME]" at bounding box center [401, 442] width 326 height 50
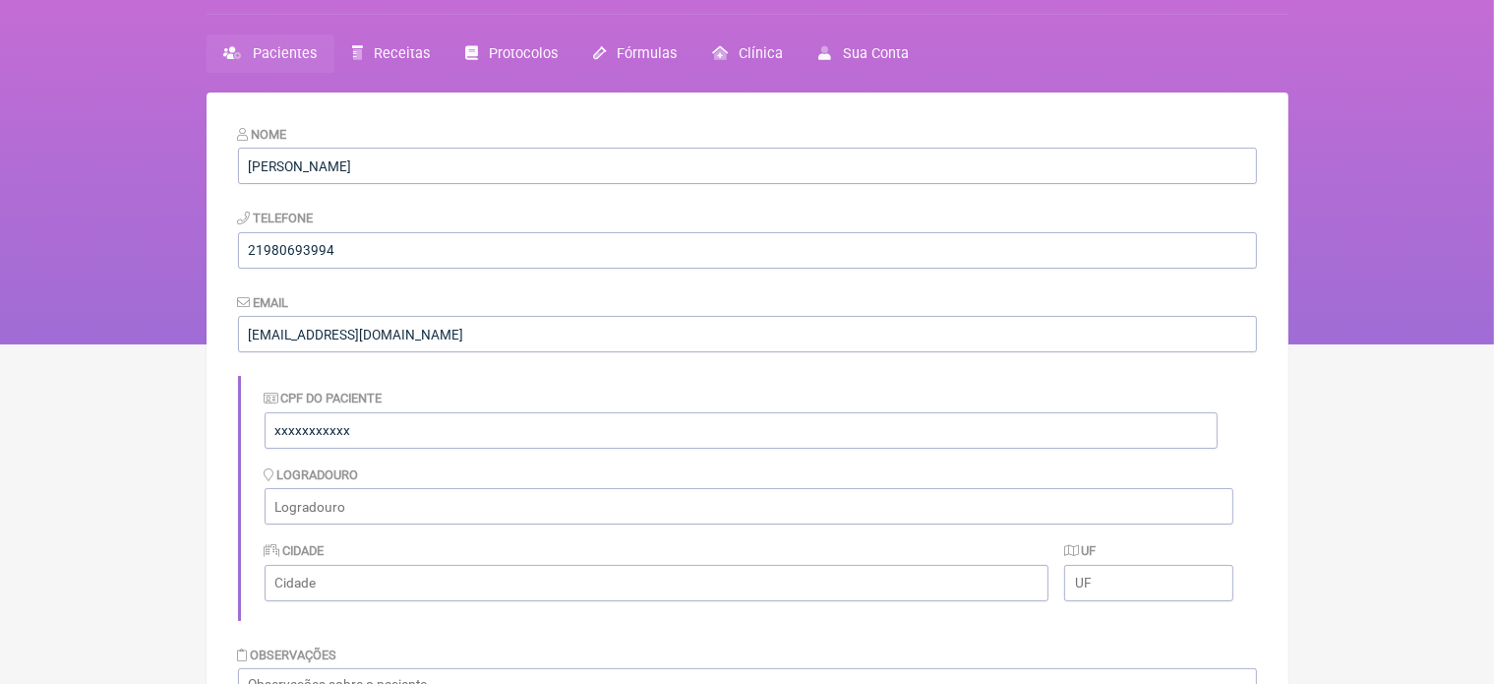
scroll to position [586, 0]
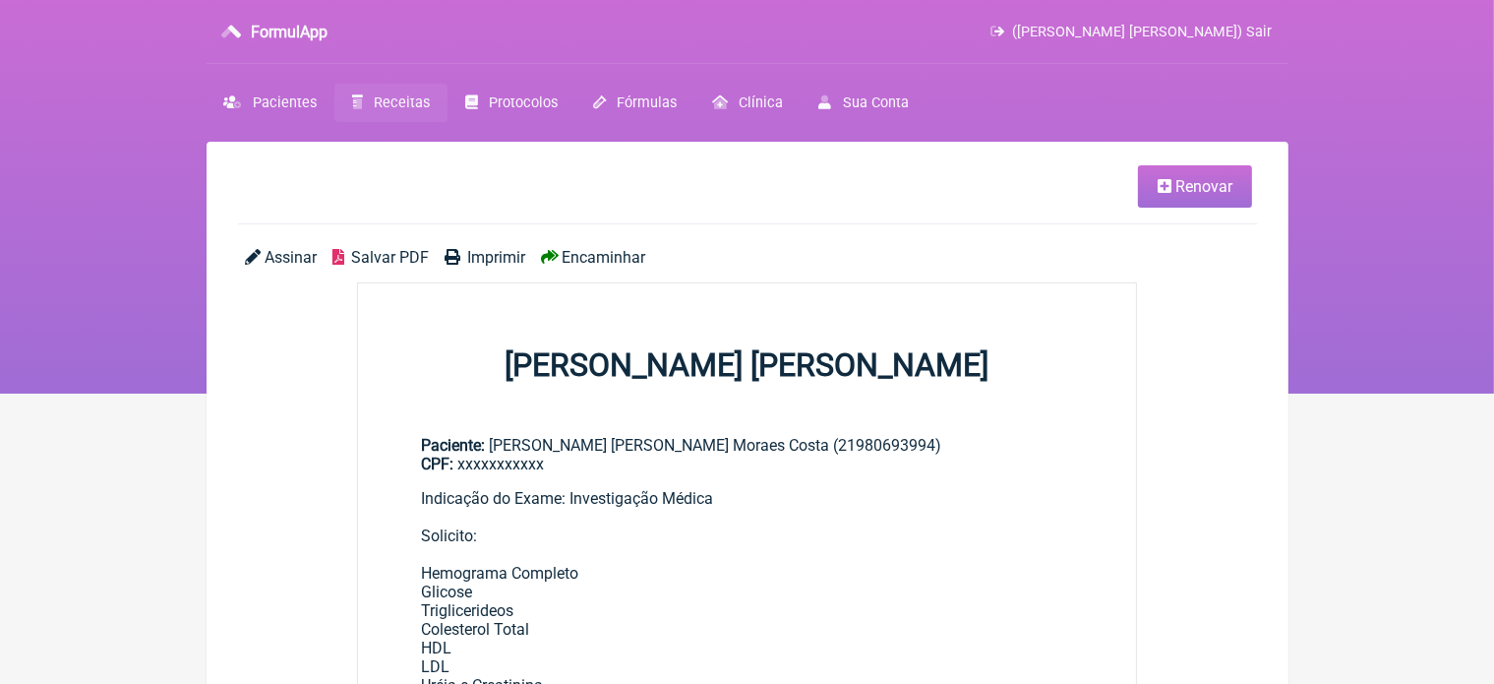
click at [1178, 187] on span "Renovar" at bounding box center [1203, 186] width 57 height 19
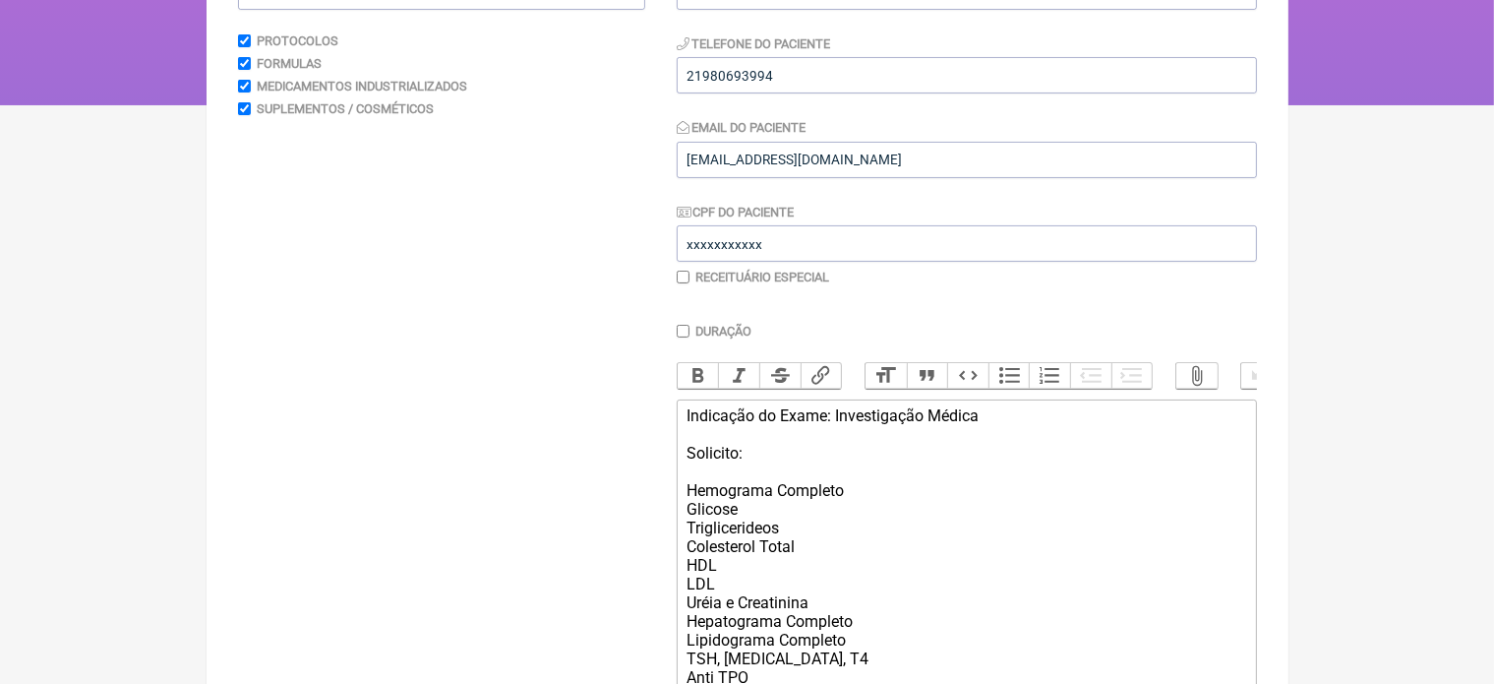
scroll to position [354, 0]
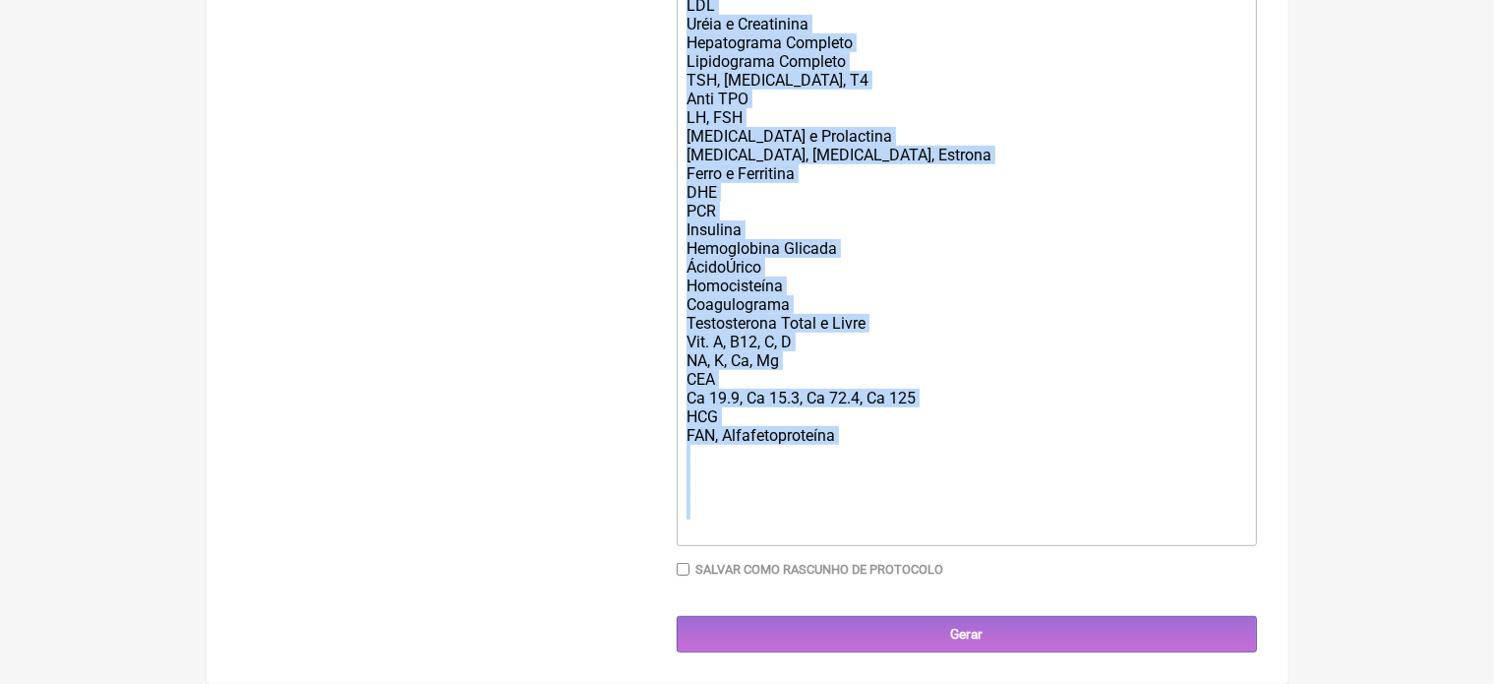
drag, startPoint x: 688, startPoint y: 369, endPoint x: 830, endPoint y: 730, distance: 387.7
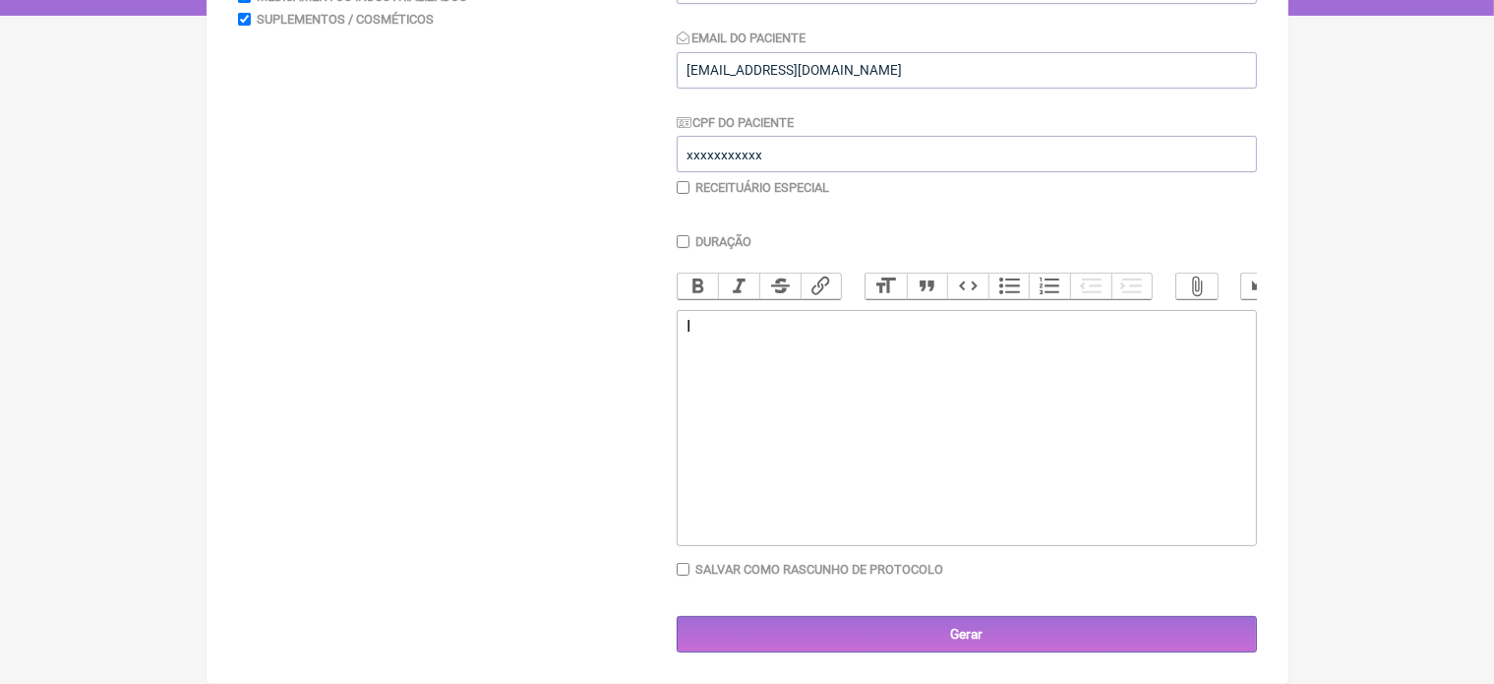
scroll to position [393, 0]
type trix-editor "<div>I</div>"
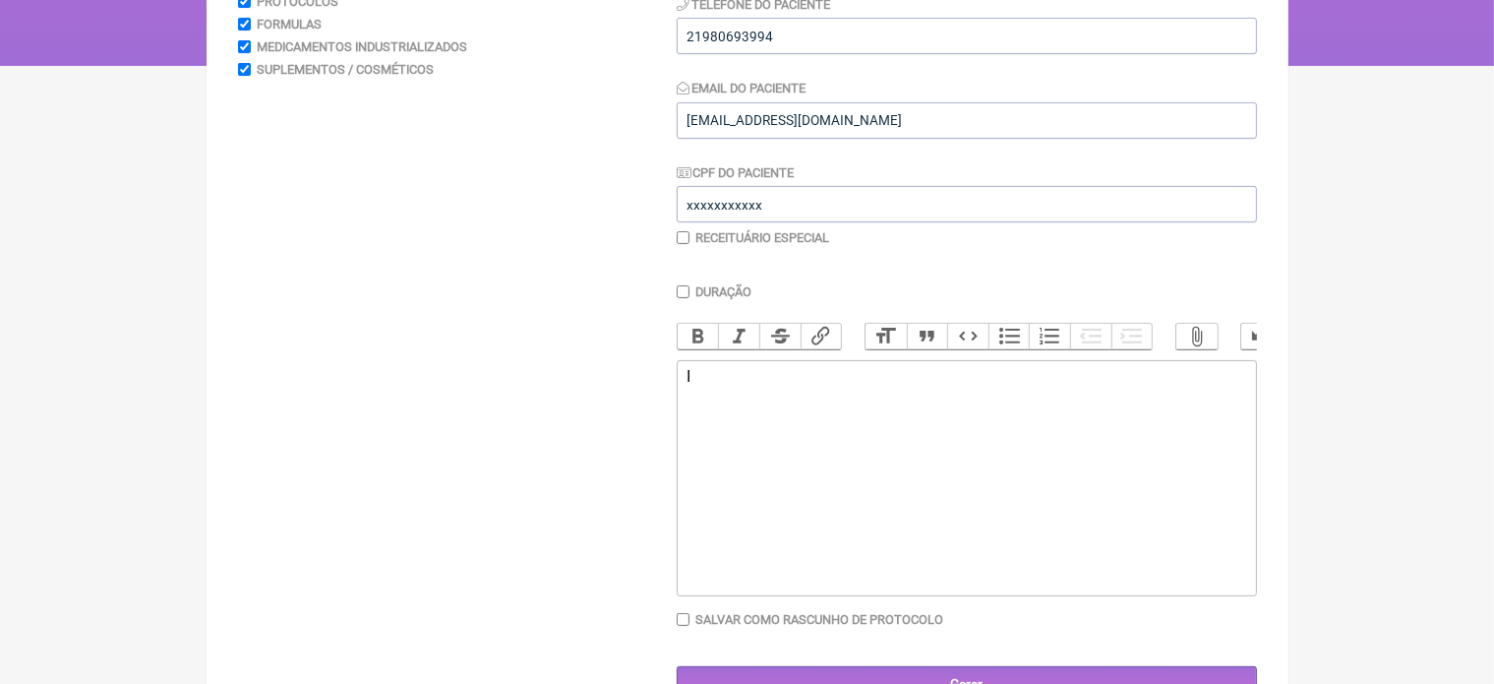
scroll to position [340, 0]
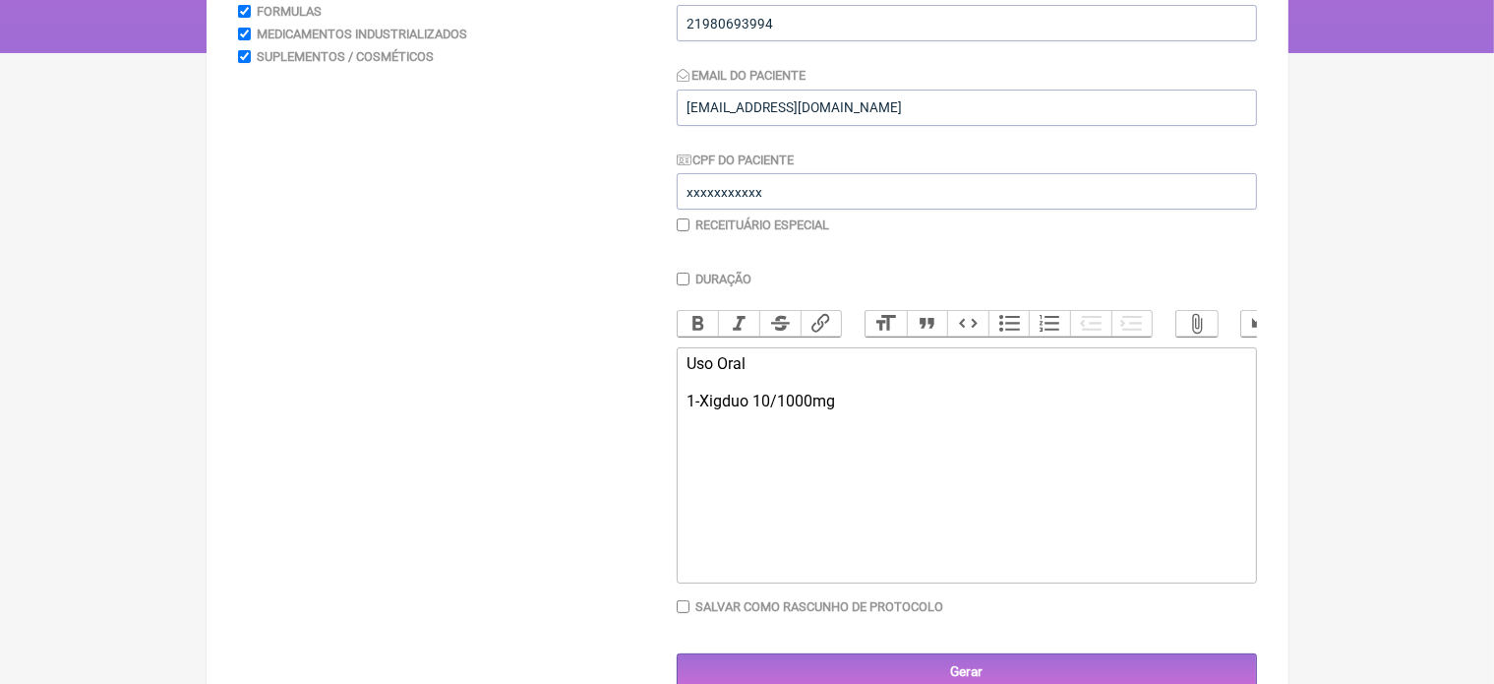
click at [752, 410] on div "Uso Oral 1-Xigduo 10/1000mg" at bounding box center [965, 382] width 559 height 56
click at [885, 410] on div "Uso Oral 1-[MEDICAL_DATA] 10/1000mg" at bounding box center [965, 382] width 559 height 56
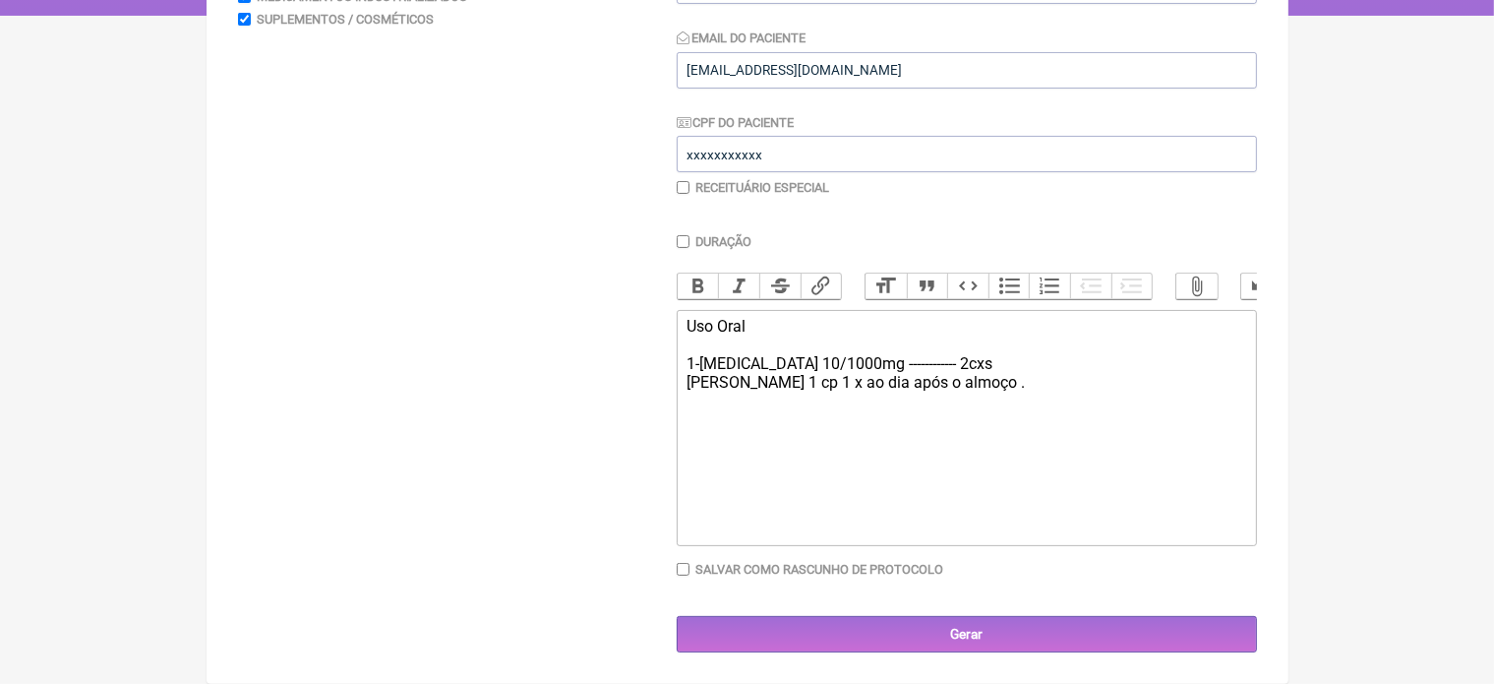
scroll to position [393, 0]
click at [960, 386] on div "Uso Oral 1-[MEDICAL_DATA] 10/1000mg ------------ 2cxs [PERSON_NAME] 1 cp 1 x ao…" at bounding box center [965, 382] width 559 height 131
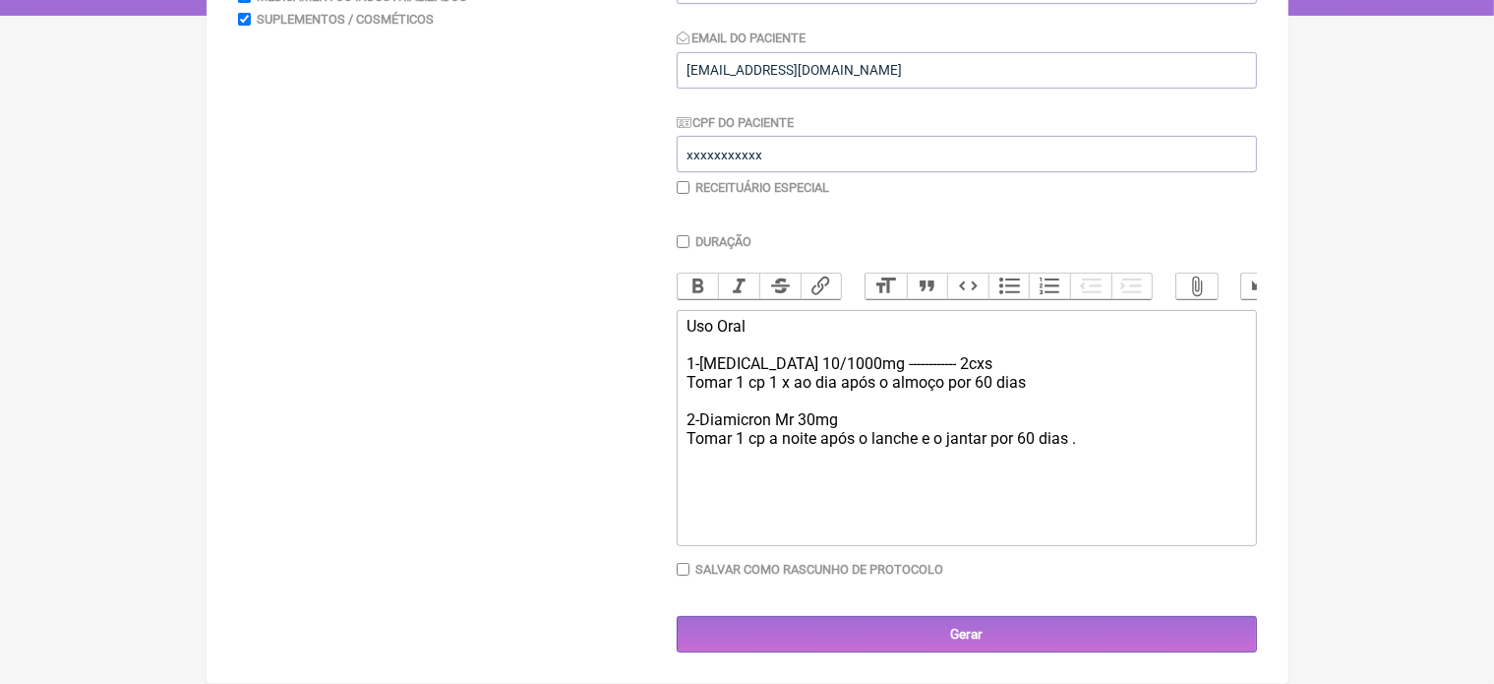
type trix-editor "<div>Uso Oral&nbsp;<br><br>1-[MEDICAL_DATA] 10/1000mg ------------ 2cxs&nbsp;<b…"
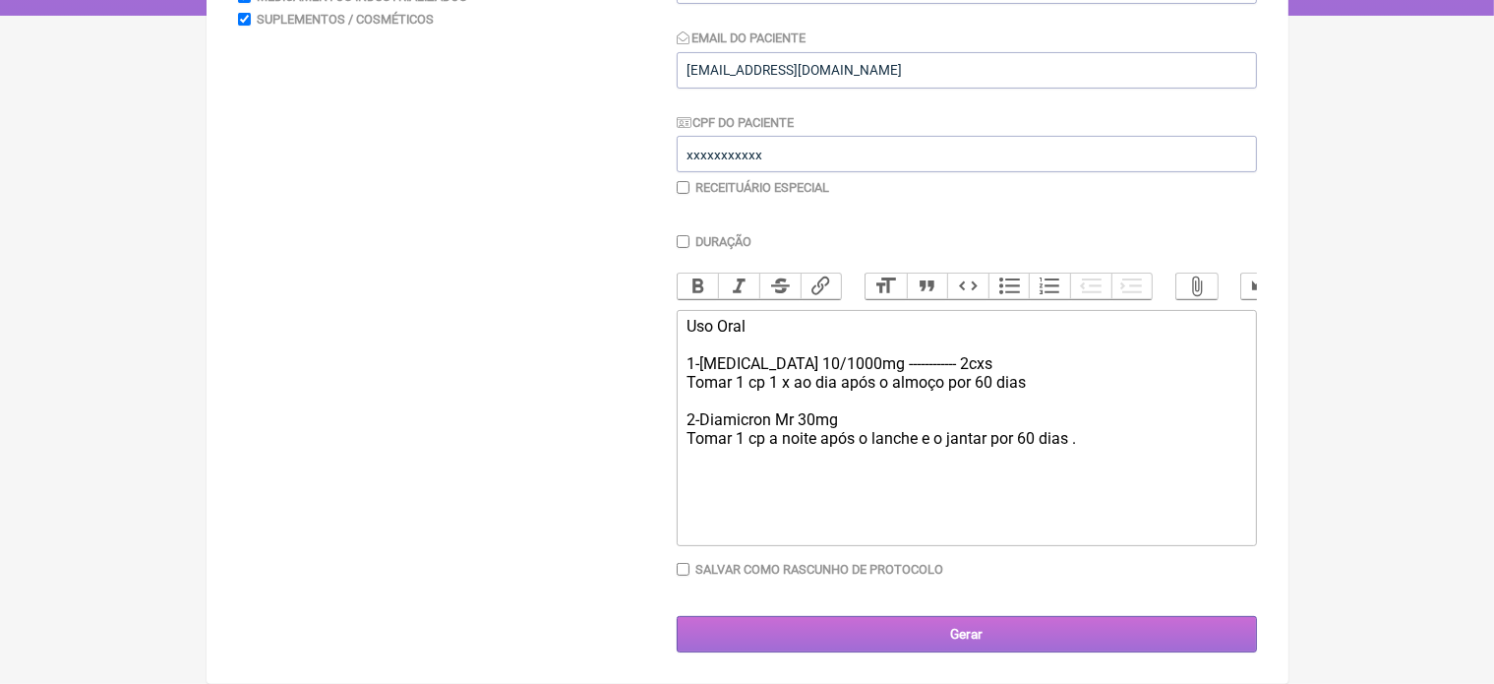
click at [965, 637] on input "Gerar" at bounding box center [967, 634] width 580 height 36
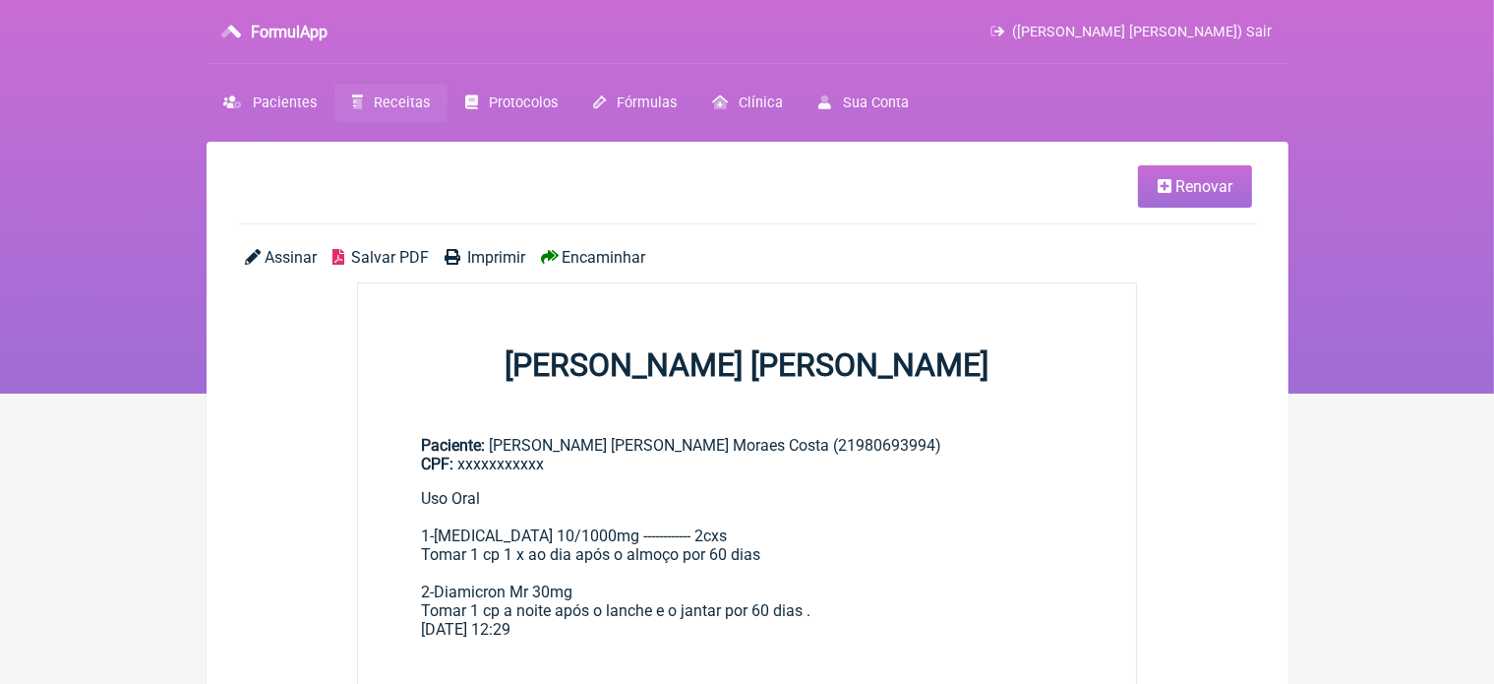
click at [496, 259] on span "Imprimir" at bounding box center [496, 257] width 58 height 19
click at [1172, 188] on link "Renovar" at bounding box center [1195, 186] width 114 height 42
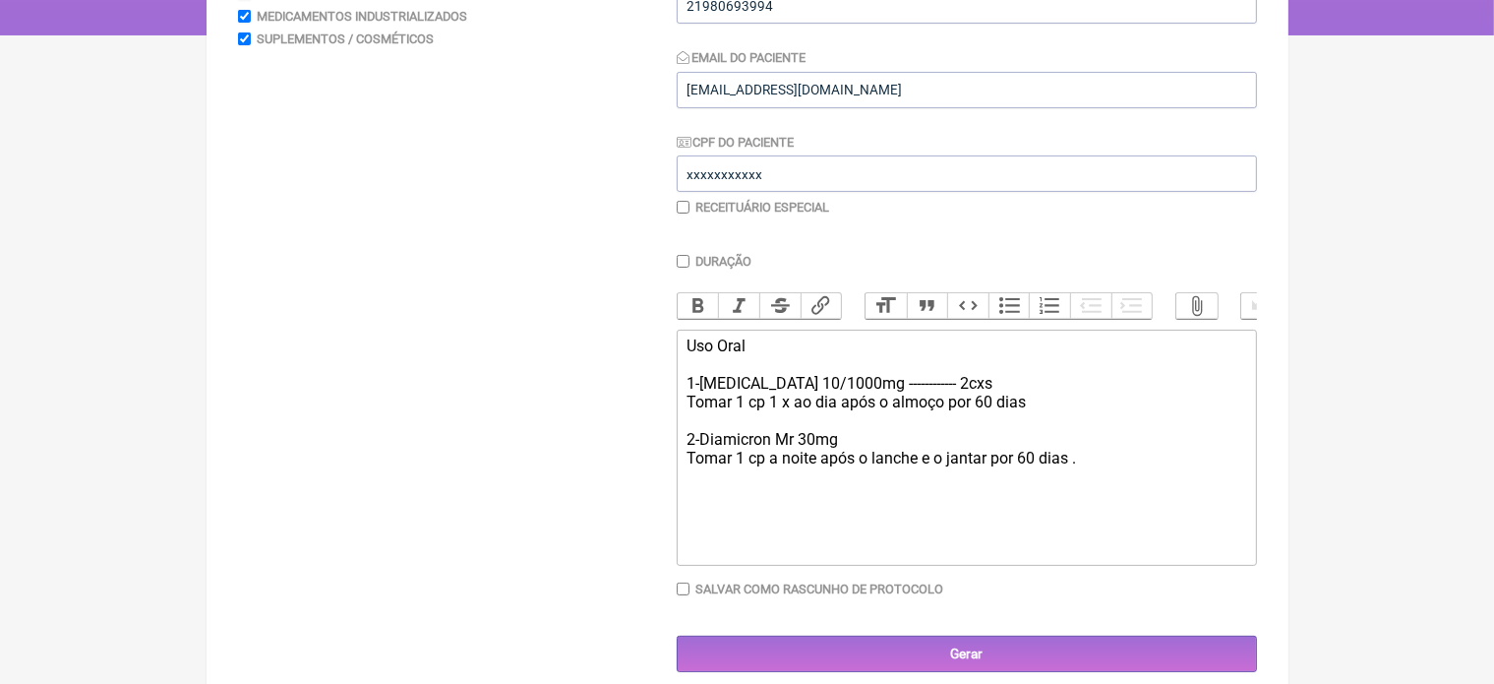
scroll to position [367, 0]
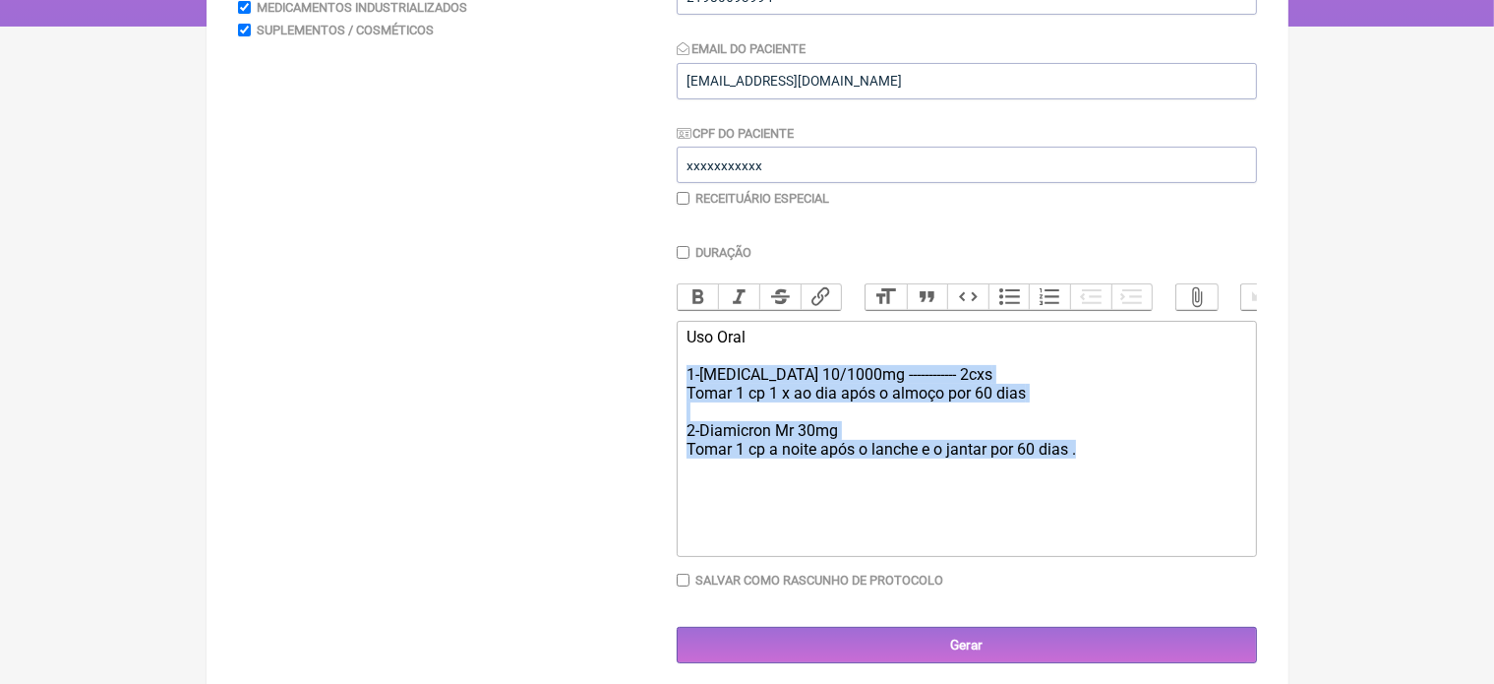
drag, startPoint x: 685, startPoint y: 388, endPoint x: 1086, endPoint y: 462, distance: 407.0
click at [1086, 462] on trix-editor "Uso Oral 1-[MEDICAL_DATA] 10/1000mg ------------ 2cxs [PERSON_NAME] 1 cp 1 x ao…" at bounding box center [967, 439] width 580 height 236
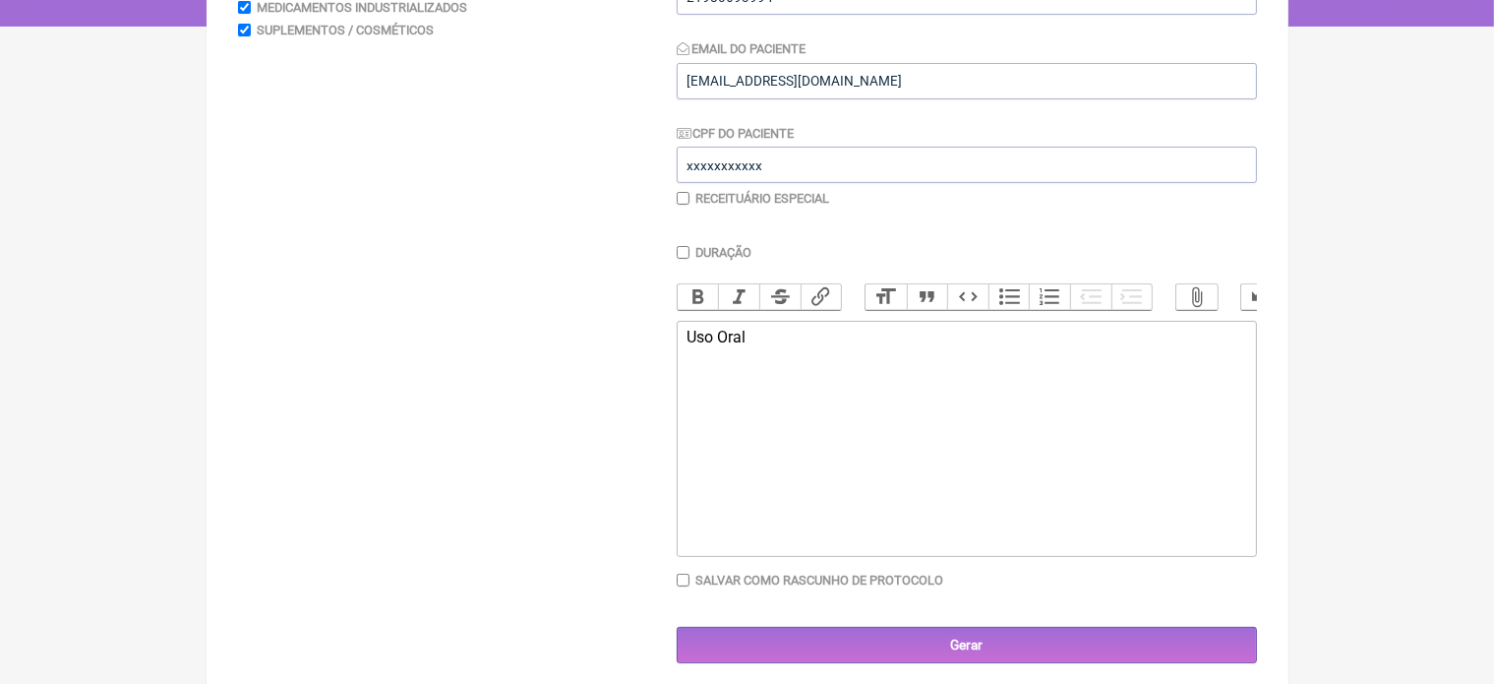
click at [749, 355] on div "Uso Oral" at bounding box center [965, 355] width 559 height 56
click at [920, 392] on div "Uso endovenoso 1-Noripurum 100mg/5ml --------- 1cx Diluir" at bounding box center [965, 383] width 559 height 112
click at [736, 408] on div "Uso endovenoso 1-Noripurum 100mg/5ml --------- 2 cx Diluir" at bounding box center [965, 383] width 559 height 112
click at [921, 408] on div "Uso endovenoso 1-Noripurum 100mg/5ml --------- 2 cx Diluir 2 ampolas em 100 ml …" at bounding box center [965, 383] width 559 height 112
click at [972, 415] on div "Uso endovenoso 1-Noripurum 100mg/5ml --------- 2 cx Diluir 2 ampolas em 100 ml …" at bounding box center [965, 383] width 559 height 112
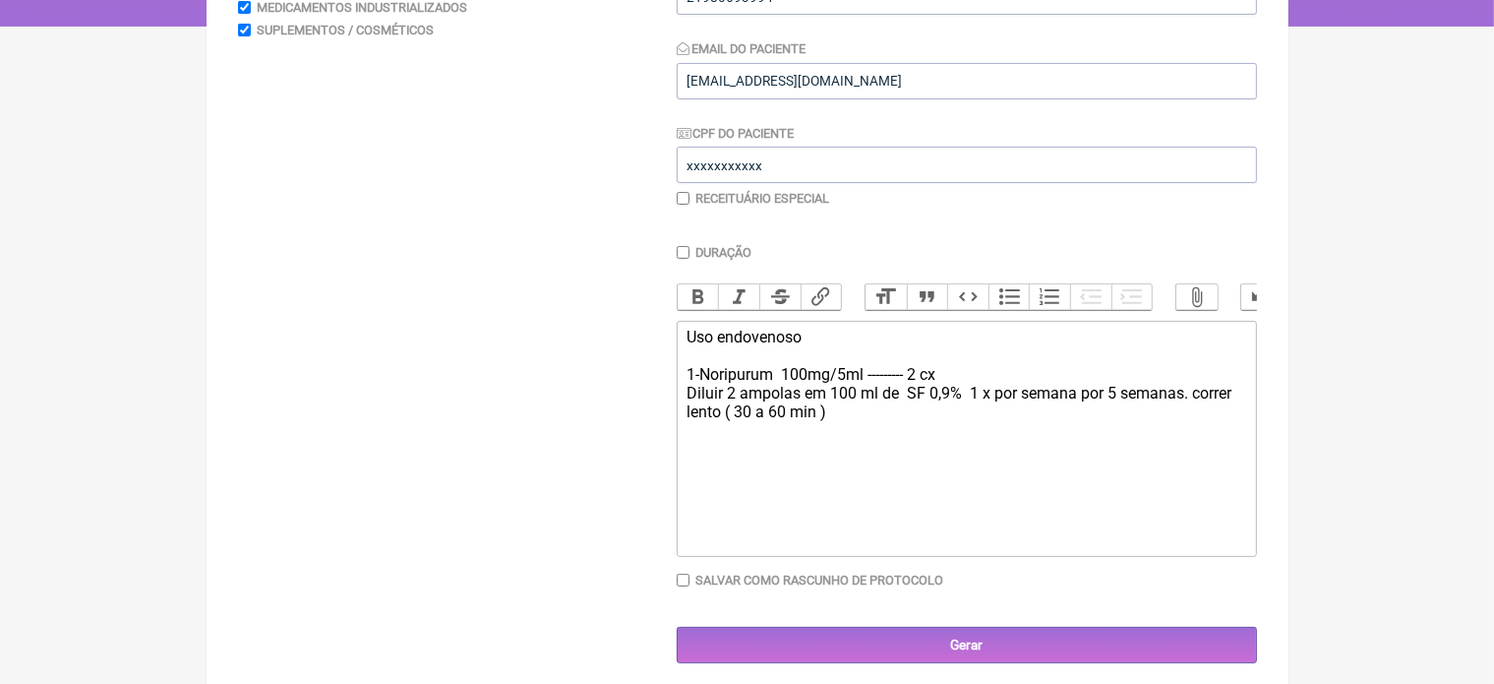
type trix-editor "<div>Uso endovenoso&nbsp;<br><br>1-Noripurum&nbsp; 100mg/5ml --------- 2 cx&nbs…"
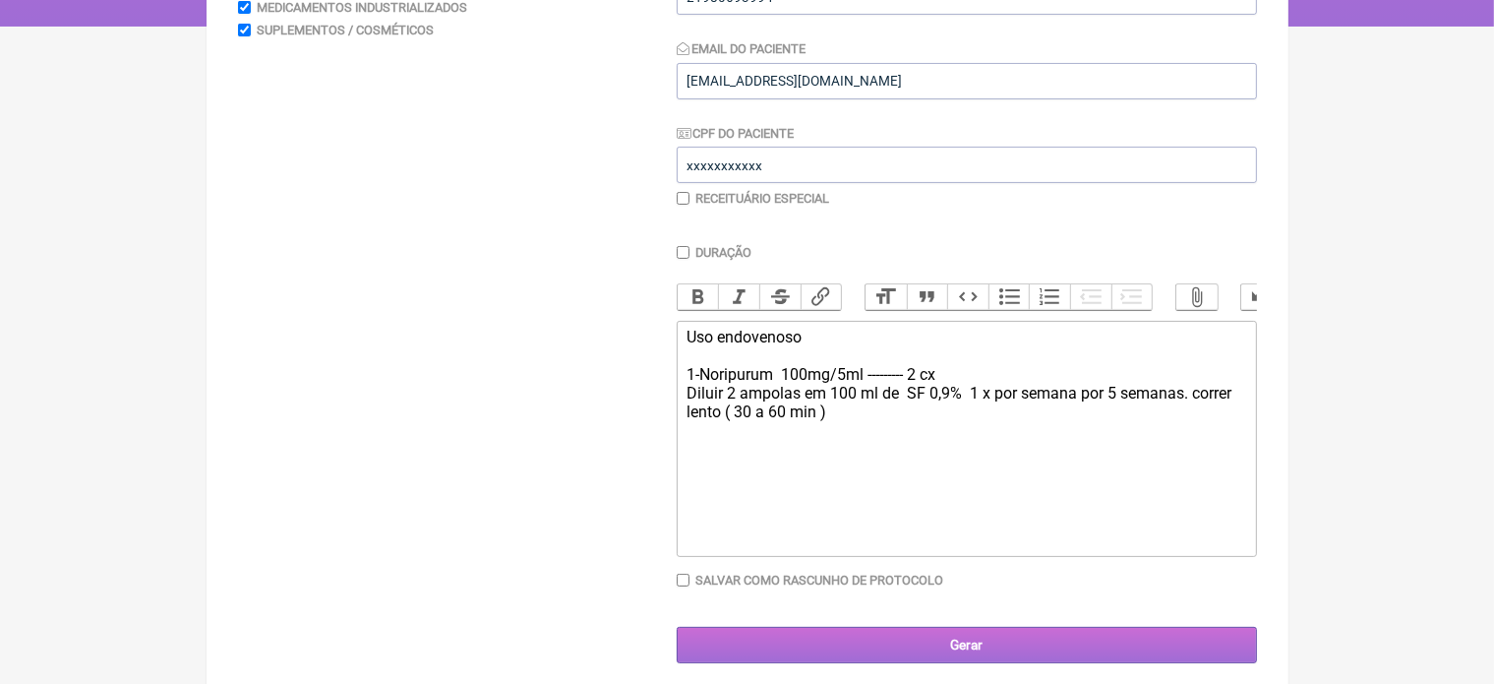
click at [960, 656] on input "Gerar" at bounding box center [967, 644] width 580 height 36
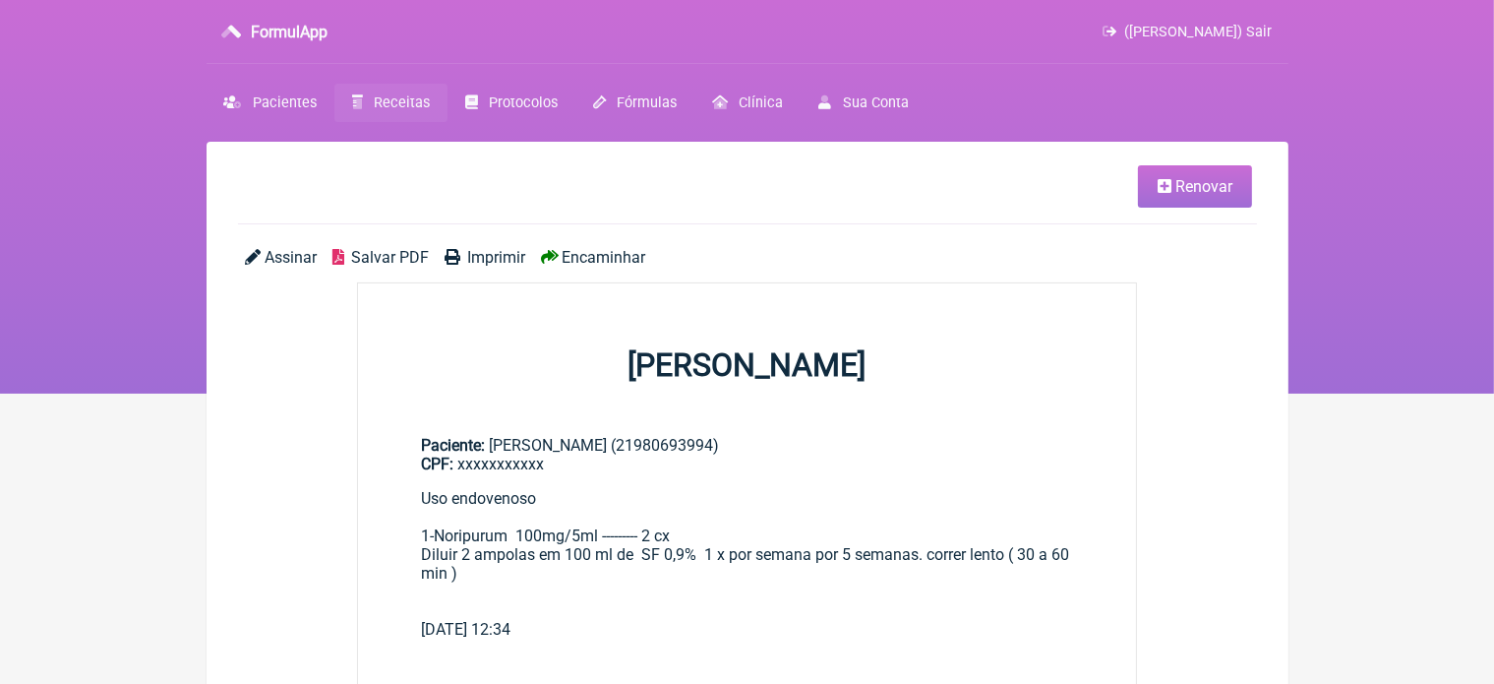
click at [490, 253] on span "Imprimir" at bounding box center [496, 257] width 58 height 19
click at [1191, 185] on span "Renovar" at bounding box center [1203, 186] width 57 height 19
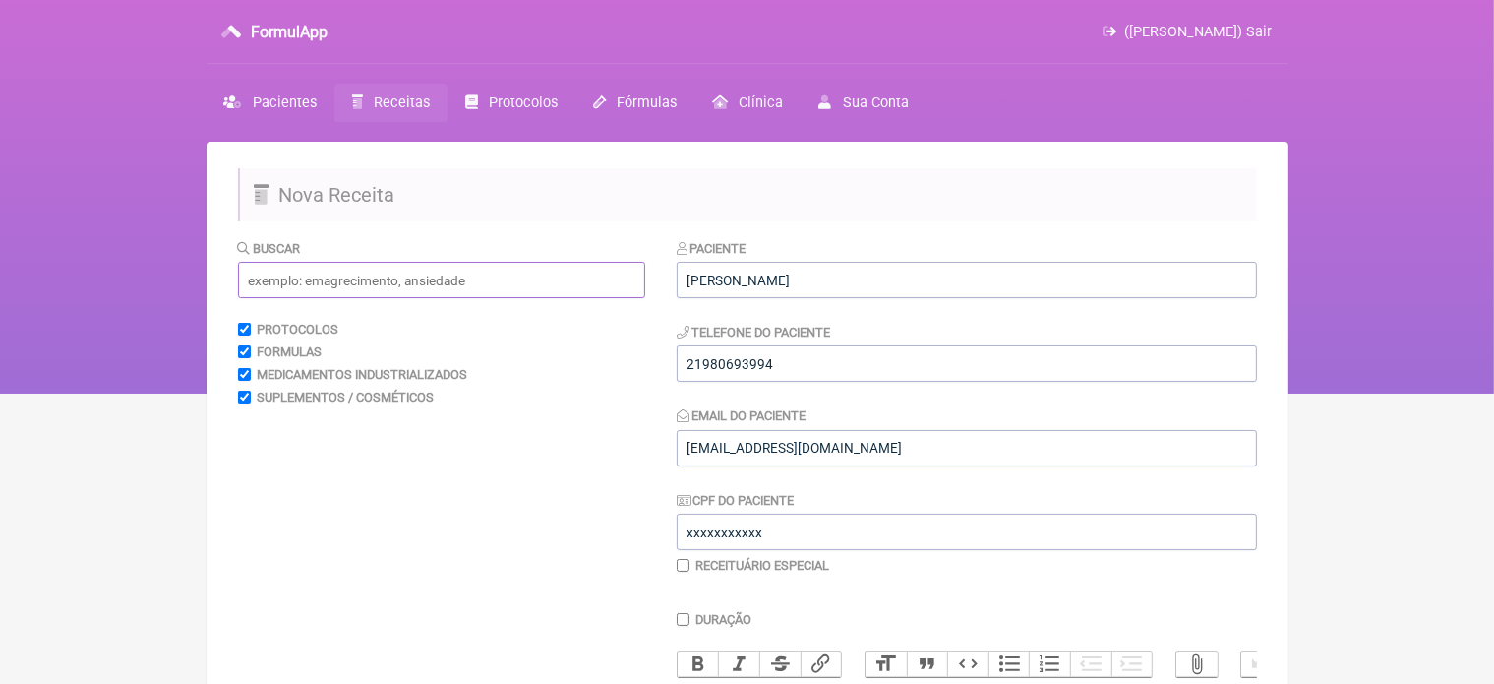
click at [448, 274] on input "text" at bounding box center [441, 280] width 407 height 36
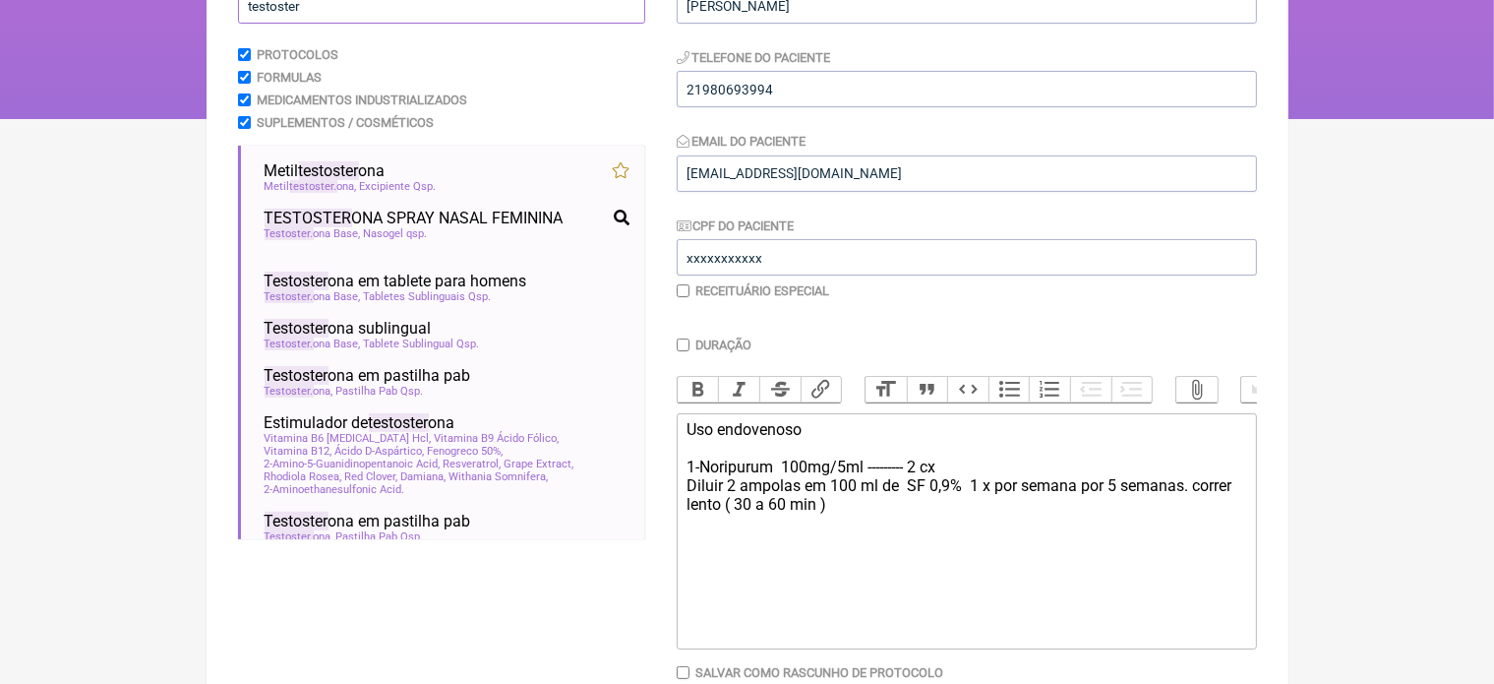
scroll to position [275, 0]
type input "testoster"
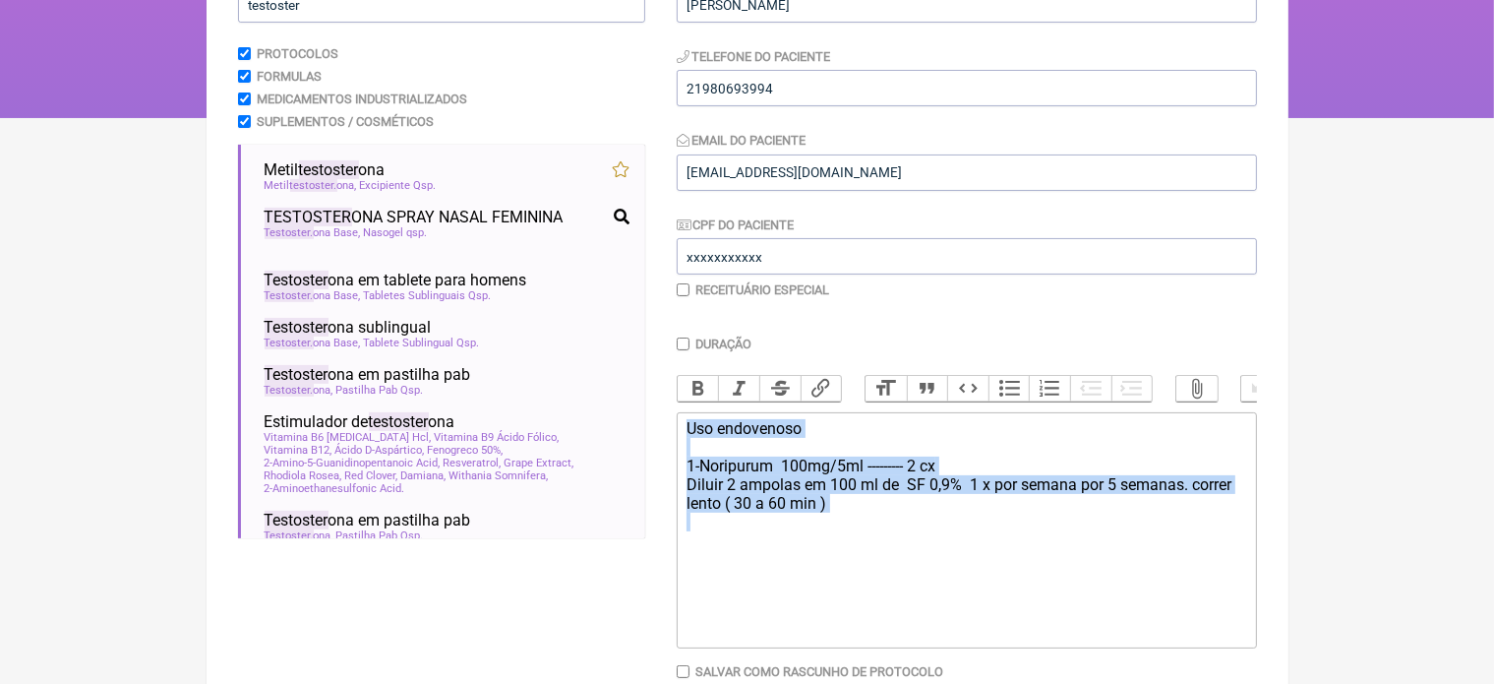
drag, startPoint x: 688, startPoint y: 443, endPoint x: 780, endPoint y: 578, distance: 163.7
click at [780, 578] on trix-editor "Uso endovenoso 1-Noripurum 100mg/5ml --------- 2 cx Diluir 2 ampolas em 100 ml …" at bounding box center [967, 530] width 580 height 236
type trix-editor "<div>Uso endovenoso&nbsp;<br><br>1-Noripurum&nbsp; 100mg/5ml --------- 2 cx&nbs…"
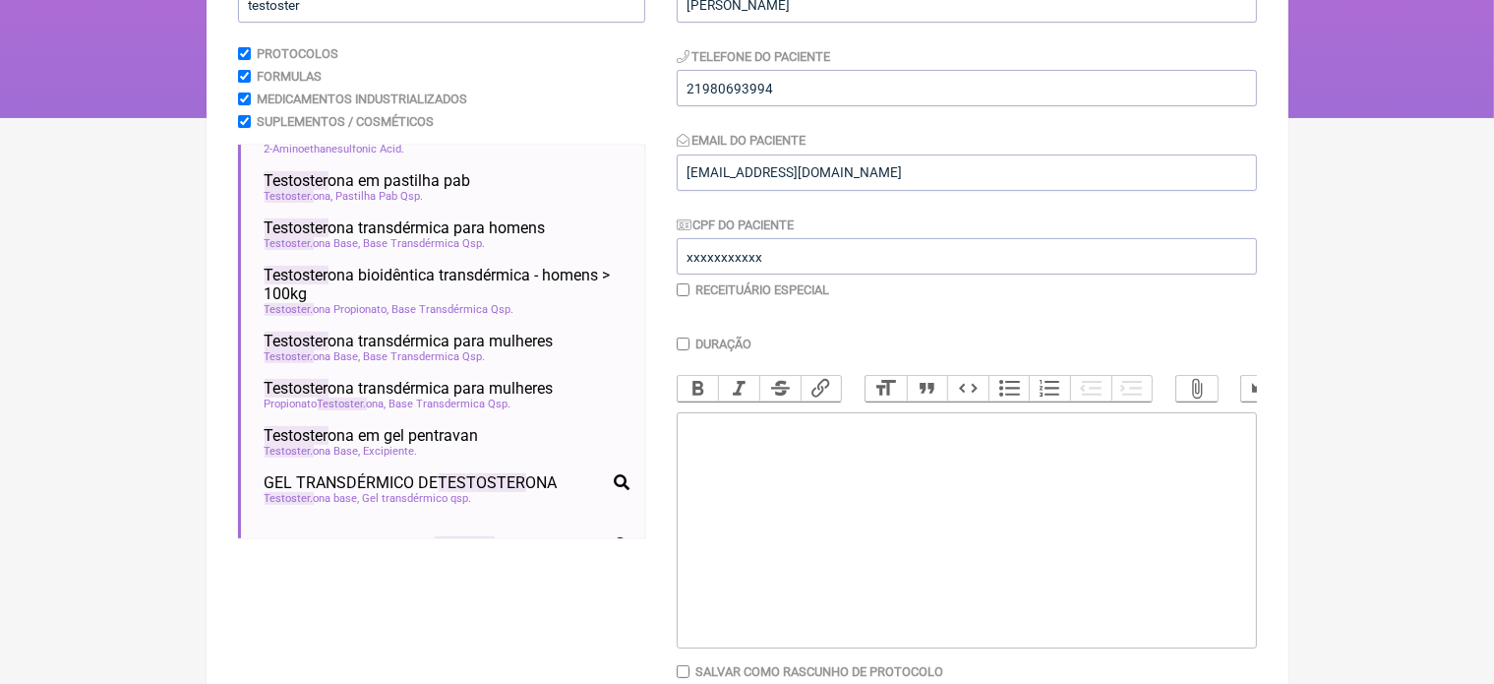
scroll to position [354, 0]
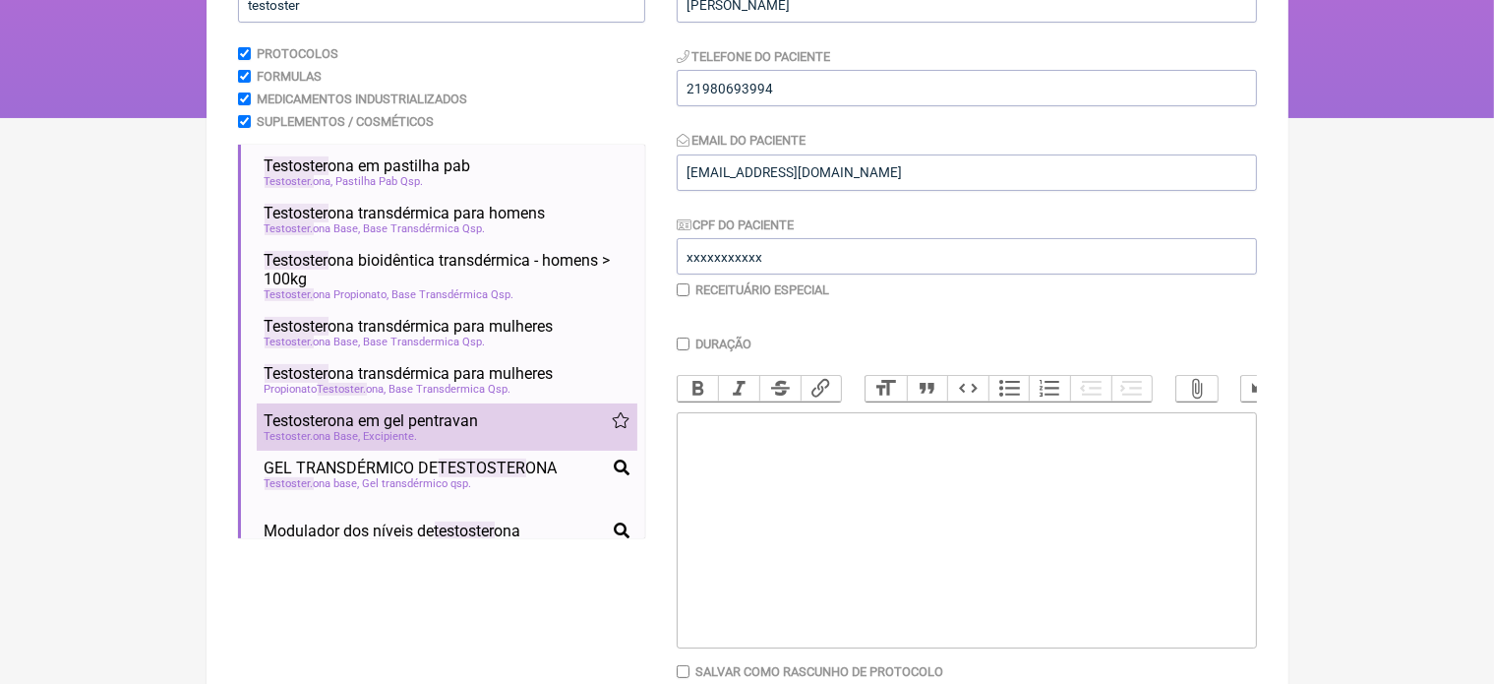
click at [447, 443] on div "Testoster ona Base Excipiente" at bounding box center [447, 436] width 365 height 13
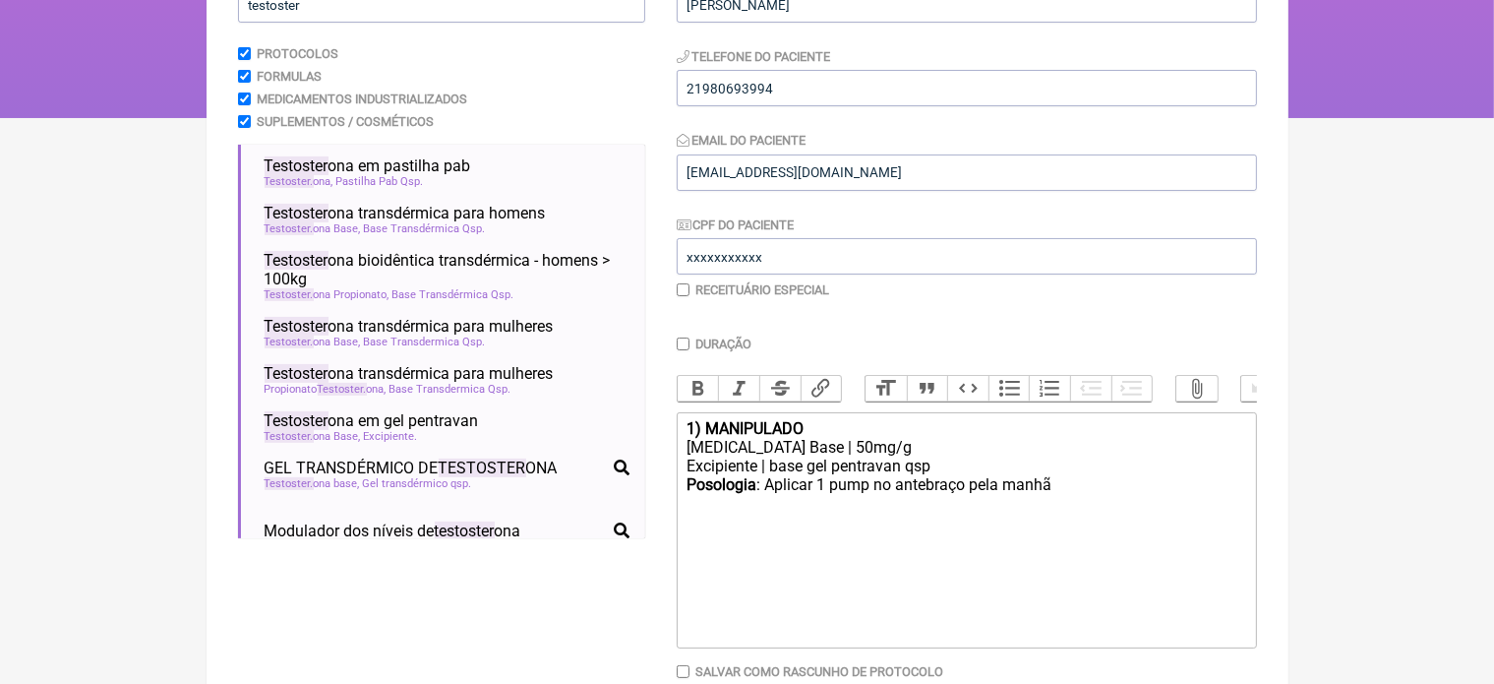
click at [841, 456] on div "Testosterona Base | 50mg/g" at bounding box center [965, 447] width 559 height 19
click at [1066, 508] on div "Posologia : Aplicar 1 pump no antebraço pela manhã ㅤ" at bounding box center [965, 494] width 559 height 39
type trix-editor "<div><strong>1) MANIPULADO</strong></div><div>Testosterona Base | 20mg/g</div><…"
click at [683, 288] on input "checkbox" at bounding box center [683, 289] width 13 height 13
checkbox input "true"
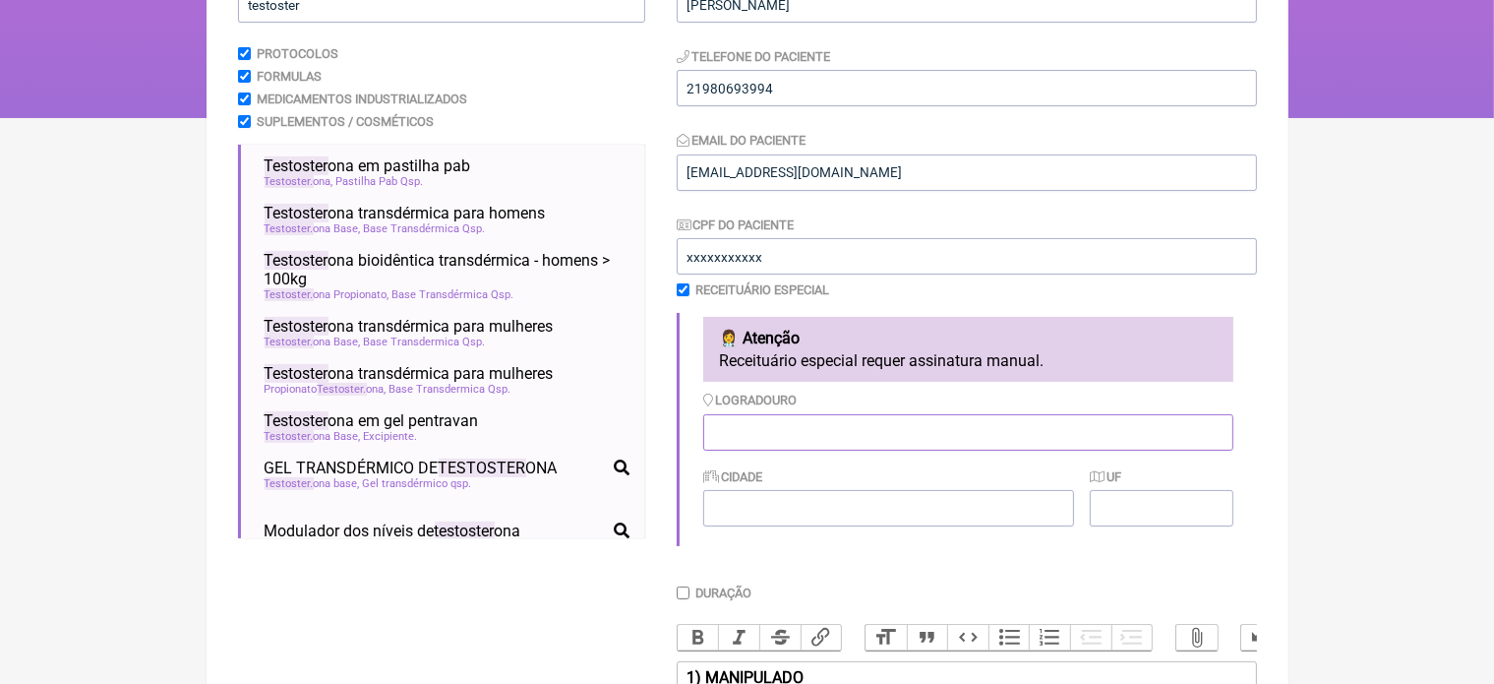
click at [751, 439] on input "Logradouro" at bounding box center [968, 432] width 530 height 36
type input "RJ"
click at [755, 510] on input "Cidade" at bounding box center [888, 508] width 371 height 36
type input "[GEOGRAPHIC_DATA]"
click at [1125, 514] on input "UF" at bounding box center [1161, 508] width 143 height 36
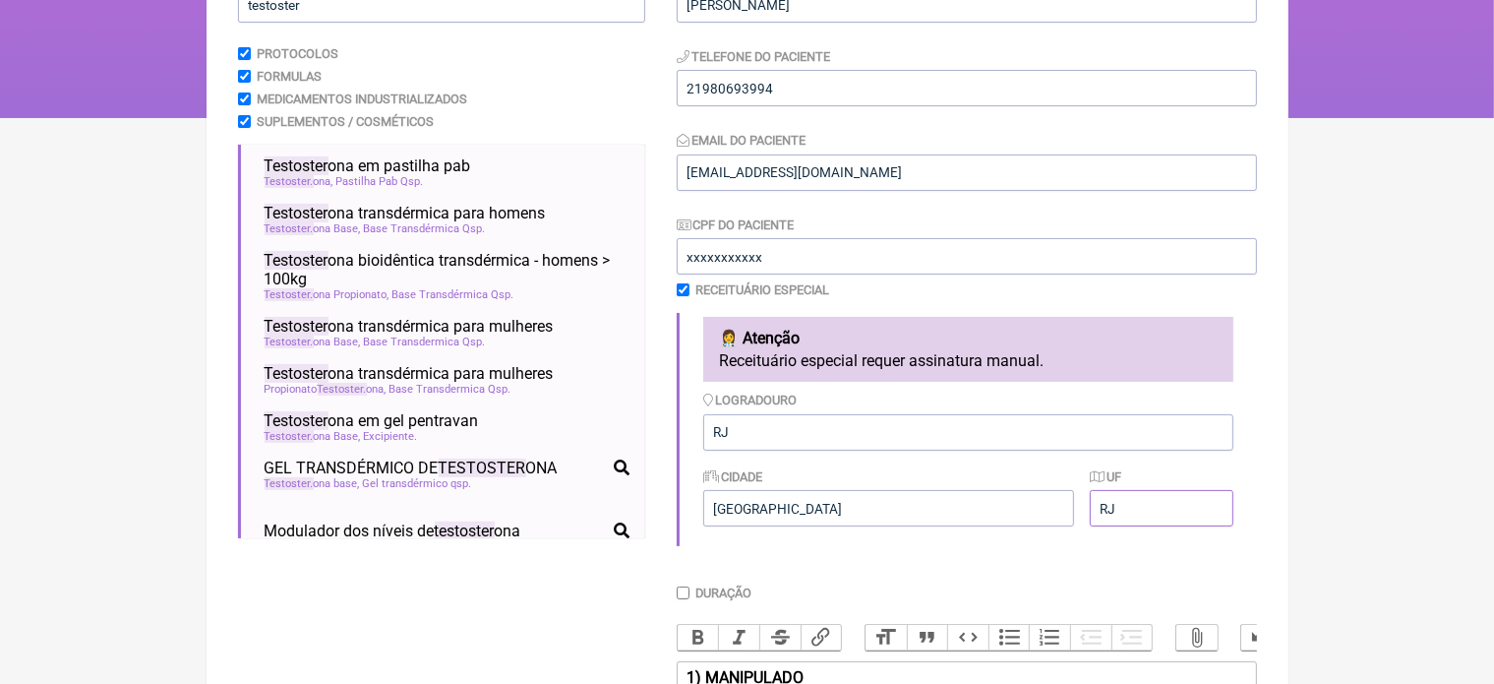
scroll to position [645, 0]
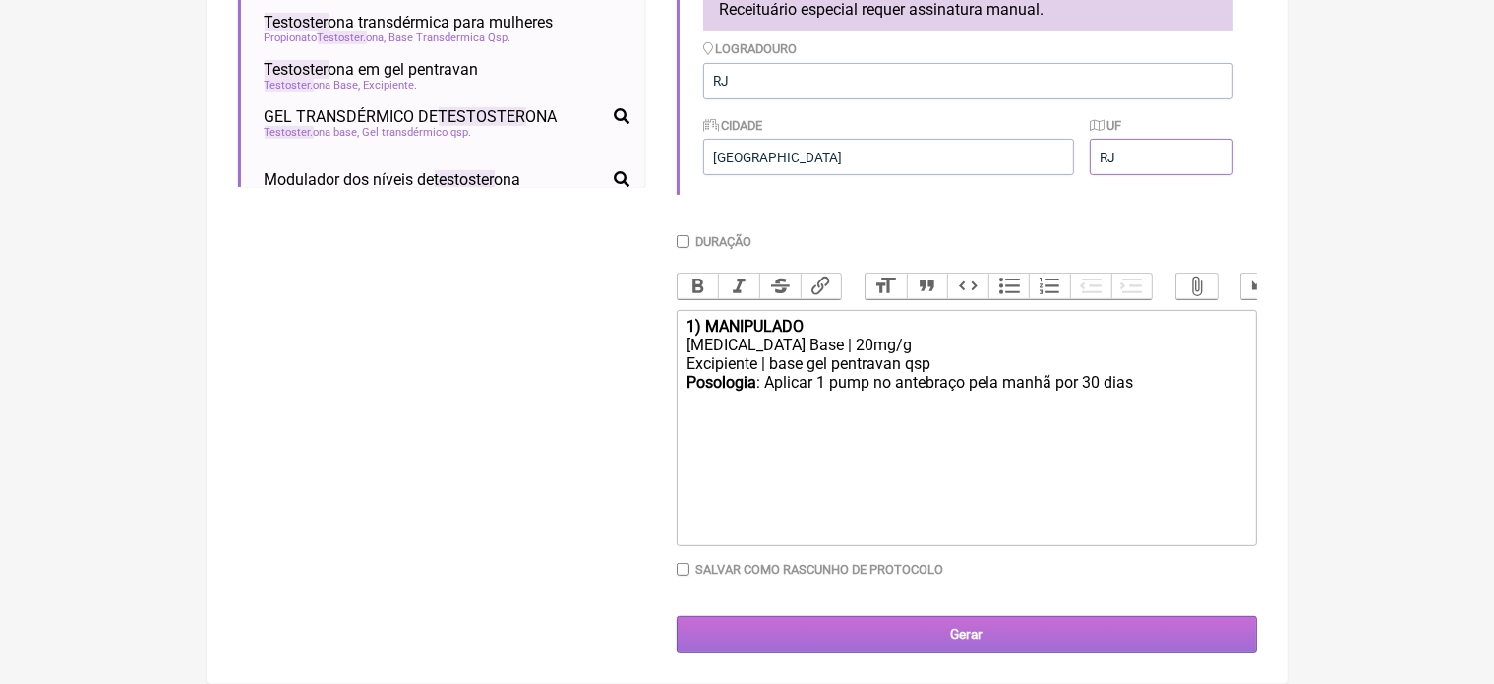
type input "RJ"
click at [1002, 628] on input "Gerar" at bounding box center [967, 634] width 580 height 36
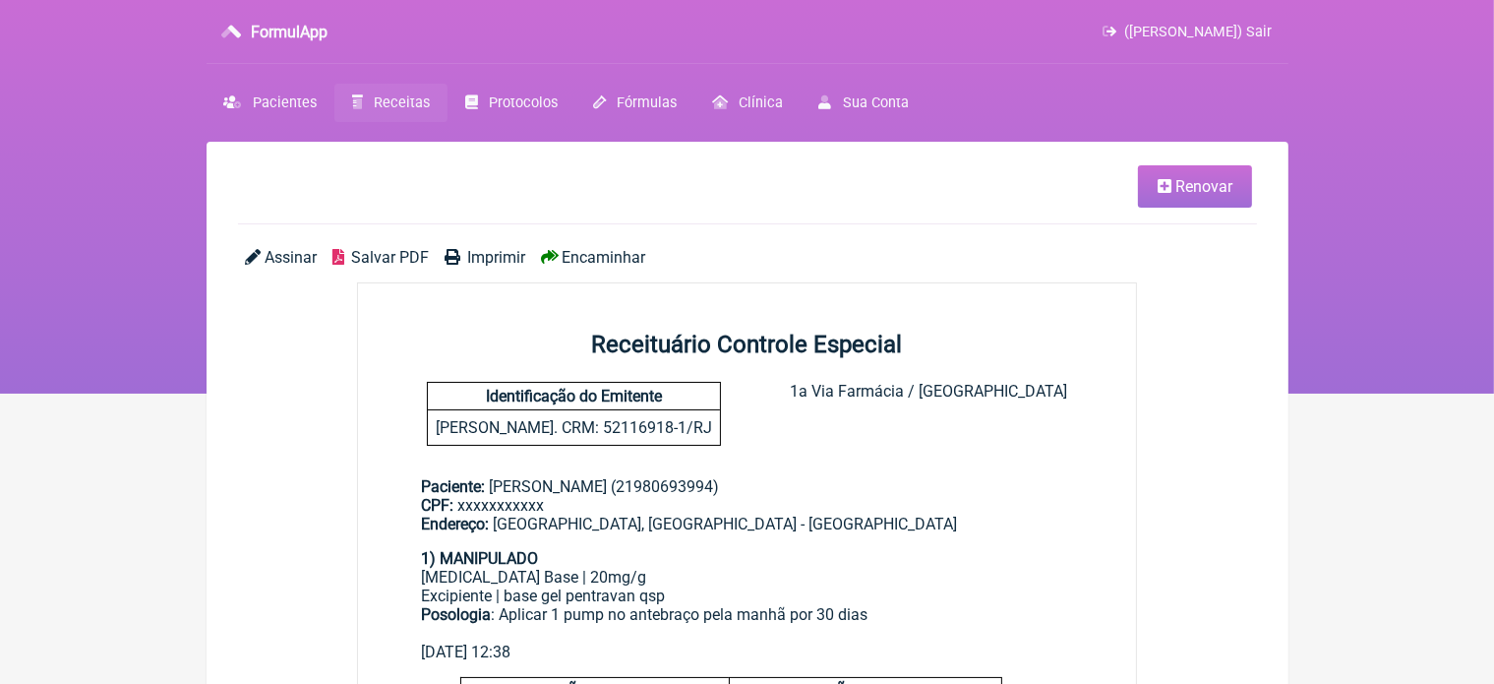
click at [500, 259] on span "Imprimir" at bounding box center [496, 257] width 58 height 19
click at [1184, 185] on span "Renovar" at bounding box center [1203, 186] width 57 height 19
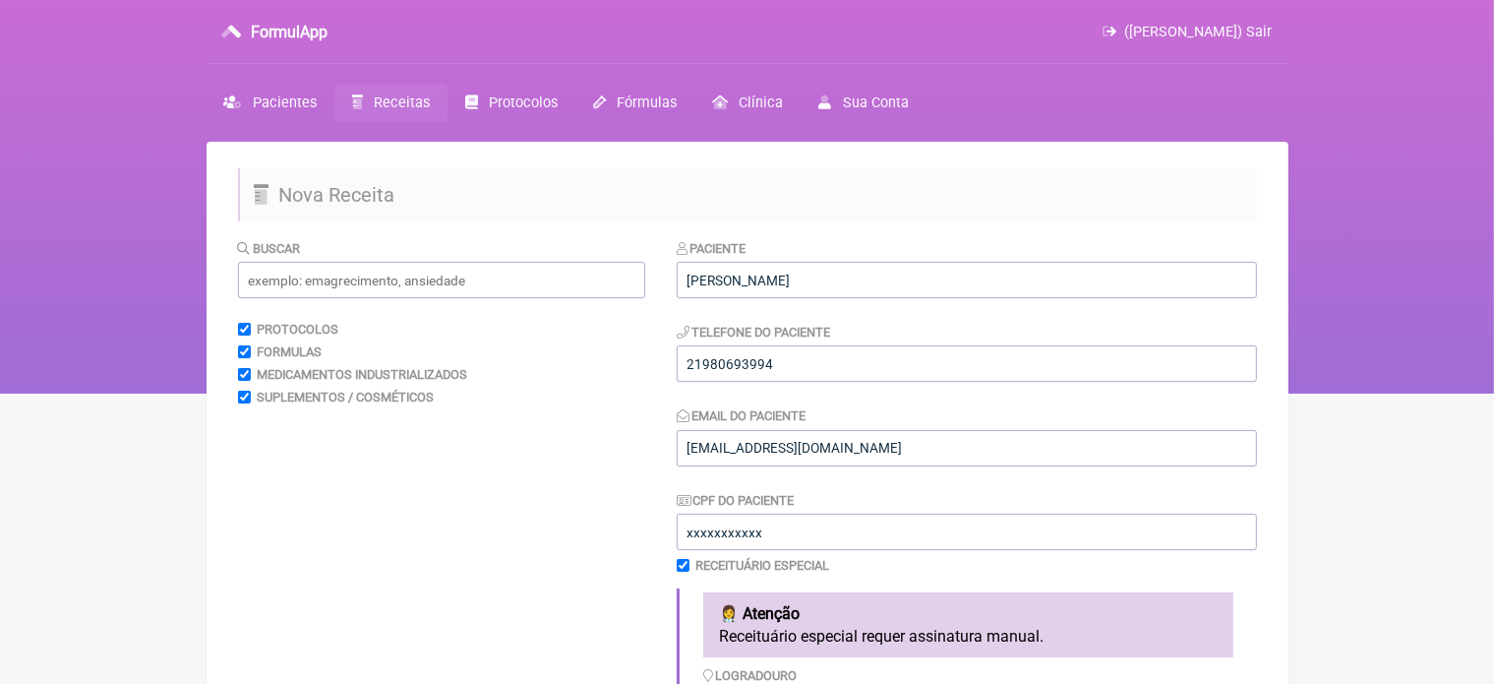
scroll to position [598, 0]
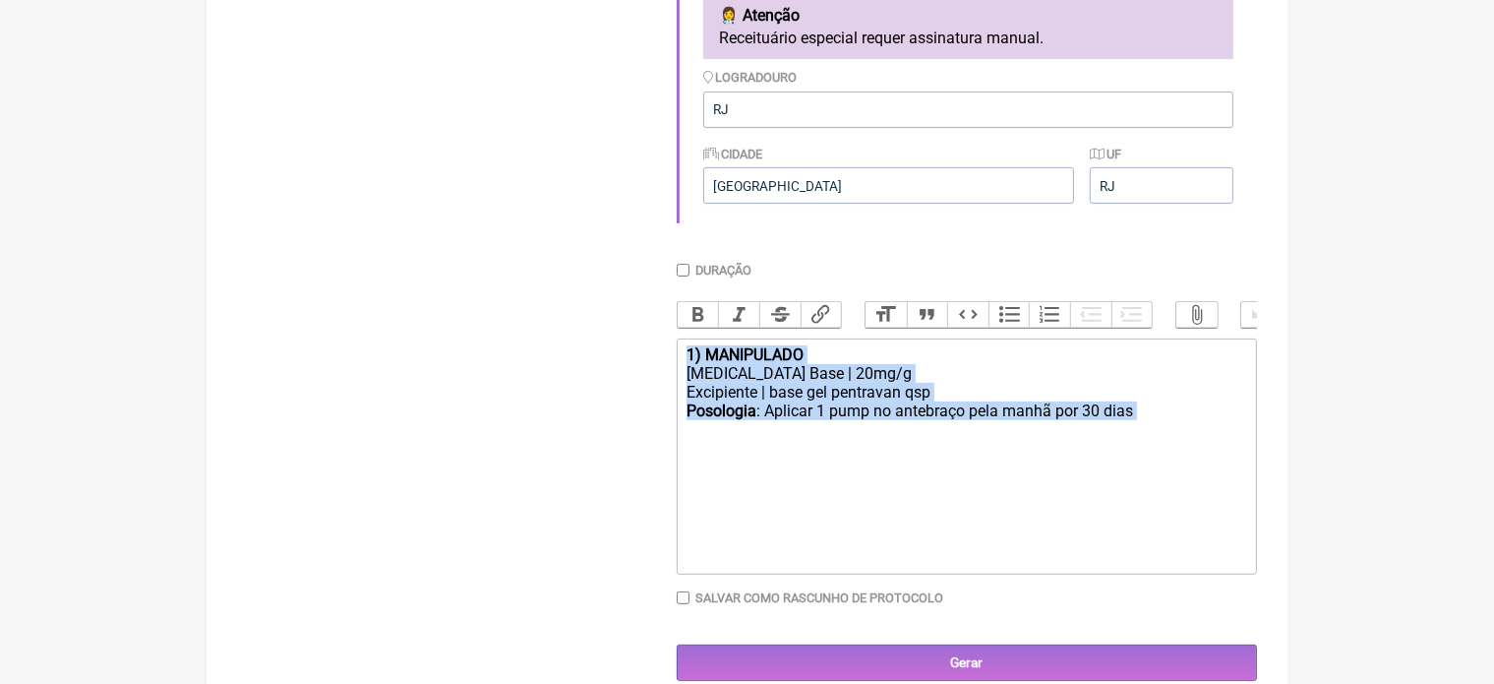
drag, startPoint x: 686, startPoint y: 372, endPoint x: 818, endPoint y: 467, distance: 162.7
click at [818, 467] on trix-editor "1) MANIPULADO [MEDICAL_DATA] Base | 20mg/g Excipiente | base gel pentravan qsp …" at bounding box center [967, 456] width 580 height 236
type trix-editor "<div><strong>1) MANIPULADO</strong></div><div>[MEDICAL_DATA] Base | 20mg/g</div…"
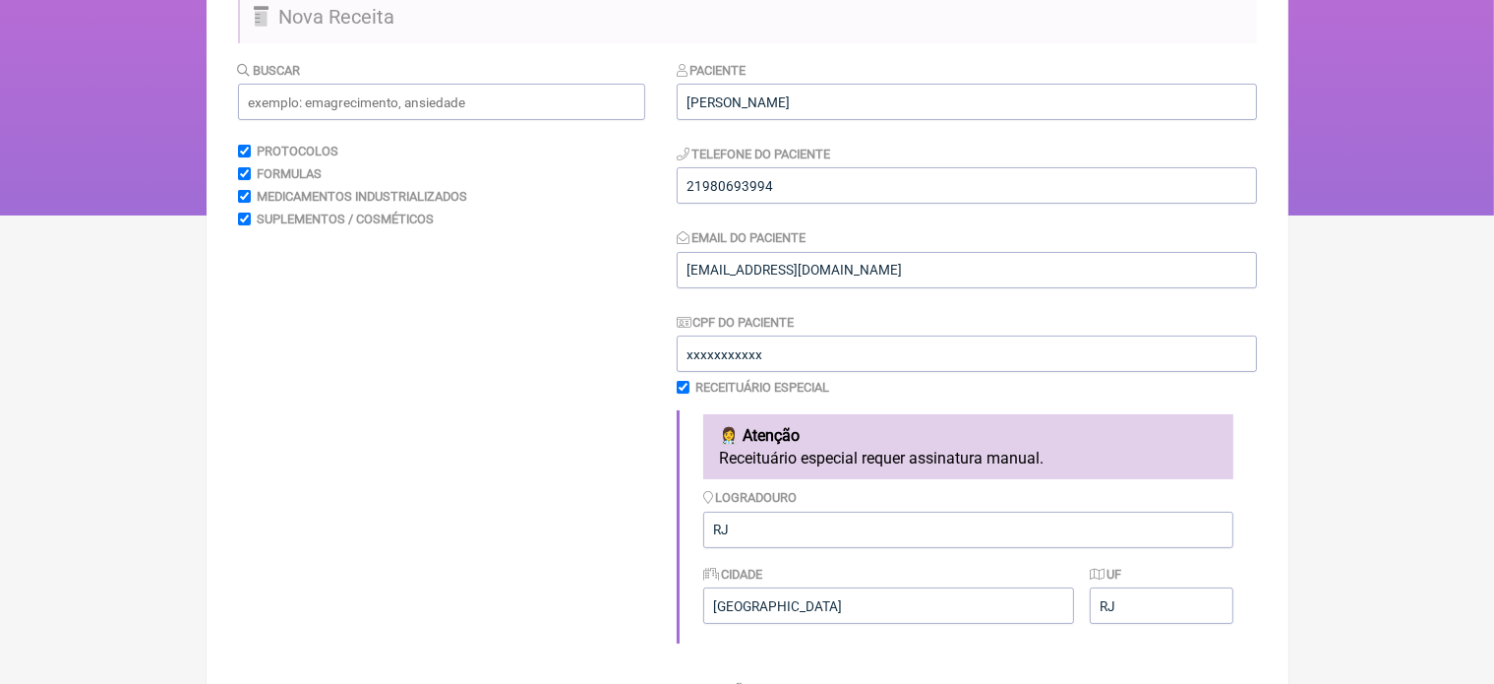
scroll to position [113, 0]
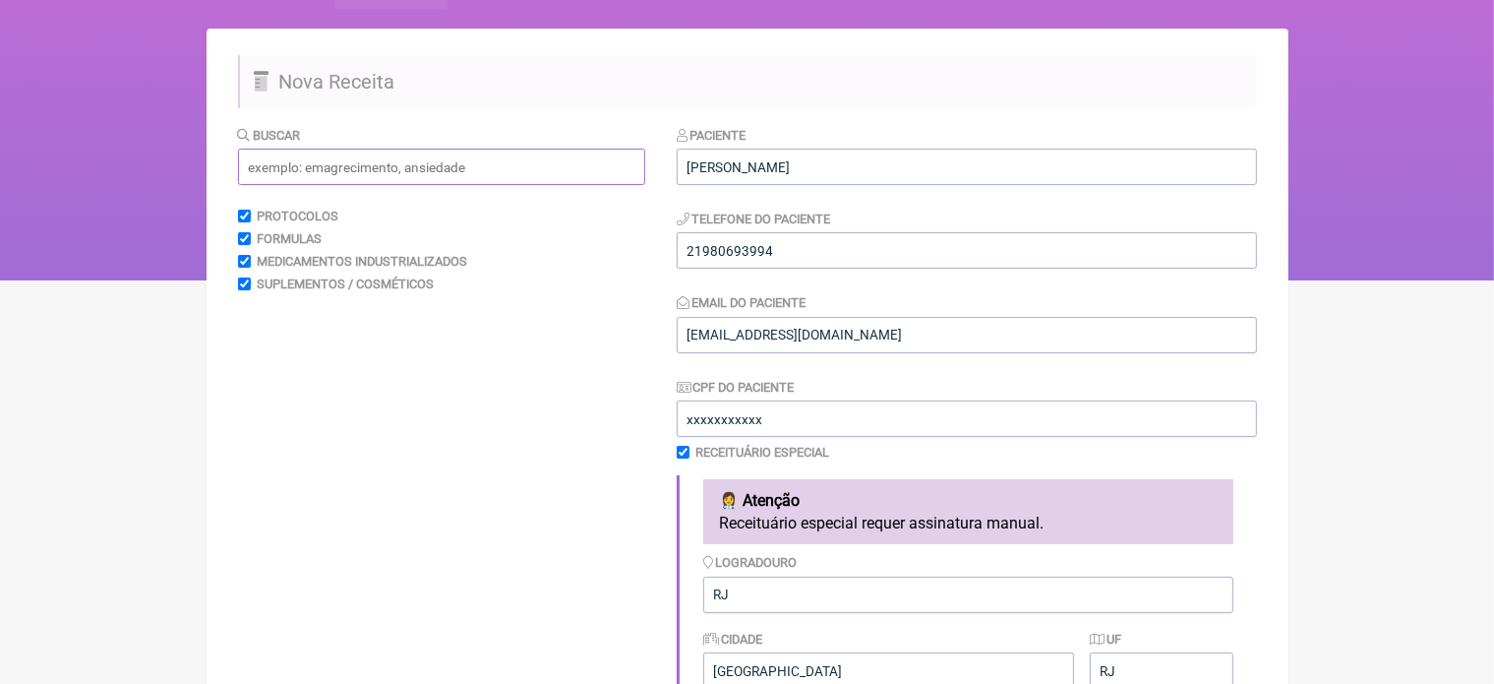
click at [464, 160] on input "text" at bounding box center [441, 167] width 407 height 36
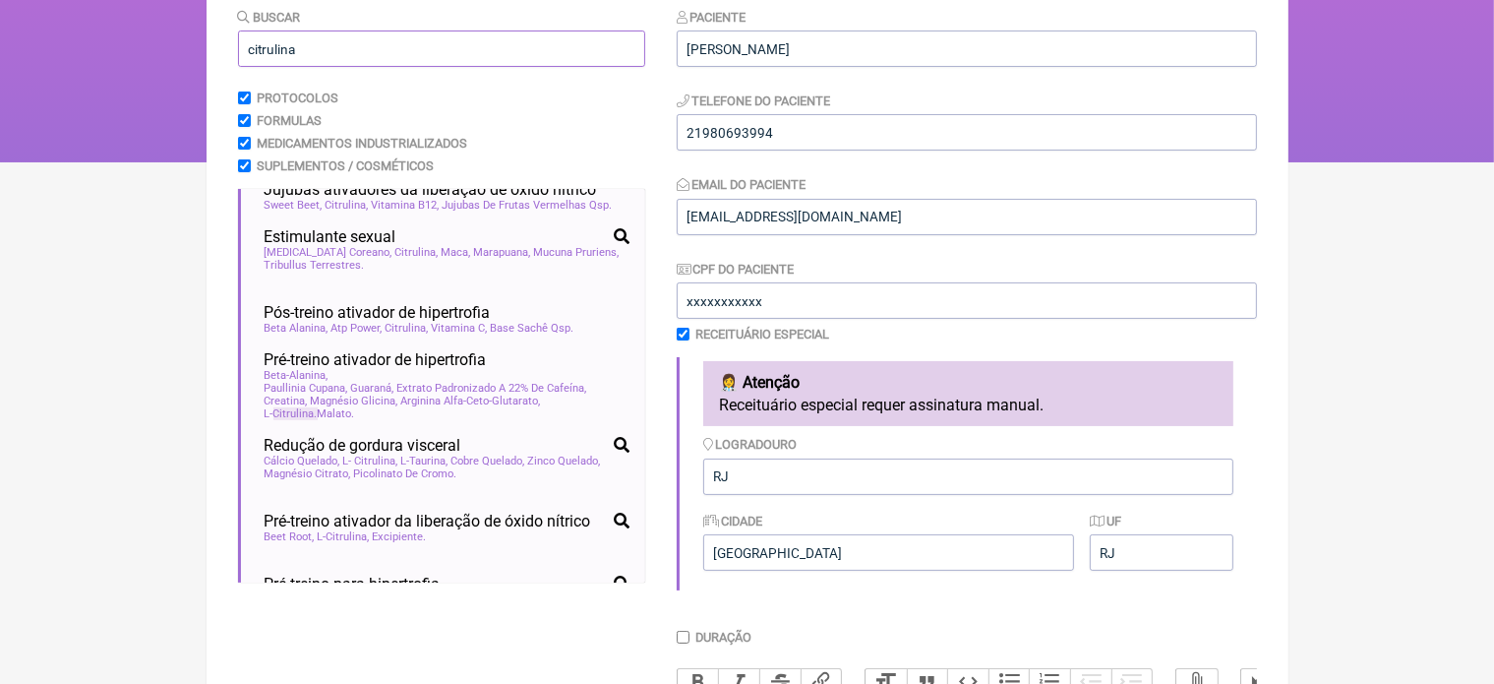
scroll to position [197, 0]
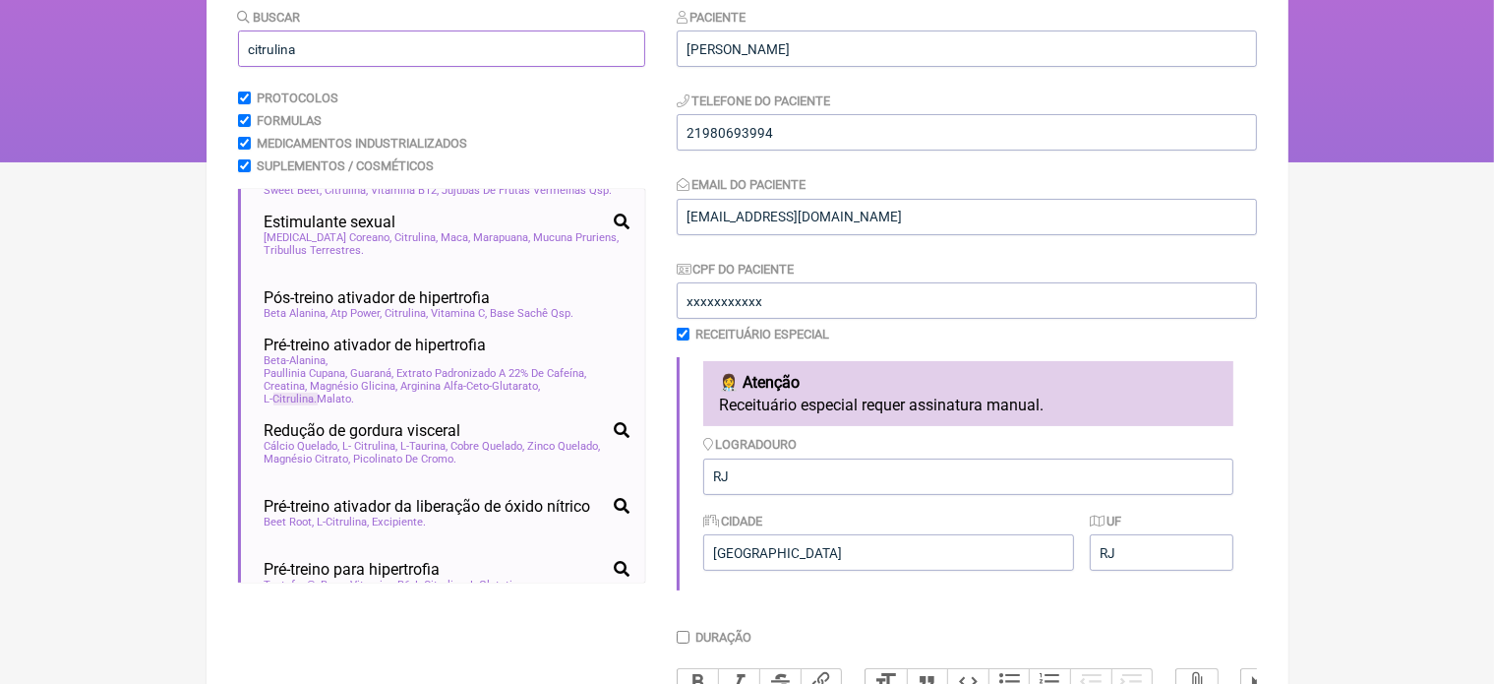
type input "citrulina"
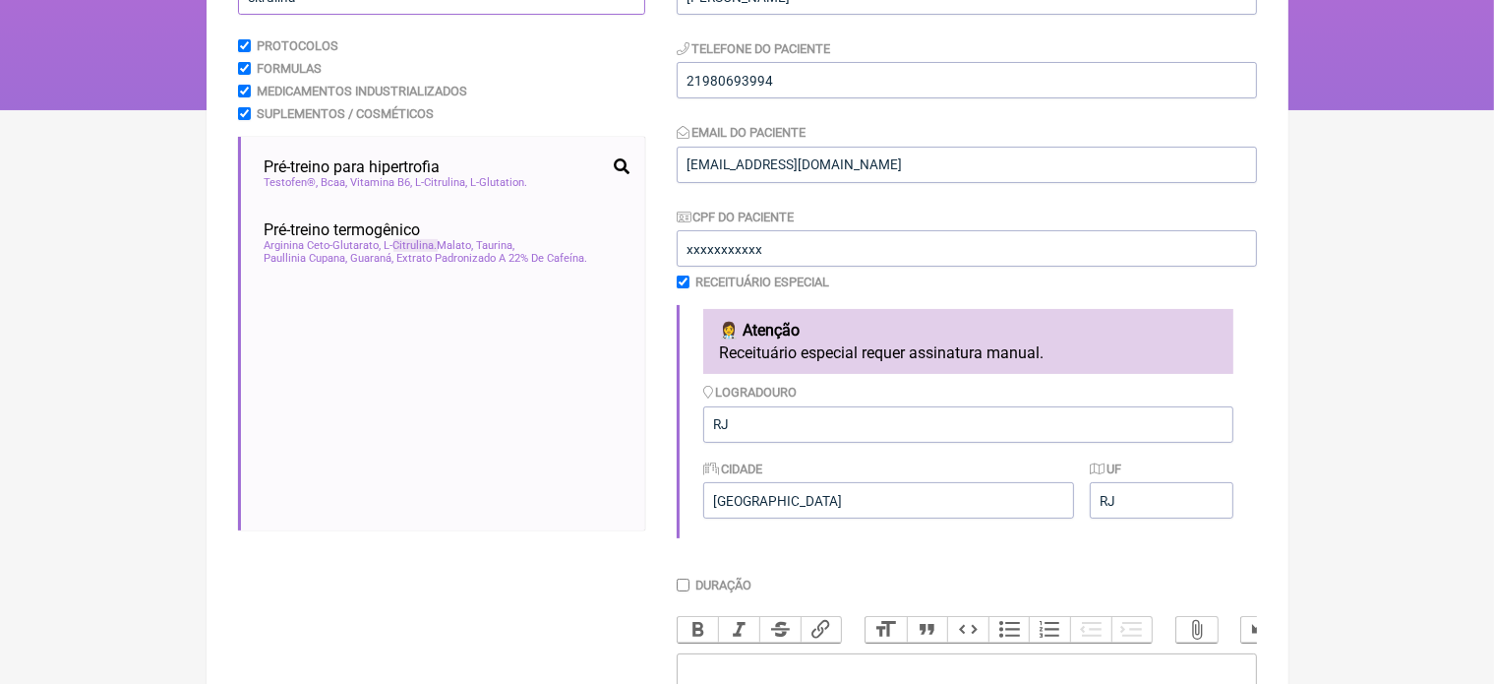
scroll to position [249, 0]
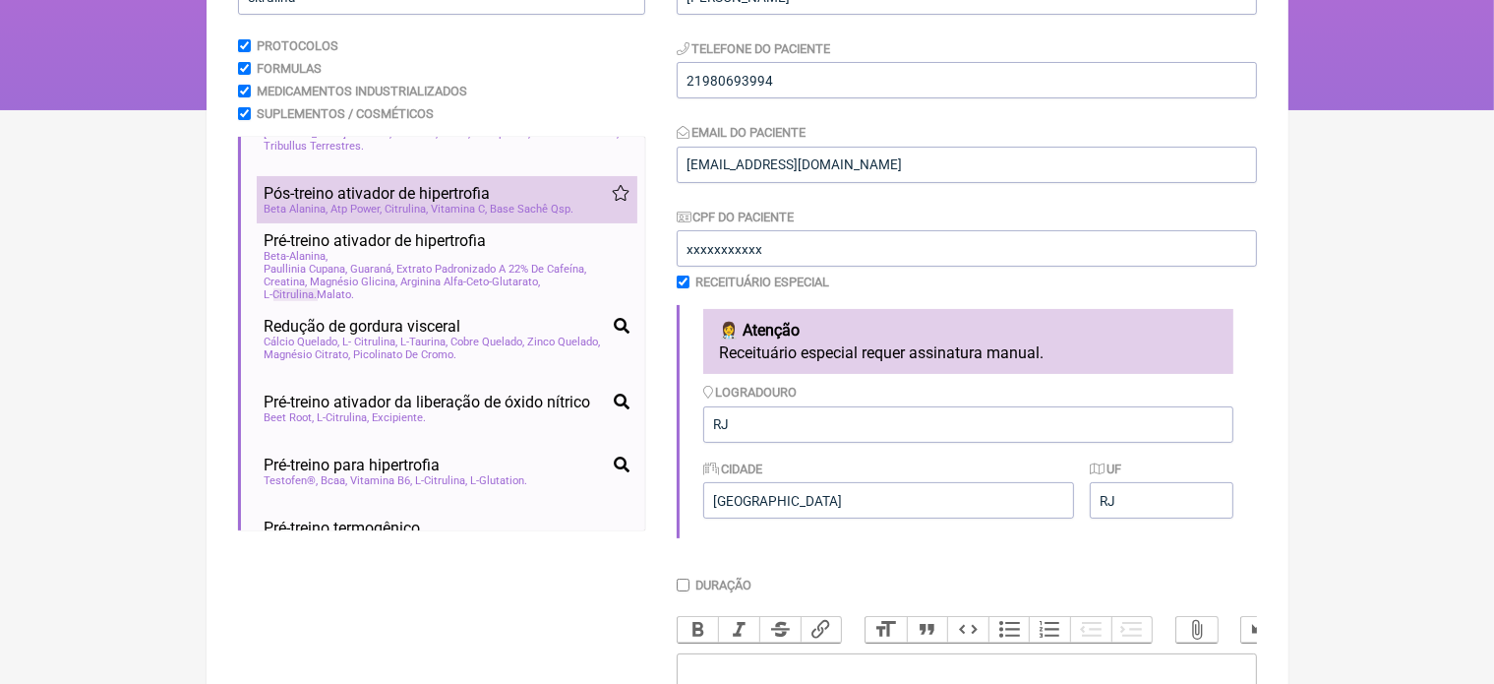
click at [452, 203] on span "Pós-treino ativador de hipertrofia" at bounding box center [378, 193] width 226 height 19
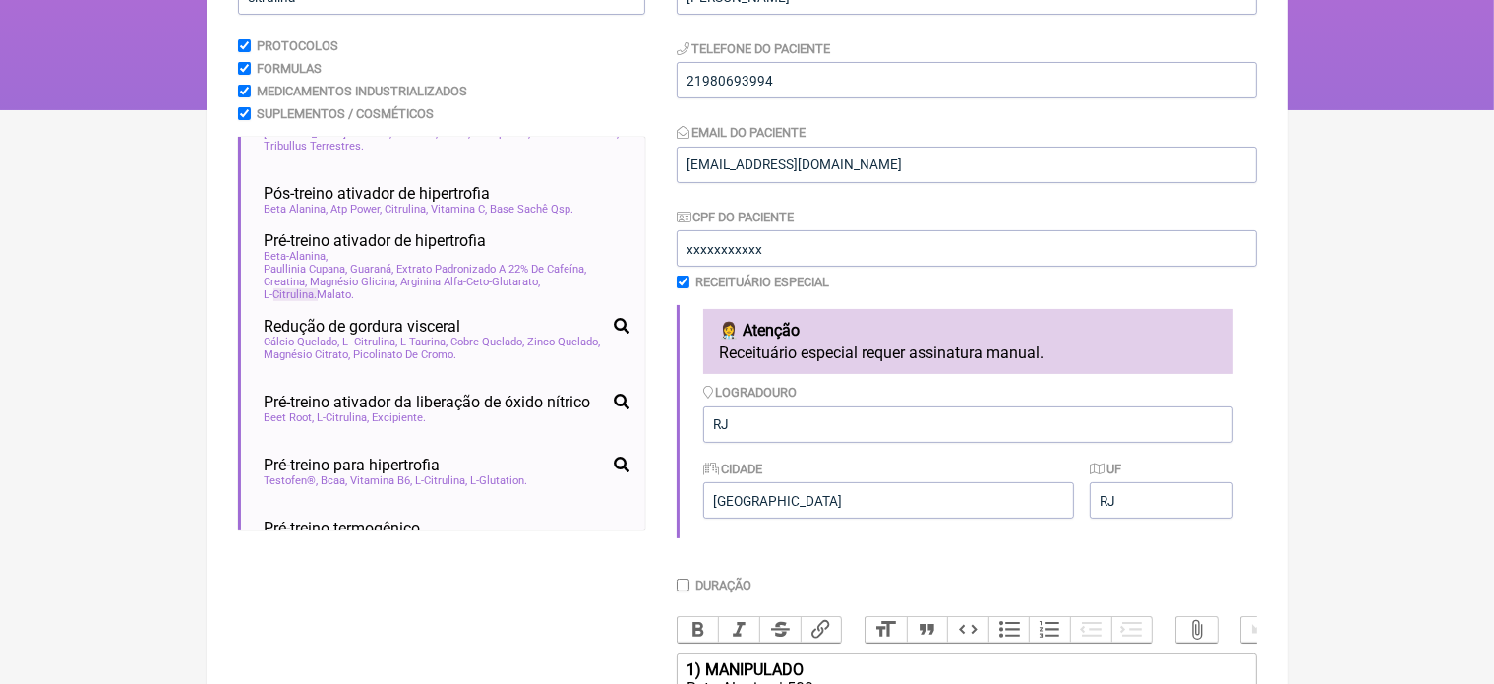
scroll to position [645, 0]
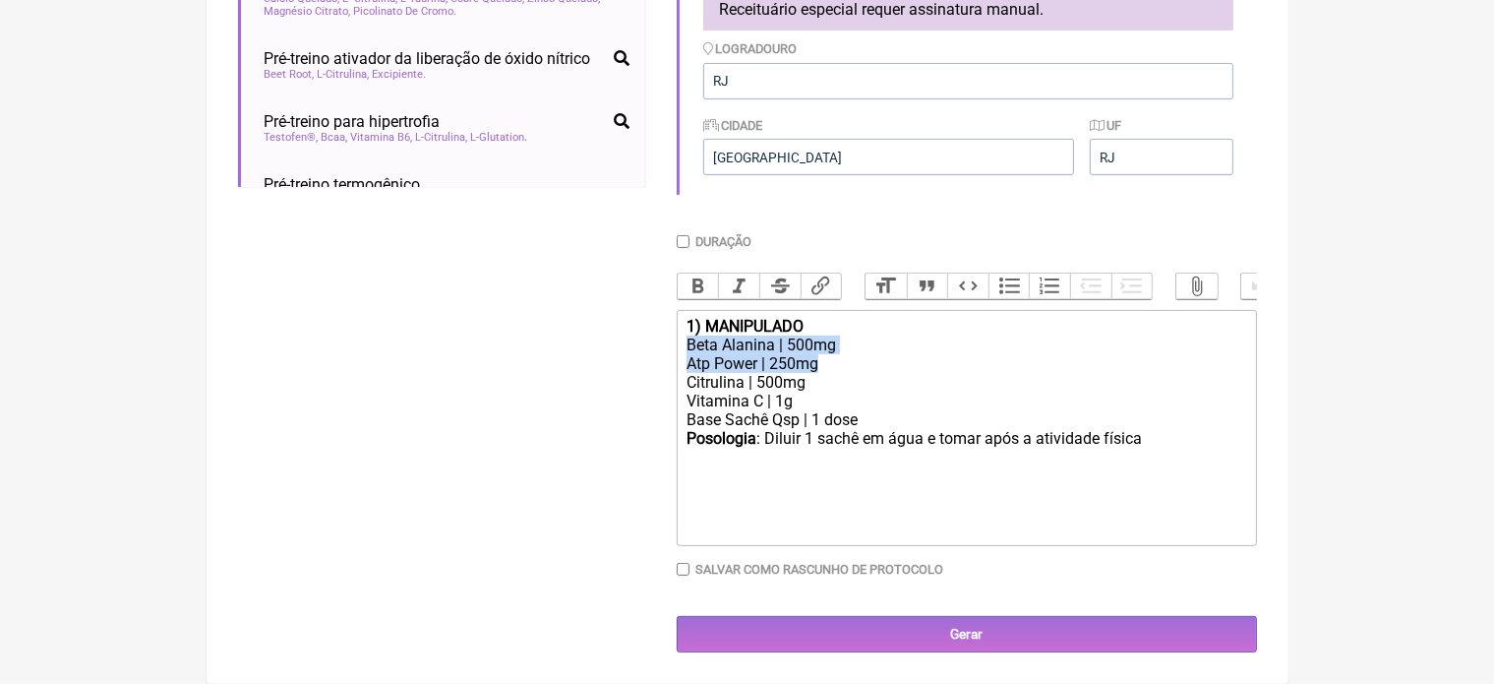
drag, startPoint x: 685, startPoint y: 346, endPoint x: 817, endPoint y: 367, distance: 133.4
click at [817, 367] on trix-editor "1) MANIPULADO Beta Alanina | 500mg Atp Power | 250mg Citrulina | 500mg Vitamina…" at bounding box center [967, 428] width 580 height 236
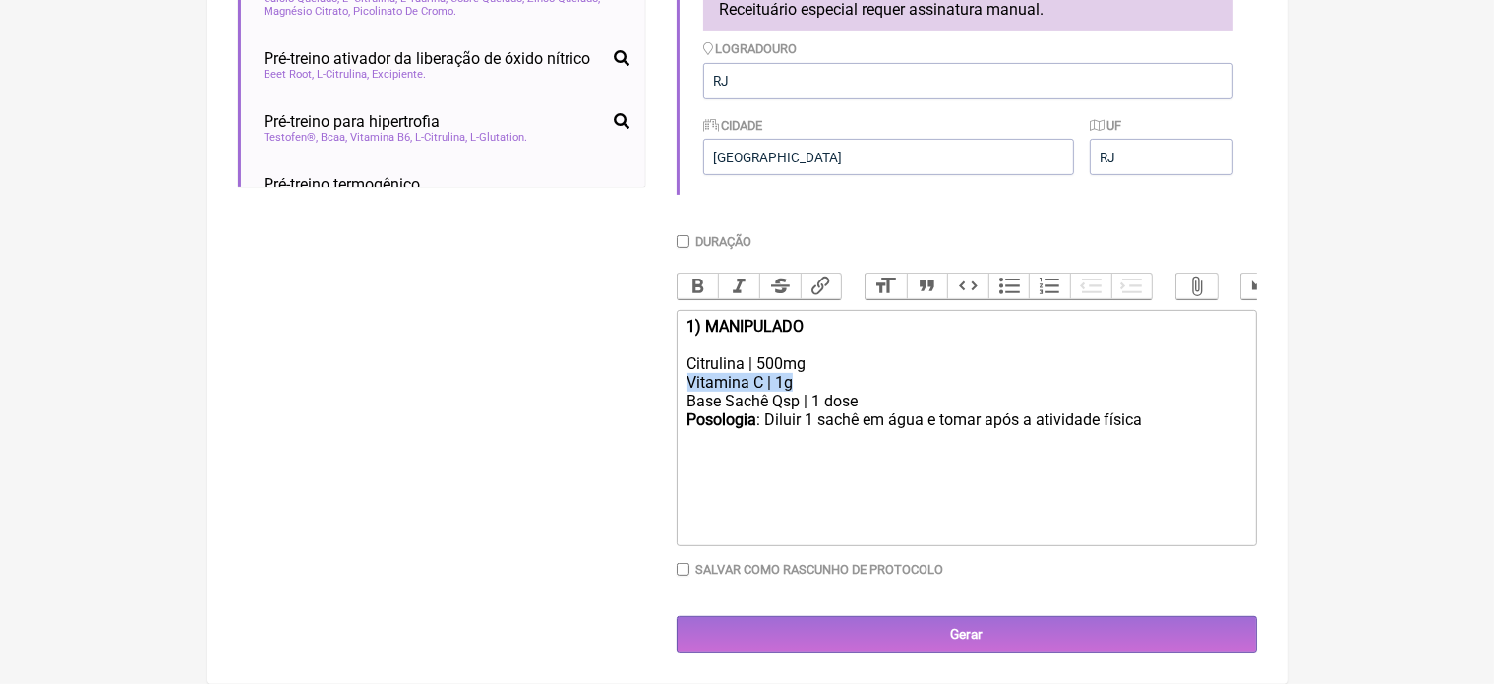
drag, startPoint x: 684, startPoint y: 382, endPoint x: 810, endPoint y: 380, distance: 125.9
click at [810, 380] on trix-editor "1) MANIPULADO Citrulina | 500mg Vitamina C | 1g Base Sachê Qsp | 1 dose Posolog…" at bounding box center [967, 428] width 580 height 236
click at [684, 364] on trix-editor "1) MANIPULADO Citrulina | 500mg Base Sachê Qsp | 1 dose Posologia : Diluir 1 sa…" at bounding box center [967, 428] width 580 height 236
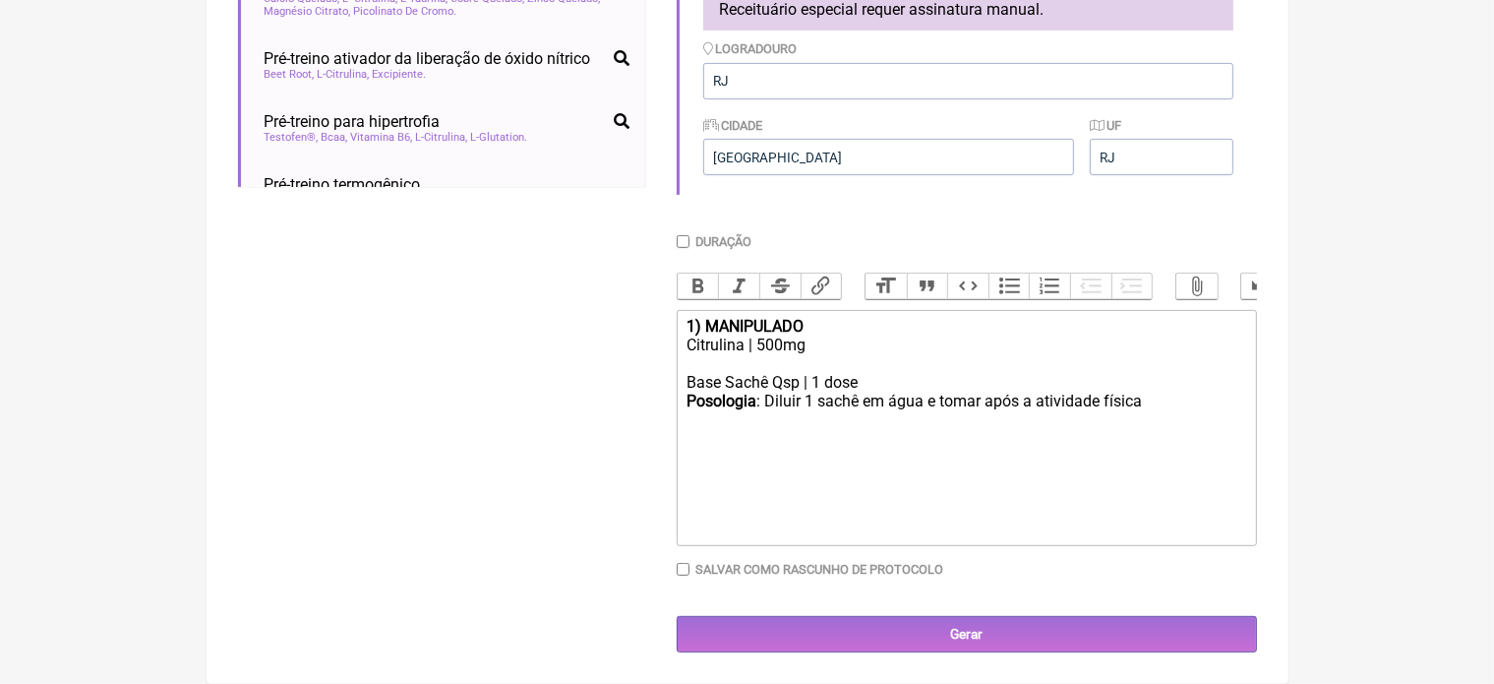
click at [787, 345] on div "Citrulina | 500mg" at bounding box center [965, 344] width 559 height 19
click at [791, 345] on div "Citrulina | 1,5mg" at bounding box center [965, 344] width 559 height 19
click at [683, 386] on trix-editor "1) MANIPULADO Citrulina | 1,5g Base Sachê Qsp | 1 dose Posologia : Diluir 1 sac…" at bounding box center [967, 428] width 580 height 236
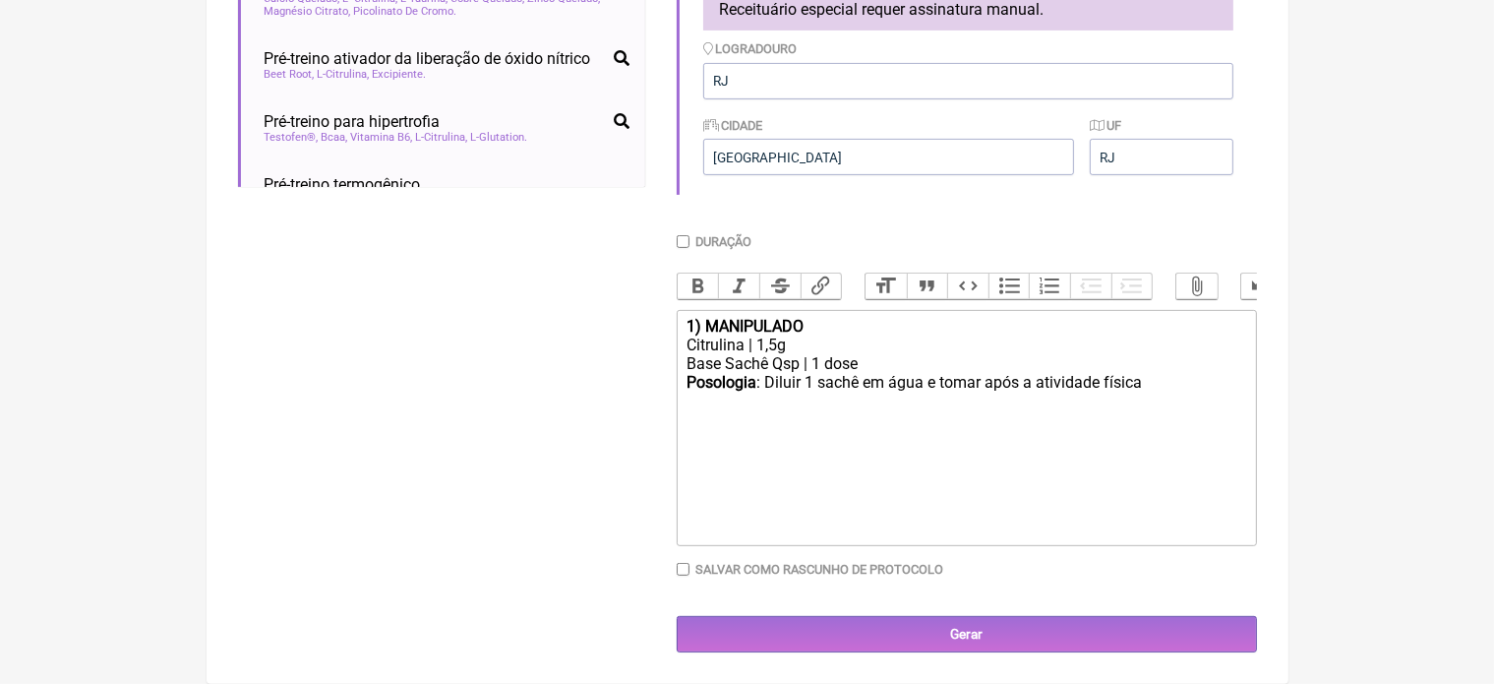
click at [1157, 386] on div "Posologia : Diluir 1 sachê em água e tomar após a atividade física ㅤ" at bounding box center [965, 392] width 559 height 39
type trix-editor "<div><strong>1) MANIPULADO</strong></div><div>Citrulina | 1,5g</div><div>Base S…"
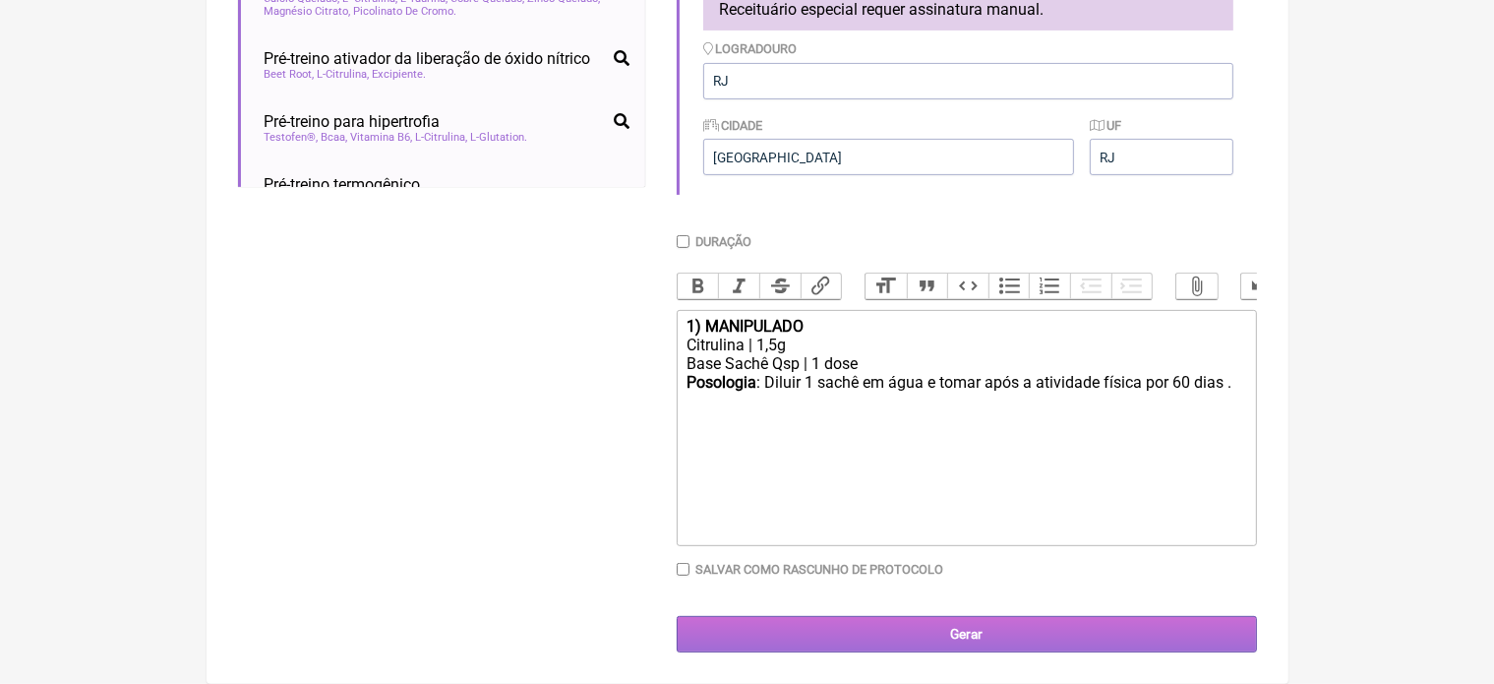
click at [962, 632] on input "Gerar" at bounding box center [967, 634] width 580 height 36
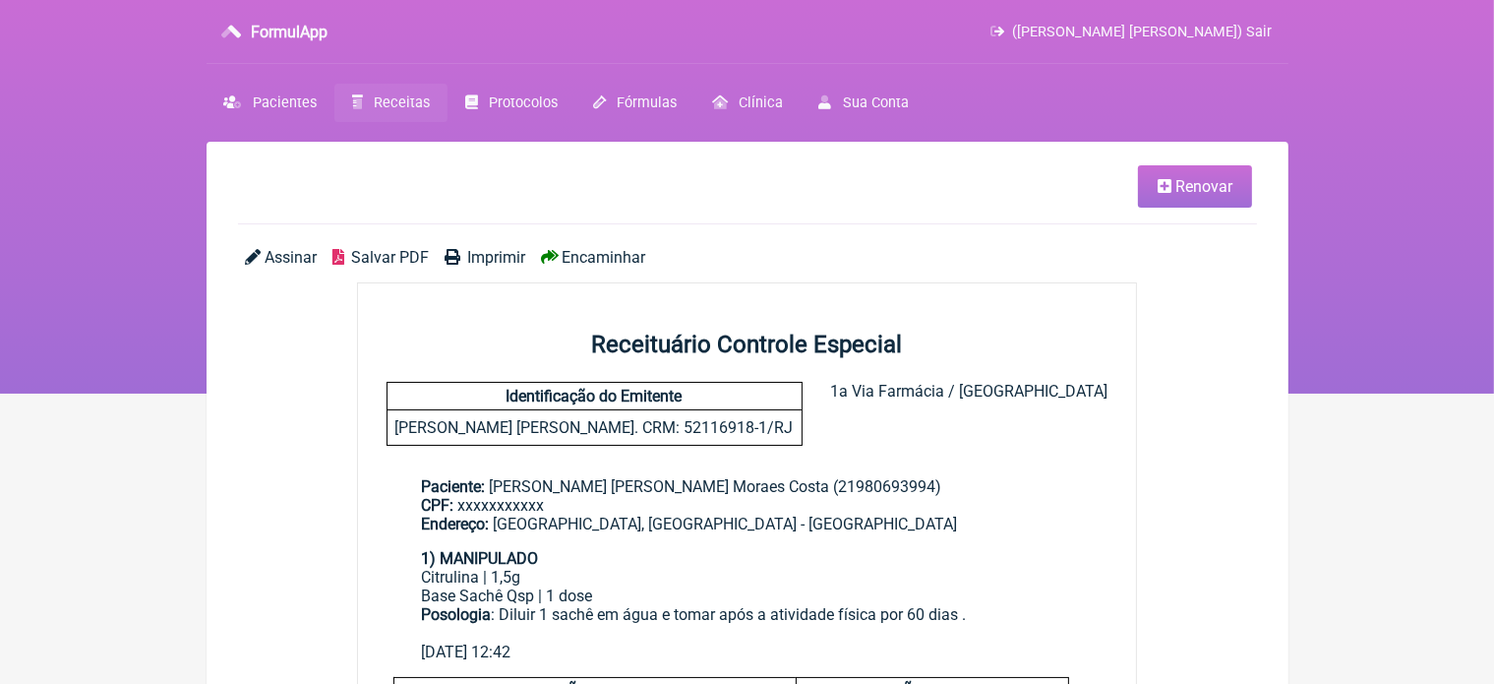
click at [506, 255] on span "Imprimir" at bounding box center [496, 257] width 58 height 19
click at [1163, 190] on icon at bounding box center [1165, 186] width 14 height 16
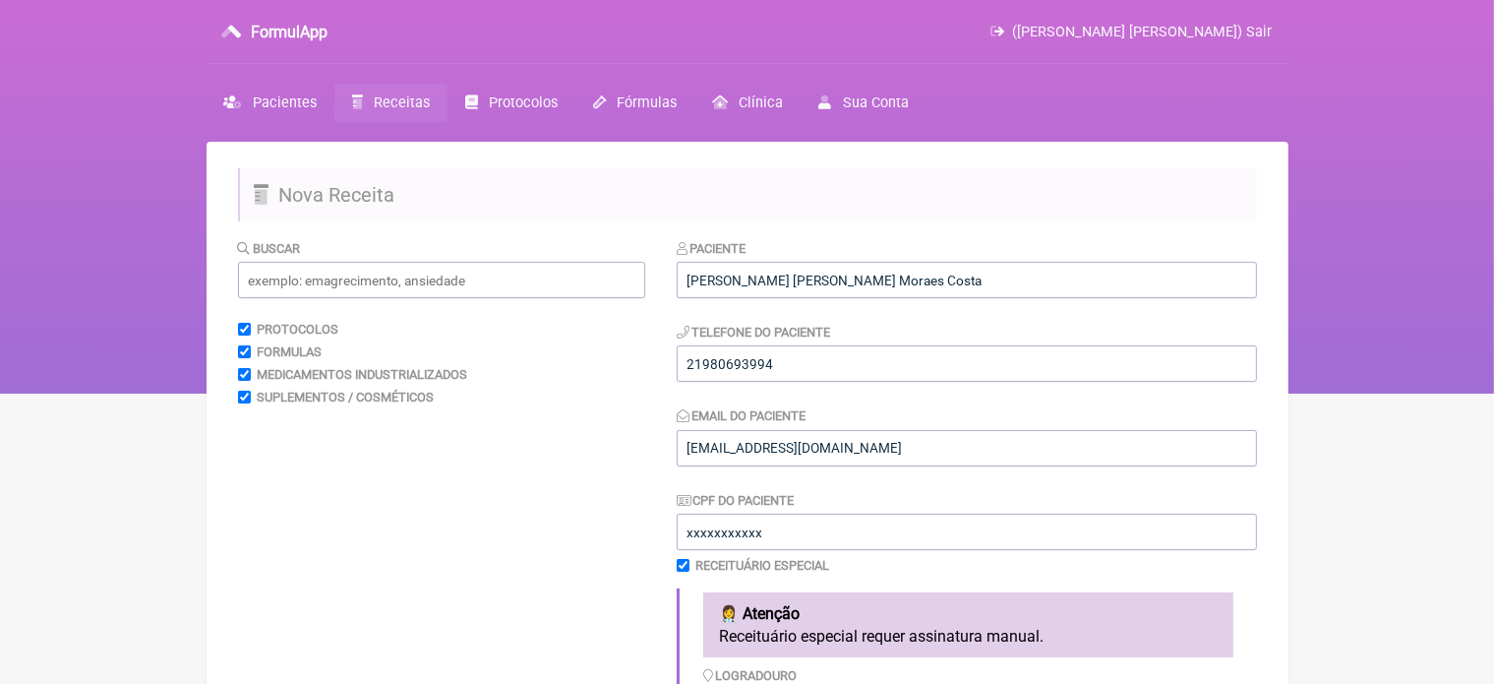
scroll to position [598, 0]
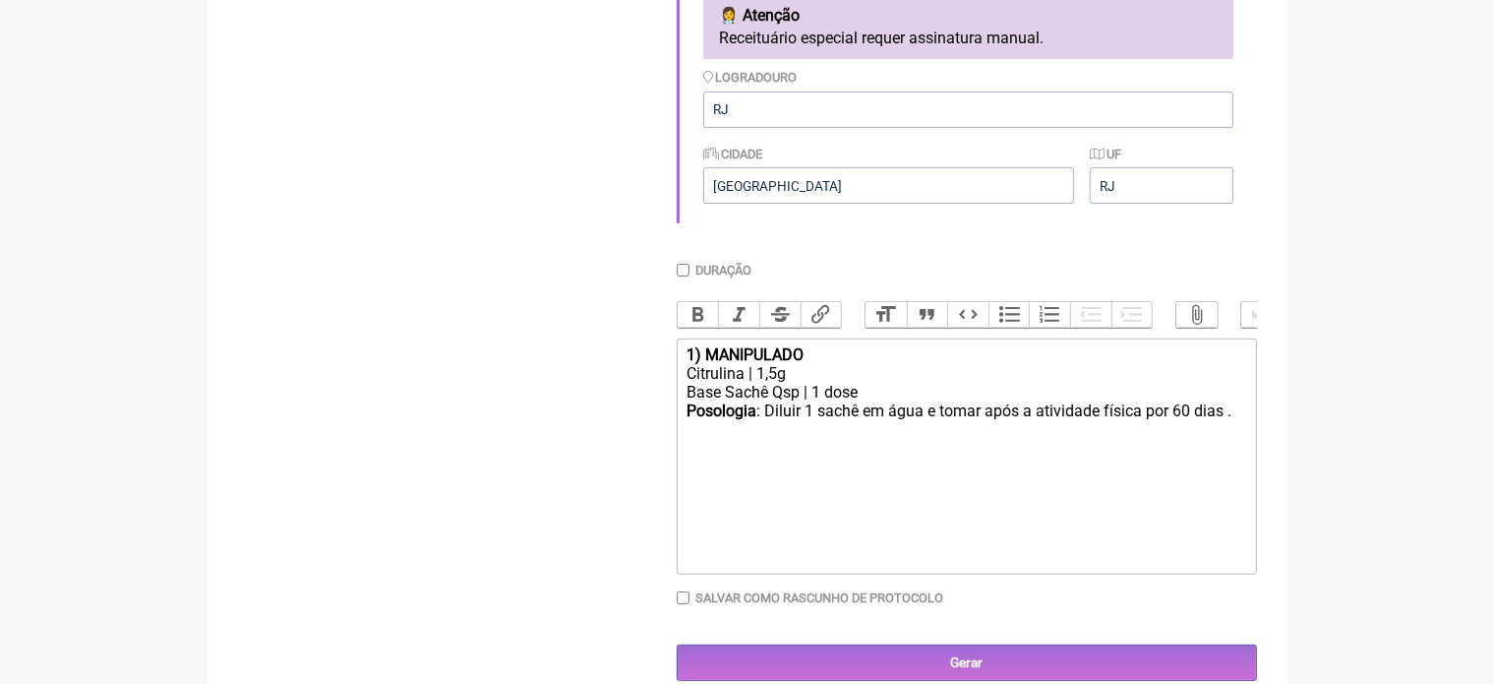
click at [1229, 434] on div "Posologia : Diluir 1 sachê em água e [PERSON_NAME] após a atividade física por …" at bounding box center [965, 419] width 559 height 37
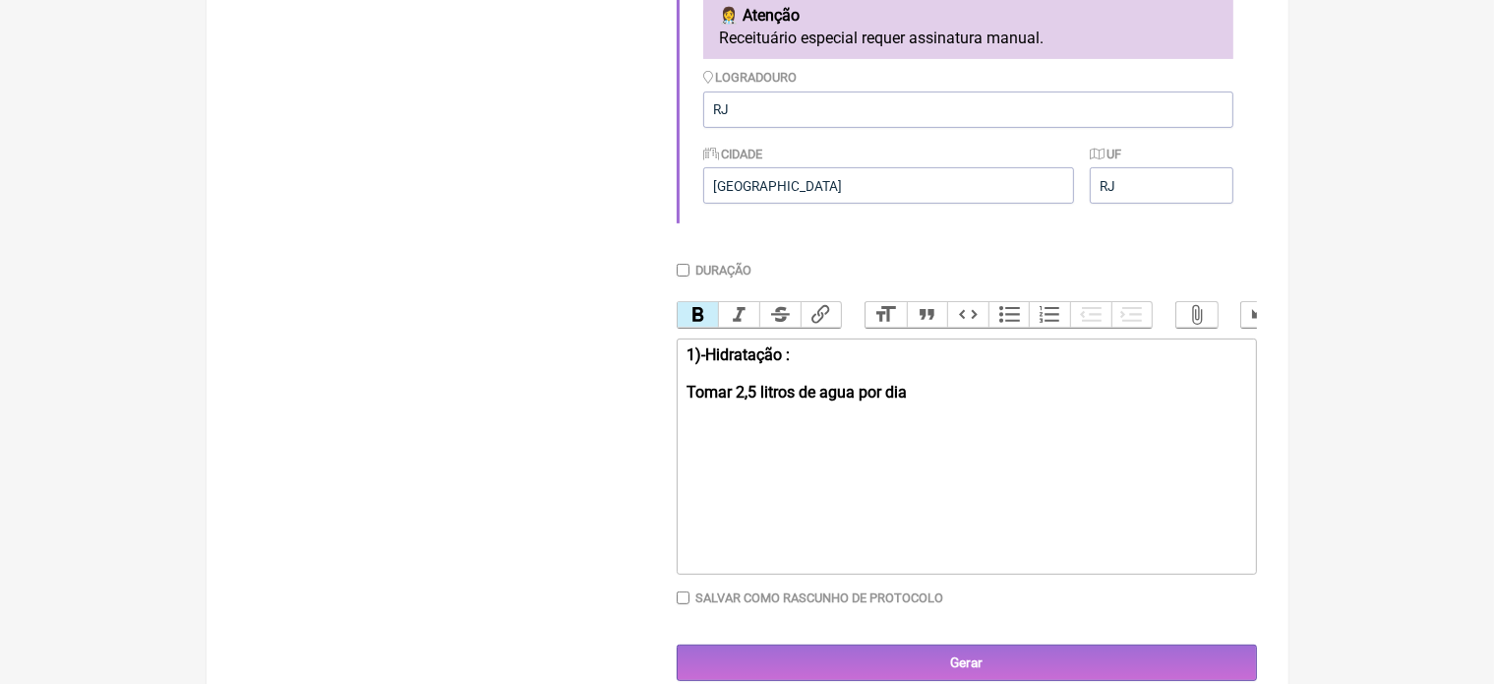
click at [678, 409] on trix-editor "1)-Hidratação : [PERSON_NAME] 2,5 litros de agua por dia" at bounding box center [967, 456] width 580 height 236
type trix-editor "<div><strong>1)-Hidratação :<br>[PERSON_NAME] 2,5 litros de agua por dia&nbsp;<…"
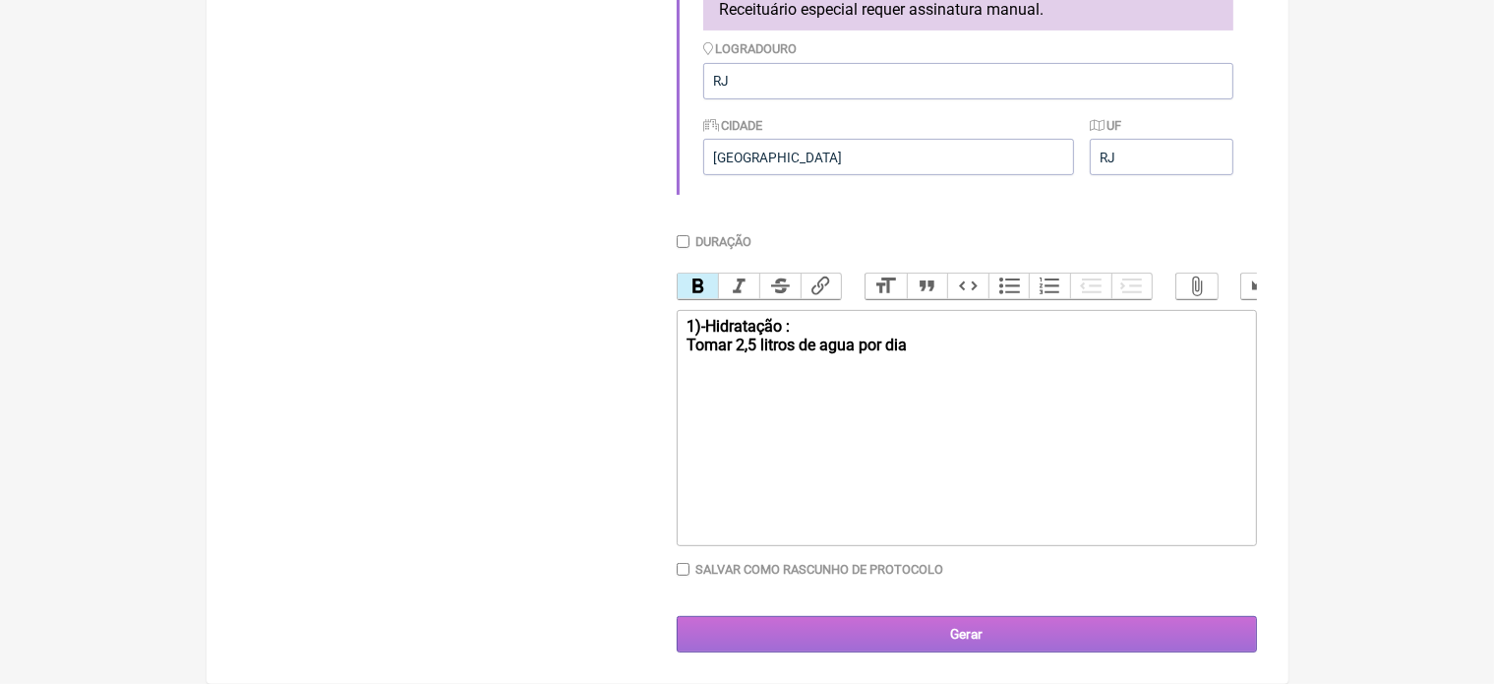
click at [980, 631] on input "Gerar" at bounding box center [967, 634] width 580 height 36
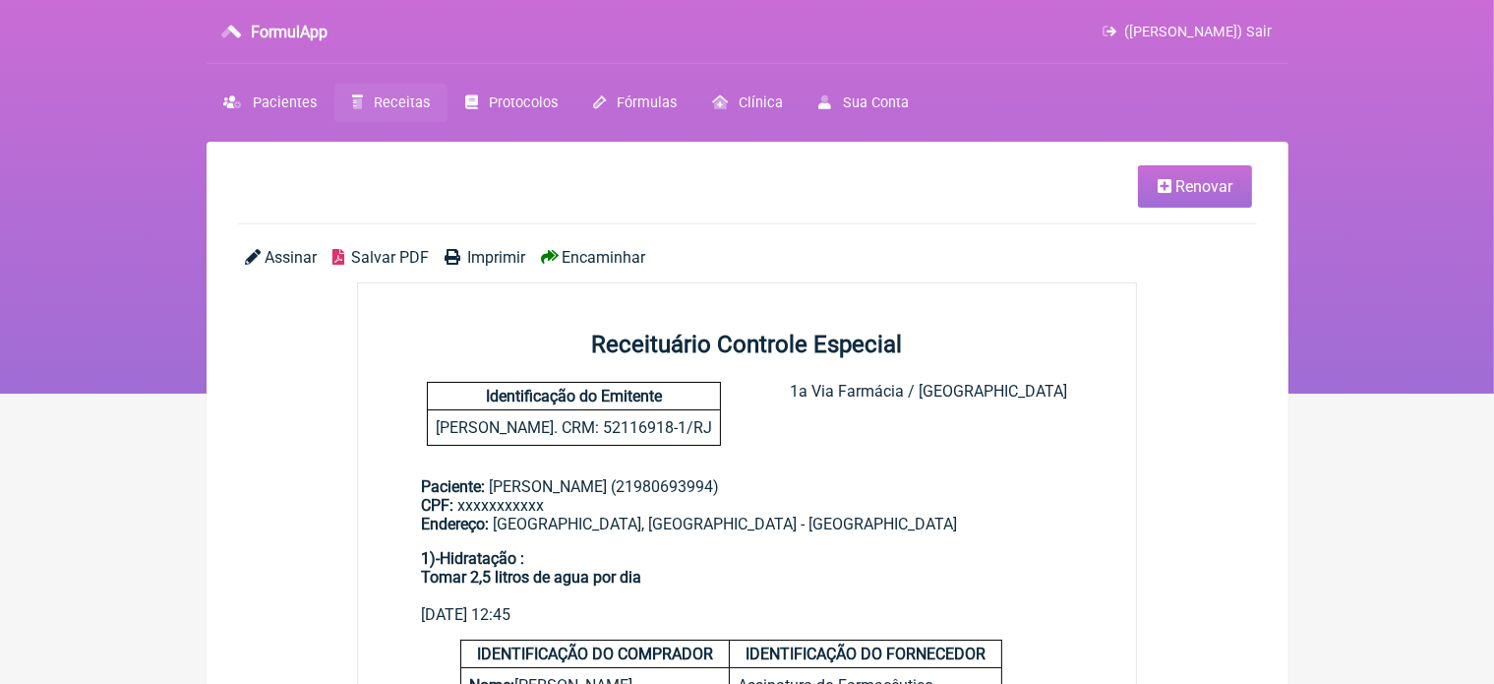
click at [498, 255] on span "Imprimir" at bounding box center [496, 257] width 58 height 19
click at [282, 103] on span "Pacientes" at bounding box center [285, 102] width 64 height 17
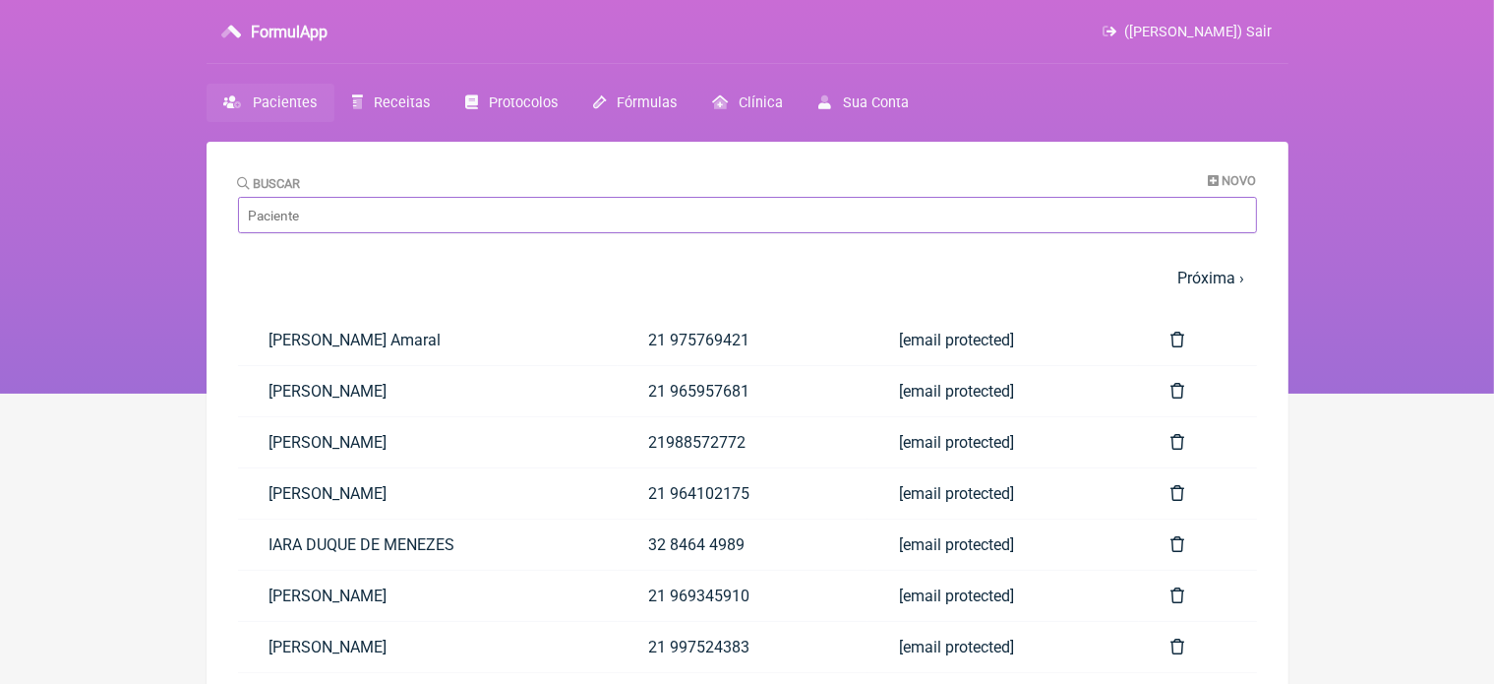
click at [359, 218] on input "Buscar" at bounding box center [747, 215] width 1019 height 36
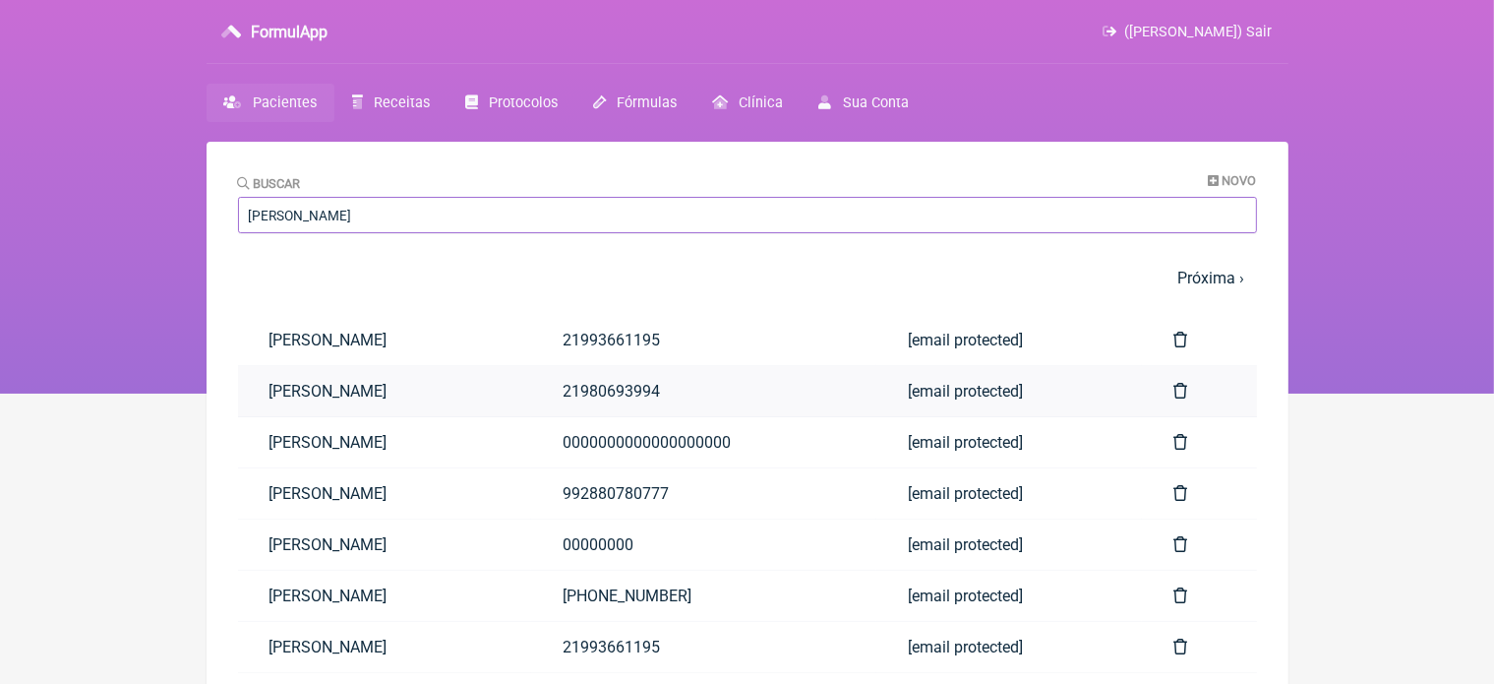
type input "alessandro"
click at [413, 393] on link "[PERSON_NAME]" at bounding box center [385, 391] width 294 height 50
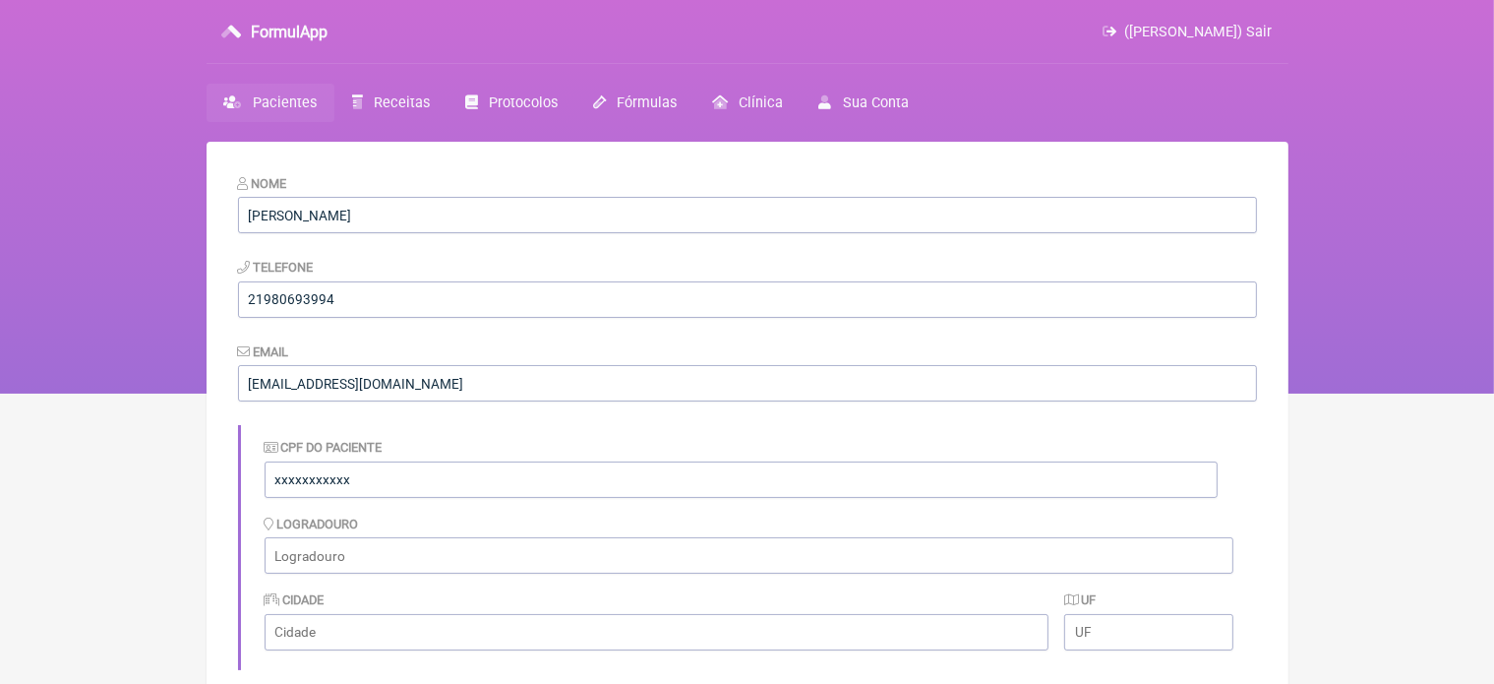
scroll to position [586, 0]
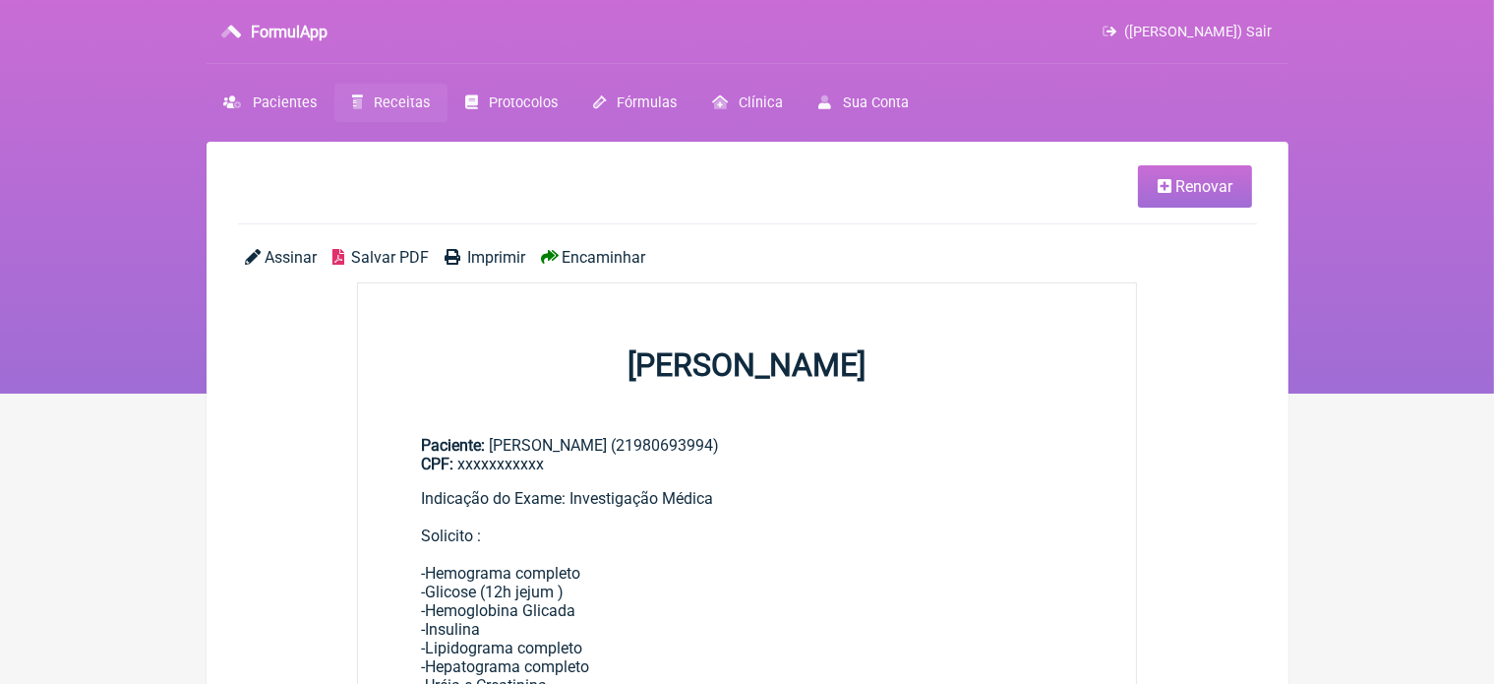
click at [1178, 203] on link "Renovar" at bounding box center [1195, 186] width 114 height 42
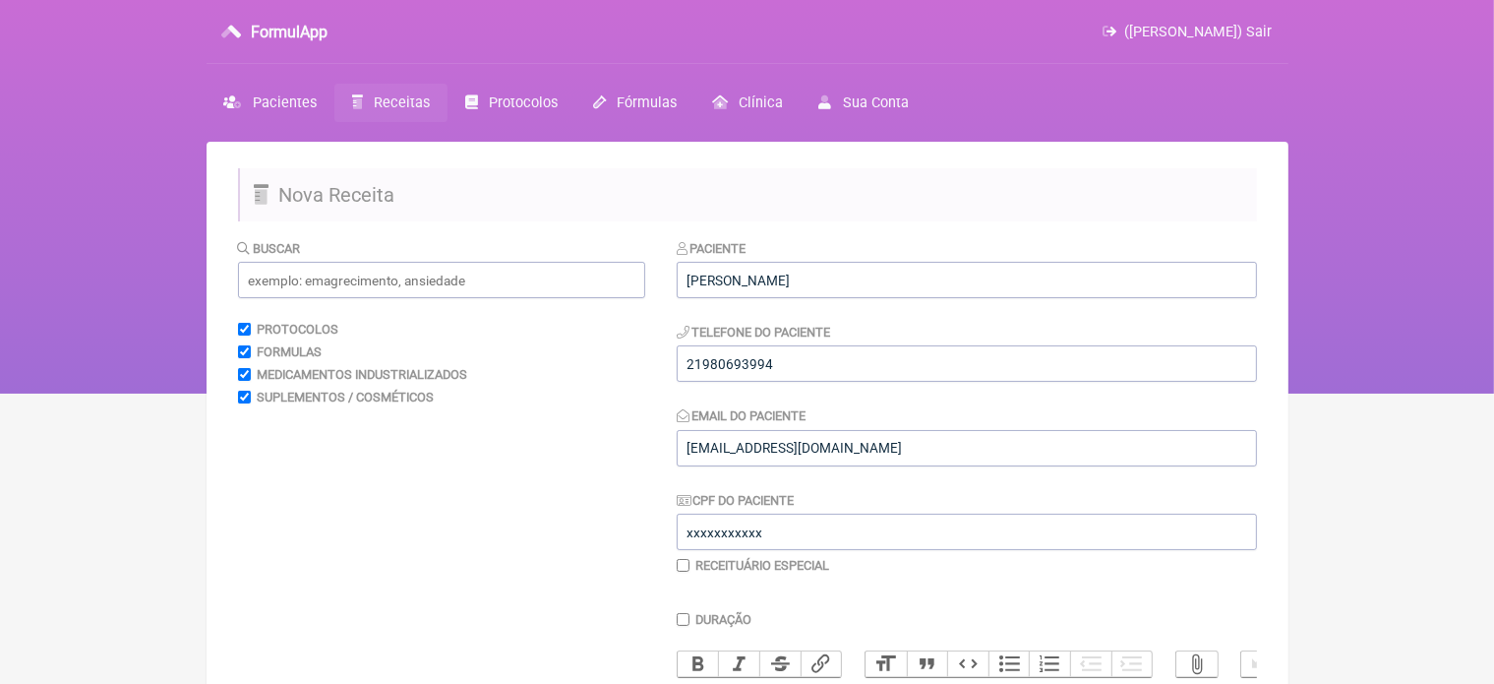
scroll to position [598, 0]
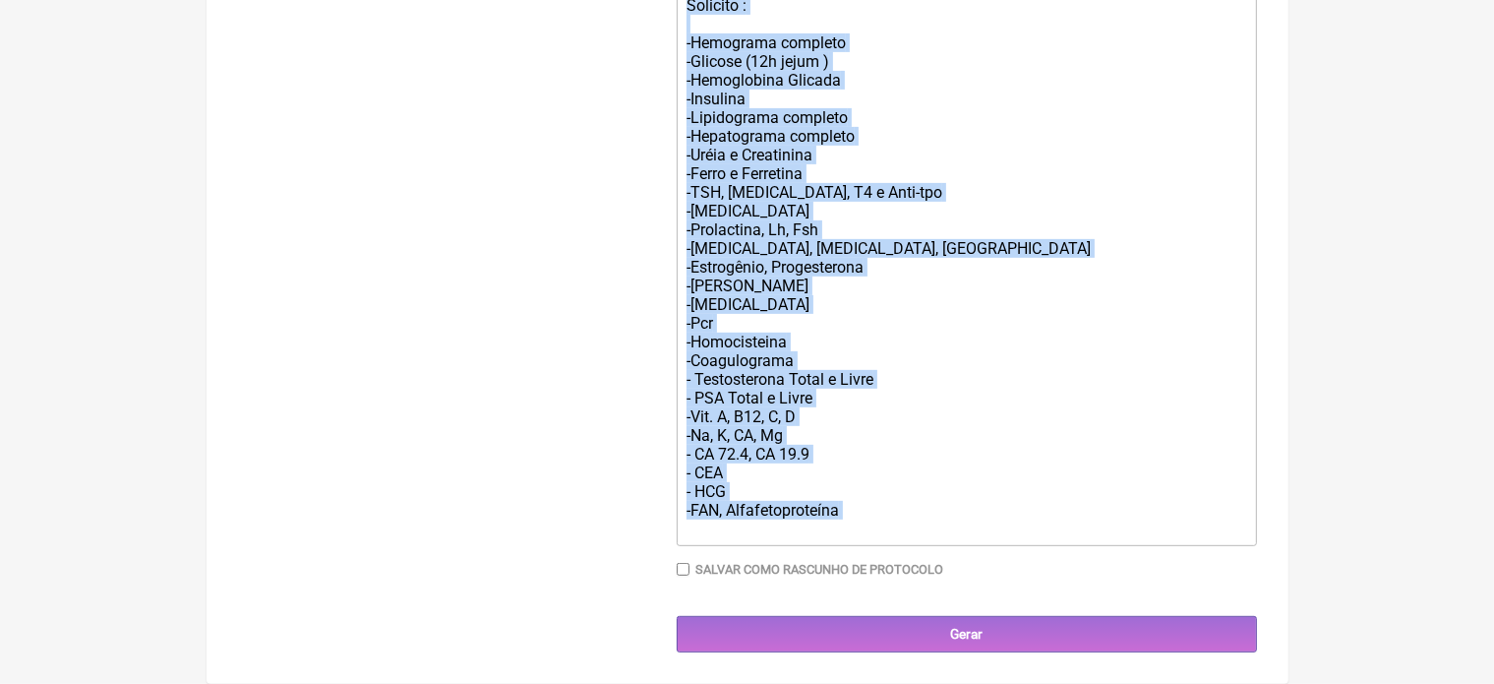
drag, startPoint x: 678, startPoint y: 118, endPoint x: 882, endPoint y: 704, distance: 620.8
type trix-editor "<div>Indicação do Exame: Investigação Médica<br><br>Solicito :<br><br>-Hemogram…"
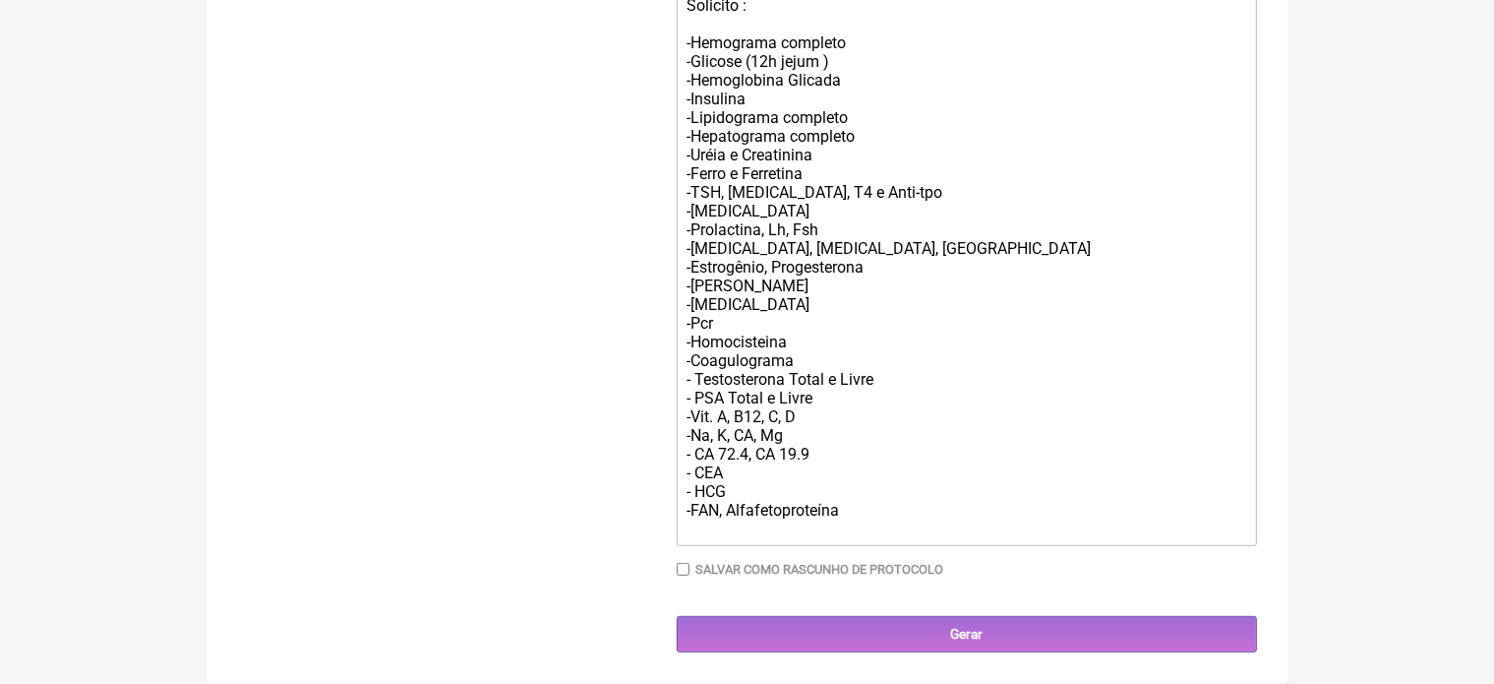
scroll to position [393, 0]
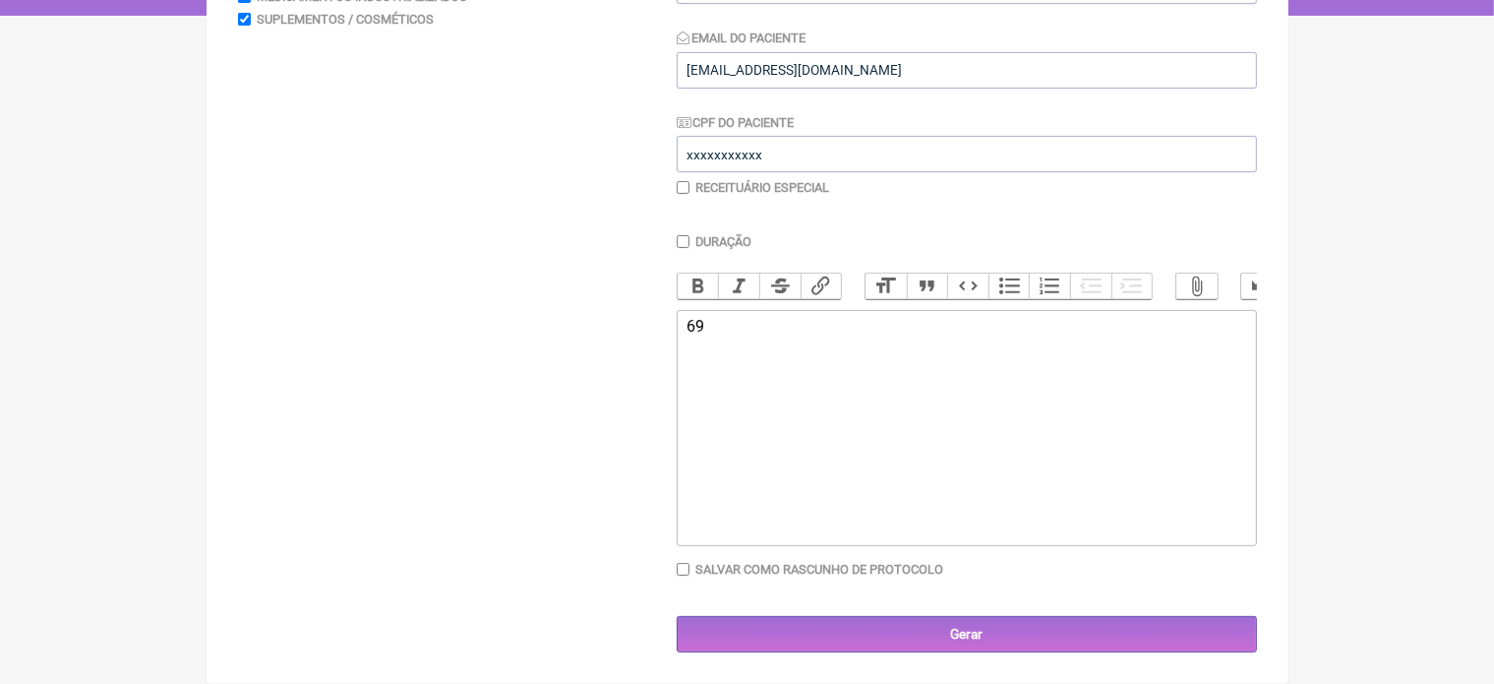
type trix-editor "<div>6</div>"
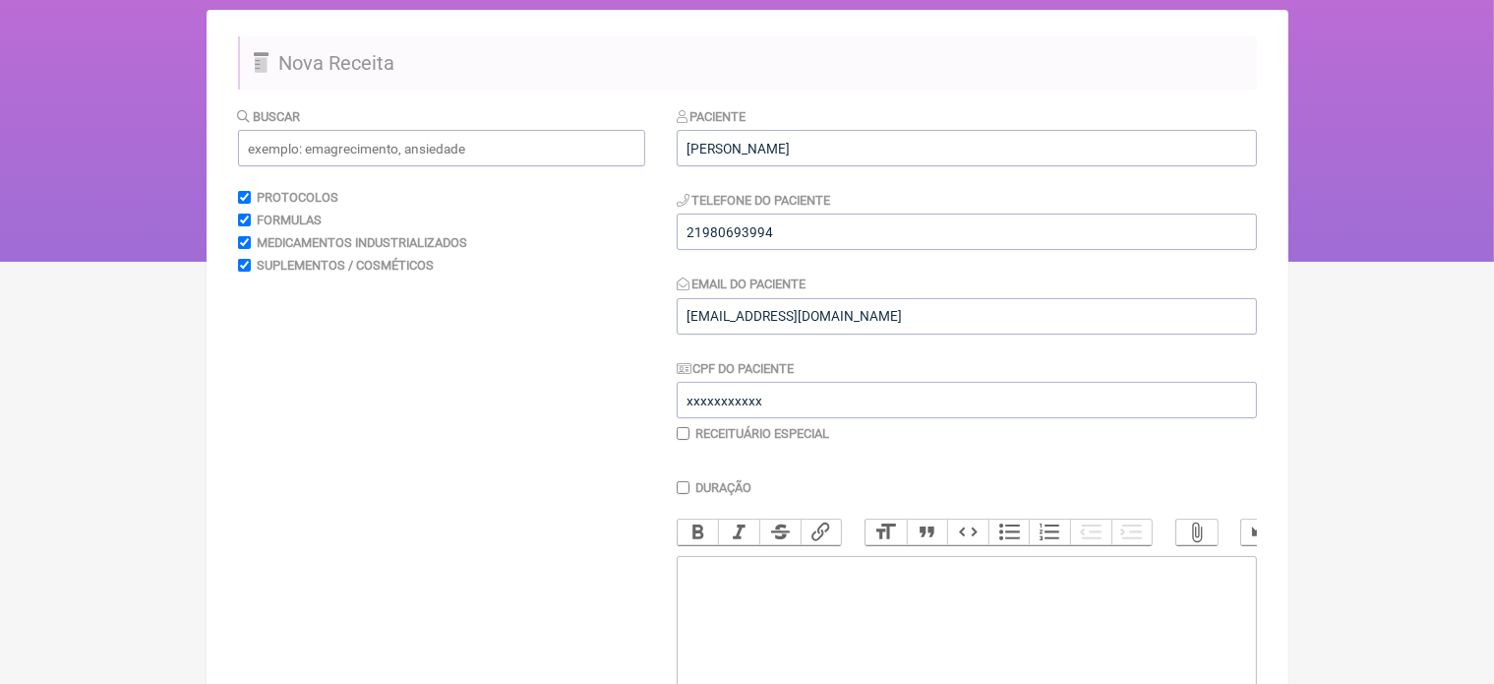
scroll to position [92, 0]
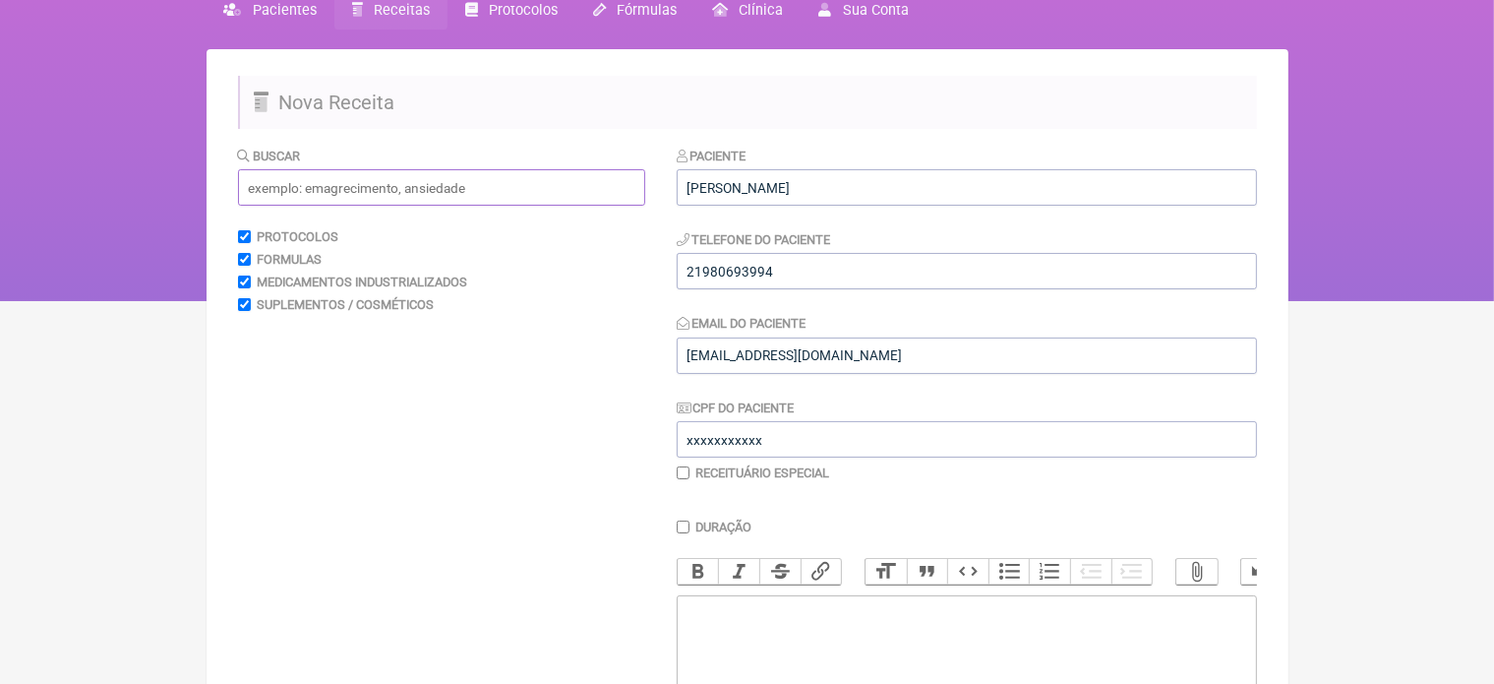
click at [393, 187] on input "text" at bounding box center [441, 187] width 407 height 36
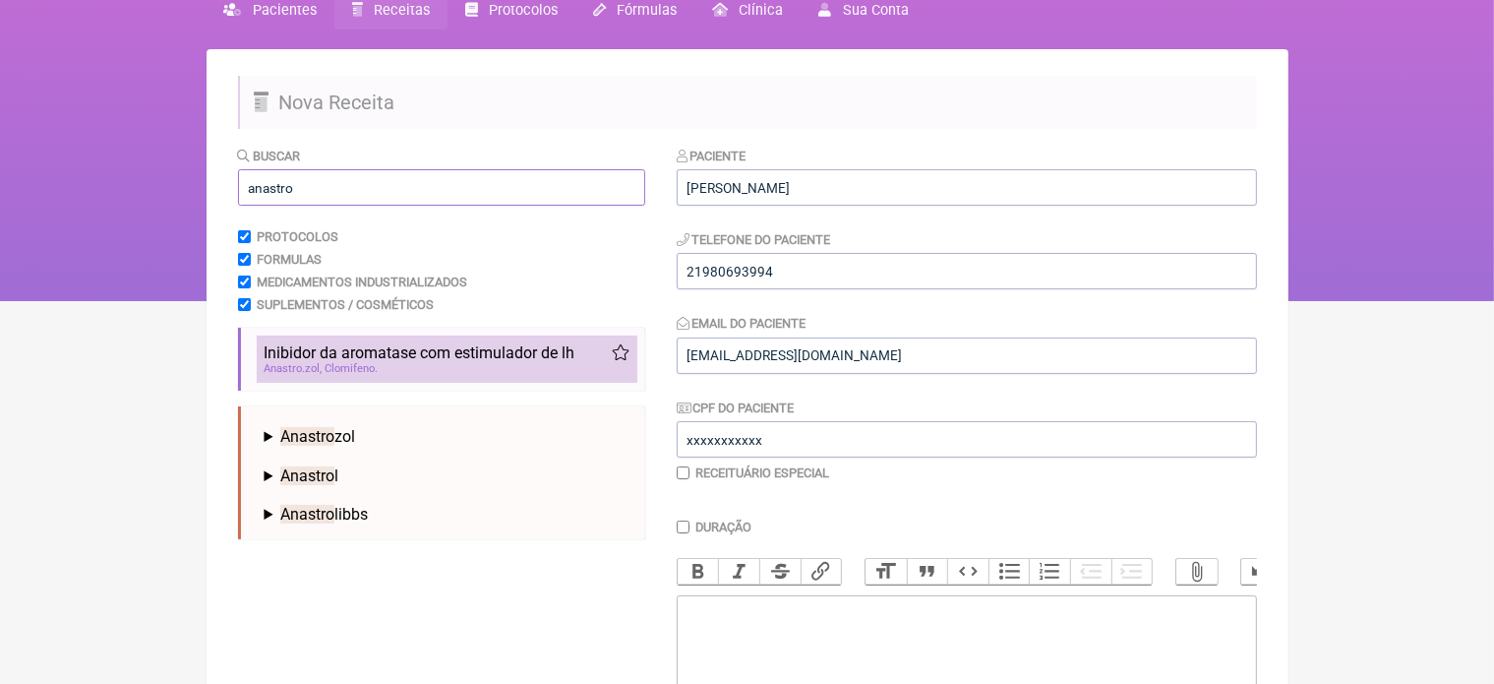
type input "anastro"
click at [419, 357] on span "Inibidor da aromatase com estimulador de lh" at bounding box center [420, 352] width 311 height 19
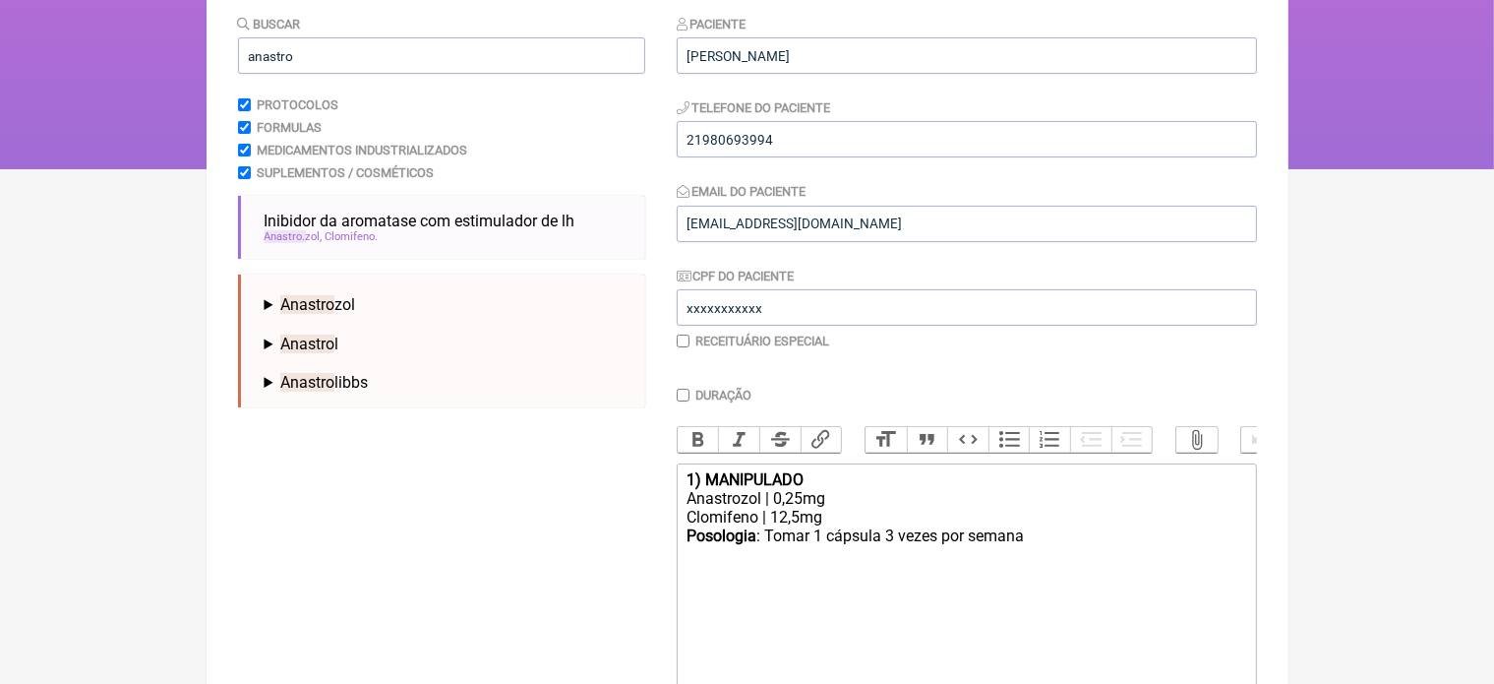
scroll to position [236, 0]
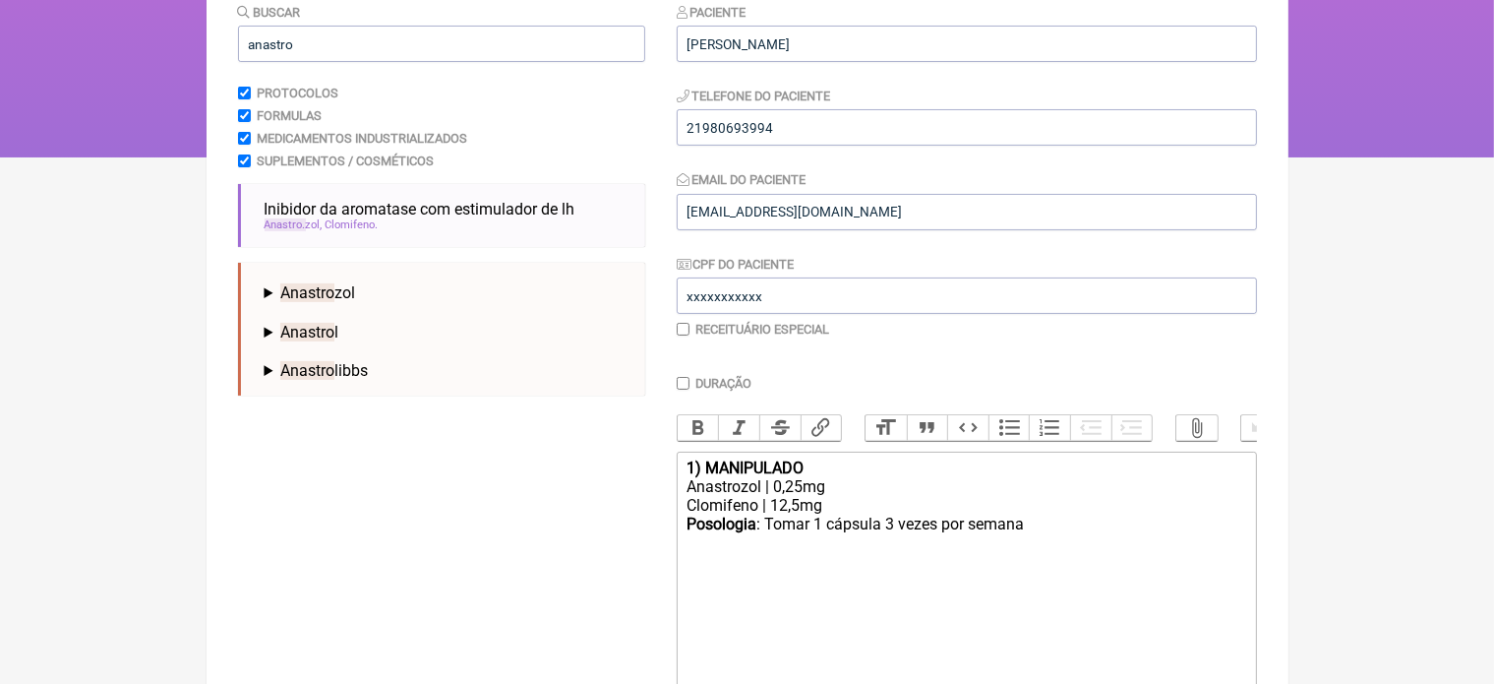
click at [792, 496] on div "Anastrozol | 0,25mg" at bounding box center [965, 486] width 559 height 19
drag, startPoint x: 684, startPoint y: 520, endPoint x: 834, endPoint y: 524, distance: 149.5
click at [834, 524] on trix-editor "1) MANIPULADO Anastrozol | 0,5mg Clomifeno | 12,5mg Posologia : Tomar 1 cápsula…" at bounding box center [967, 569] width 580 height 236
click at [893, 544] on div "Posologia : Tomar 1 cápsula 3 vezes por semana ㅤ" at bounding box center [965, 533] width 559 height 39
click at [678, 542] on trix-editor "1) MANIPULADO Anastrozol | 0,5mg Posologia : Tomar 1 cápsula 2 vezes por semana…" at bounding box center [967, 569] width 580 height 236
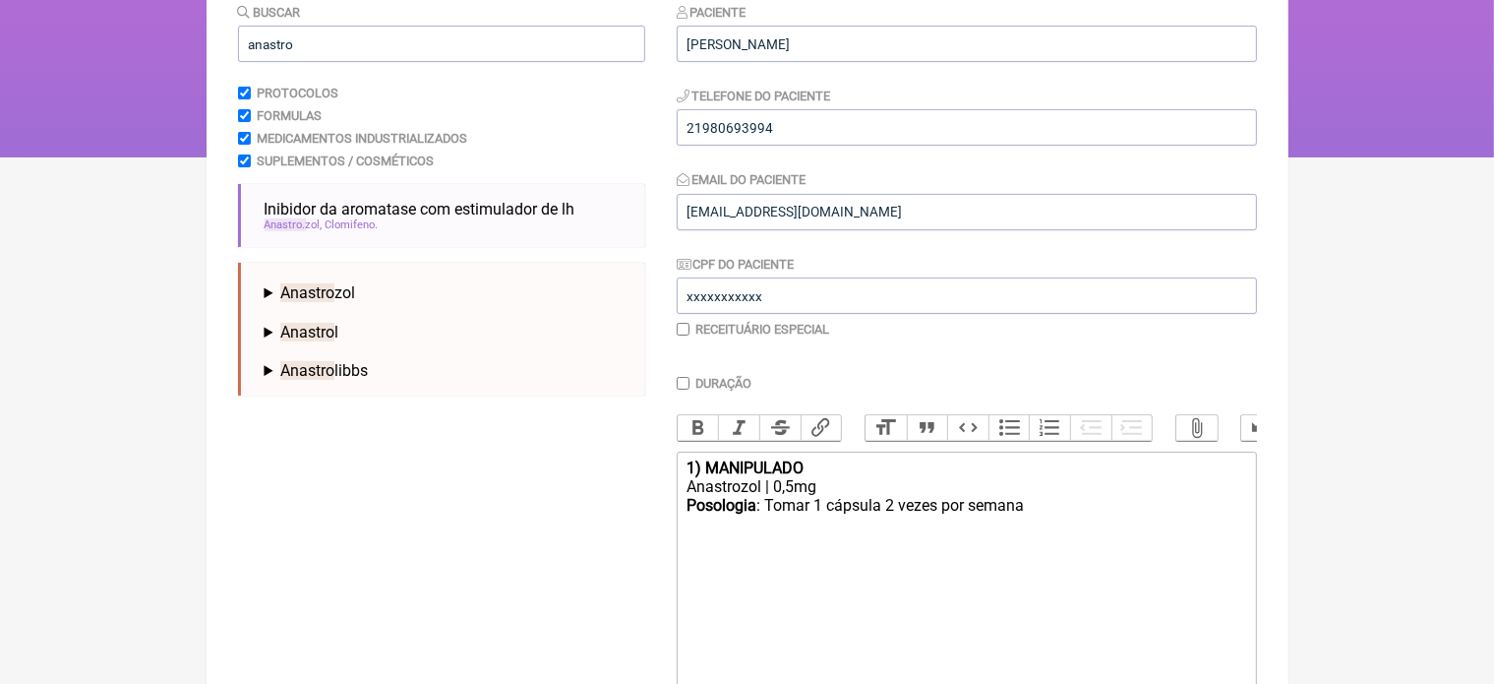
click at [1042, 527] on div "Posologia : Tomar 1 cápsula 2 vezes por semana ㅤ" at bounding box center [965, 515] width 559 height 39
type trix-editor "<div><strong>1) MANIPULADO</strong></div><div>Anastrozol | 0,5mg</div><div><str…"
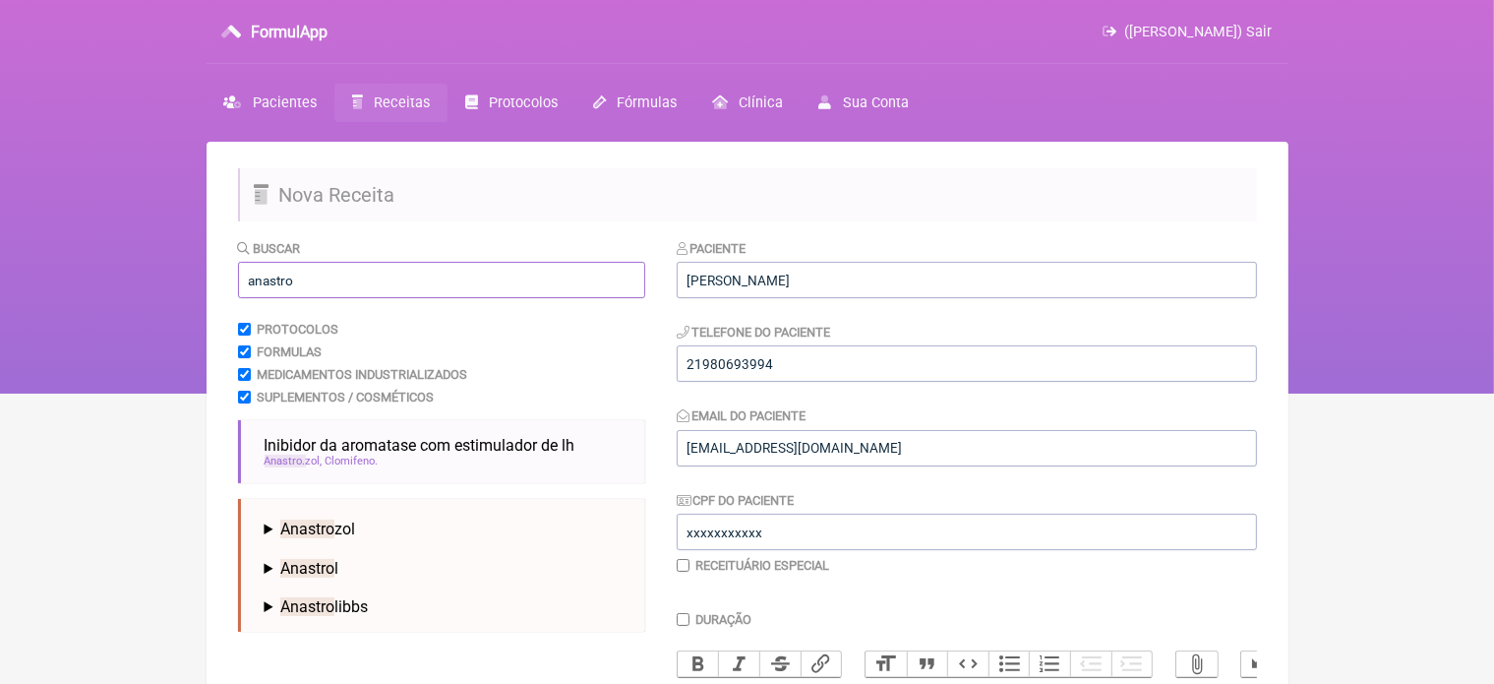
click at [298, 277] on input "anastro" at bounding box center [441, 280] width 407 height 36
type input "a"
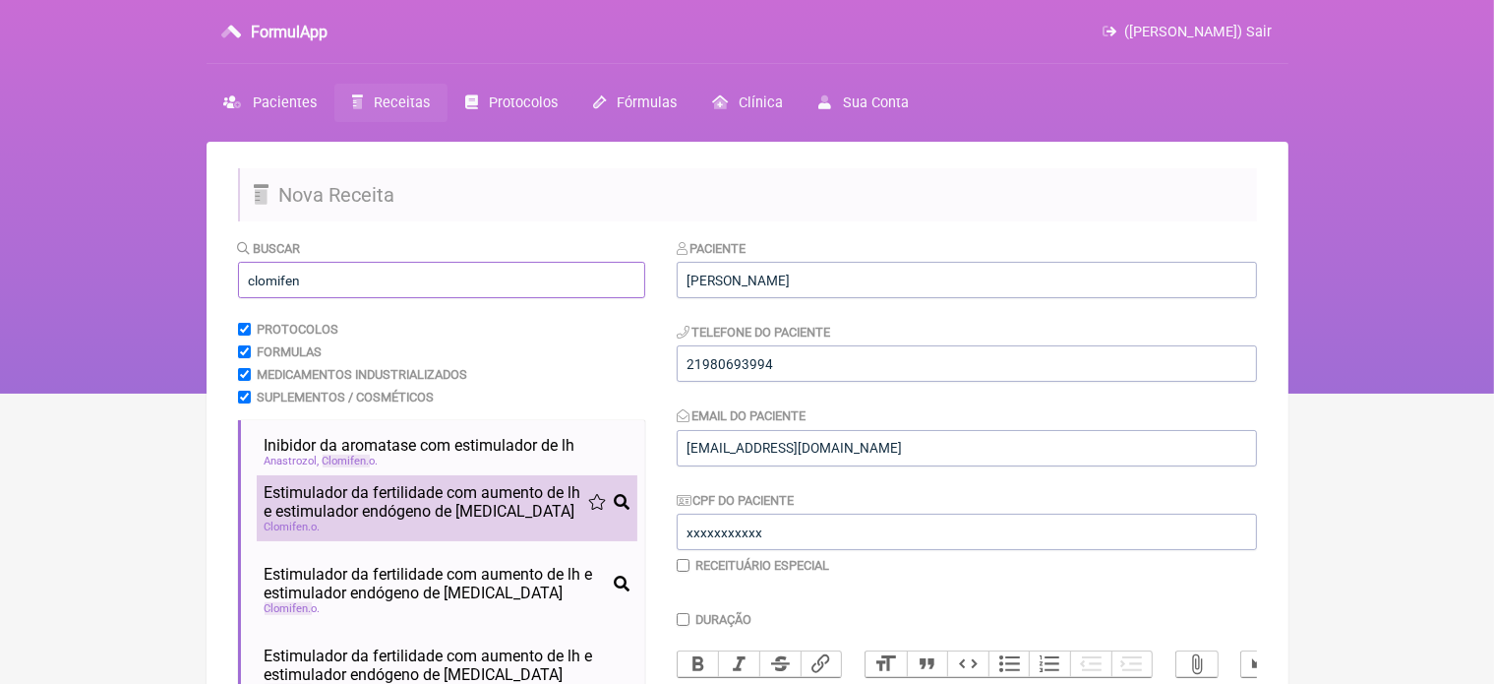
type input "clomifen"
click at [381, 508] on span "Estimulador da fertilidade com aumento de lh e estimulador endógeno de [MEDICAL…" at bounding box center [427, 501] width 324 height 37
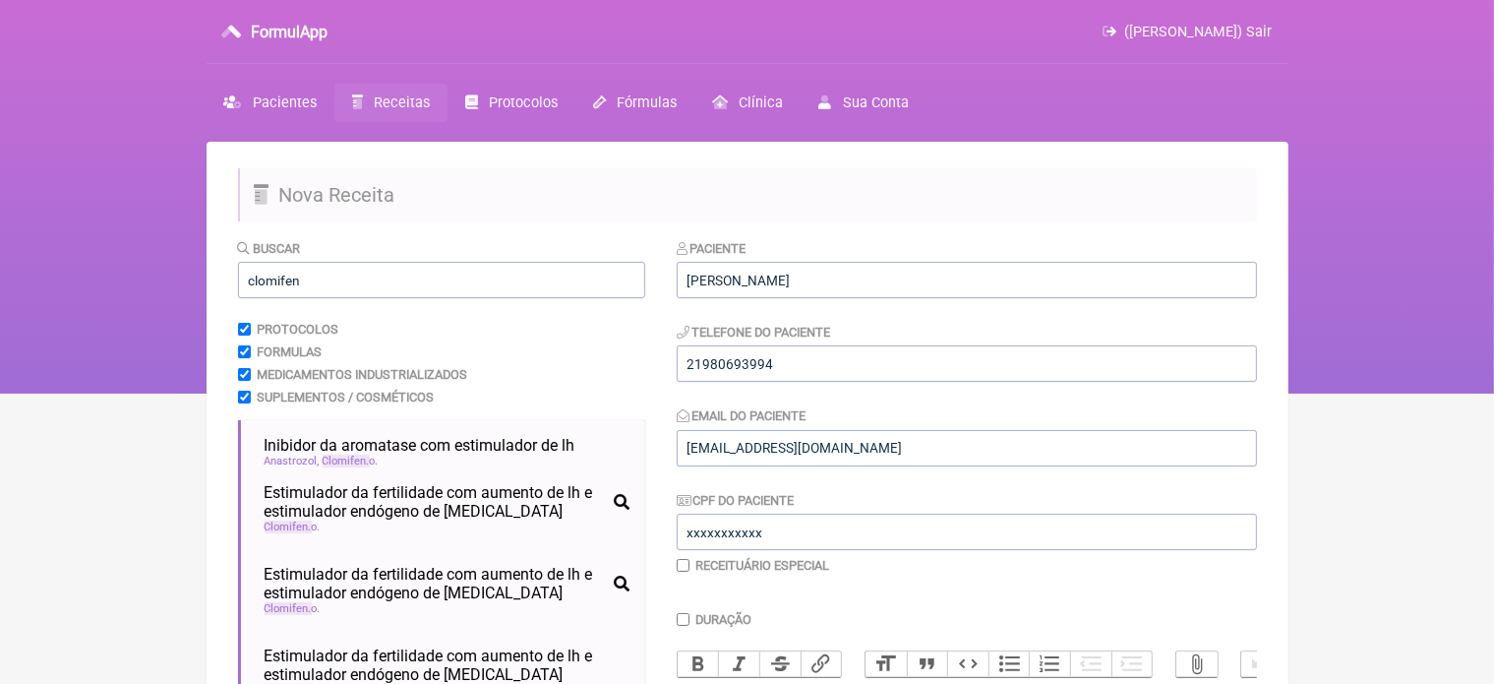
scroll to position [393, 0]
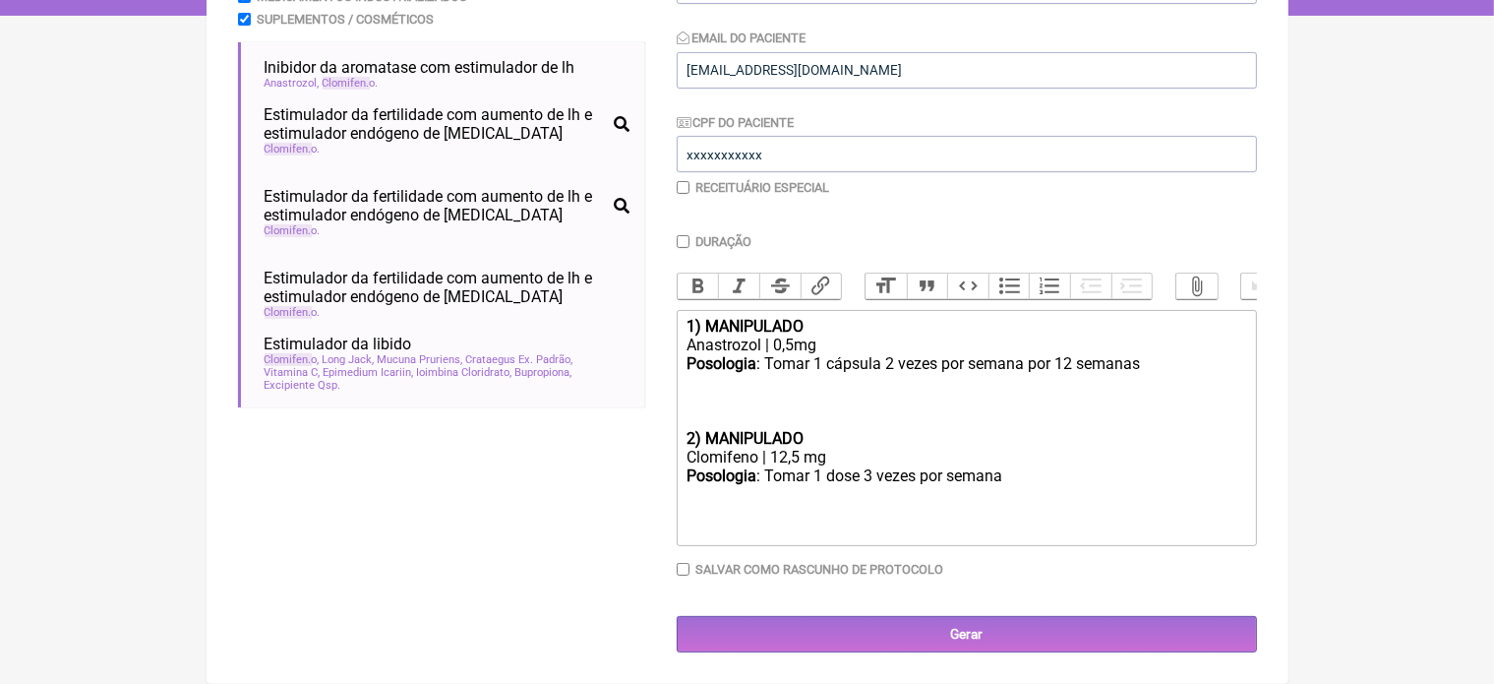
click at [684, 440] on trix-editor "1) MANIPULADO Anastrozol | 0,5mg Posologia : Tomar 1 cápsula 2 vezes por semana…" at bounding box center [967, 428] width 580 height 236
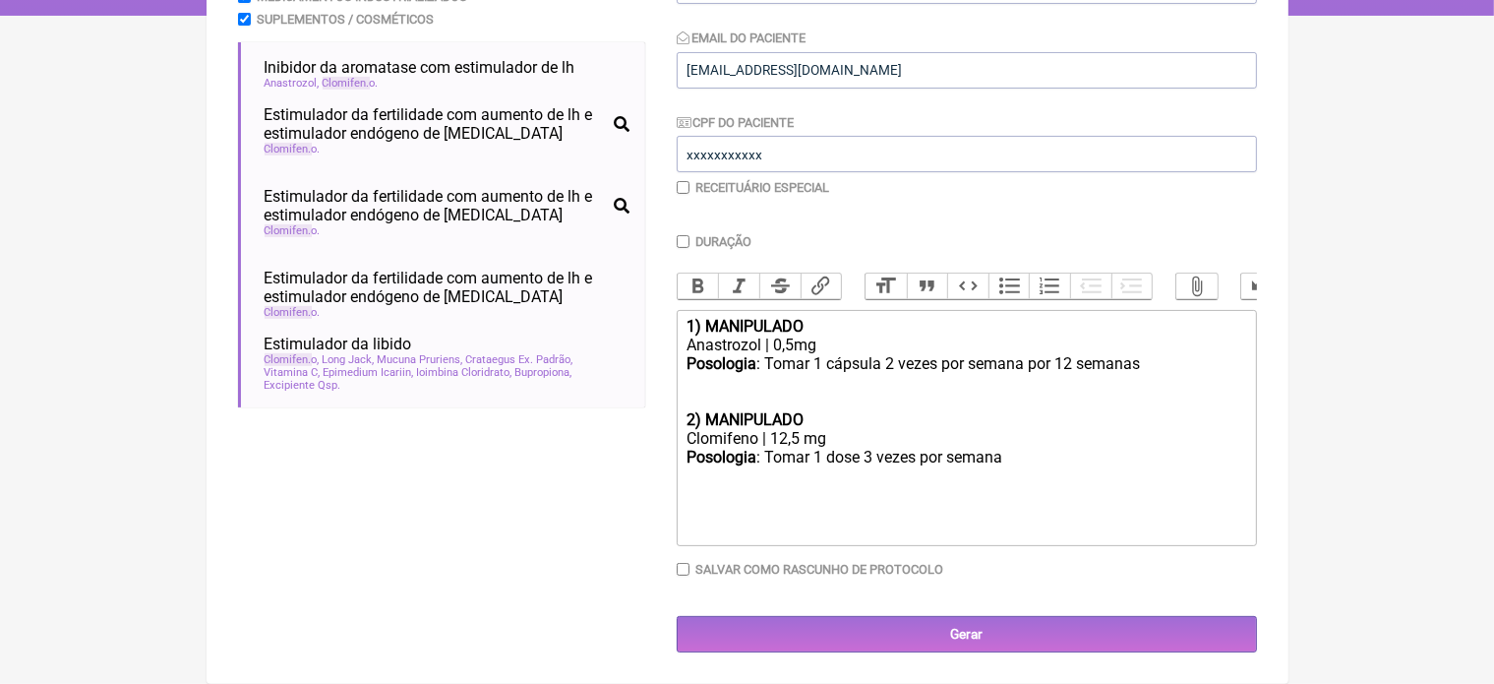
click at [792, 441] on div "Clomifeno | 12,5 mg" at bounding box center [965, 438] width 559 height 19
click at [787, 437] on div "Clomifeno | 5 mg" at bounding box center [965, 438] width 559 height 19
click at [1008, 459] on div "Posologia : Tomar 1 dose 3 vezes por semana ㅤ" at bounding box center [965, 466] width 559 height 39
click at [810, 326] on div "1) MANIPULADO" at bounding box center [965, 326] width 559 height 19
click at [812, 413] on div "Posologia : Tomar 1 cápsula 2 vezes por semana por 12 semanas 2) MANIPULADO" at bounding box center [965, 391] width 559 height 75
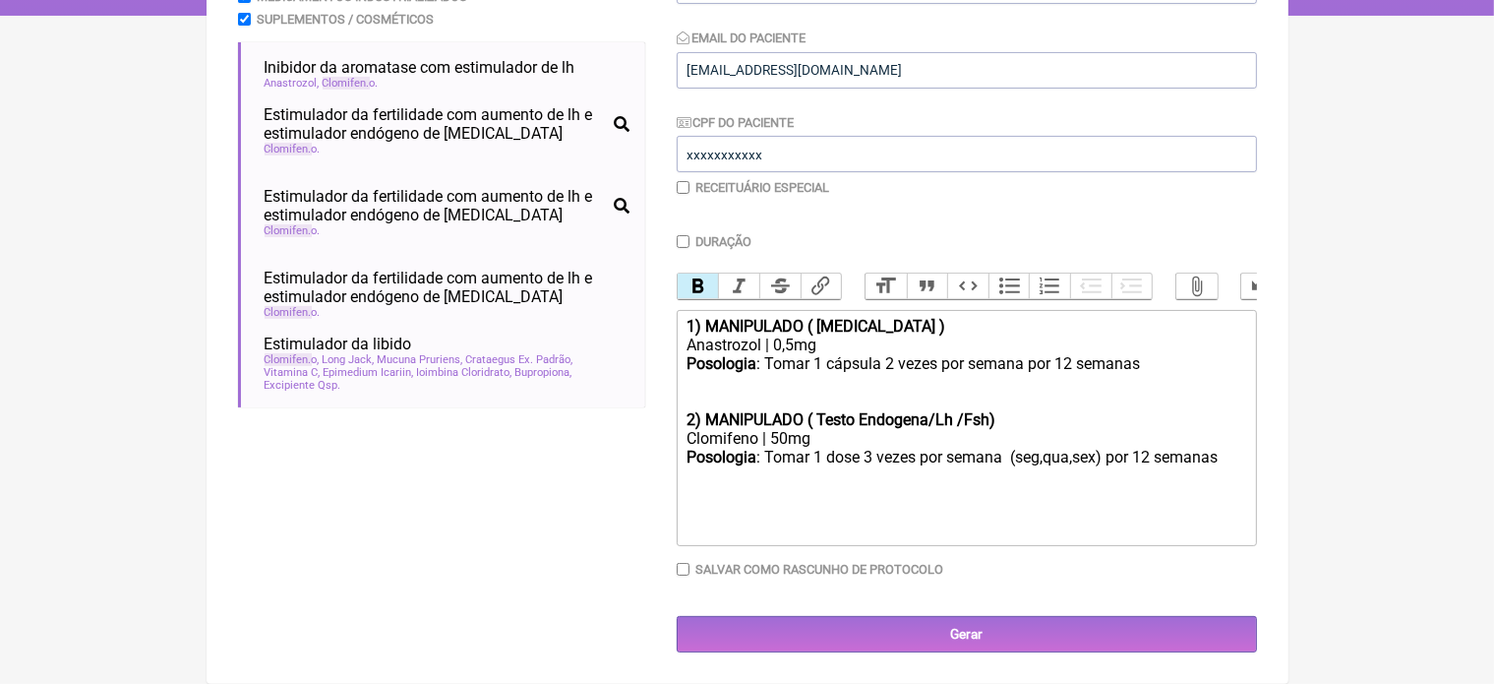
click at [1225, 459] on div "Posologia : Tomar 1 dose 3 vezes por semana (seg,qua,sex) por 12 semanas ㅤ" at bounding box center [965, 485] width 559 height 77
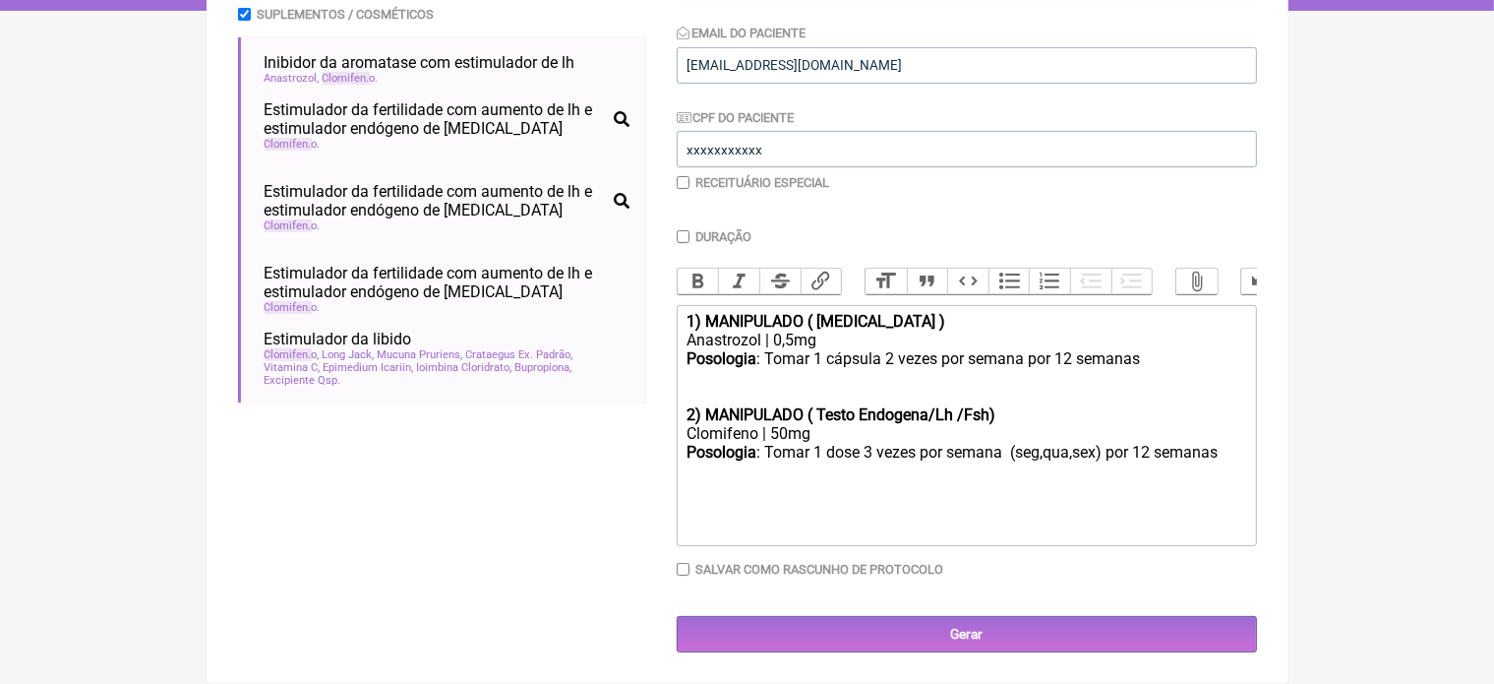
type trix-editor "<div><strong>1) MANIPULADO ( [MEDICAL_DATA] )</strong></div><div>Anastrozol | 0…"
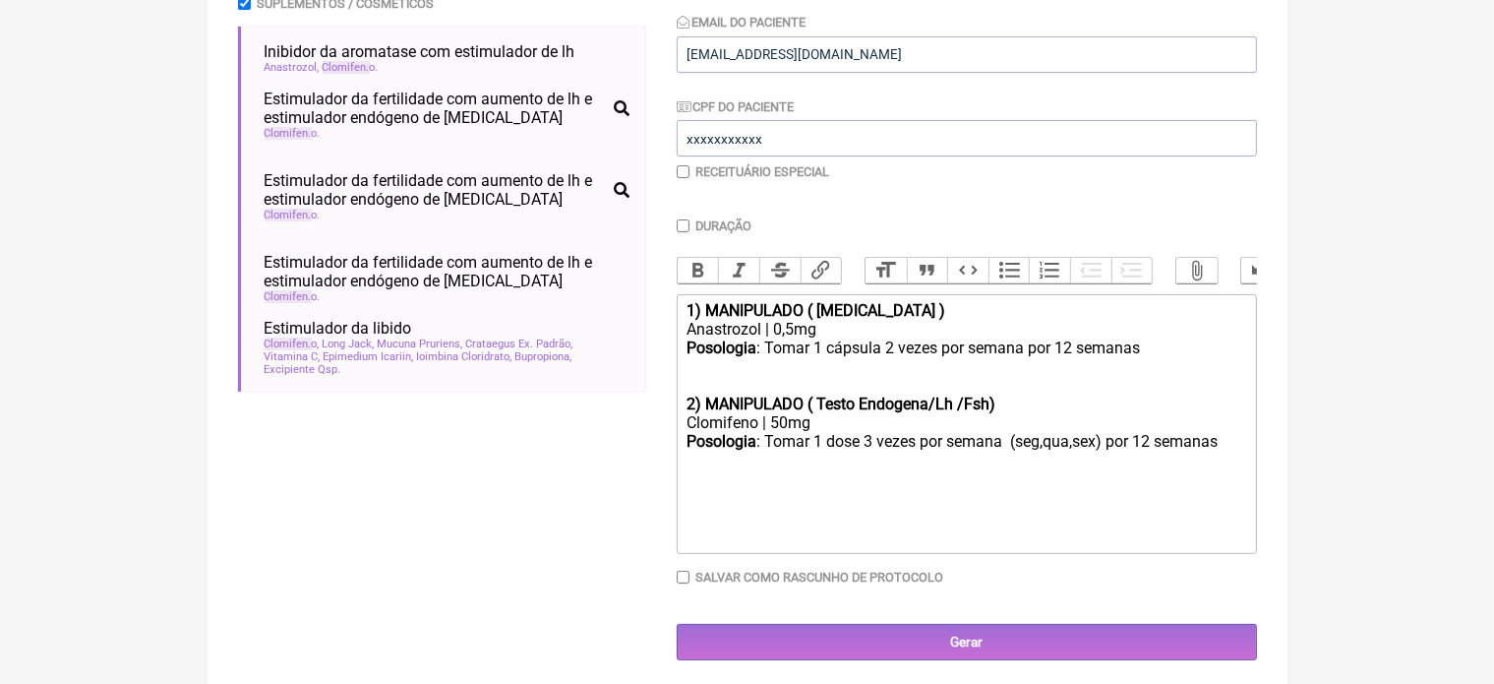
scroll to position [0, 0]
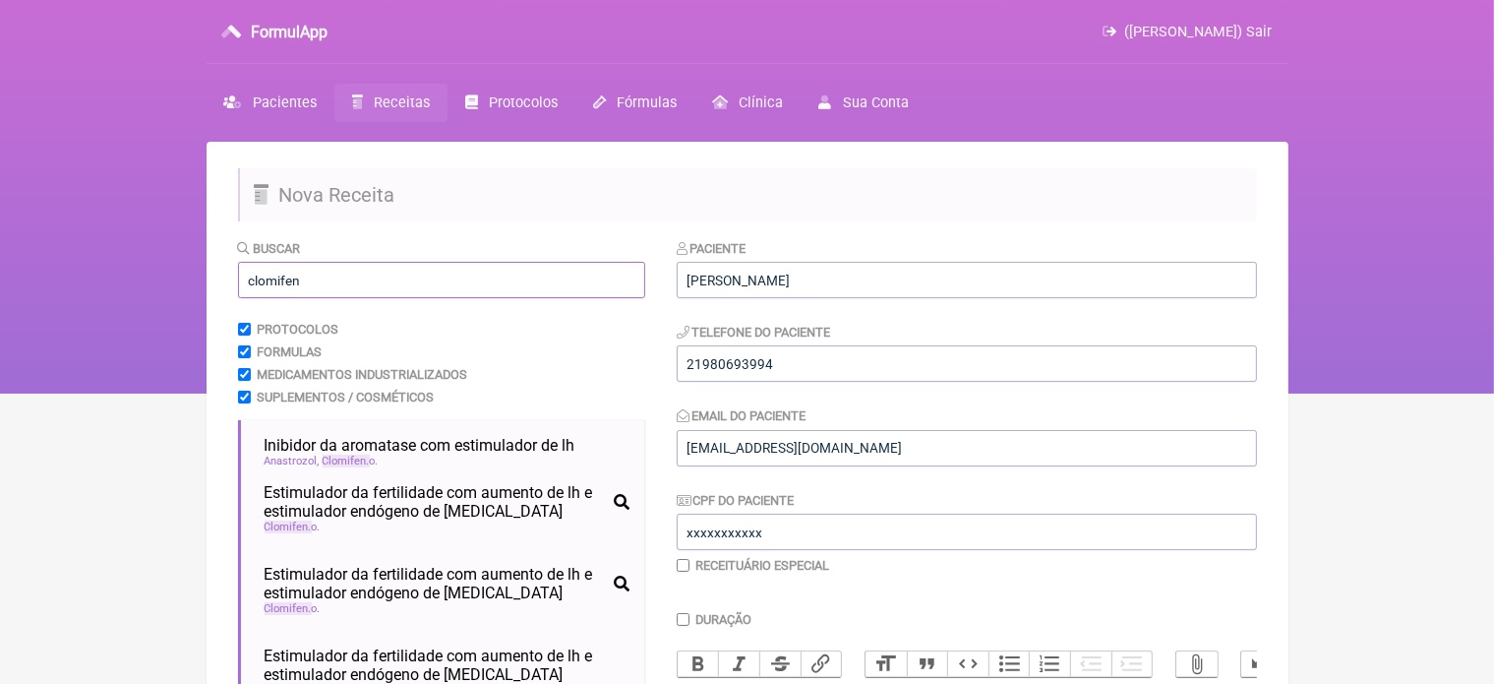
click at [347, 272] on input "clomifen" at bounding box center [441, 280] width 407 height 36
type input "c"
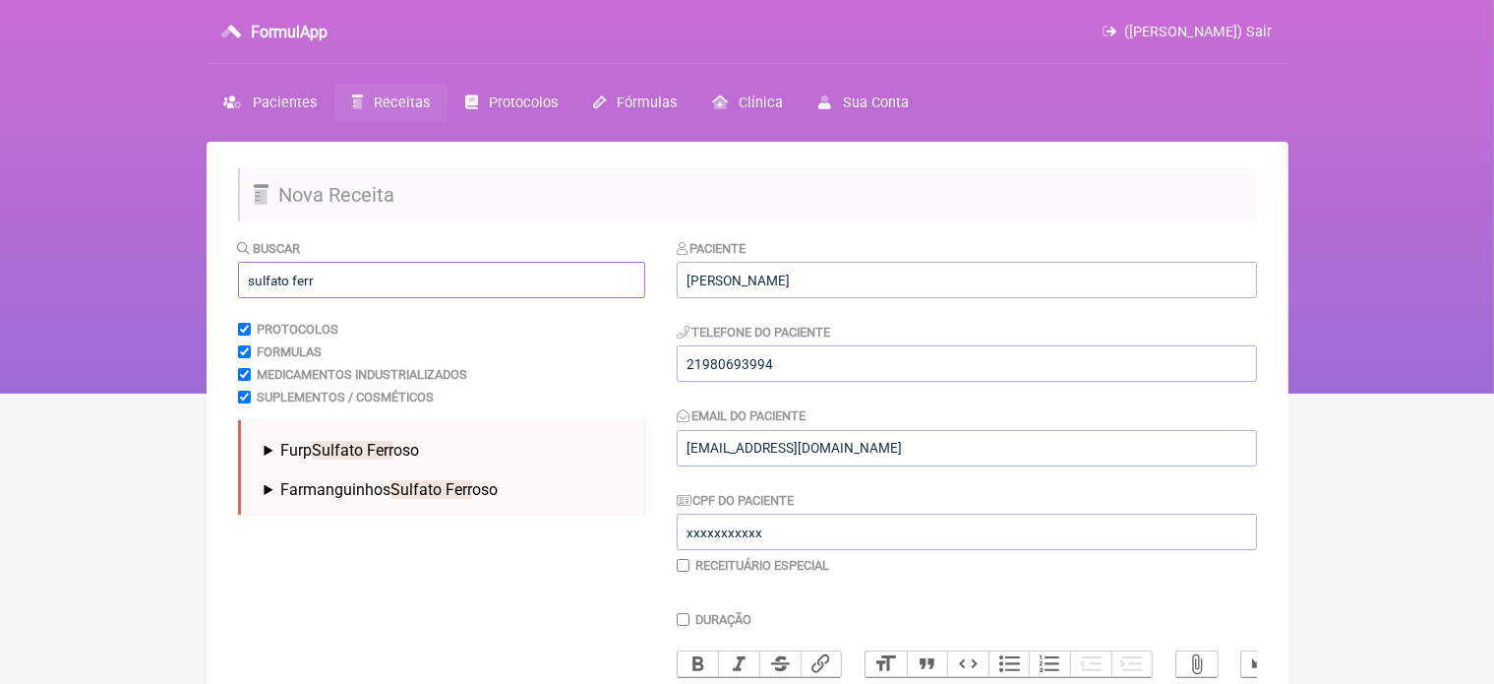
type input "sulfato ferr"
click at [387, 444] on span "Sulfato Ferr" at bounding box center [353, 450] width 82 height 19
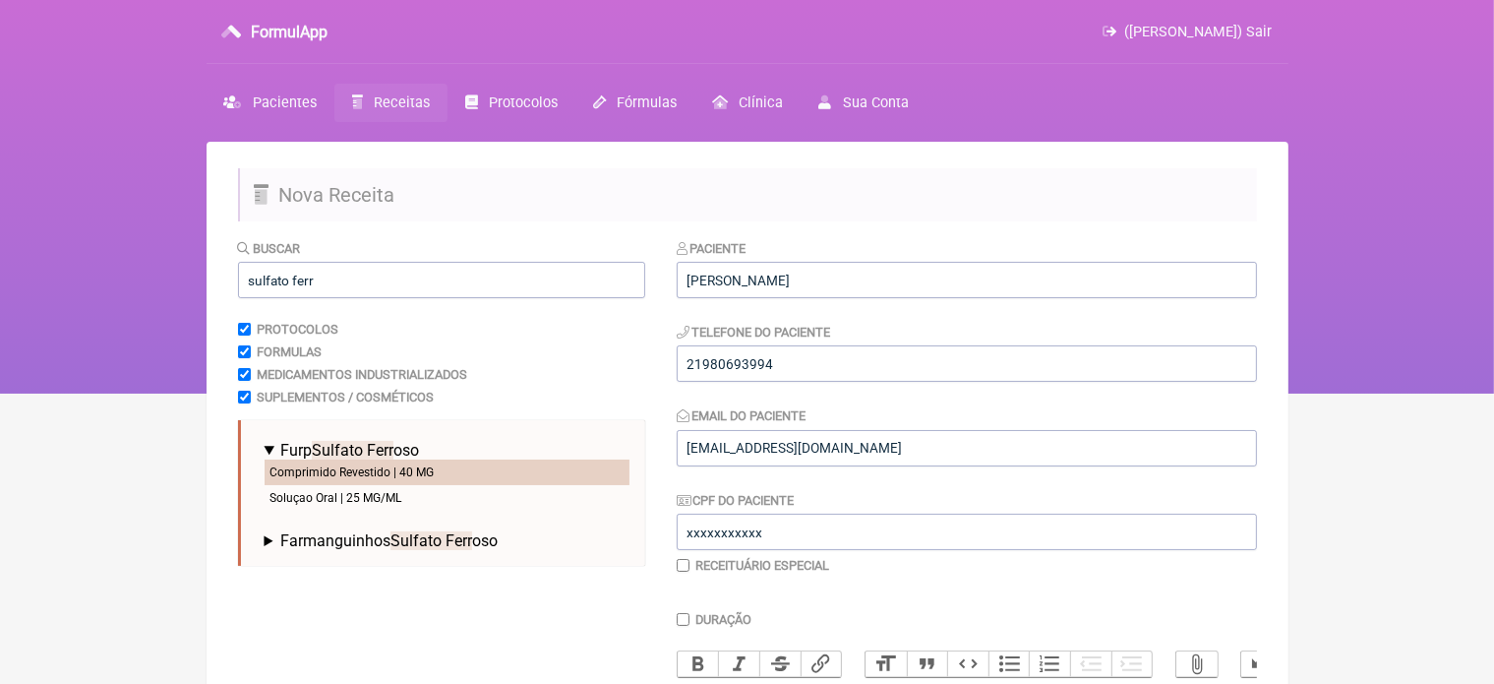
click at [398, 474] on li "Comprimido Revestido | 40 MG" at bounding box center [447, 472] width 365 height 26
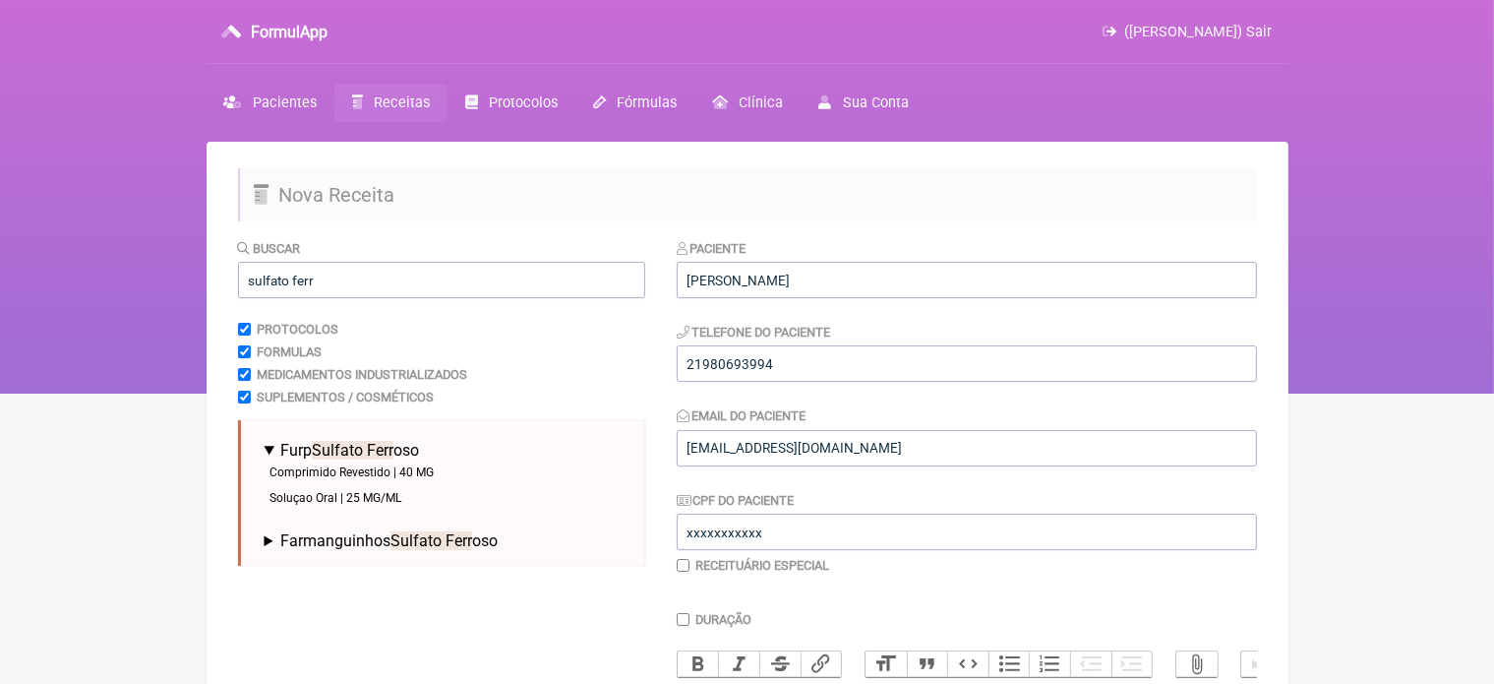
scroll to position [496, 0]
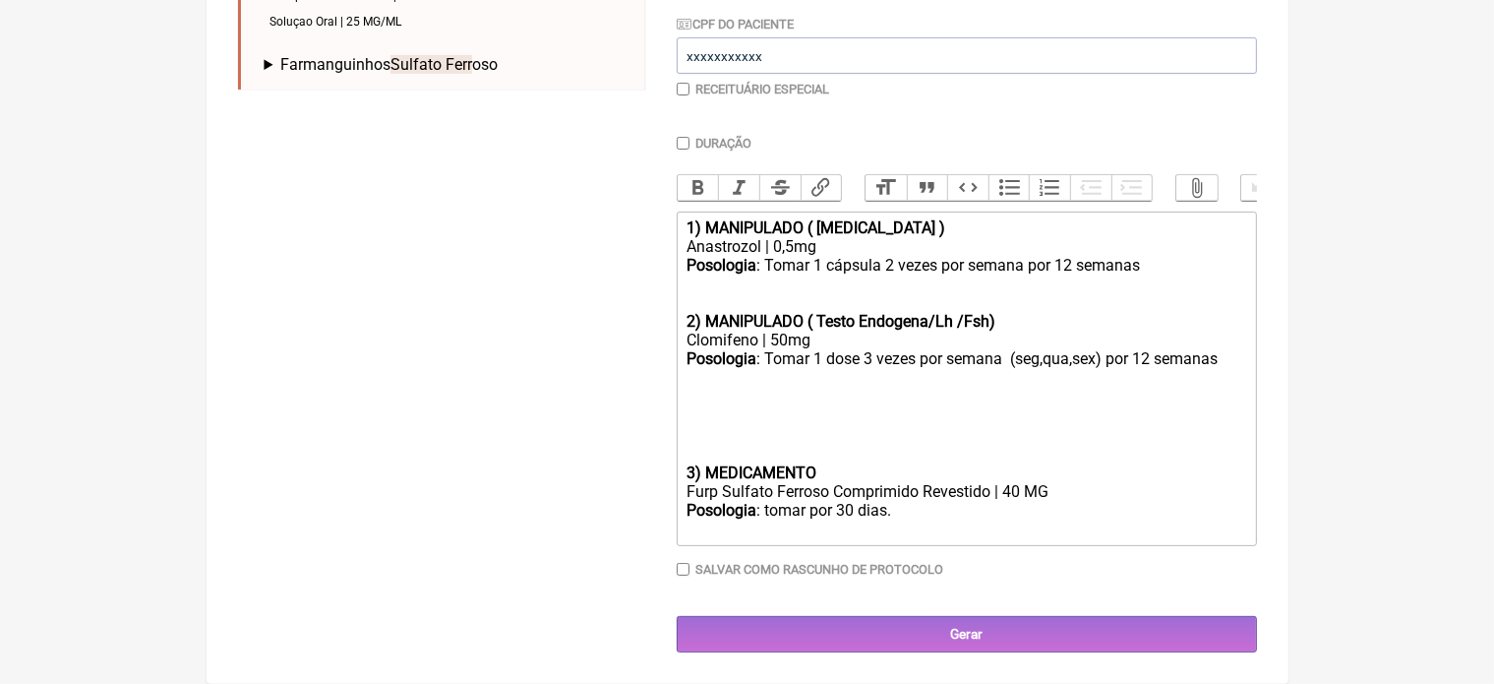
click at [686, 468] on strong "3) MEDICAMENTO" at bounding box center [751, 472] width 130 height 19
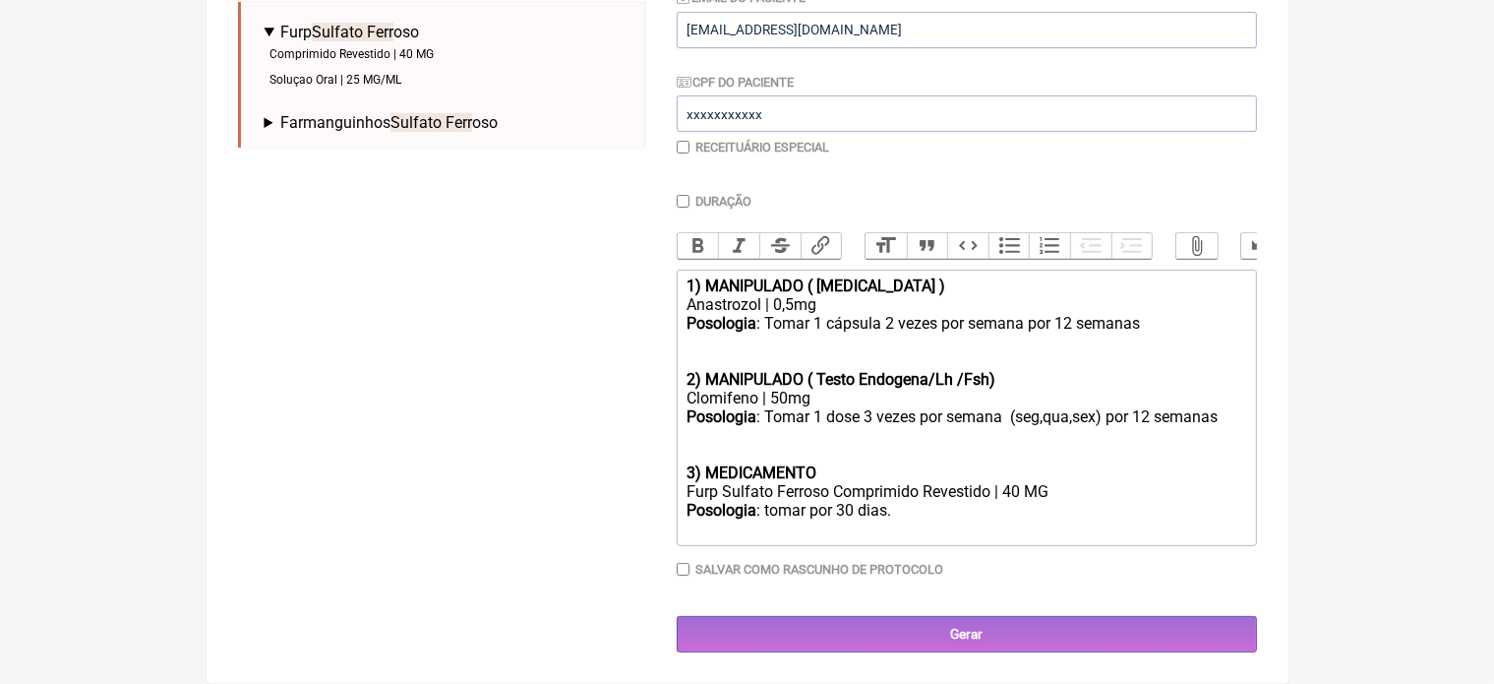
scroll to position [437, 0]
click at [901, 507] on div "Posologia : tomar por 30 dias." at bounding box center [965, 519] width 559 height 37
click at [771, 510] on div "Posologia : tomar 1 cp 2 x ao dia ( café e almoço) por 60 dias" at bounding box center [965, 519] width 559 height 37
click at [1125, 510] on div "Posologia : Tomar 1 cp 2 x ao dia ( café e almoço) por 60 dias" at bounding box center [965, 519] width 559 height 37
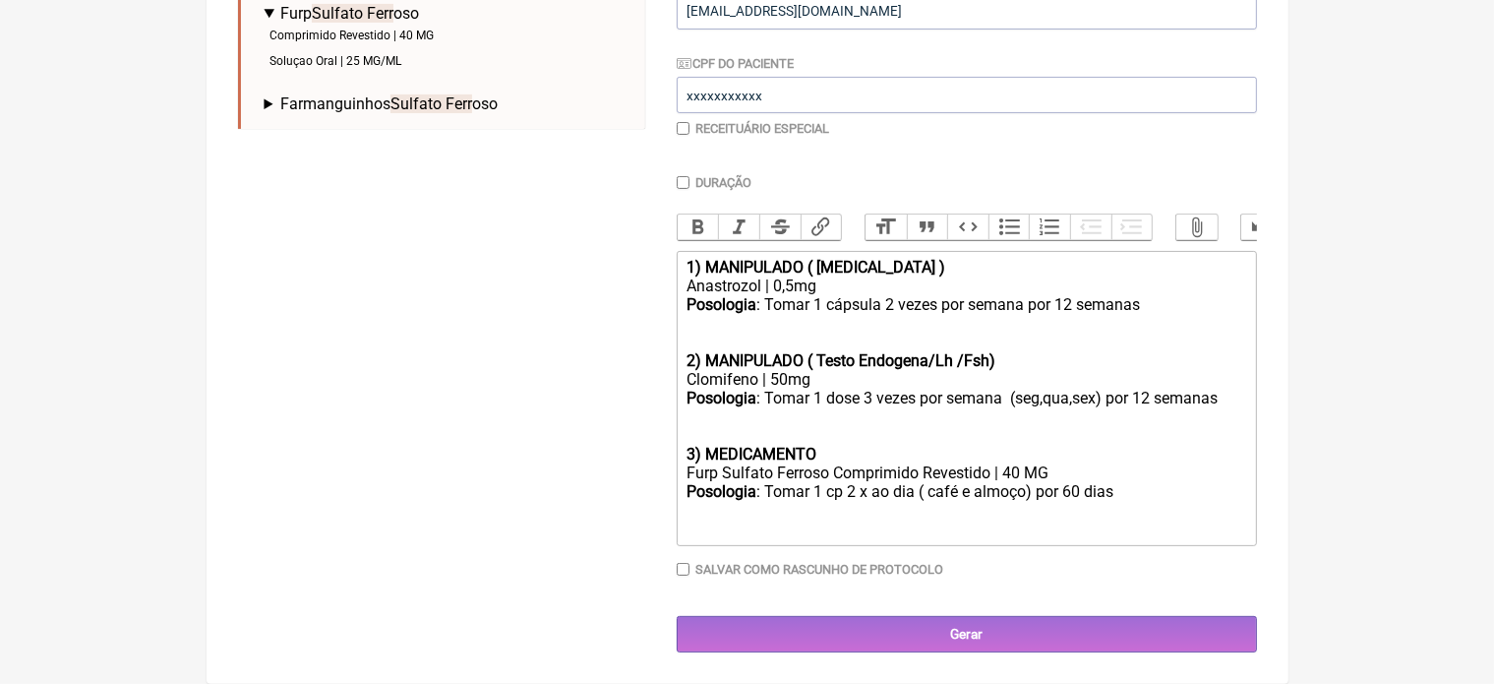
scroll to position [474, 0]
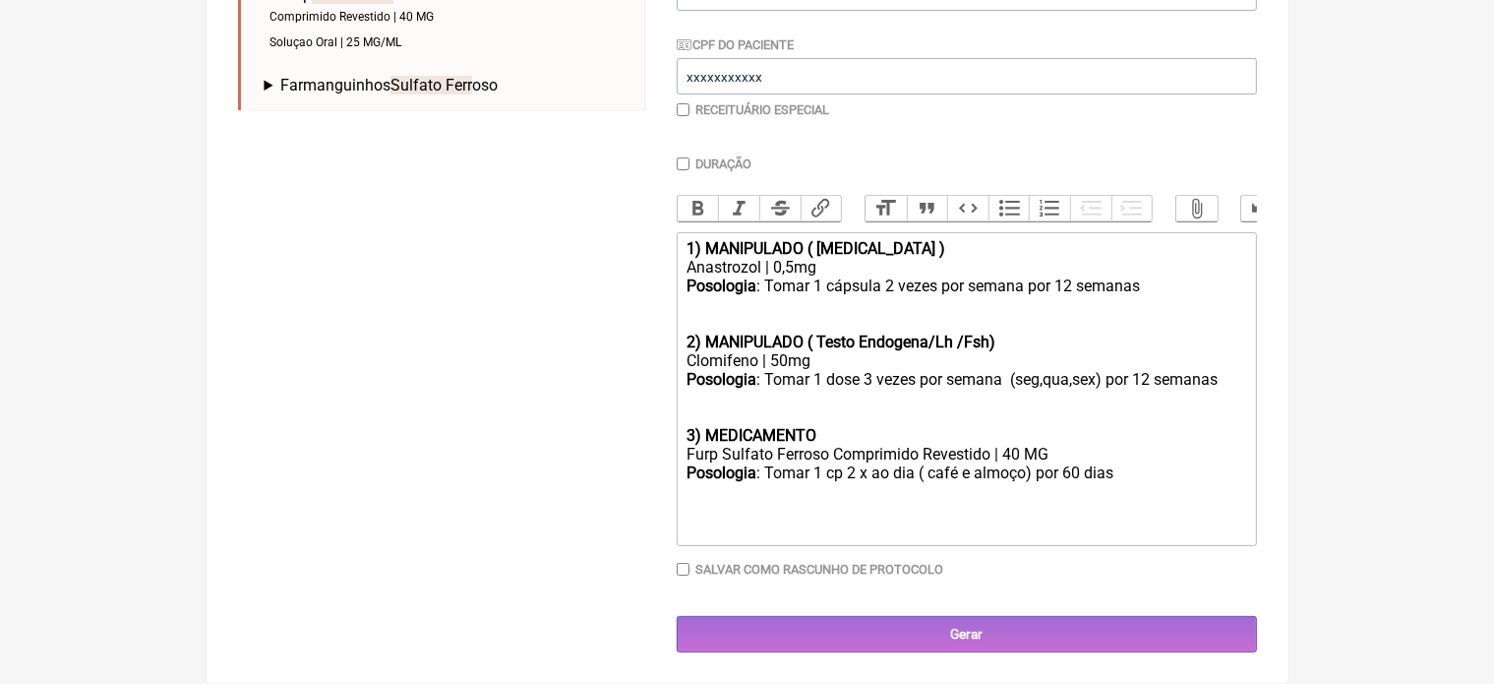
click at [834, 433] on div "Posologia : Tomar 1 dose 3 vezes por semana (seg,qua,sex) por 12 semanas 3) MED…" at bounding box center [965, 407] width 559 height 75
type trix-editor "<div><strong>1) MANIPULADO ( Estradiol )</strong></div><div>Anastrozol | 0,5mg<…"
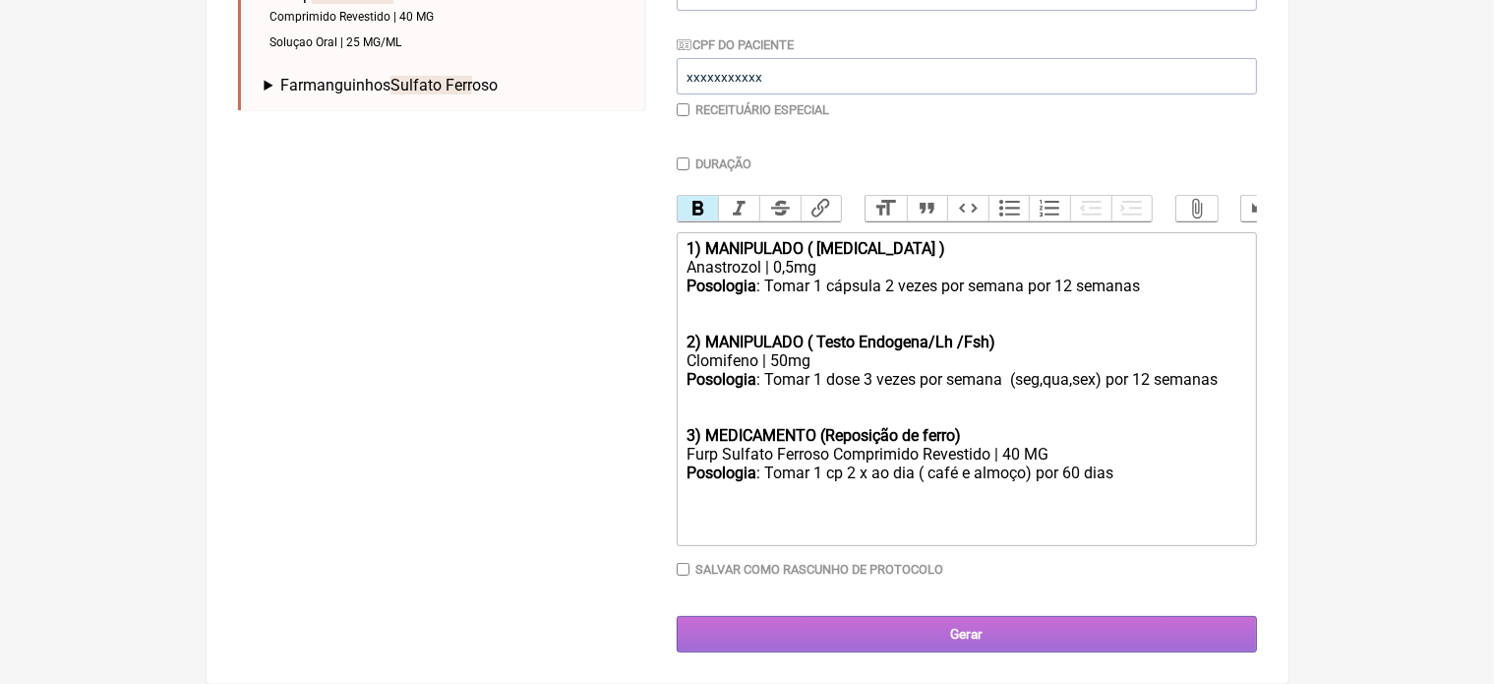
click at [975, 633] on input "Gerar" at bounding box center [967, 634] width 580 height 36
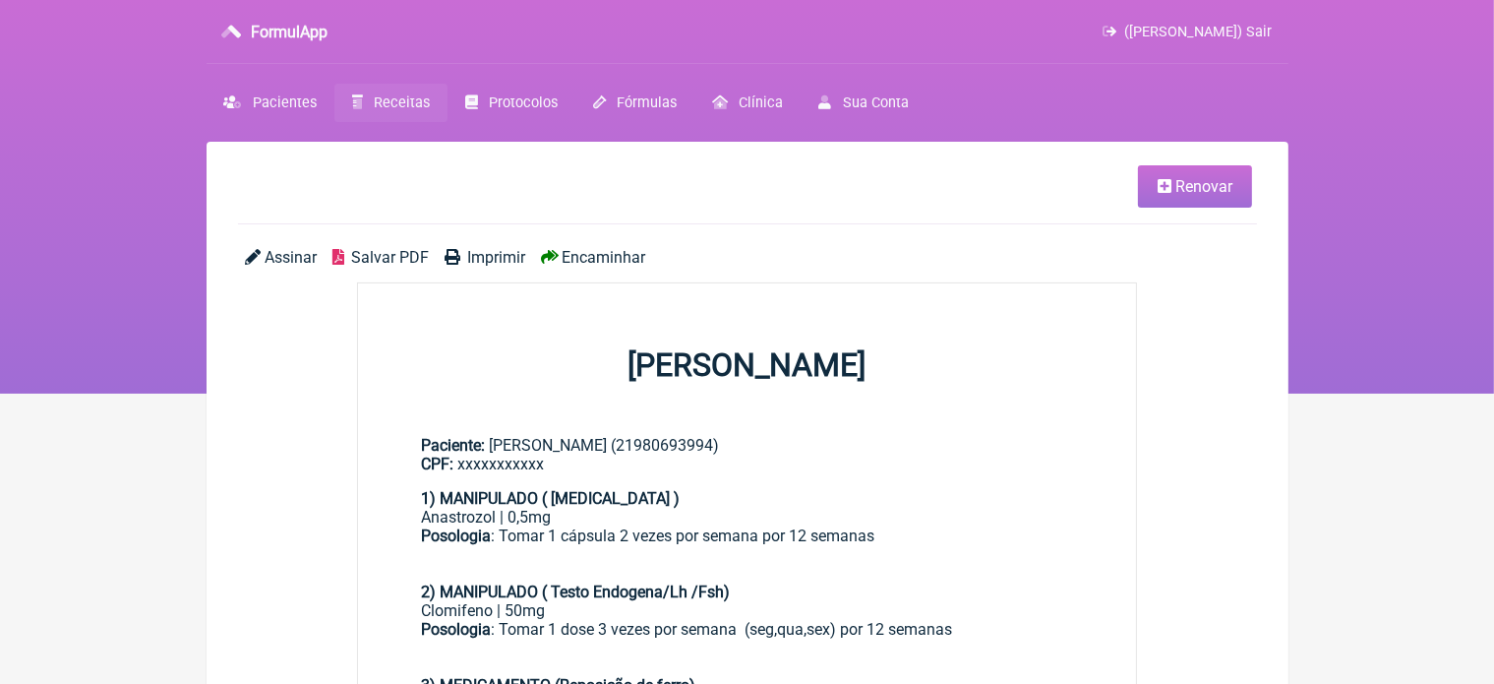
click at [498, 257] on span "Imprimir" at bounding box center [496, 257] width 58 height 19
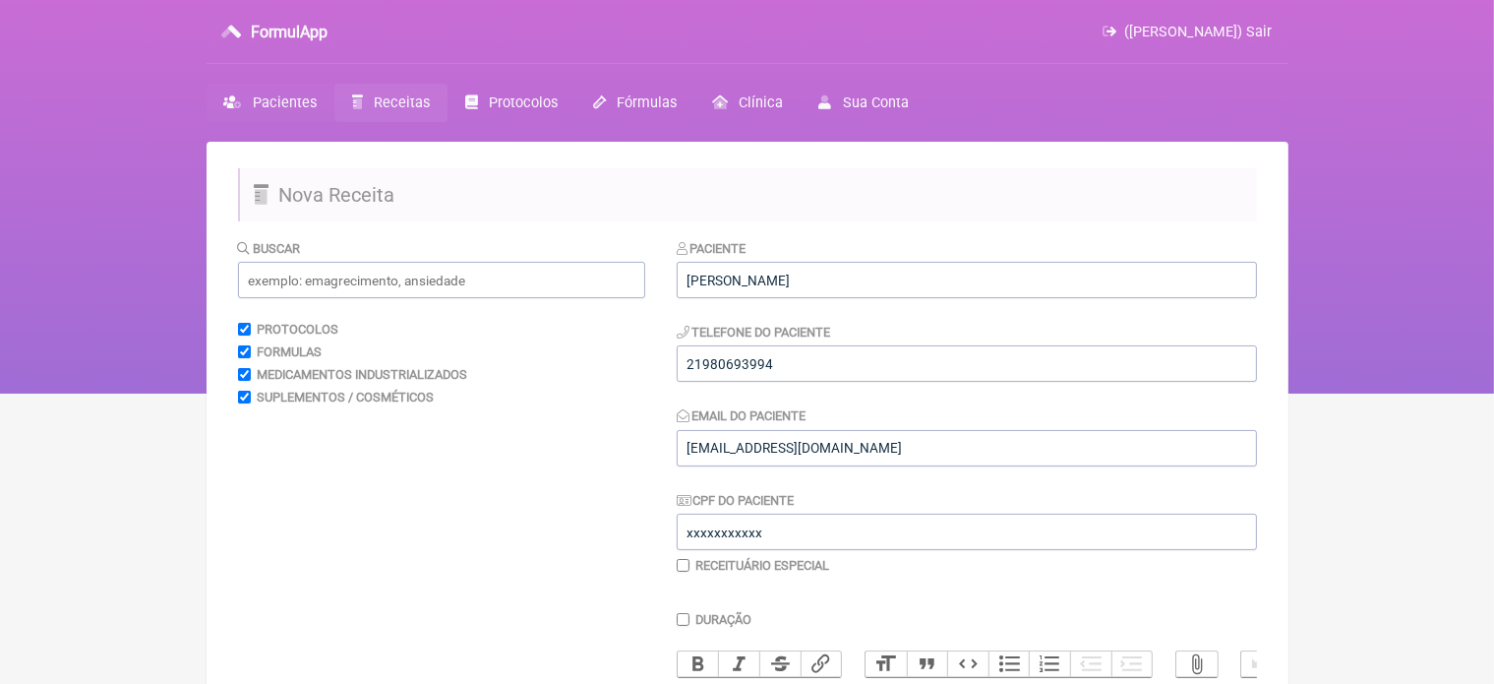
click at [305, 99] on span "Pacientes" at bounding box center [285, 102] width 64 height 17
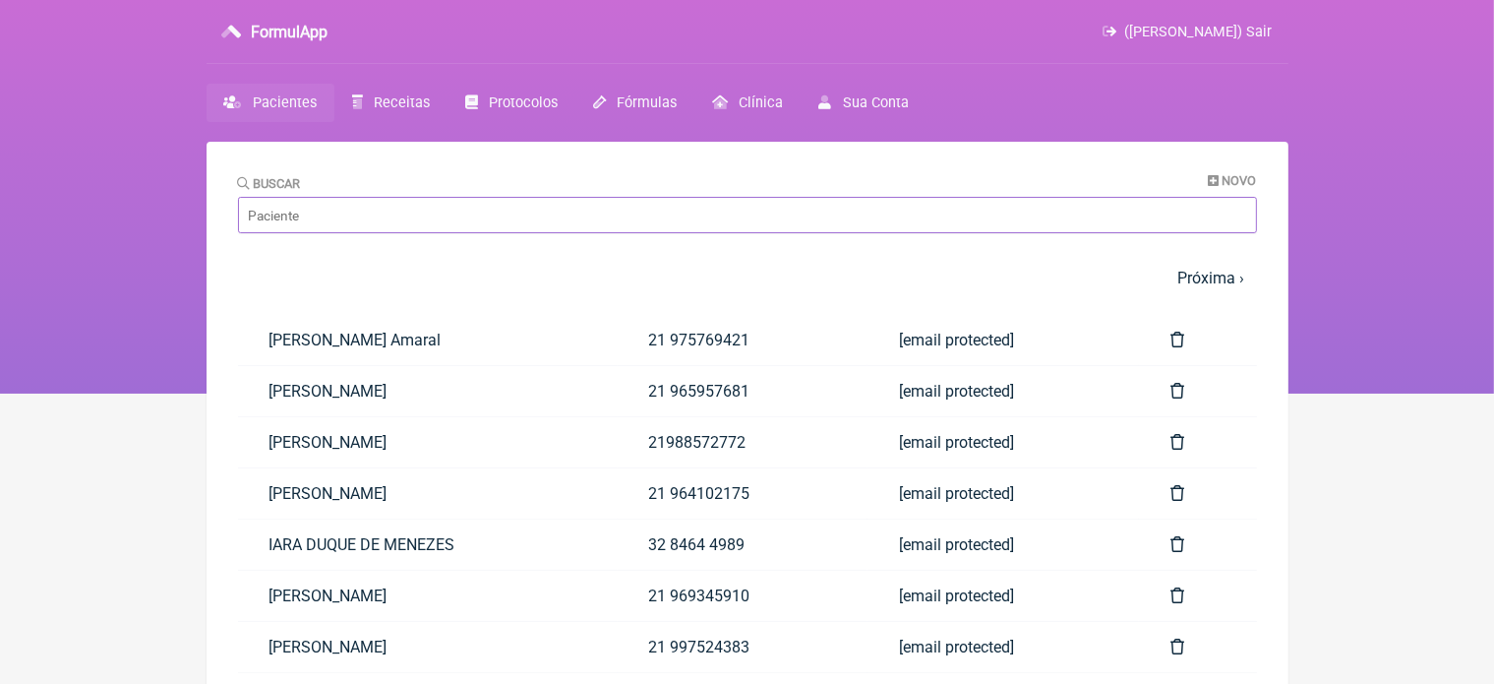
click at [386, 223] on input "Buscar" at bounding box center [747, 215] width 1019 height 36
type input "f"
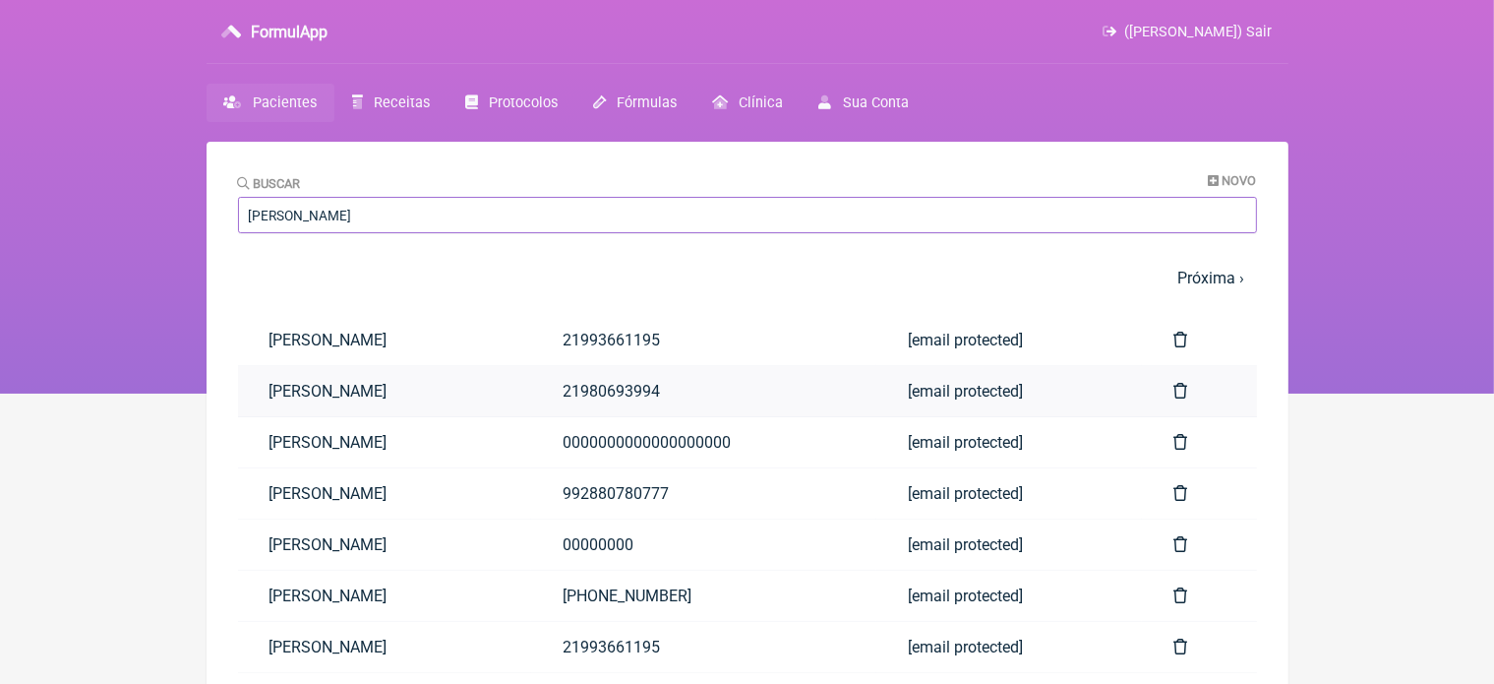
type input "[PERSON_NAME]"
click at [425, 400] on link "[PERSON_NAME]" at bounding box center [385, 391] width 294 height 50
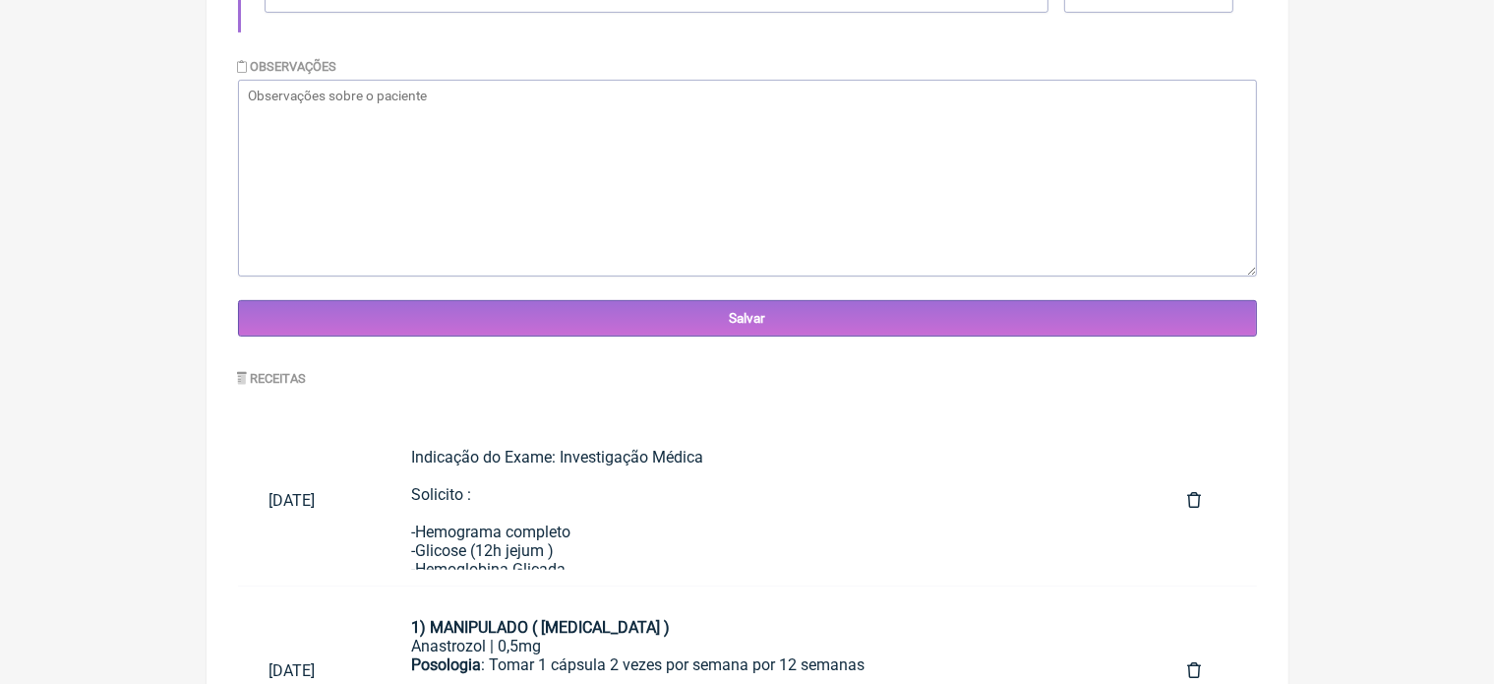
scroll to position [756, 0]
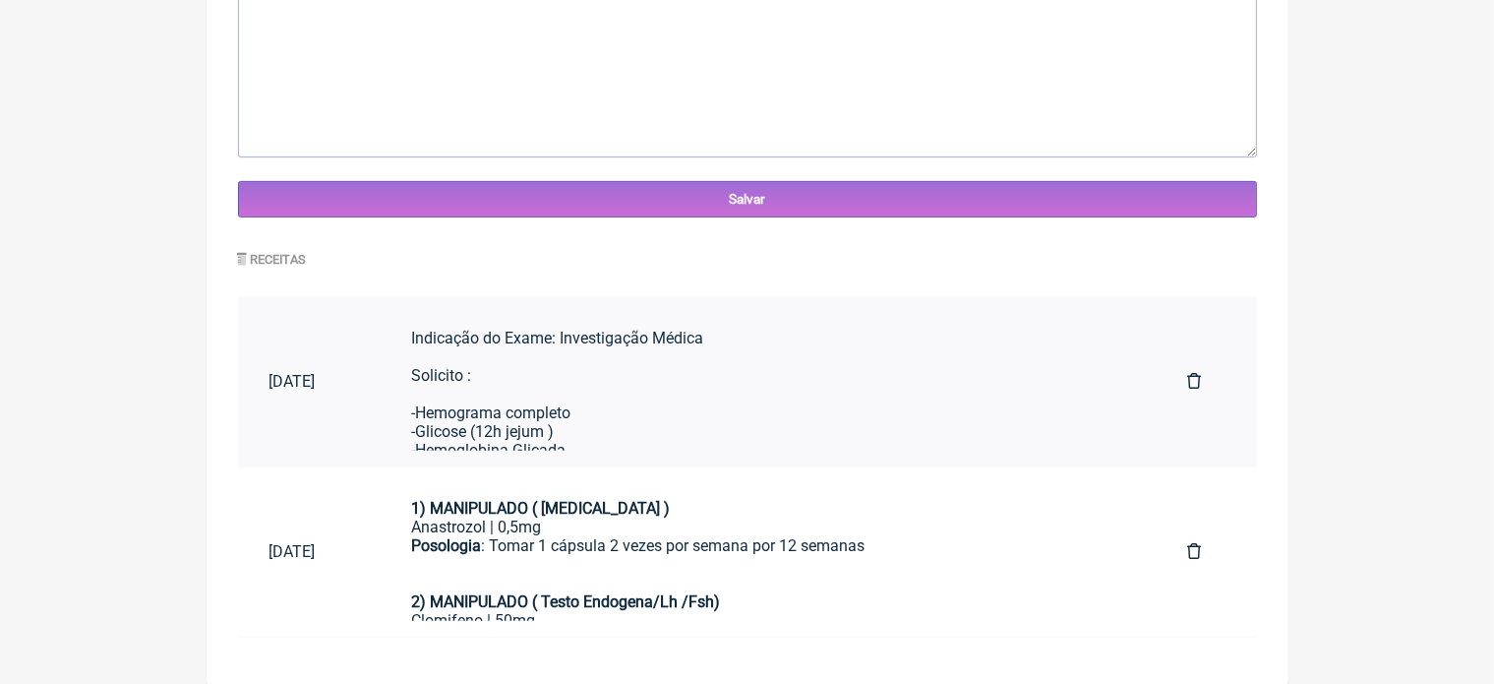
click at [616, 376] on div "Indicação do Exame: Investigação Médica Solicito : -Hemograma completo -Glicose…" at bounding box center [768, 617] width 713 height 579
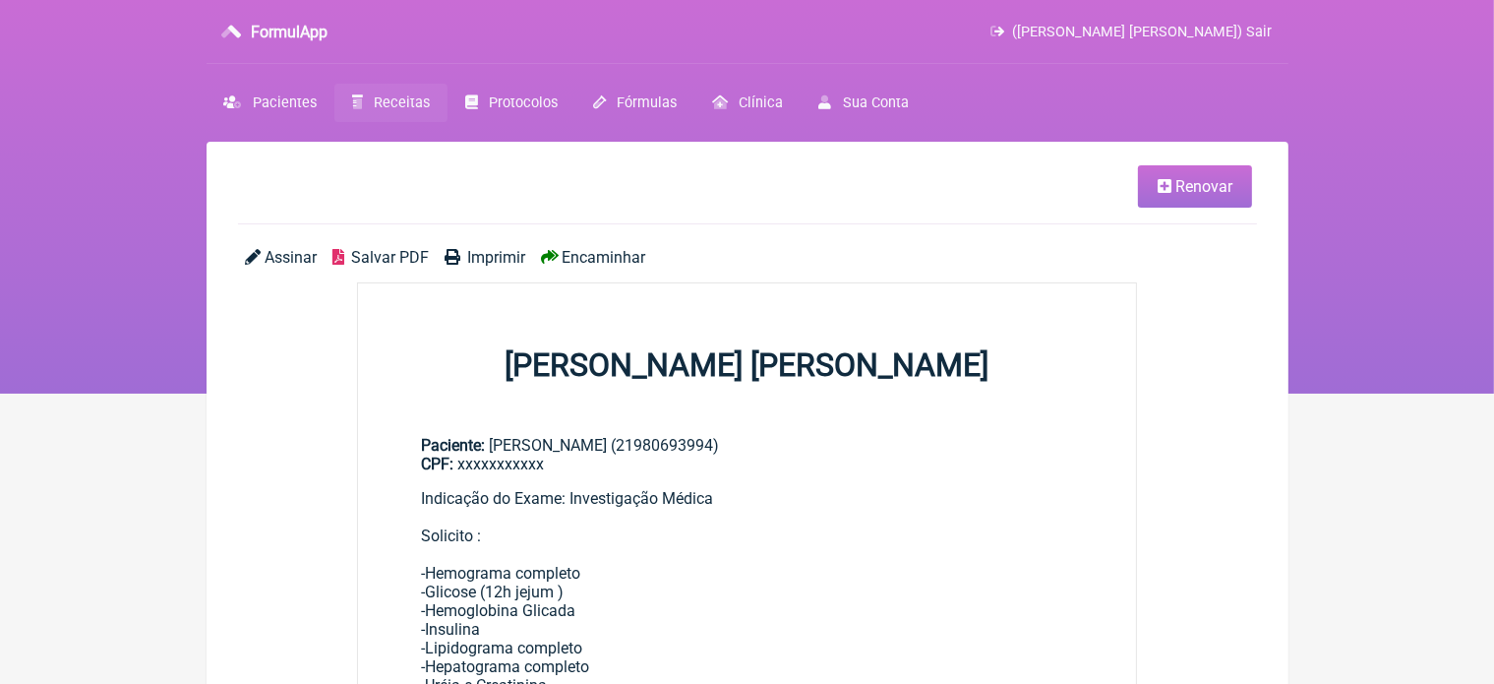
click at [1193, 185] on span "Renovar" at bounding box center [1203, 186] width 57 height 19
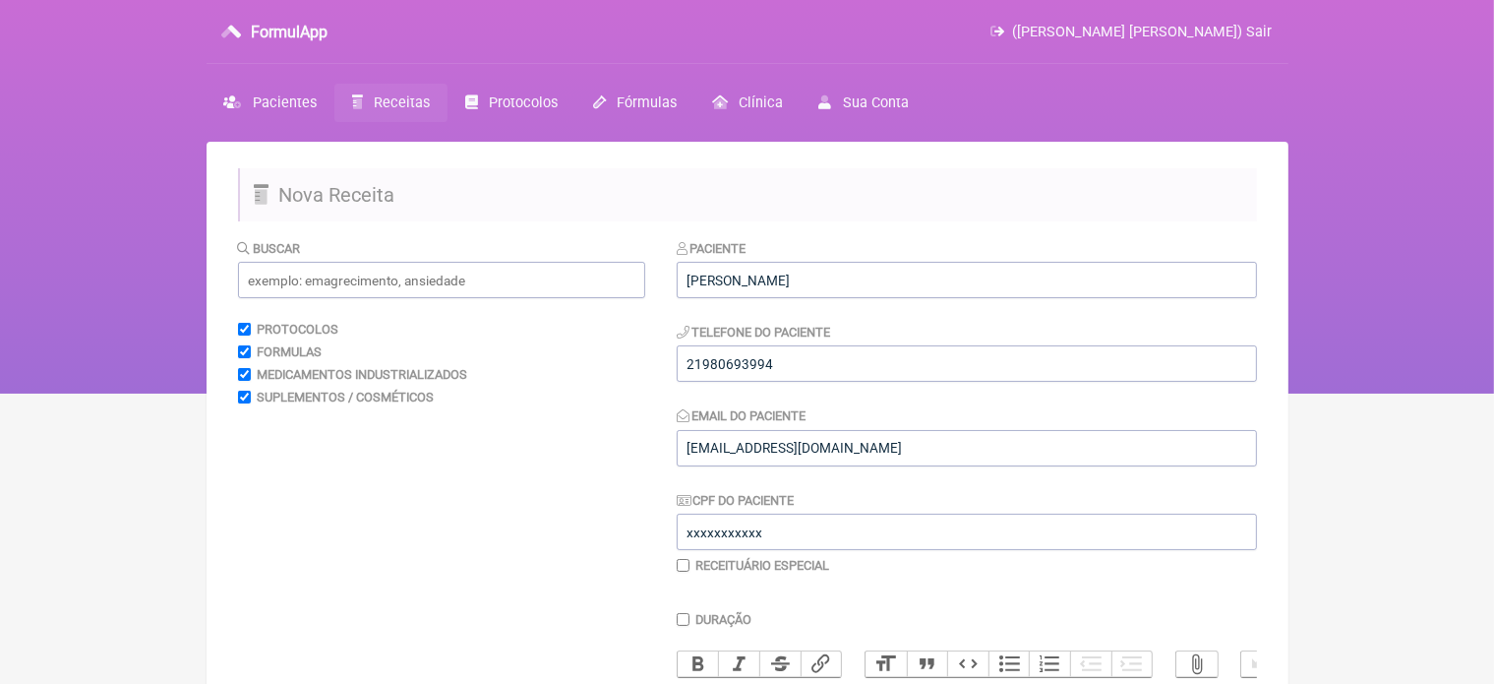
scroll to position [598, 0]
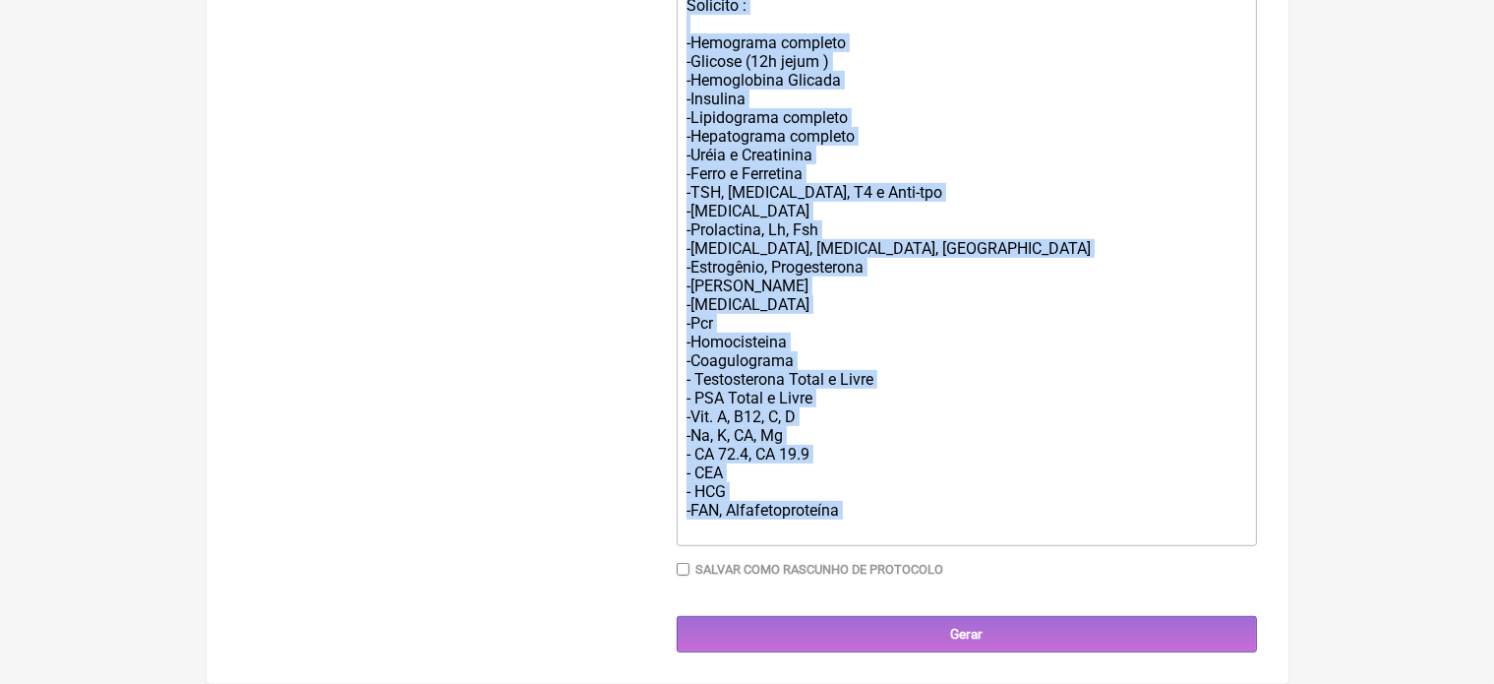
drag, startPoint x: 687, startPoint y: 120, endPoint x: 873, endPoint y: 695, distance: 604.6
type trix-editor "<div>Indicação do Exame: Investigação Médica<br><br>Solicito :<br><br>-Hemogram…"
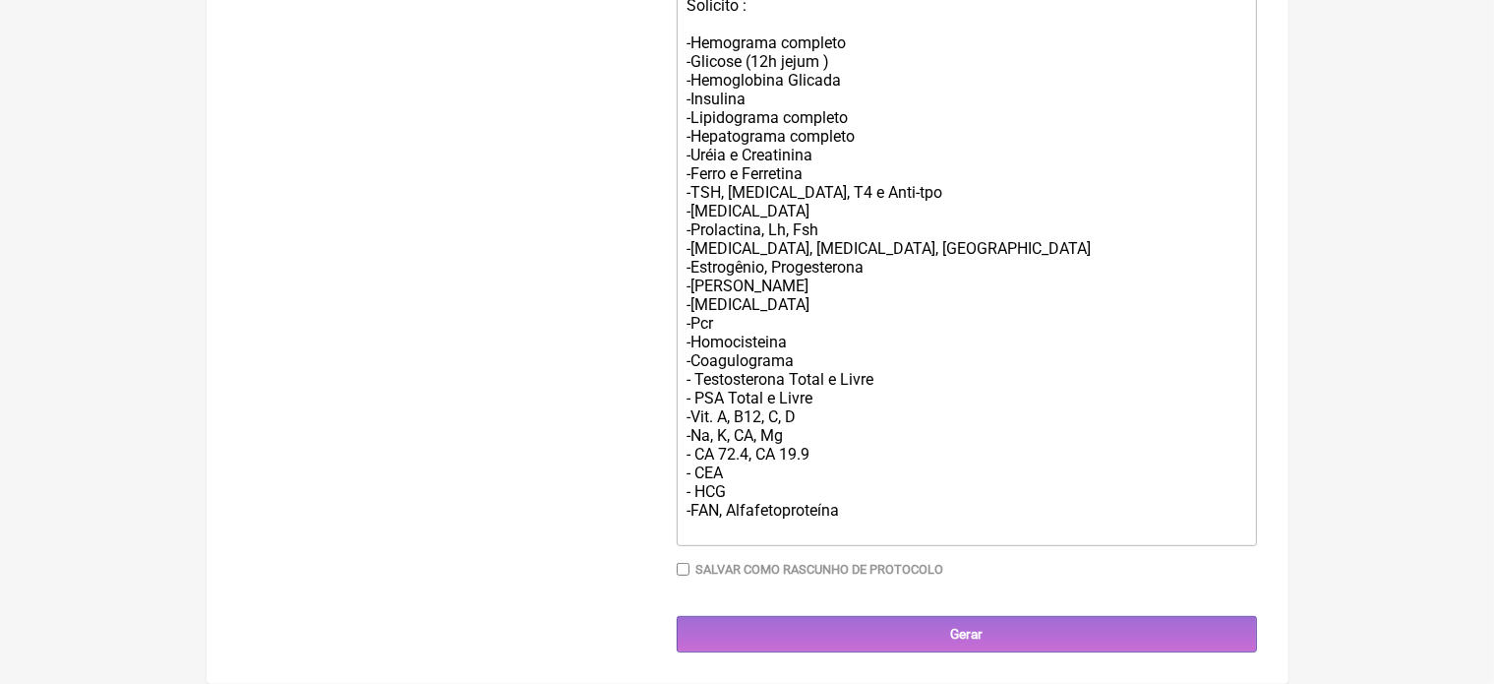
scroll to position [393, 0]
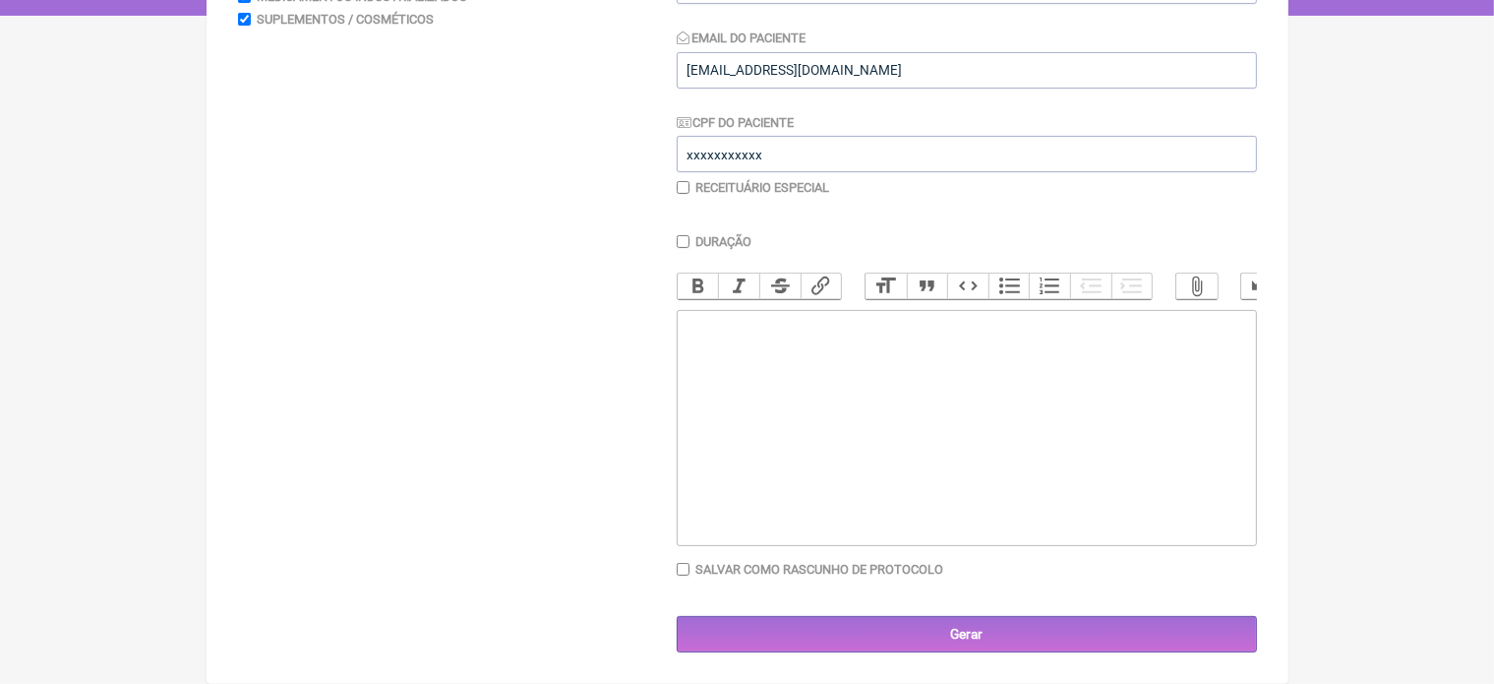
click at [681, 181] on input "checkbox" at bounding box center [683, 187] width 13 height 13
checkbox input "true"
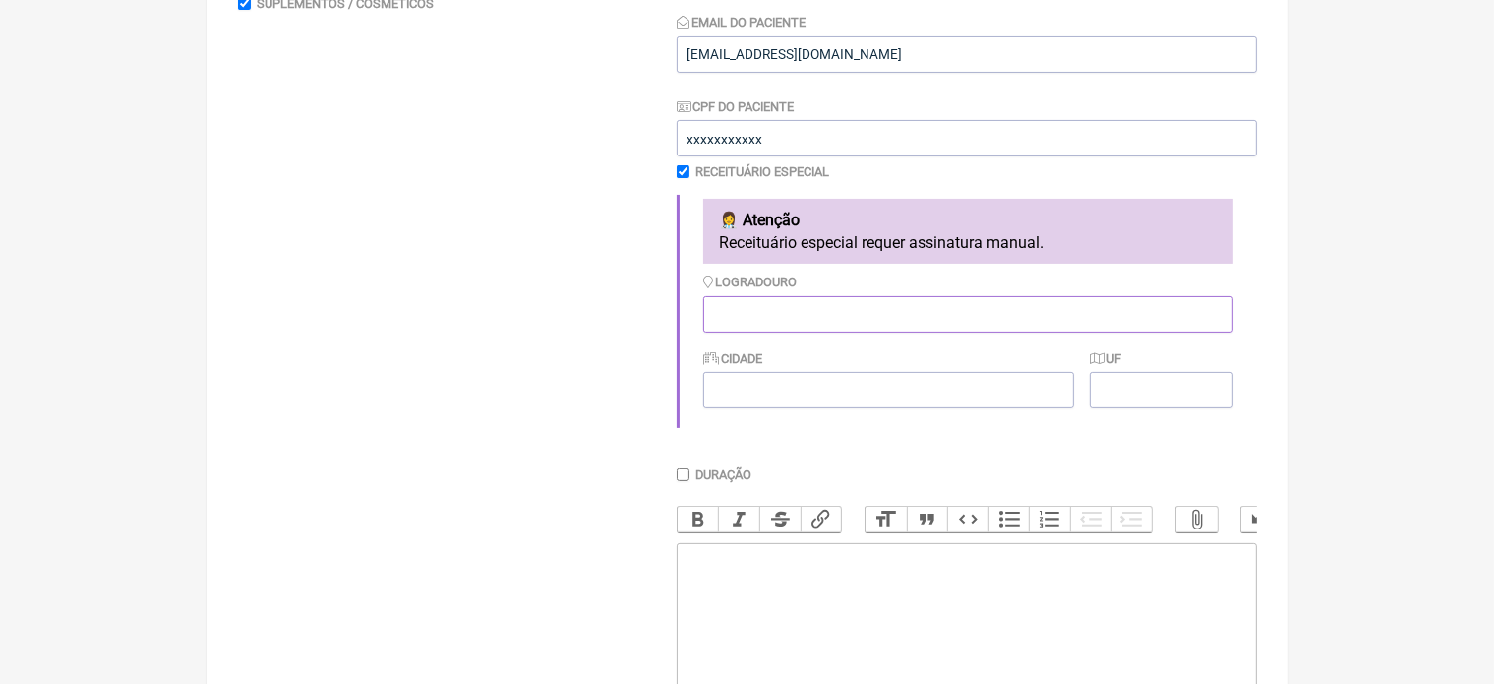
click at [803, 319] on input "Logradouro" at bounding box center [968, 314] width 530 height 36
type input "RJ"
click at [766, 387] on input "Cidade" at bounding box center [888, 390] width 371 height 36
type input "[GEOGRAPHIC_DATA]"
click at [1132, 392] on input "UF" at bounding box center [1161, 390] width 143 height 36
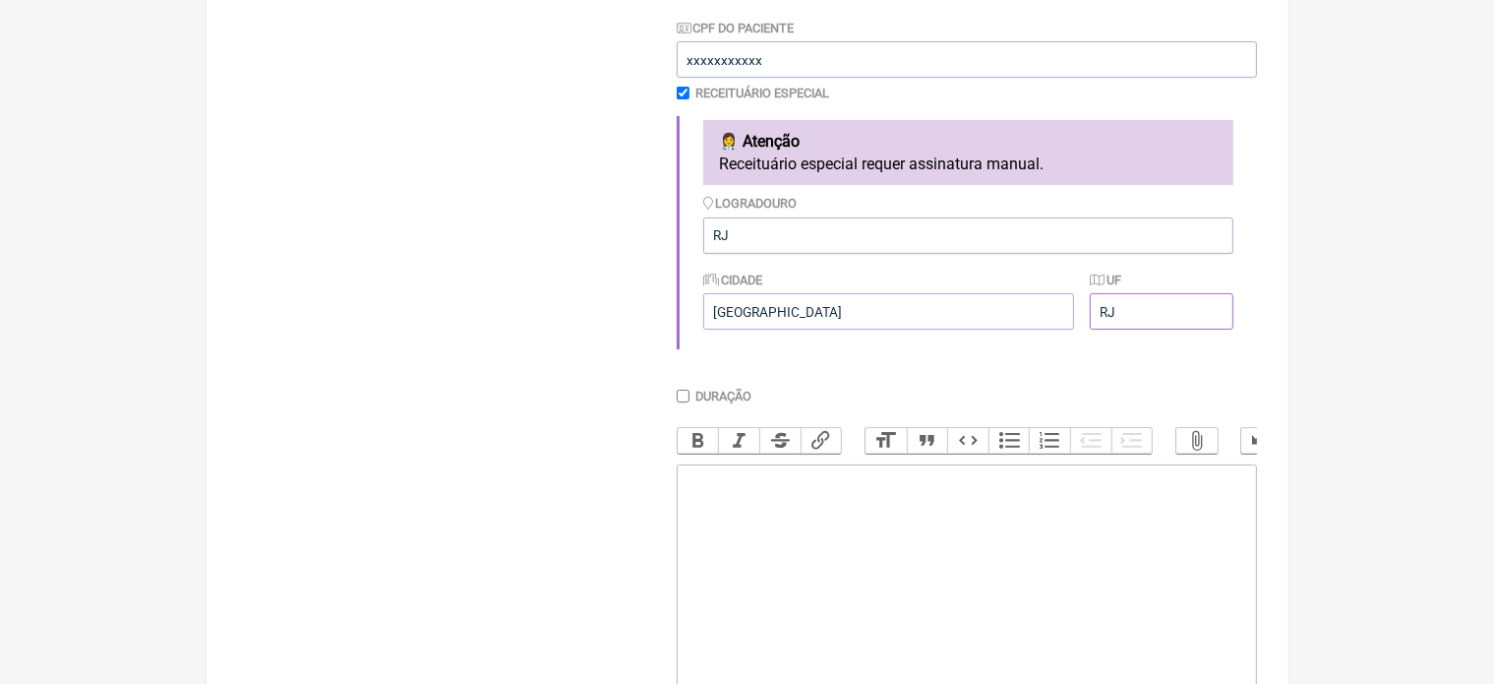
scroll to position [511, 0]
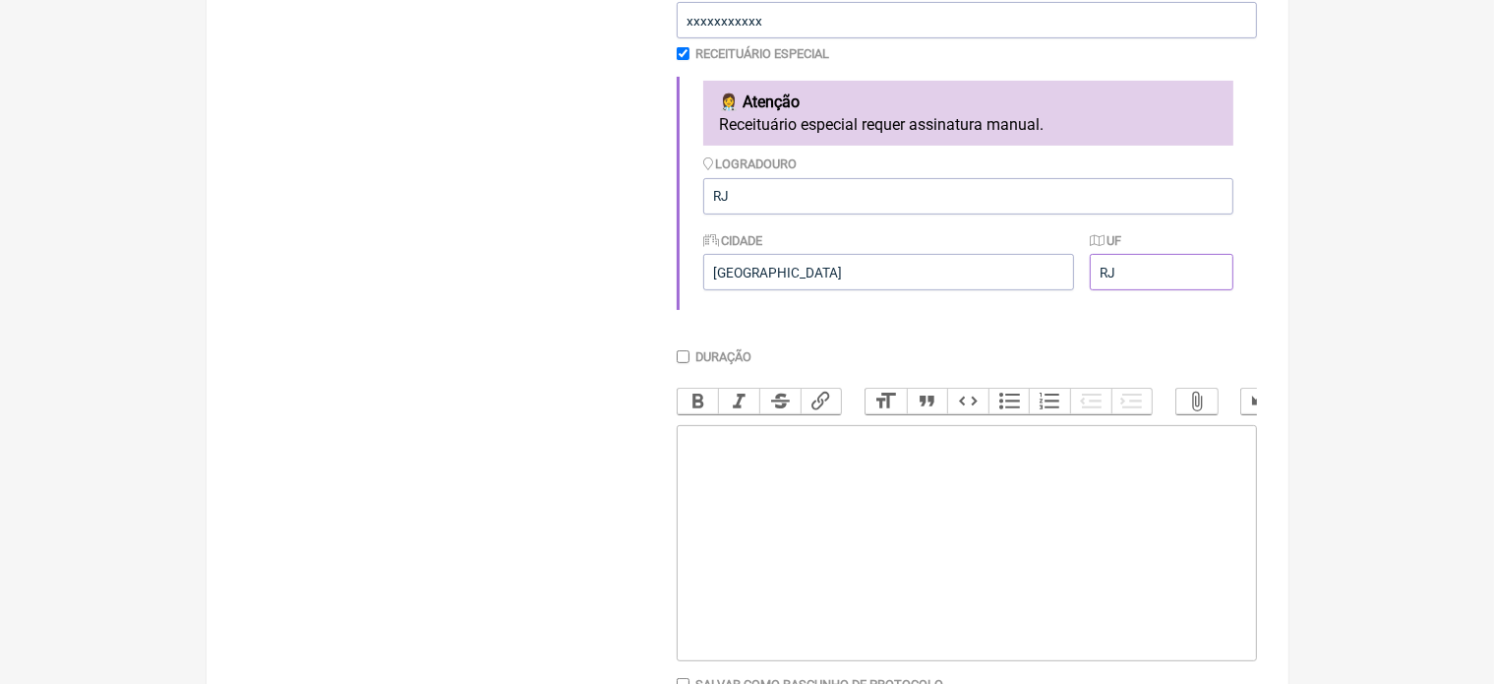
type input "RJ"
click at [755, 464] on trix-editor at bounding box center [967, 543] width 580 height 236
click at [879, 488] on div "Uso Intramuscular 1-Durateston 250mg -------- 4cxs" at bounding box center [965, 460] width 559 height 56
click at [921, 488] on div "Uso Intramuscular 1-Durateston 250mg -------- 4 cxs" at bounding box center [965, 460] width 559 height 56
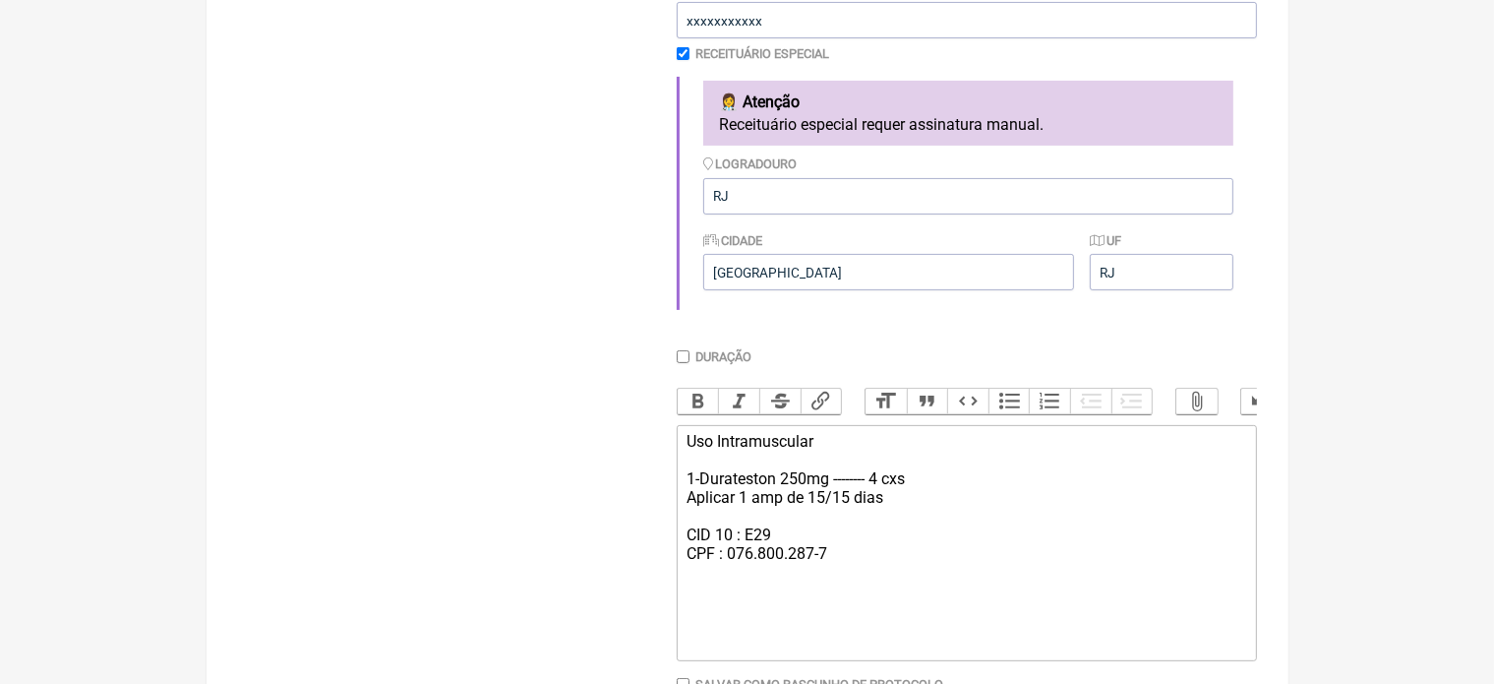
type trix-editor "<div>Uso Intramuscular&nbsp;<br><br>1-Durateston 250mg -------- 4 cxs&nbsp;<br>…"
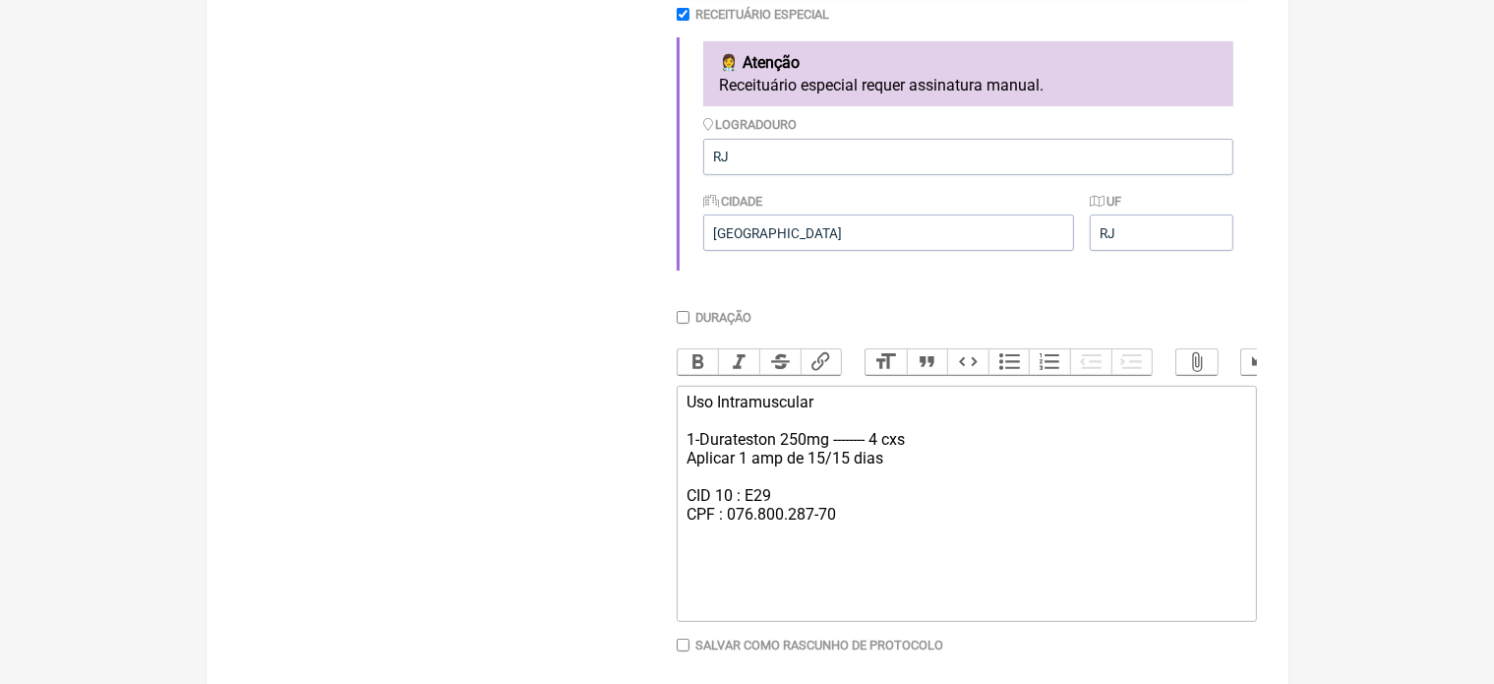
scroll to position [645, 0]
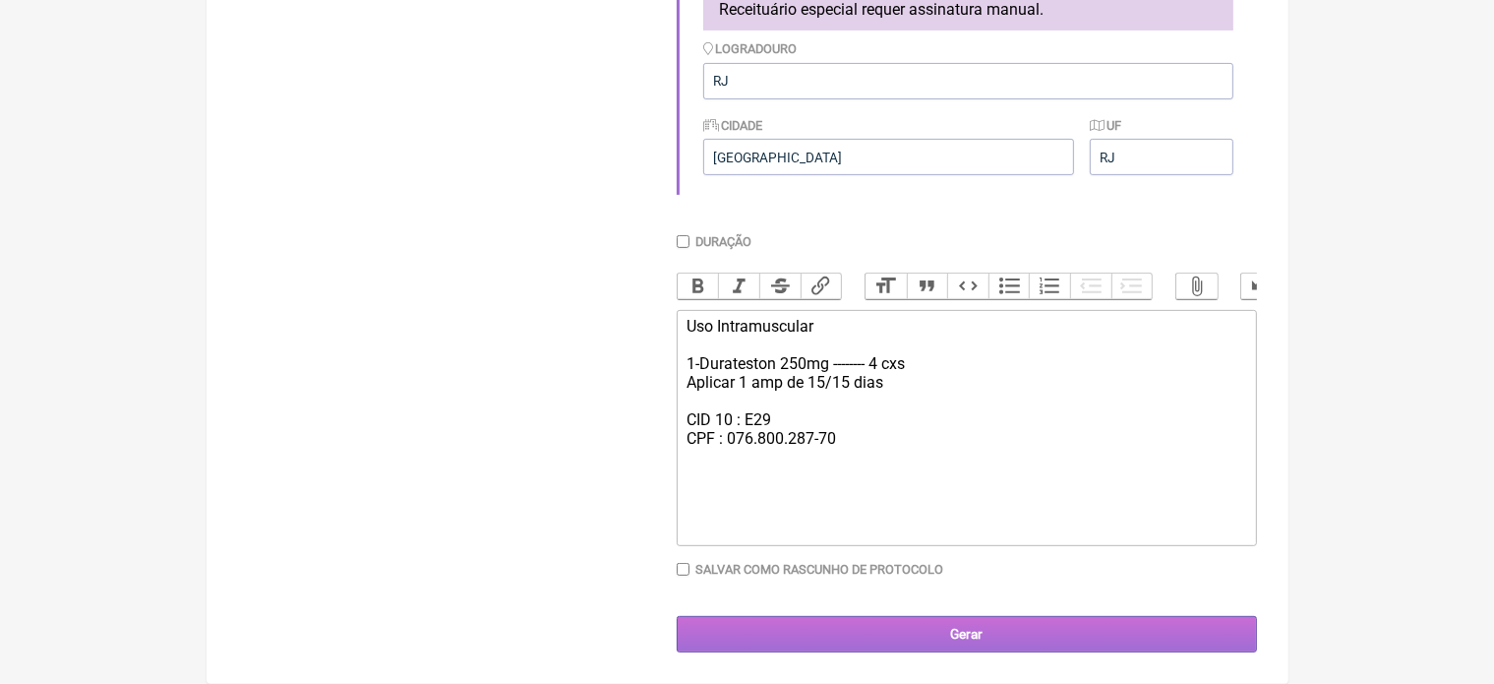
click at [973, 636] on input "Gerar" at bounding box center [967, 634] width 580 height 36
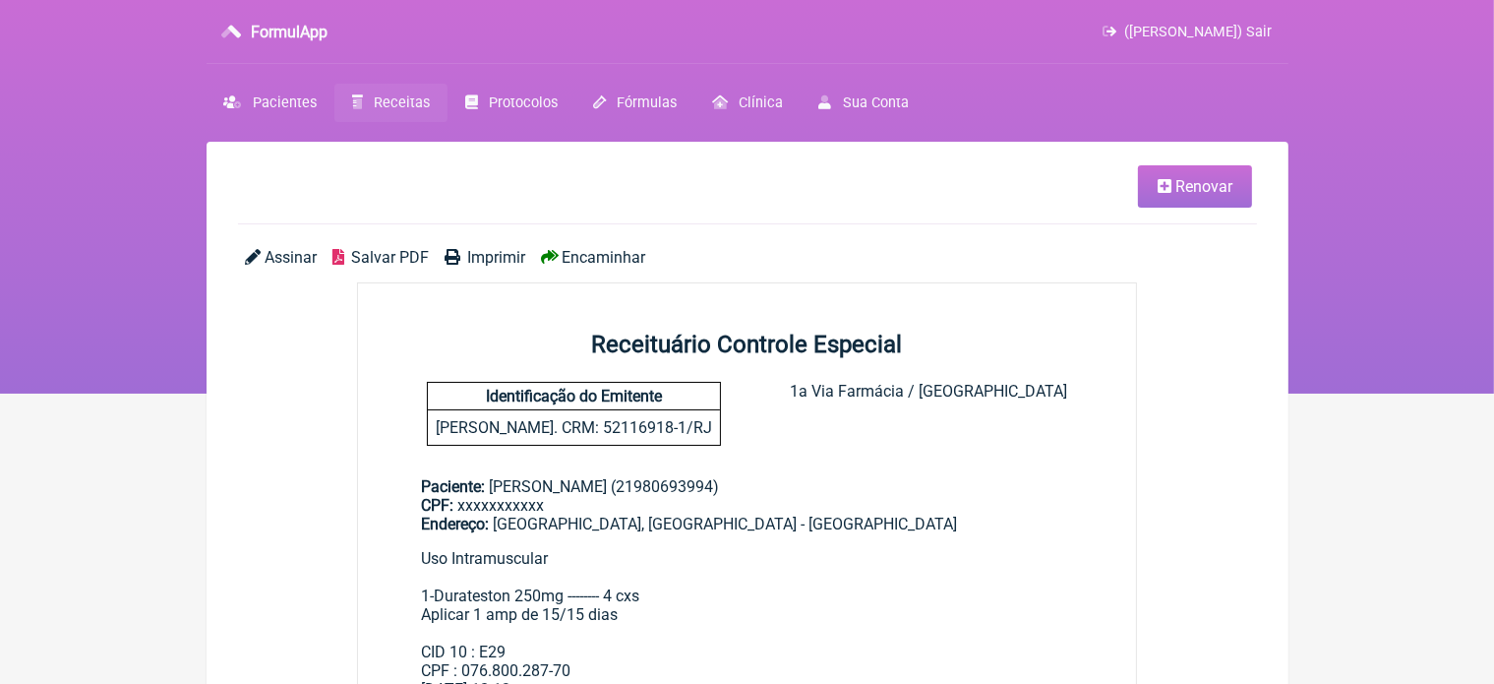
click at [505, 258] on span "Imprimir" at bounding box center [496, 257] width 58 height 19
click at [1194, 179] on span "Renovar" at bounding box center [1203, 186] width 57 height 19
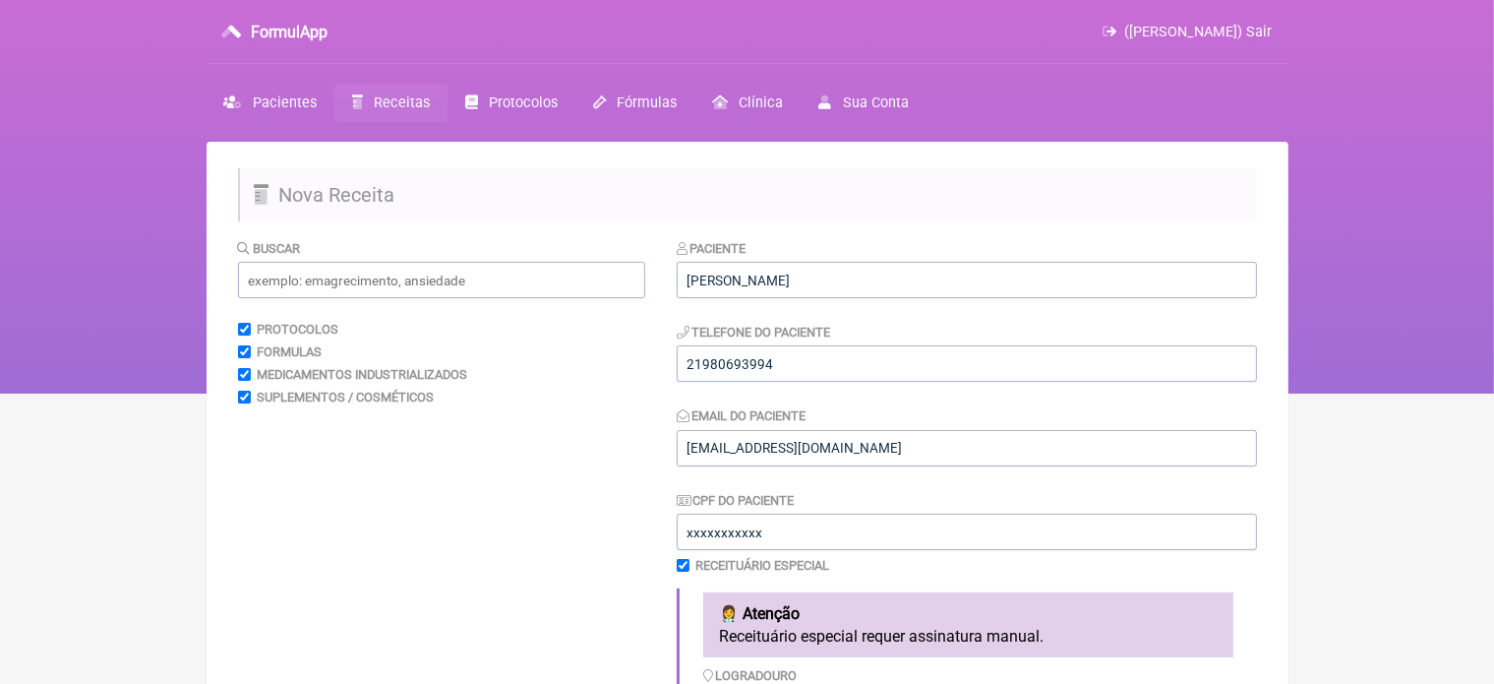
scroll to position [598, 0]
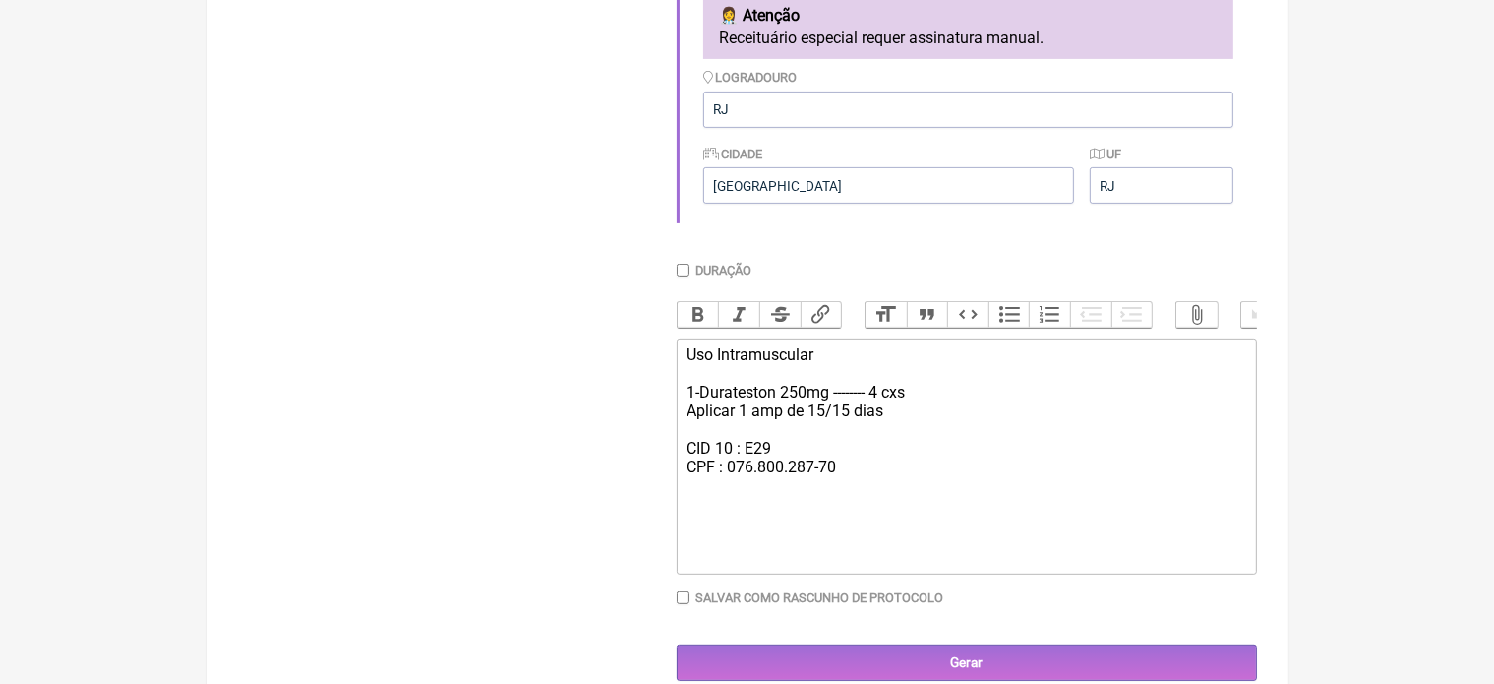
click at [851, 476] on div "Uso Intramuscular 1-Durateston 250mg -------- 4 cxs Aplicar 1 amp de 15/15 dias…" at bounding box center [965, 410] width 559 height 131
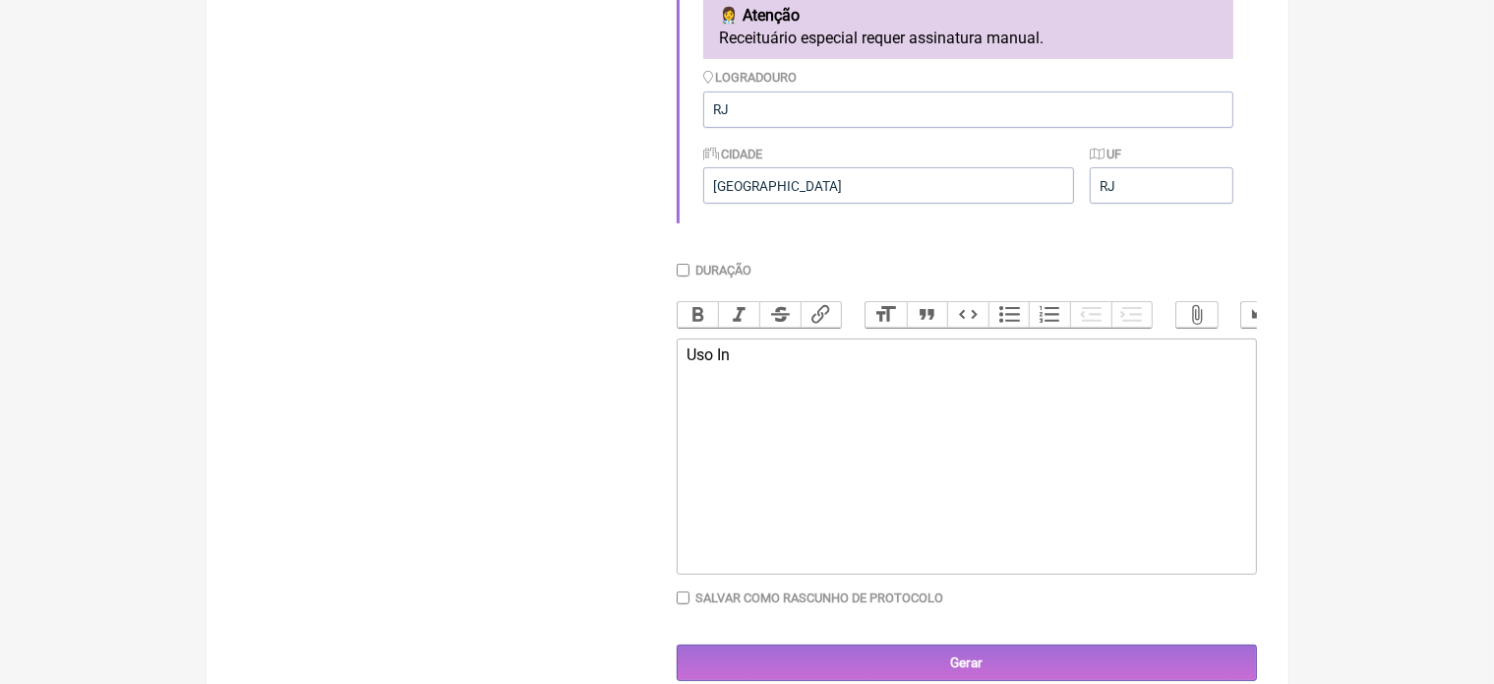
type trix-editor "<div>U</div>"
click at [844, 364] on div "Prontuario : [DATE] Retorno com" at bounding box center [965, 354] width 559 height 19
click at [946, 364] on div "Prontuario : [DATE] Retorno com" at bounding box center [965, 354] width 559 height 19
type trix-editor "<div>Prontuario : [DATE]&nbsp; Retorno com exames .<br>Mantar exame a partir de…"
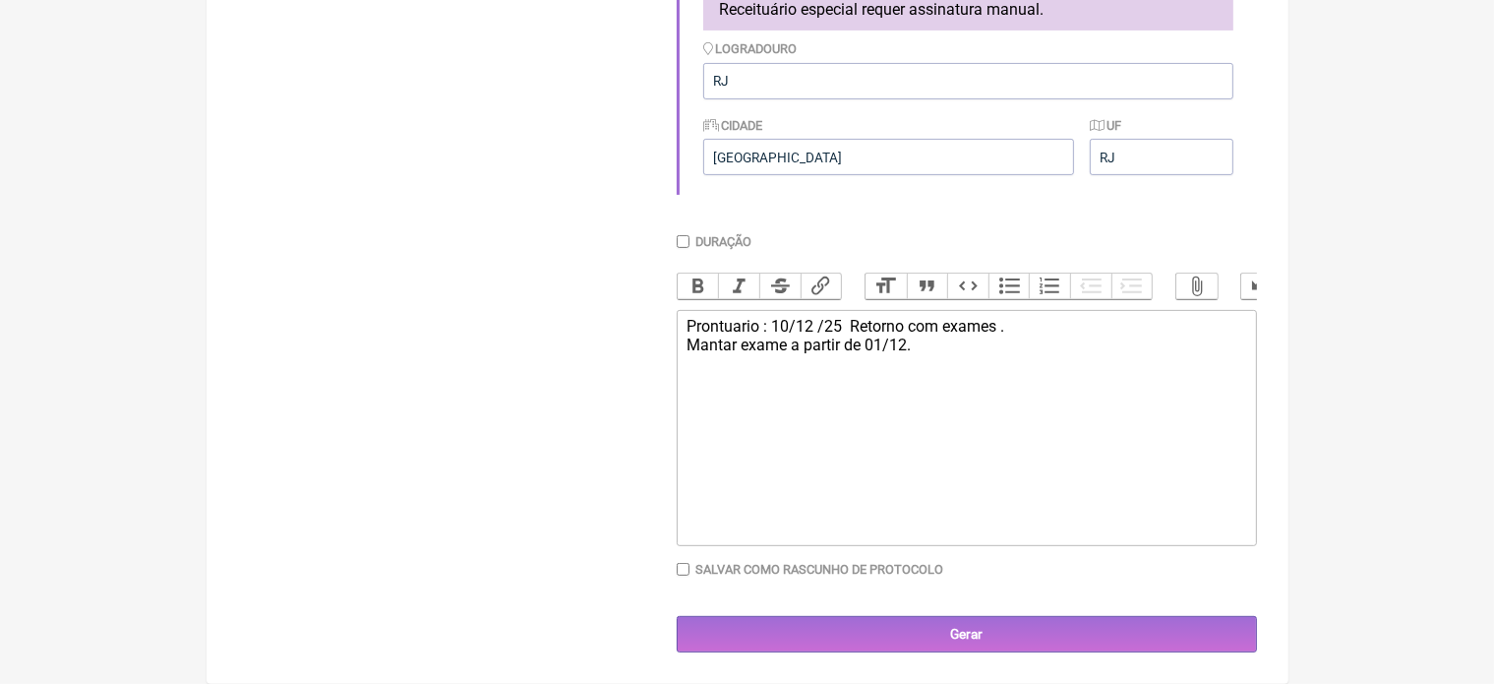
scroll to position [645, 0]
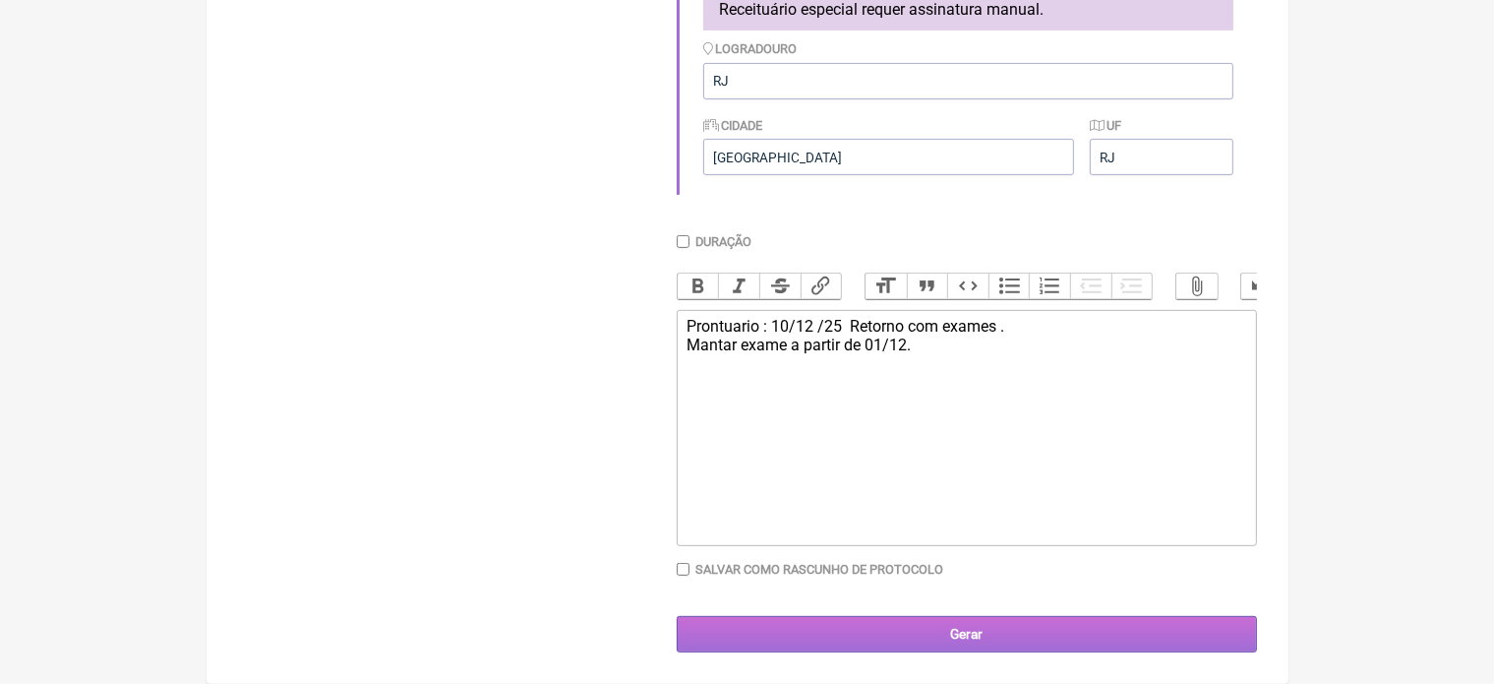
click at [991, 630] on input "Gerar" at bounding box center [967, 634] width 580 height 36
